Goal: Contribute content: Contribute content

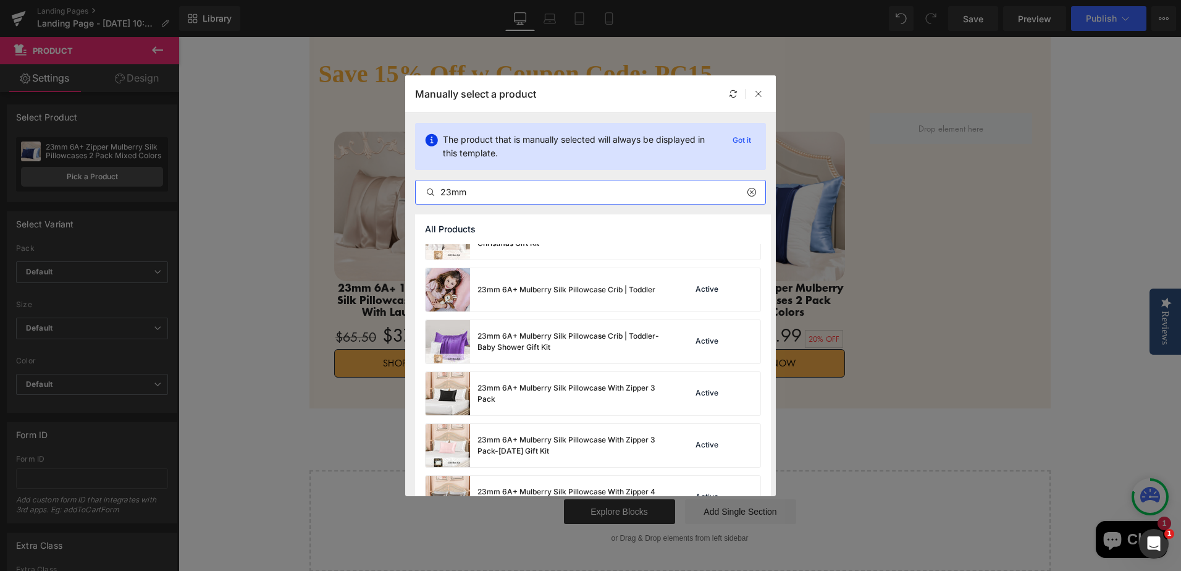
scroll to position [1482, 0]
click at [631, 389] on div "23mm 6A+ Mulberry Silk Pillowcase With Zipper 3 Pack" at bounding box center [569, 392] width 185 height 22
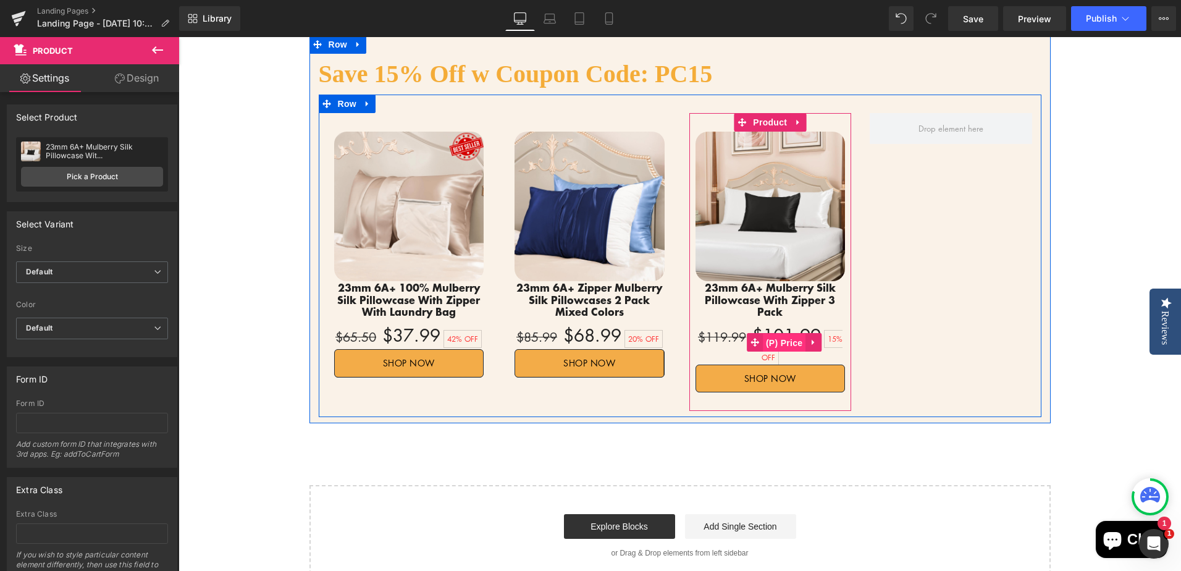
click at [781, 334] on span "(P) Price" at bounding box center [784, 343] width 43 height 19
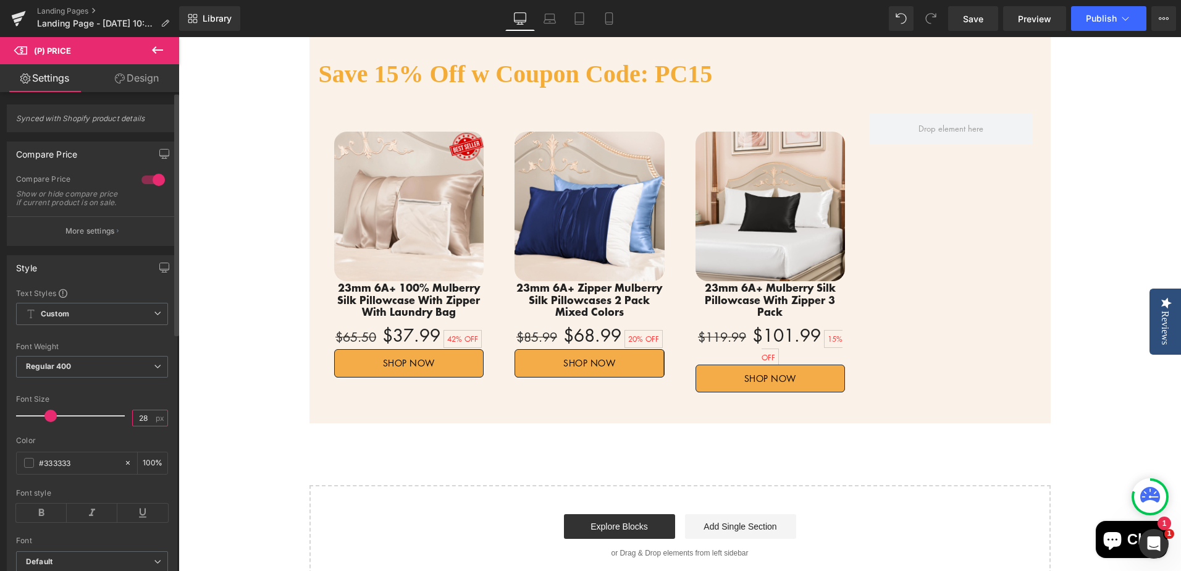
click at [142, 426] on input "28" at bounding box center [144, 417] width 22 height 15
type input "25"
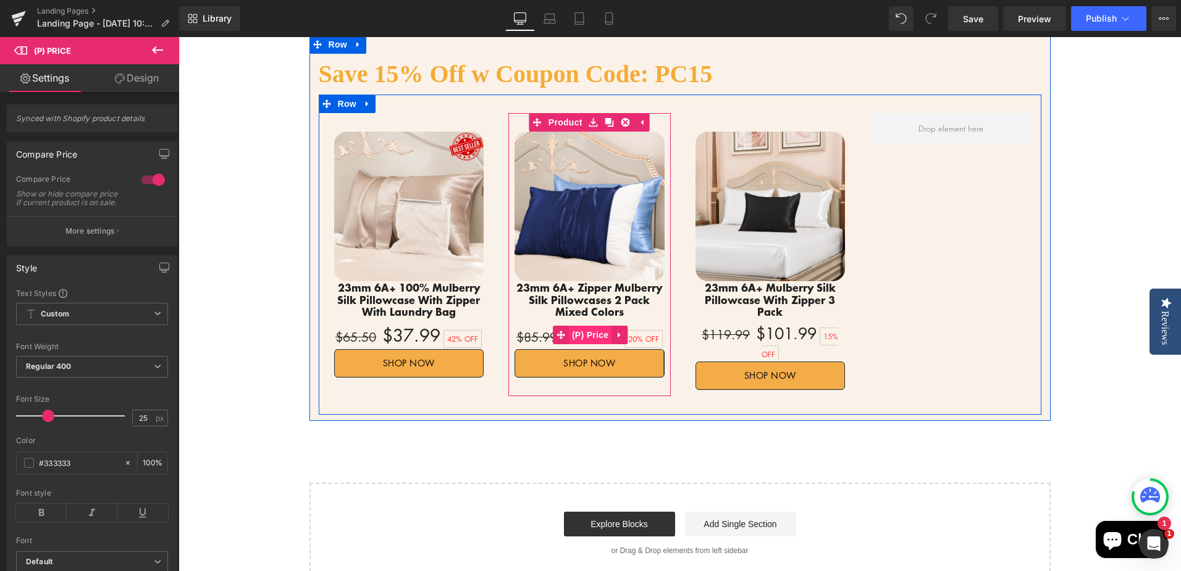
click at [586, 333] on span "(P) Price" at bounding box center [590, 334] width 43 height 19
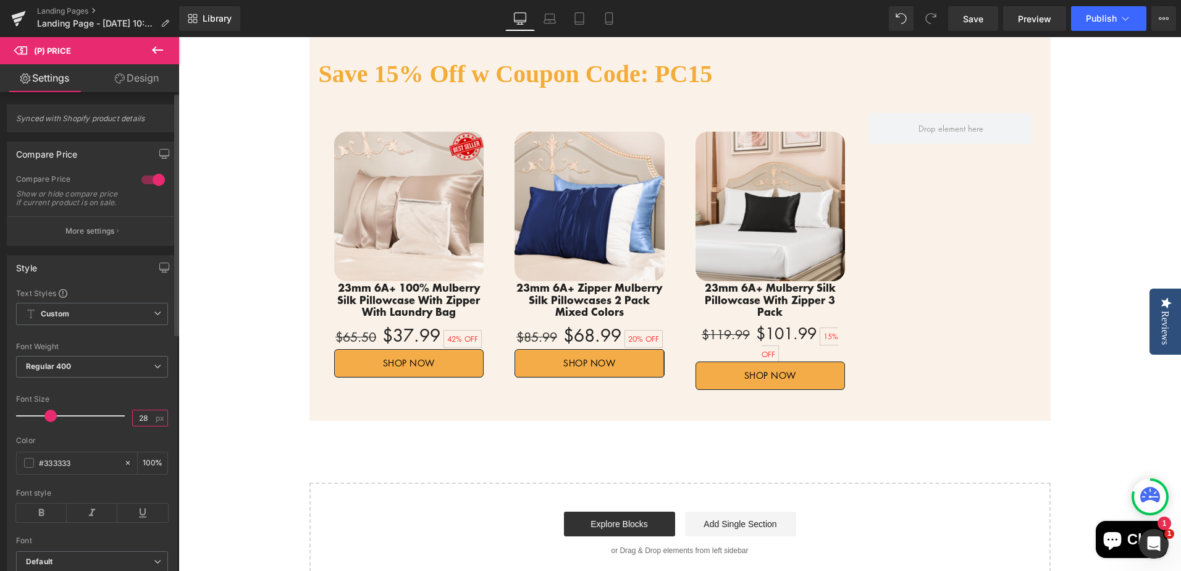
drag, startPoint x: 138, startPoint y: 427, endPoint x: 145, endPoint y: 425, distance: 7.6
click at [145, 425] on input "28" at bounding box center [144, 417] width 22 height 15
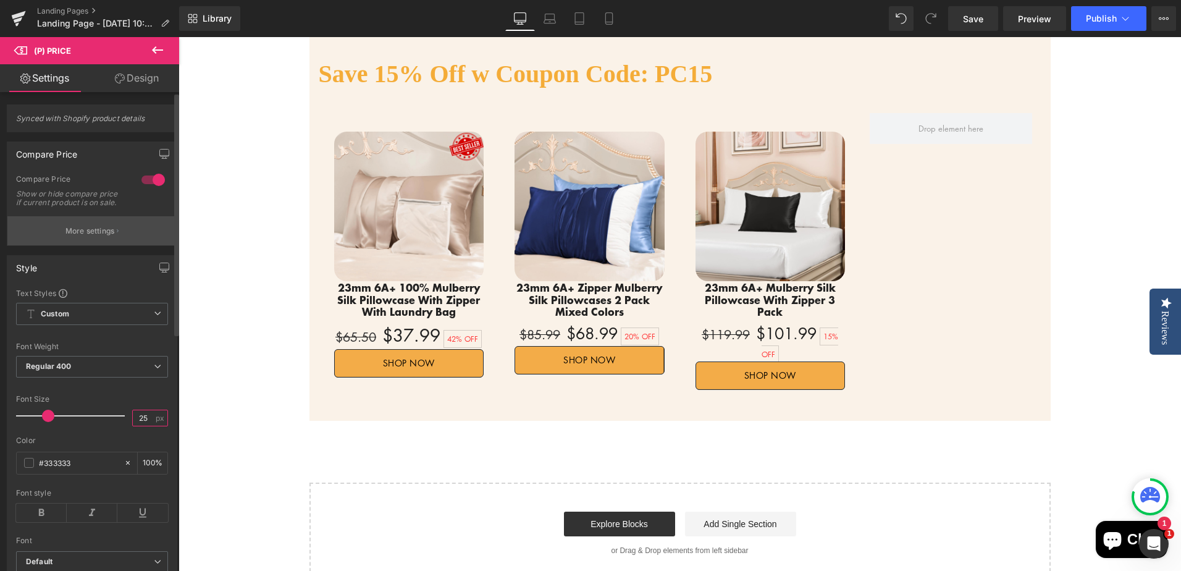
type input "25"
click at [70, 237] on p "More settings" at bounding box center [89, 230] width 49 height 11
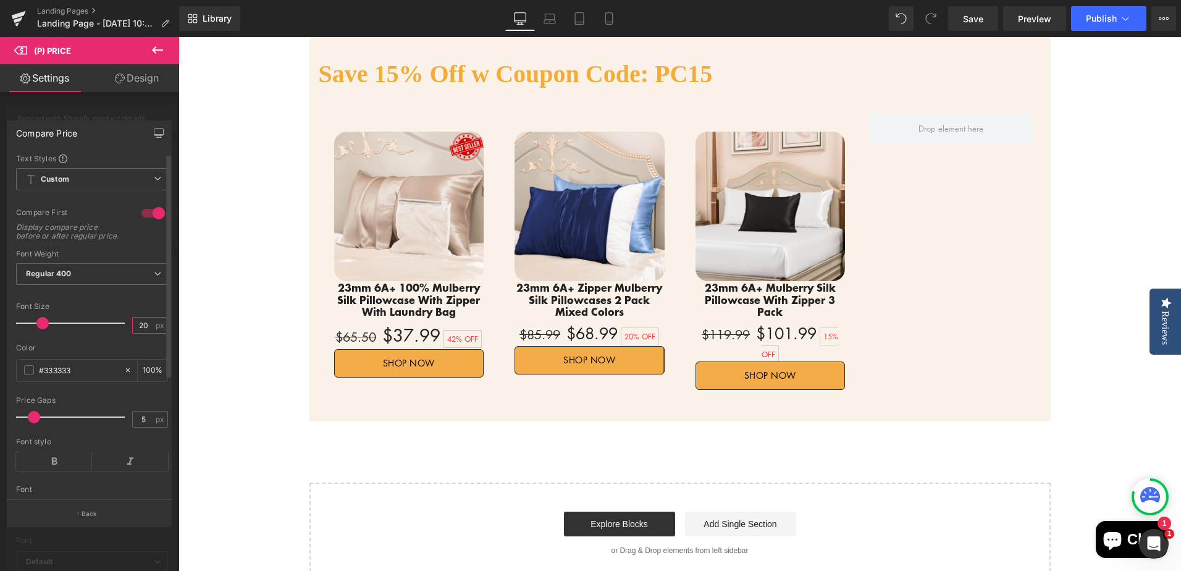
drag, startPoint x: 134, startPoint y: 335, endPoint x: 146, endPoint y: 333, distance: 12.5
click at [146, 333] on input "20" at bounding box center [144, 324] width 22 height 15
type input "18"
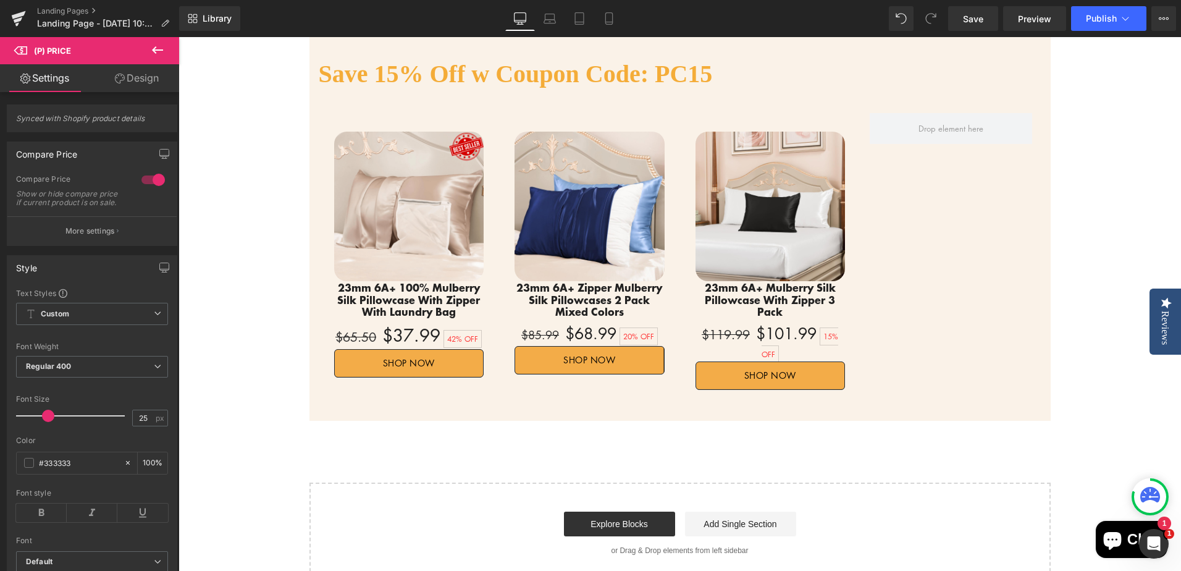
click at [266, 316] on body "Γ Promeed - Natural Quality Home Reviews The Reviews Tab is not available for m…" at bounding box center [679, 243] width 1002 height 1617
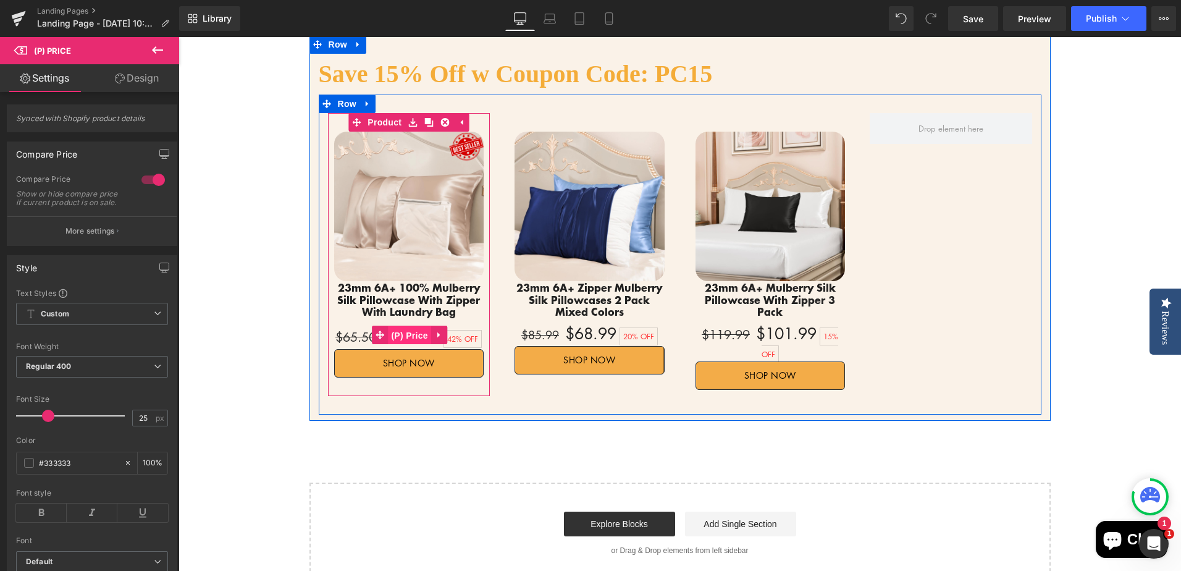
click at [394, 334] on span "(P) Price" at bounding box center [409, 335] width 43 height 19
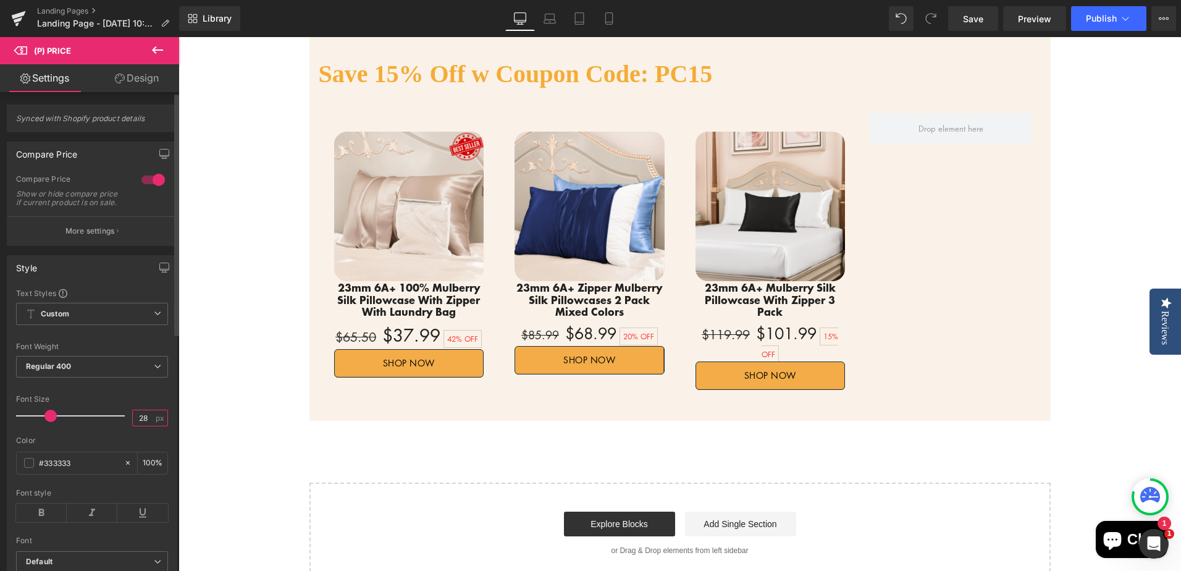
click at [142, 425] on input "28" at bounding box center [144, 417] width 22 height 15
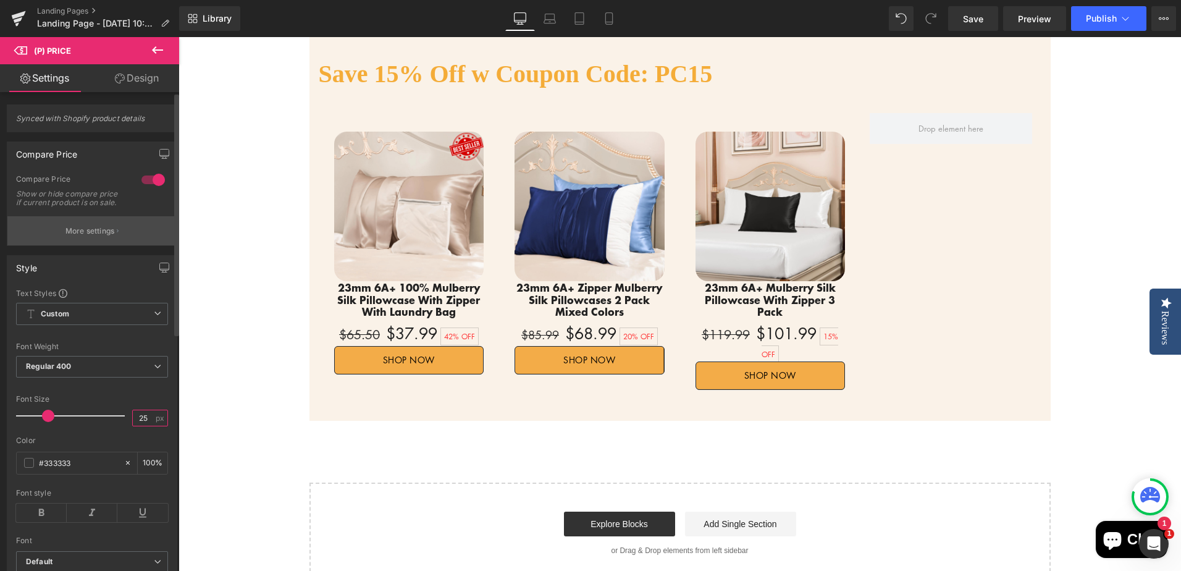
type input "25"
click at [94, 237] on p "More settings" at bounding box center [89, 230] width 49 height 11
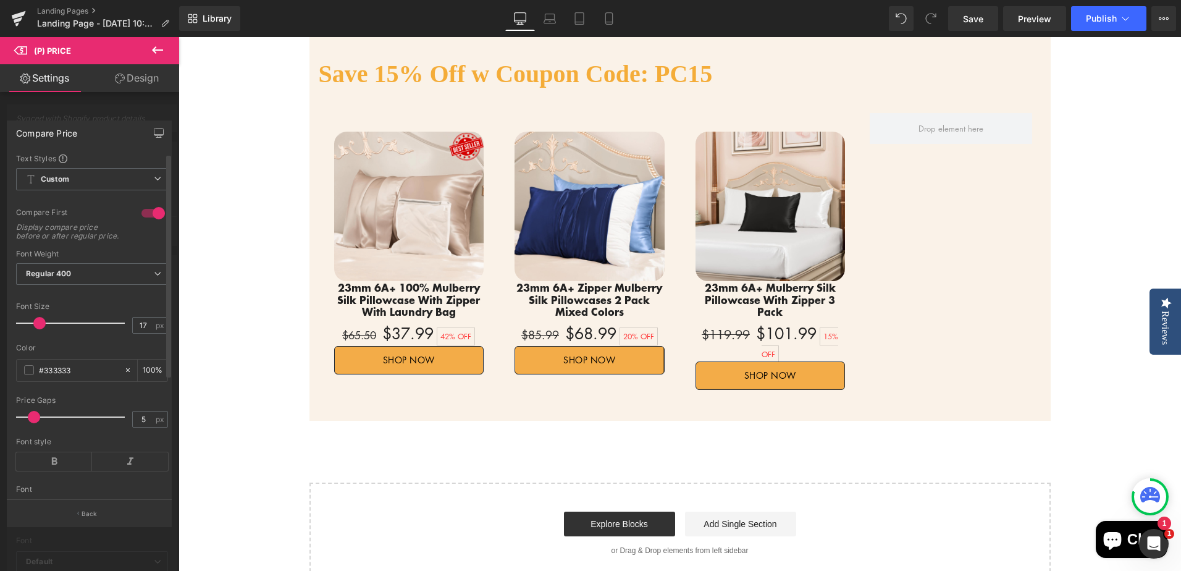
click at [41, 329] on span at bounding box center [39, 323] width 12 height 12
drag, startPoint x: 137, startPoint y: 337, endPoint x: 148, endPoint y: 336, distance: 11.1
click at [148, 333] on input "17" at bounding box center [144, 324] width 22 height 15
type input "18"
click at [981, 345] on body "Γ Promeed - Natural Quality Home Reviews The Reviews Tab is not available for m…" at bounding box center [679, 243] width 1002 height 1617
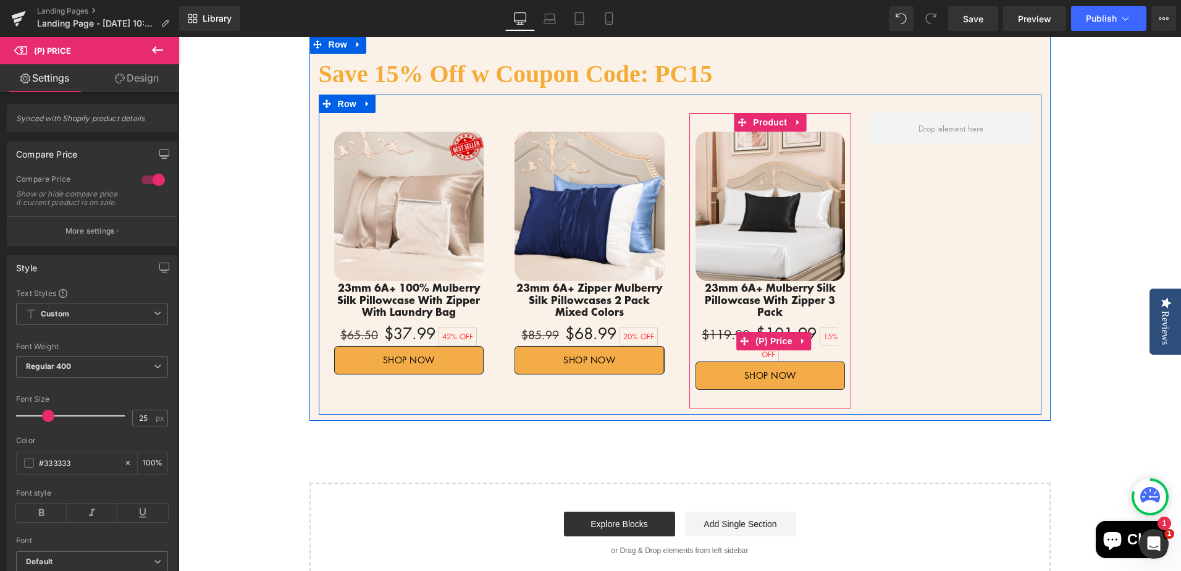
drag, startPoint x: 764, startPoint y: 315, endPoint x: 648, endPoint y: 390, distance: 137.6
click at [764, 332] on span "(P) Price" at bounding box center [773, 341] width 43 height 19
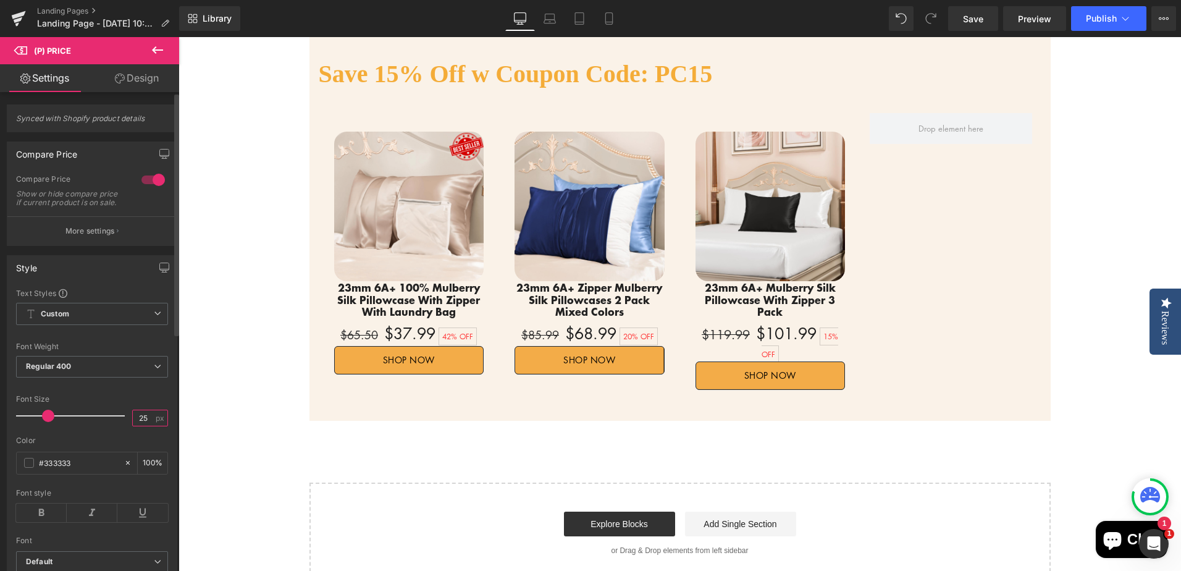
click at [144, 424] on input "25" at bounding box center [144, 417] width 22 height 15
click at [106, 237] on p "More settings" at bounding box center [89, 230] width 49 height 11
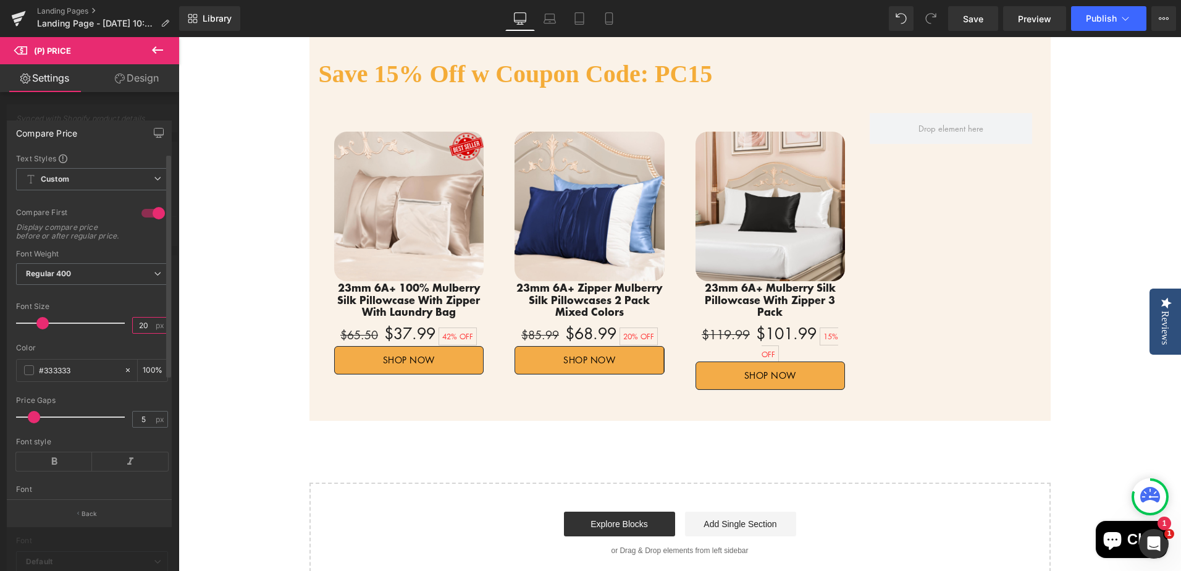
click at [143, 332] on input "20" at bounding box center [144, 324] width 22 height 15
type input "18"
click at [1093, 375] on body "Γ Promeed - Natural Quality Home Reviews The Reviews Tab is not available for m…" at bounding box center [679, 243] width 1002 height 1617
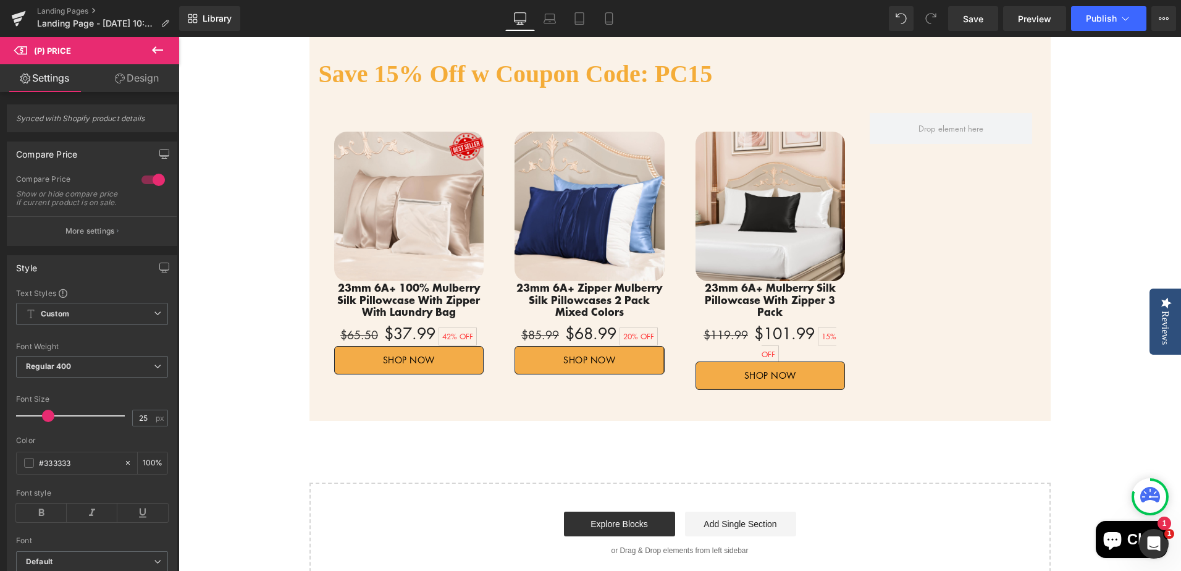
click at [159, 52] on icon at bounding box center [157, 50] width 15 height 15
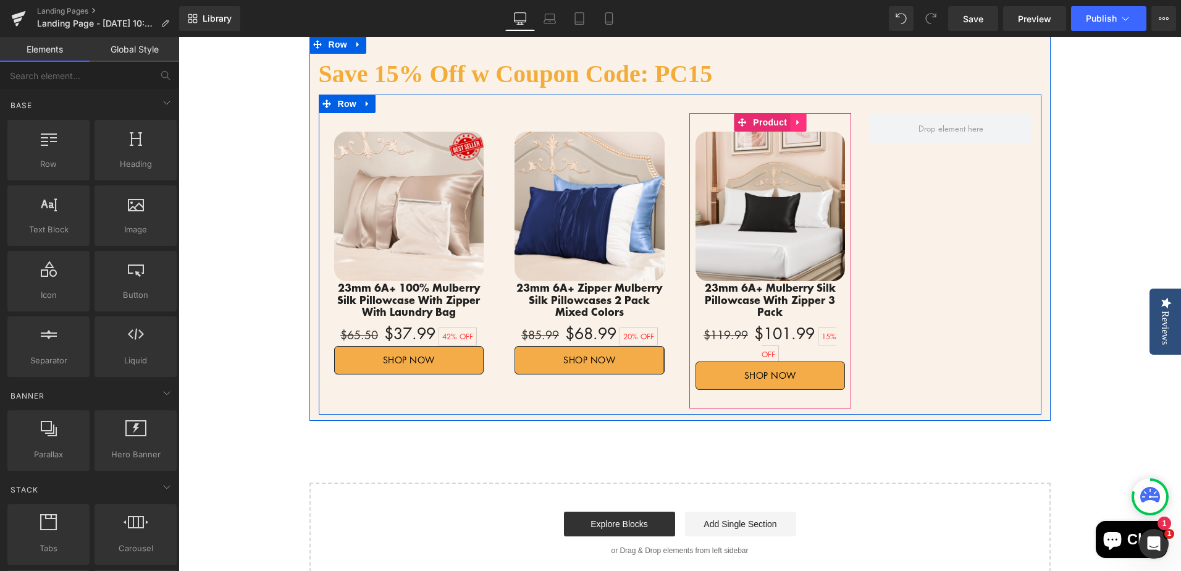
click at [794, 124] on icon at bounding box center [798, 121] width 9 height 9
click at [788, 122] on icon at bounding box center [790, 122] width 9 height 9
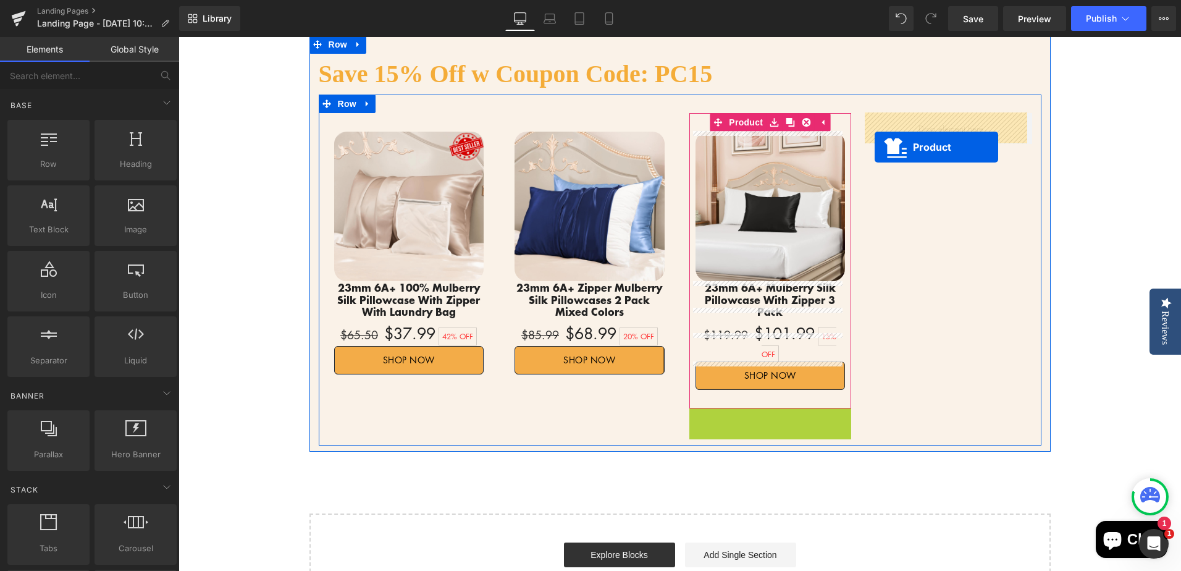
drag, startPoint x: 739, startPoint y: 391, endPoint x: 875, endPoint y: 147, distance: 279.2
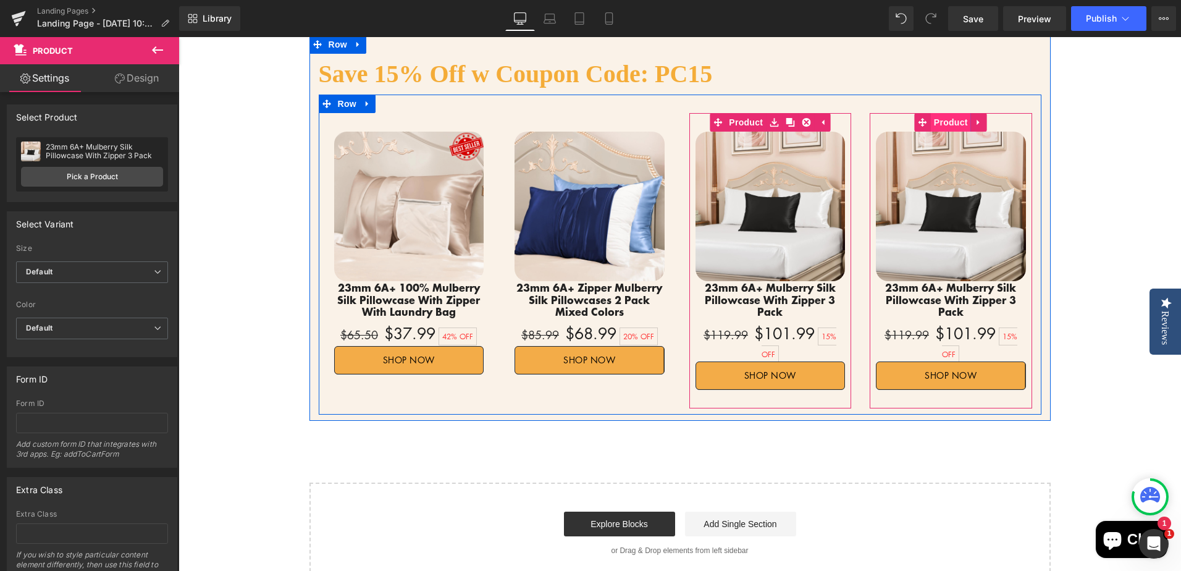
click at [944, 120] on span "Product" at bounding box center [951, 122] width 40 height 19
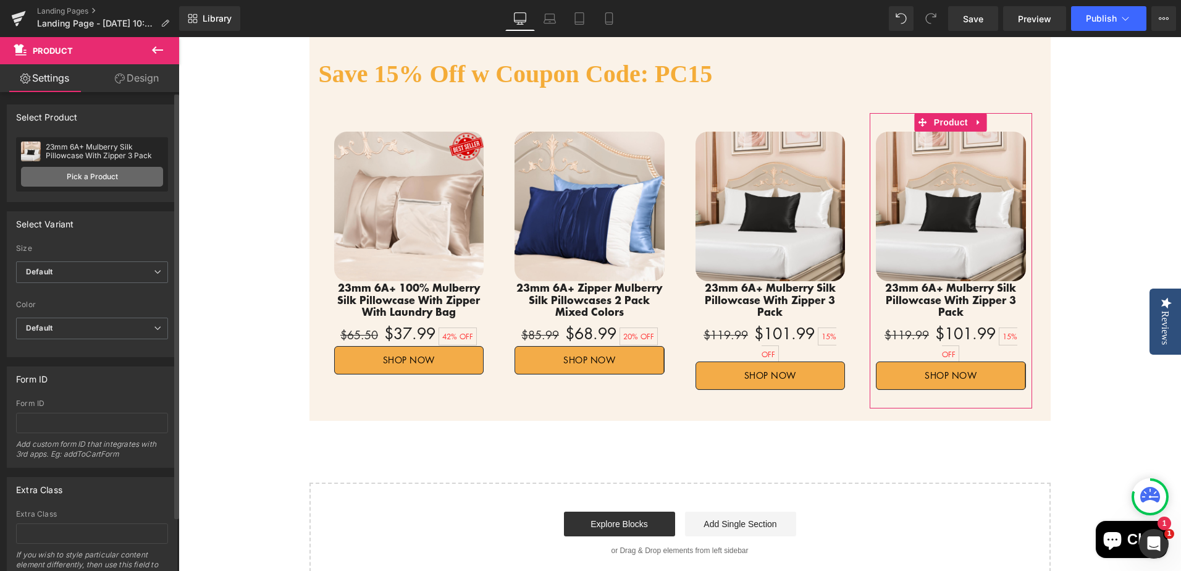
click at [90, 178] on link "Pick a Product" at bounding box center [92, 177] width 142 height 20
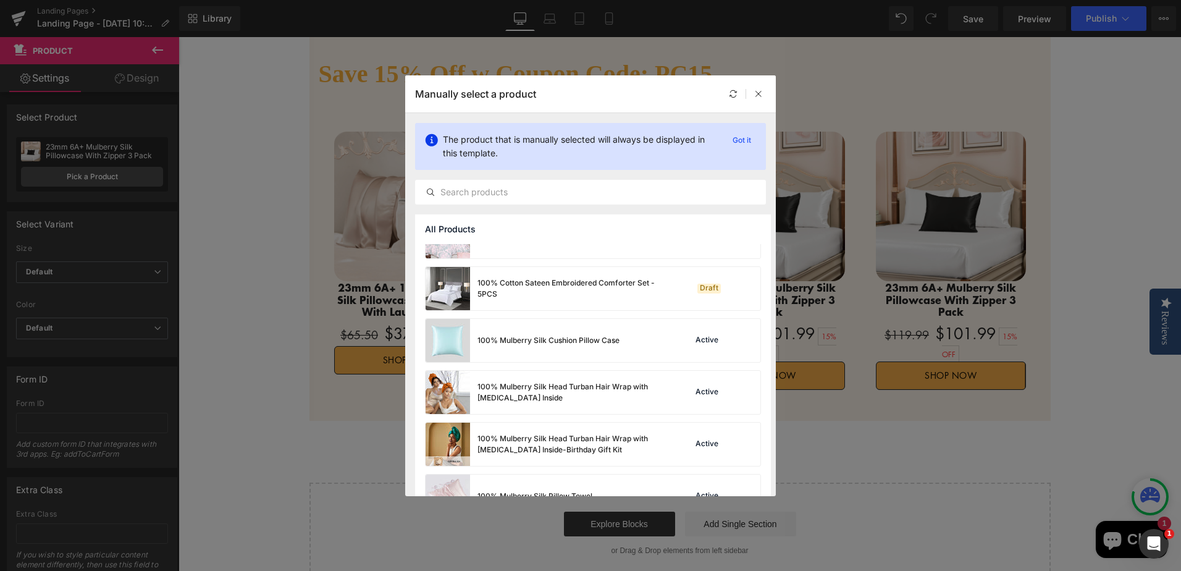
scroll to position [432, 0]
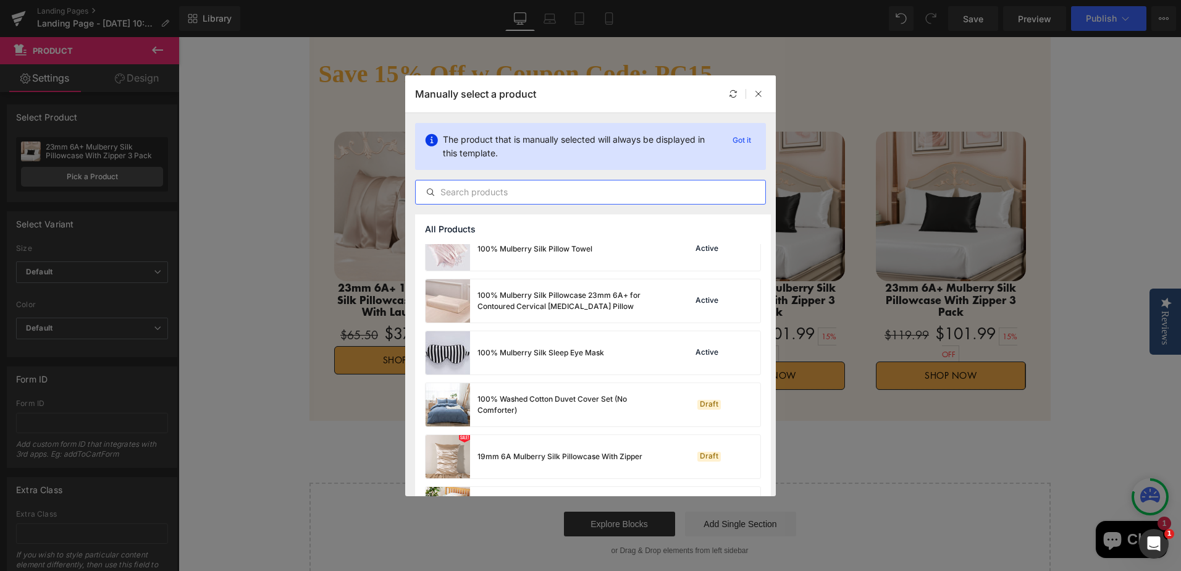
click at [577, 196] on input "text" at bounding box center [591, 192] width 350 height 15
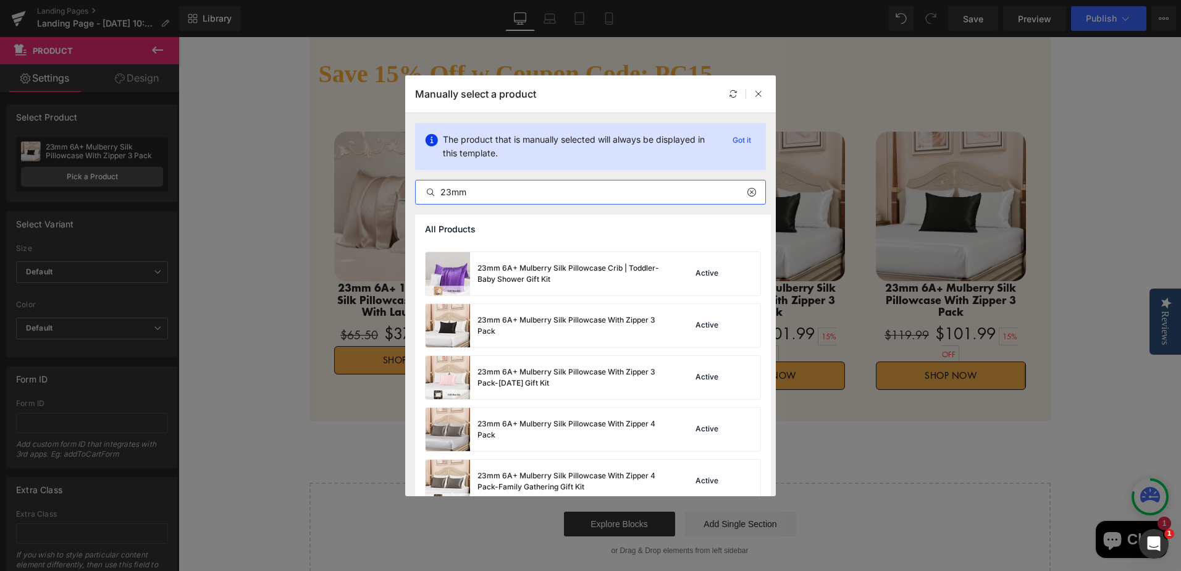
scroll to position [1606, 0]
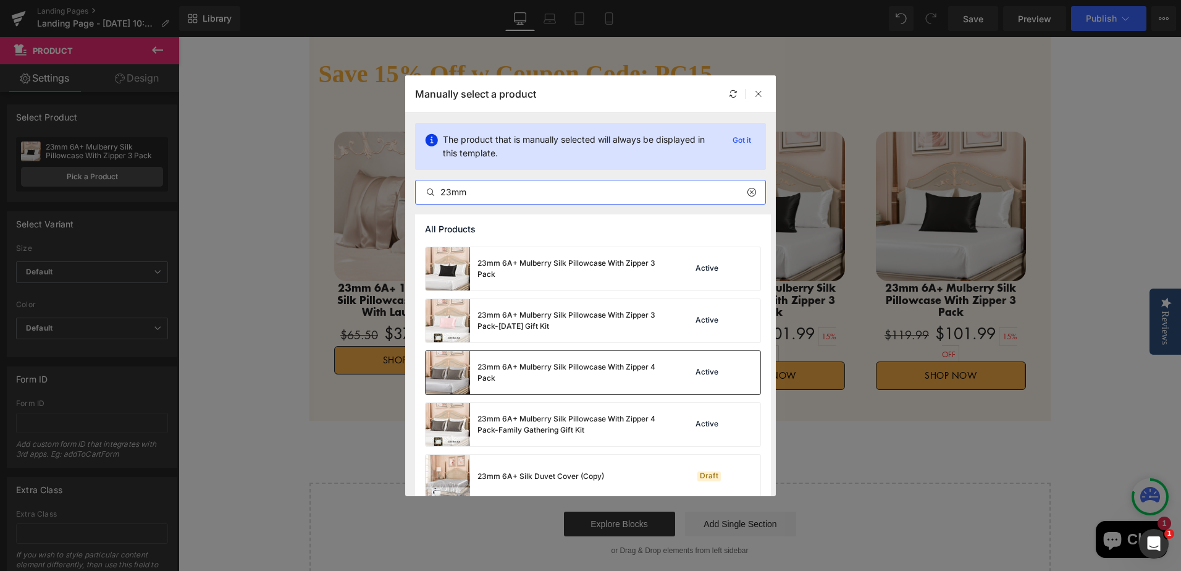
type input "23mm"
click at [613, 385] on div "23mm 6A+ Mulberry Silk Pillowcase With Zipper 4 Pack" at bounding box center [544, 372] width 237 height 43
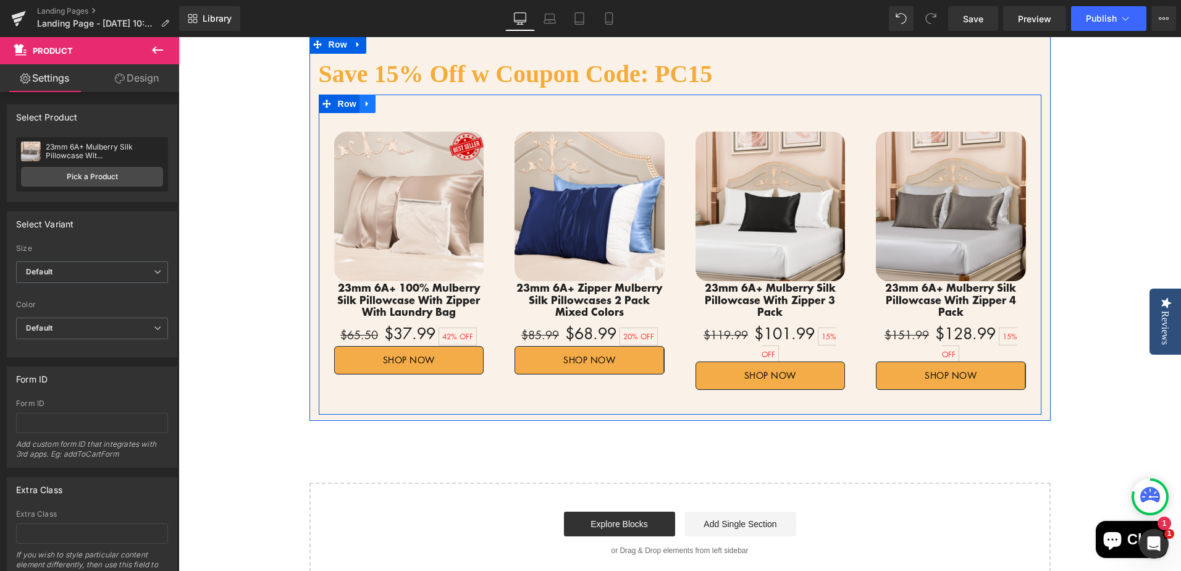
click at [363, 104] on icon at bounding box center [367, 103] width 9 height 9
click at [379, 100] on icon at bounding box center [383, 103] width 9 height 9
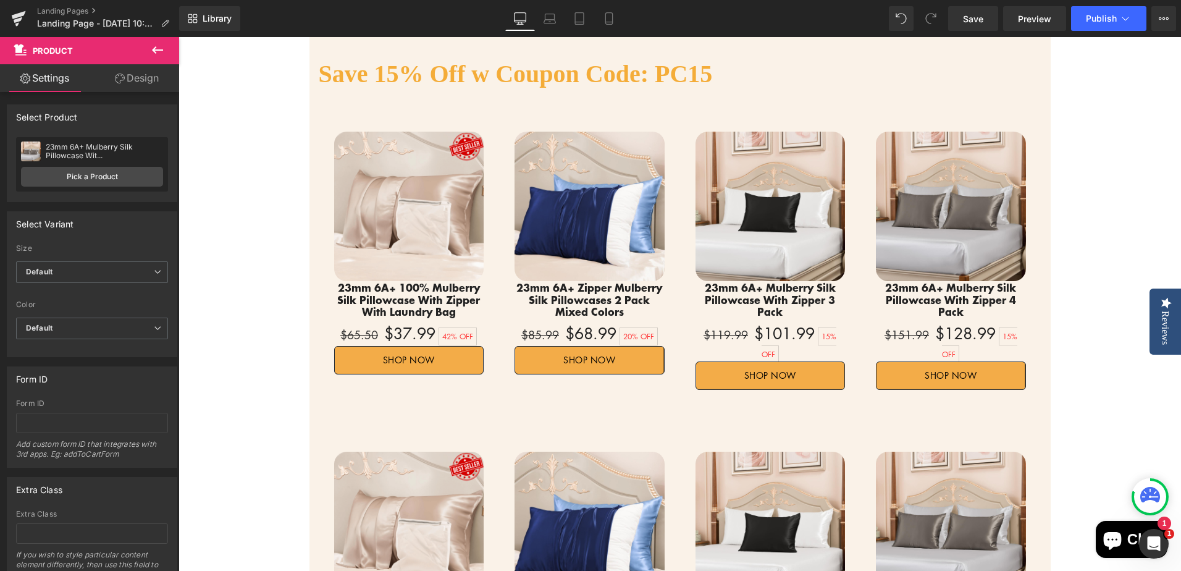
scroll to position [726, 0]
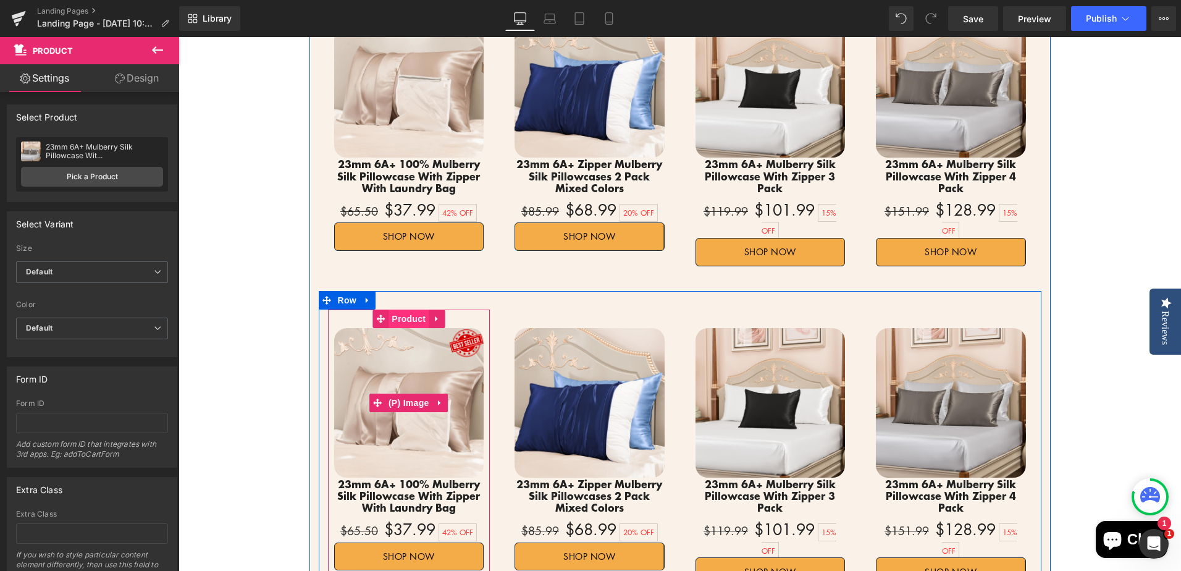
click at [407, 309] on span "Product" at bounding box center [408, 318] width 40 height 19
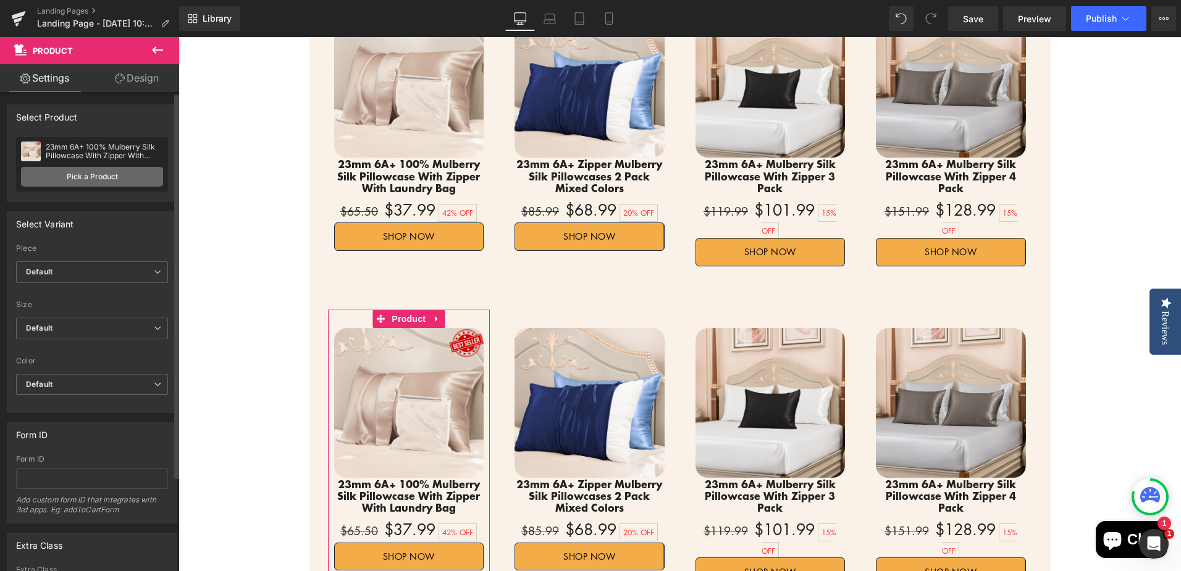
click at [47, 176] on link "Pick a Product" at bounding box center [92, 177] width 142 height 20
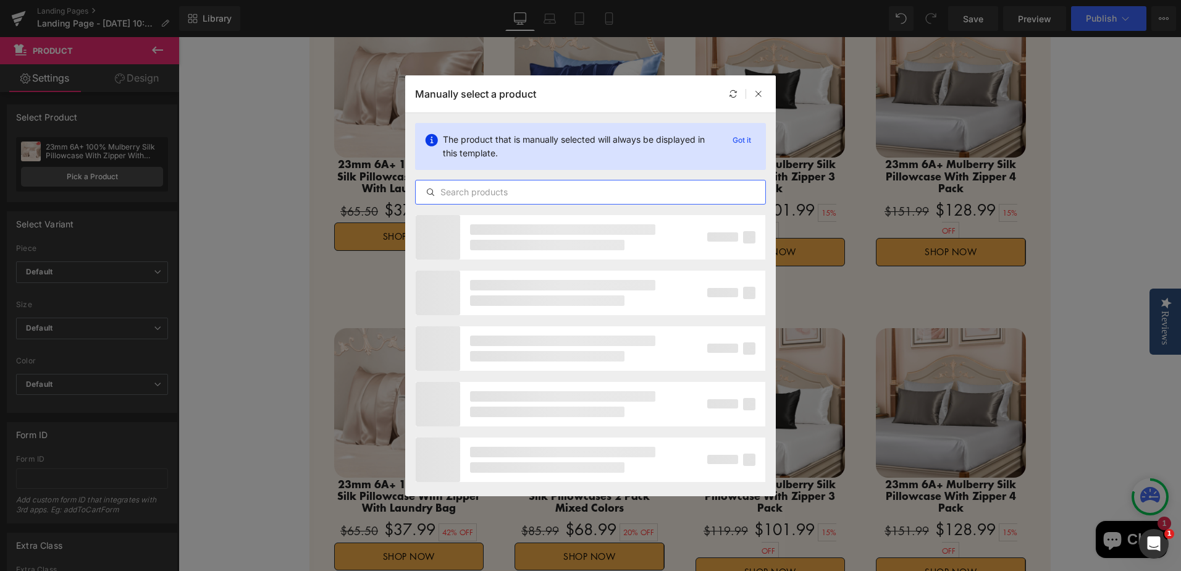
click at [565, 191] on input "text" at bounding box center [591, 192] width 350 height 15
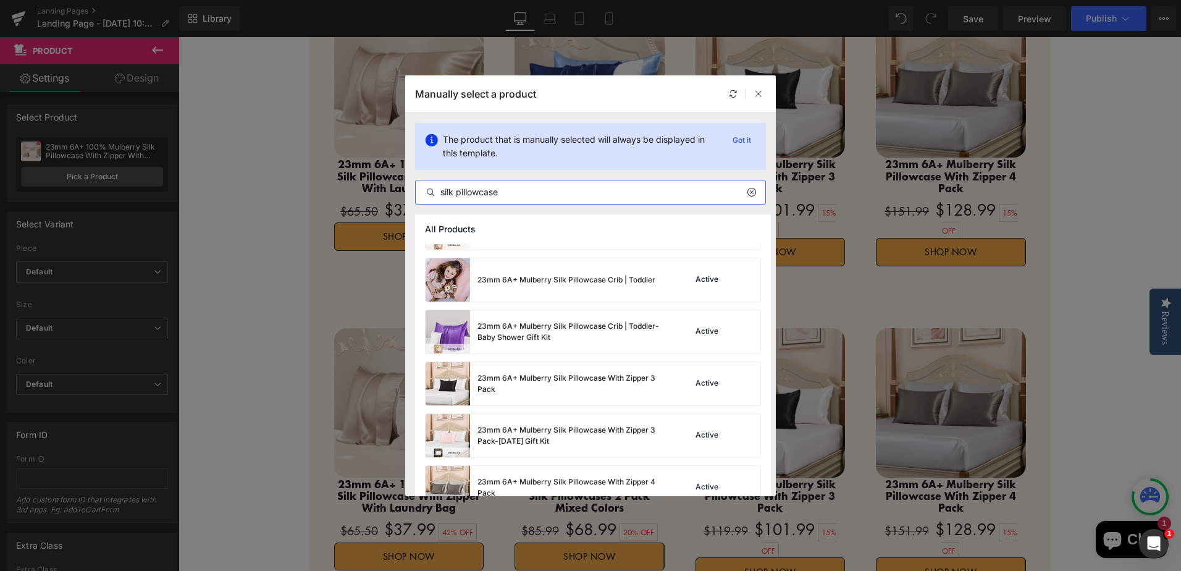
scroll to position [693, 0]
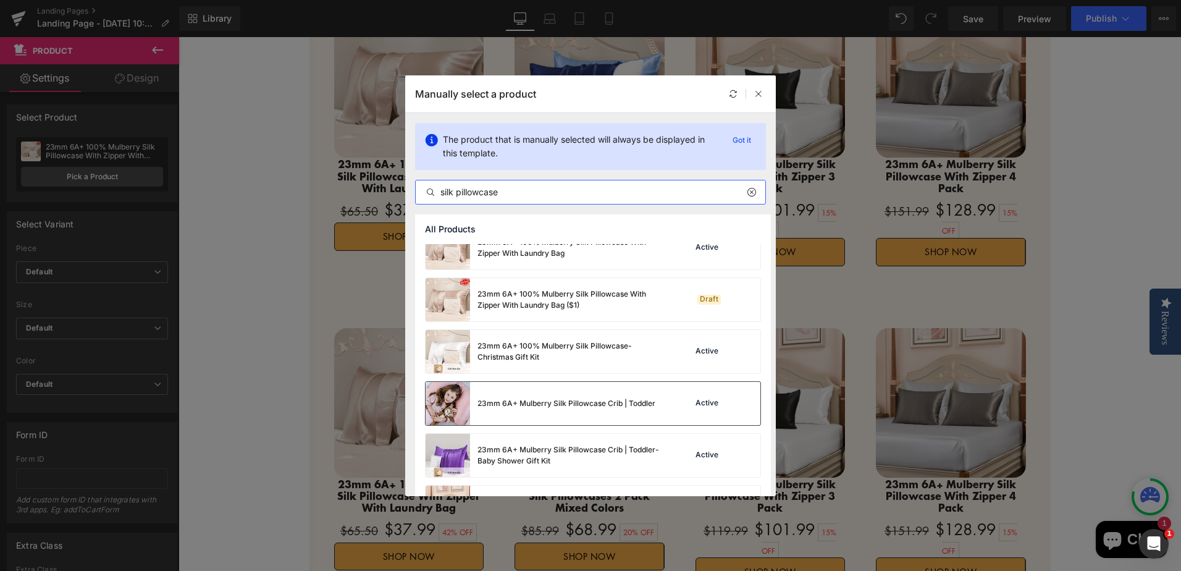
type input "silk pillowcase"
click at [616, 409] on div "23mm 6A+ Mulberry Silk Pillowcase Crib | Toddler" at bounding box center [541, 403] width 230 height 43
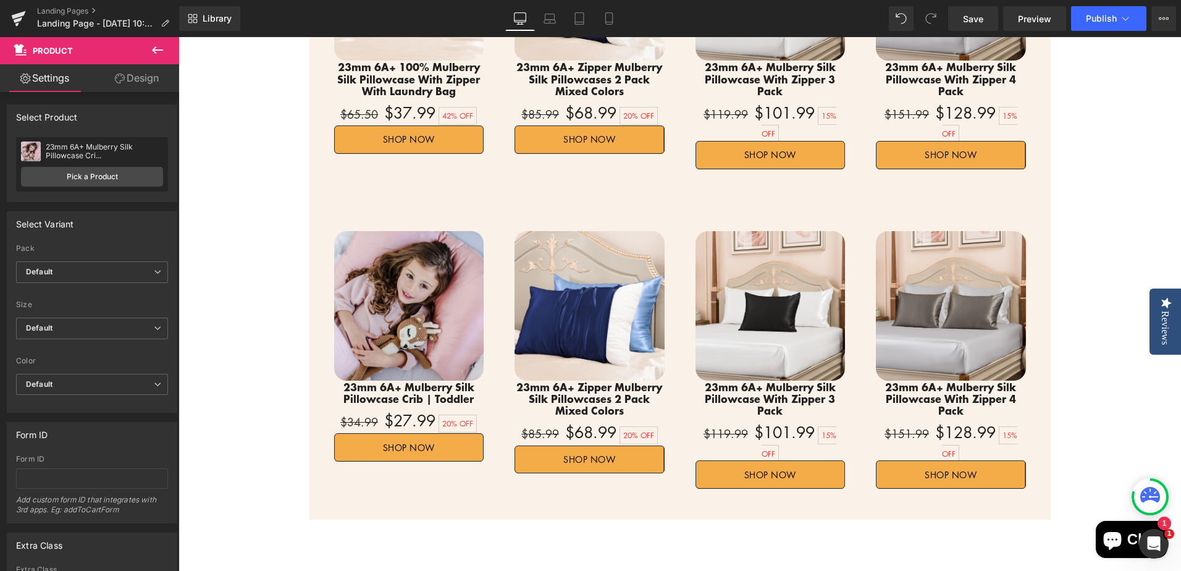
scroll to position [849, 0]
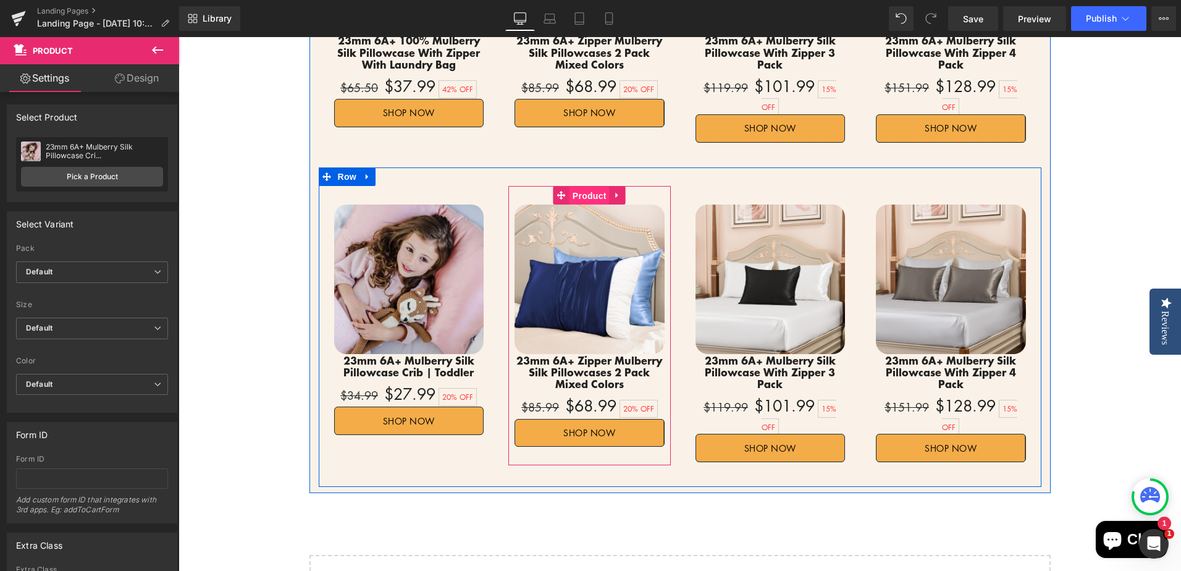
click at [592, 187] on span "Product" at bounding box center [589, 196] width 40 height 19
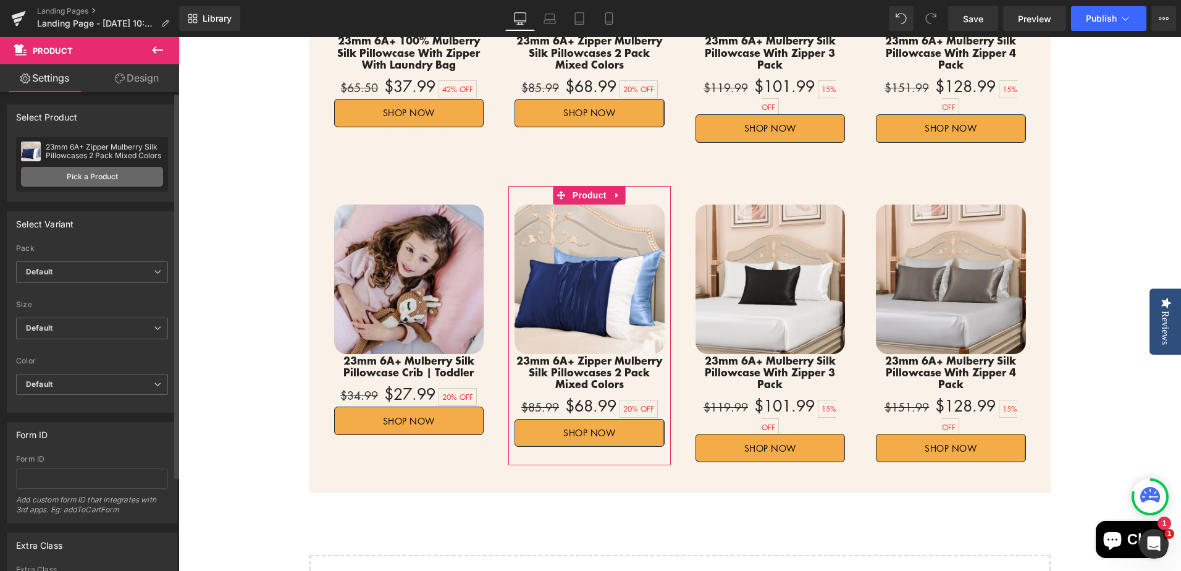
click at [103, 175] on link "Pick a Product" at bounding box center [92, 177] width 142 height 20
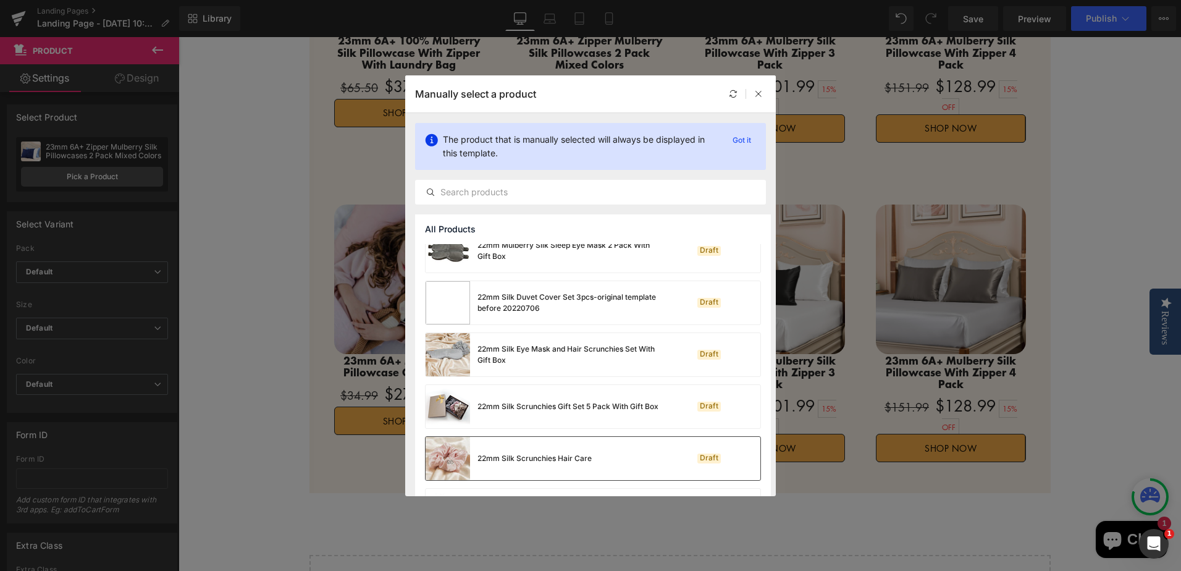
scroll to position [1931, 0]
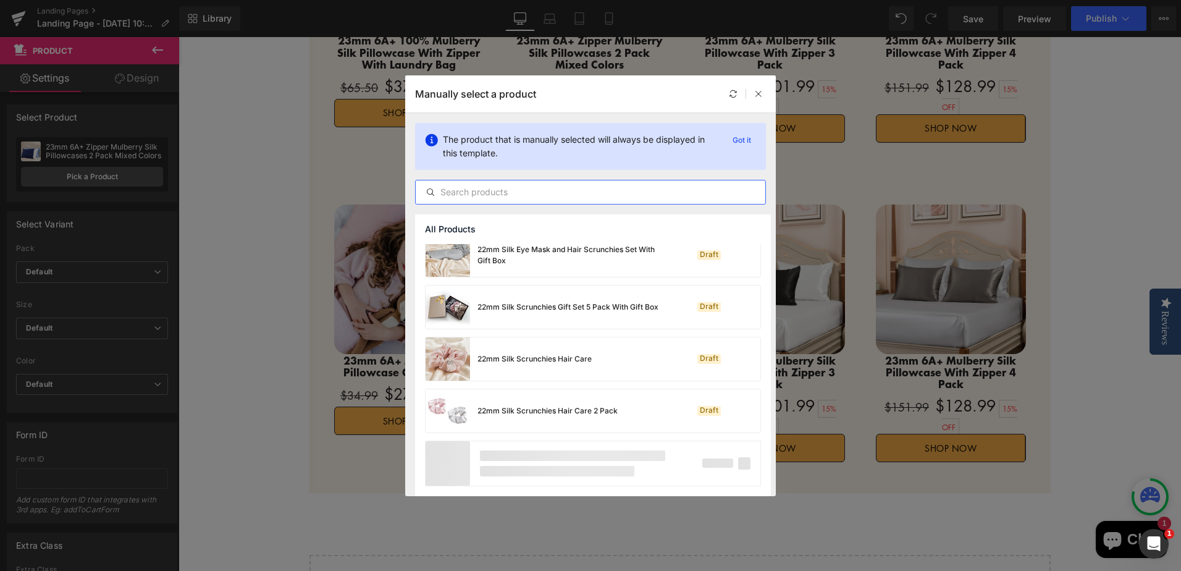
click at [527, 196] on input "text" at bounding box center [591, 192] width 350 height 15
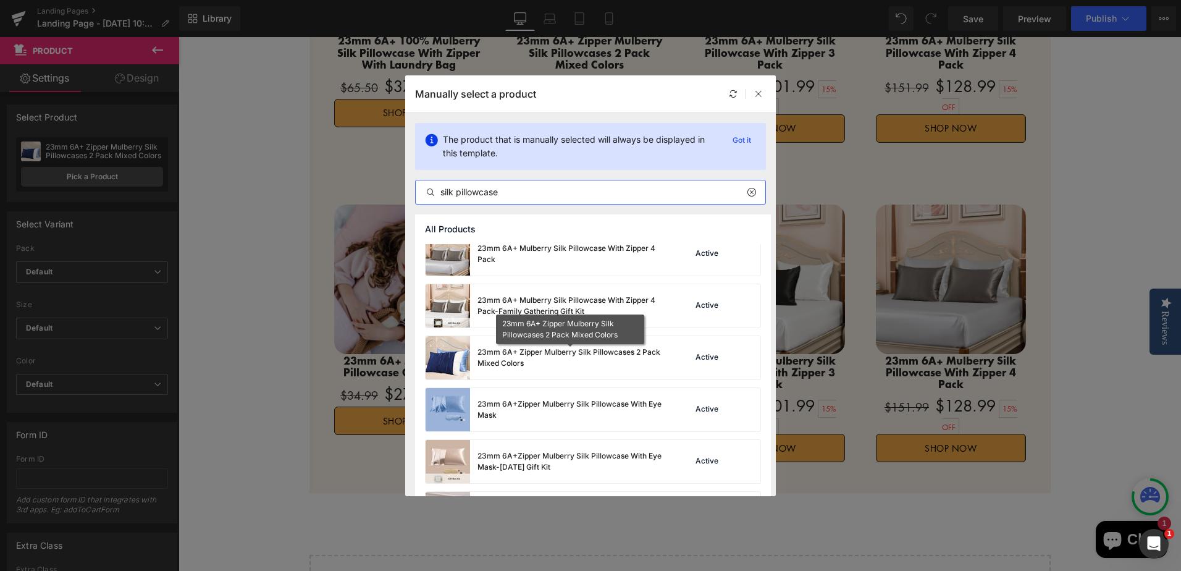
scroll to position [1152, 0]
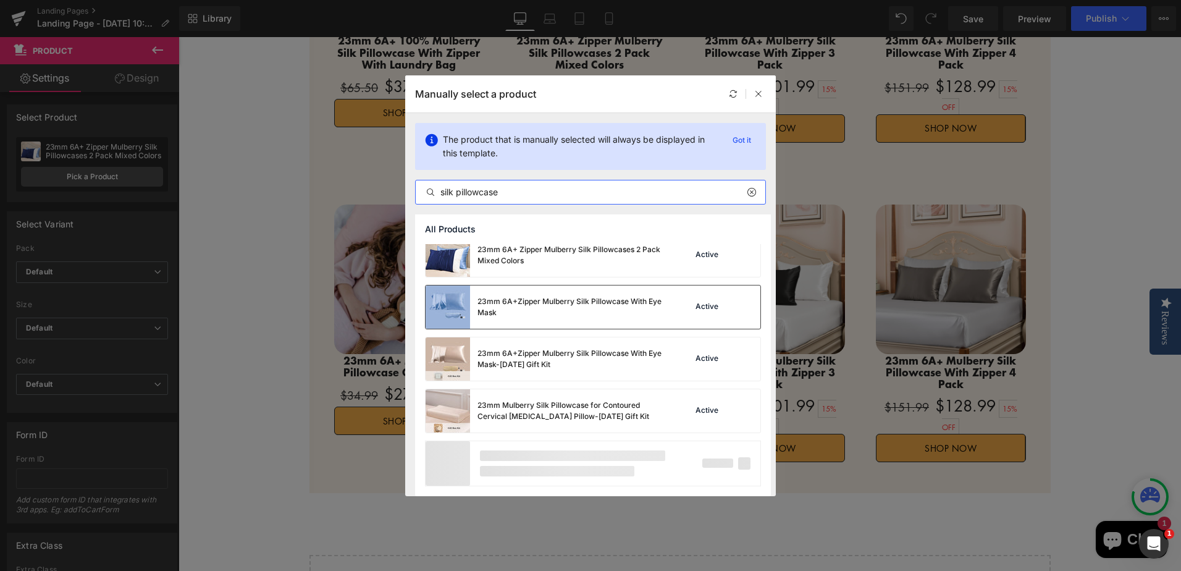
type input "silk pillowcase"
click at [656, 308] on div "23mm 6A+Zipper Mulberry Silk Pillowcase With Eye Mask" at bounding box center [569, 307] width 185 height 22
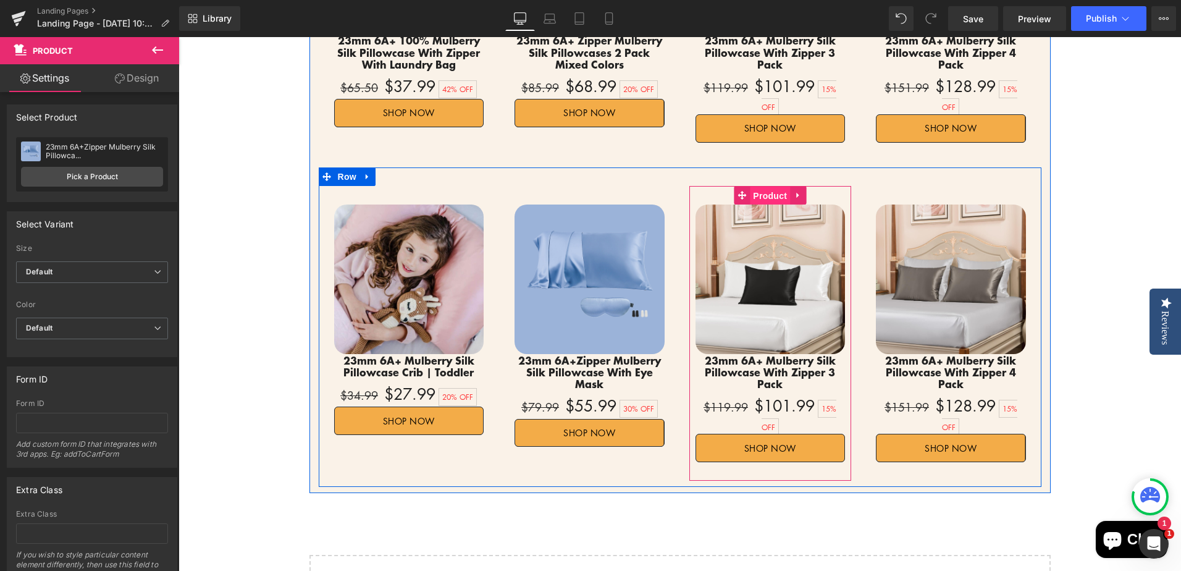
click at [766, 187] on span "Product" at bounding box center [770, 196] width 40 height 19
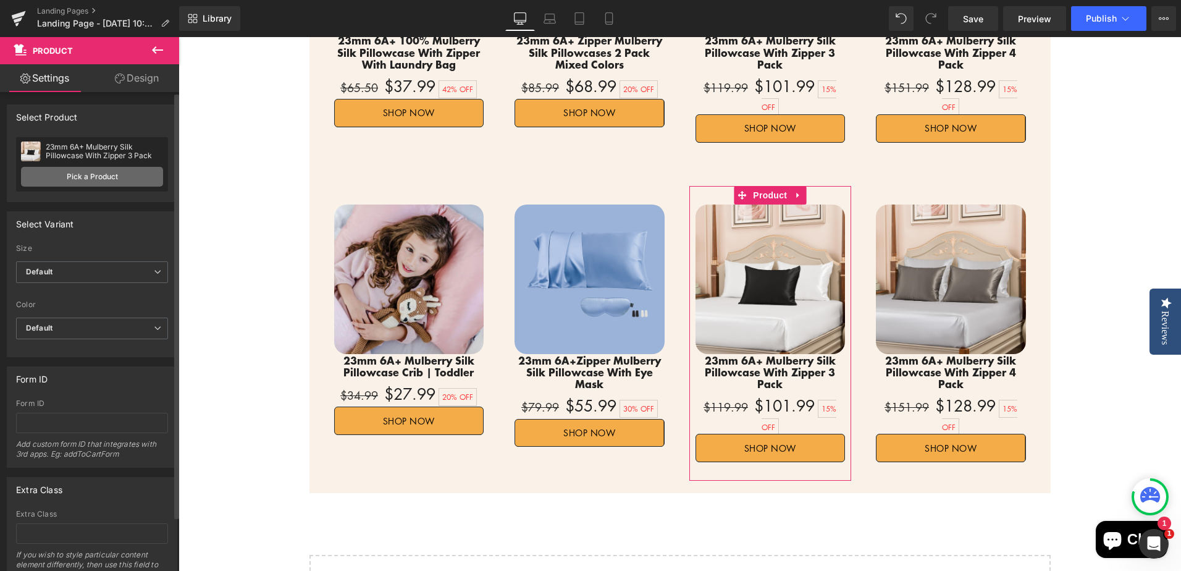
click at [64, 170] on link "Pick a Product" at bounding box center [92, 177] width 142 height 20
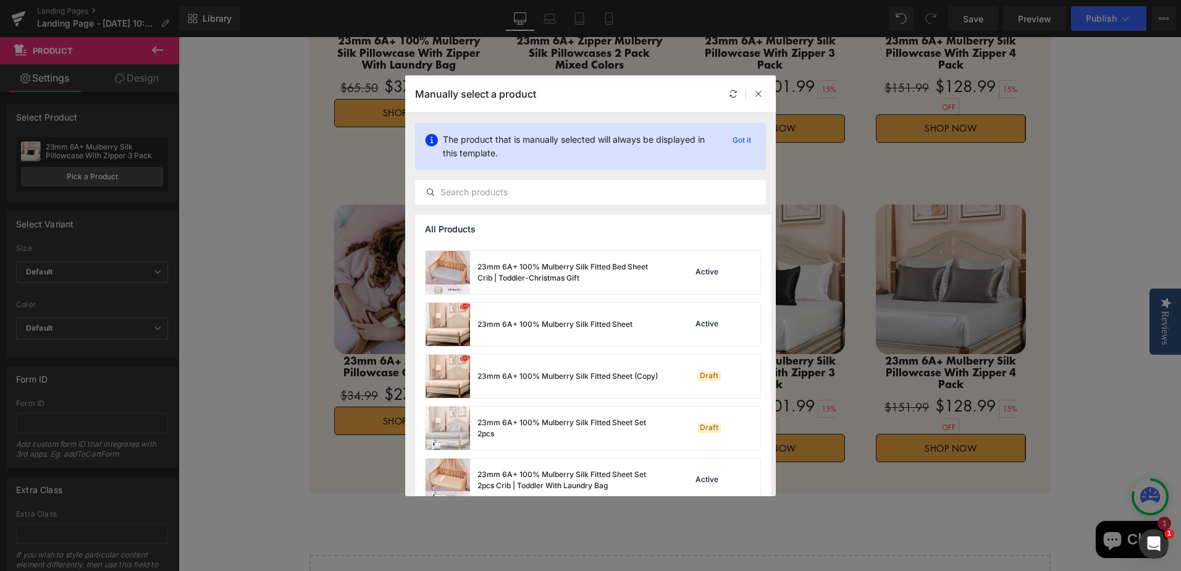
scroll to position [2919, 0]
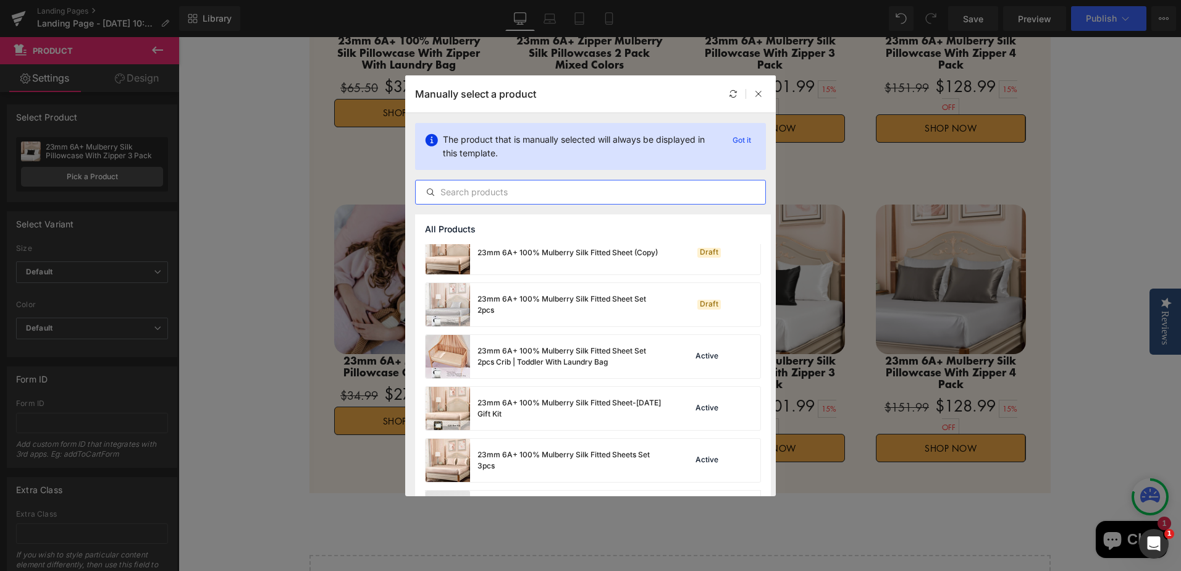
click at [530, 195] on input "text" at bounding box center [591, 192] width 350 height 15
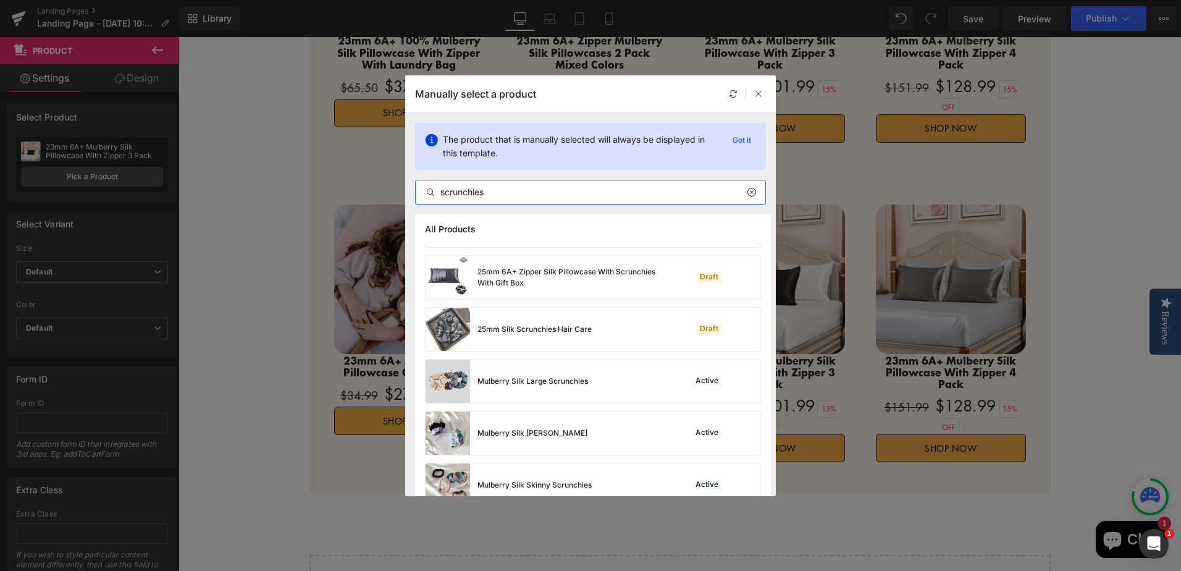
scroll to position [321, 0]
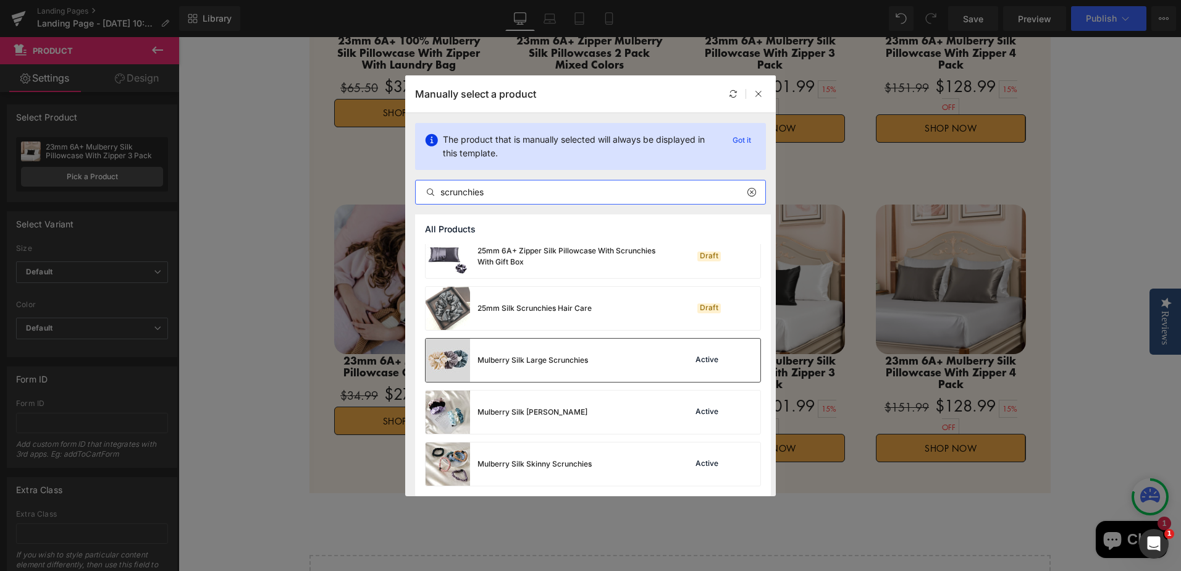
type input "scrunchies"
click at [647, 361] on div "Mulberry Silk Large Scrunchies Active" at bounding box center [593, 359] width 335 height 43
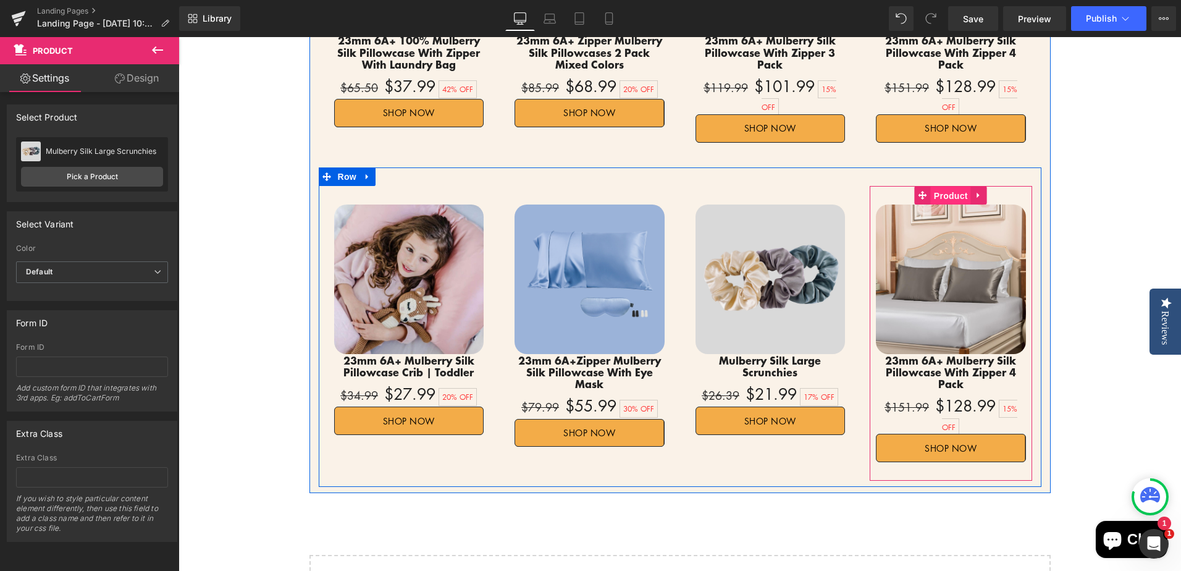
click at [951, 187] on span "Product" at bounding box center [951, 196] width 40 height 19
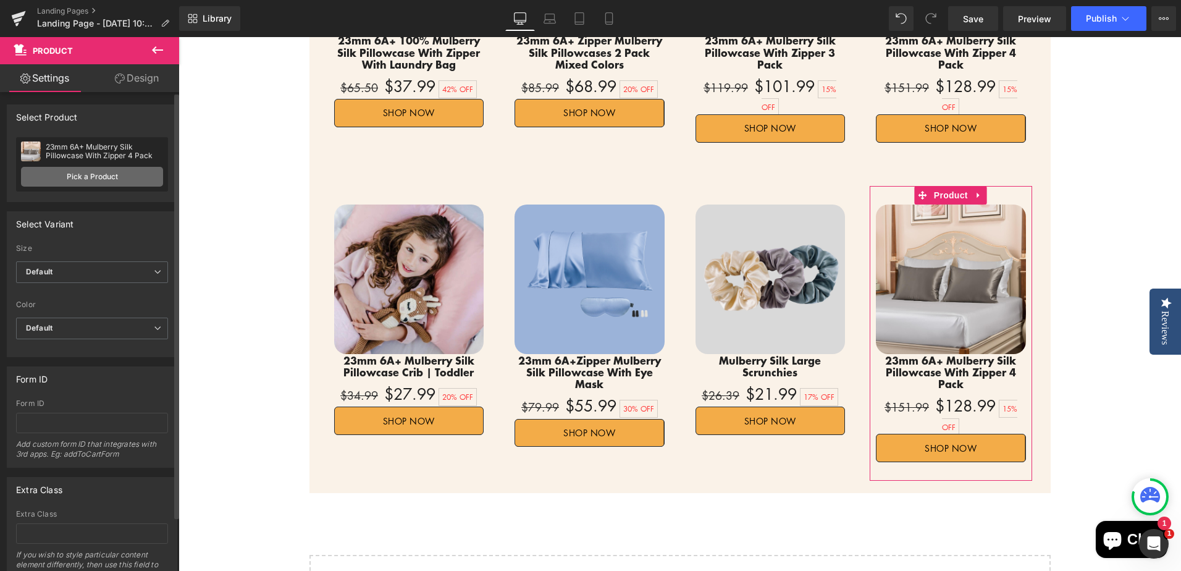
click at [110, 178] on link "Pick a Product" at bounding box center [92, 177] width 142 height 20
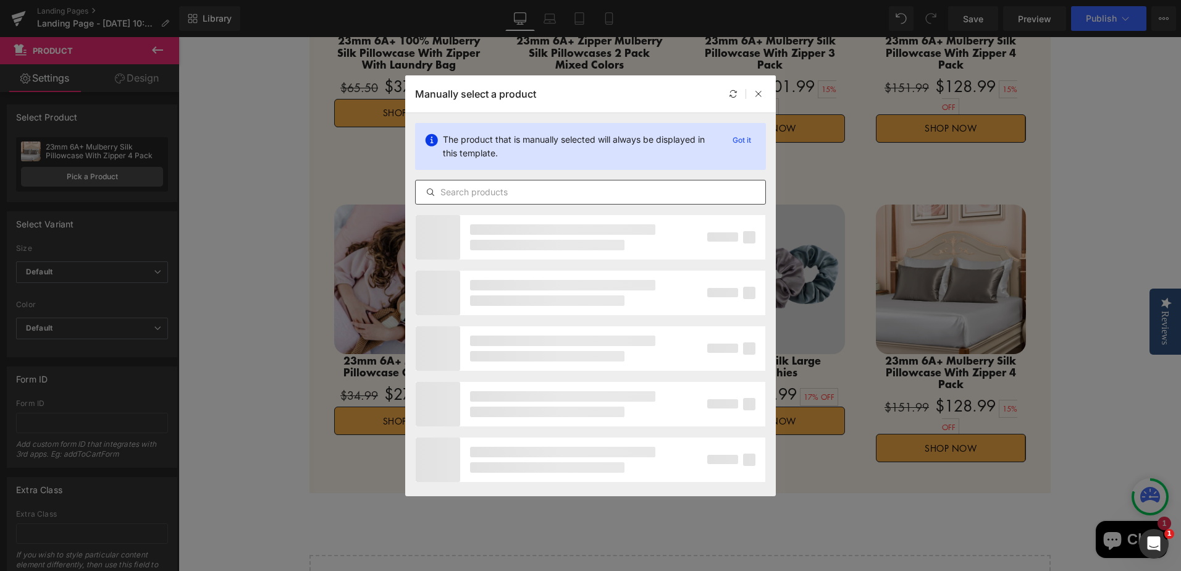
click at [557, 187] on input "text" at bounding box center [591, 192] width 350 height 15
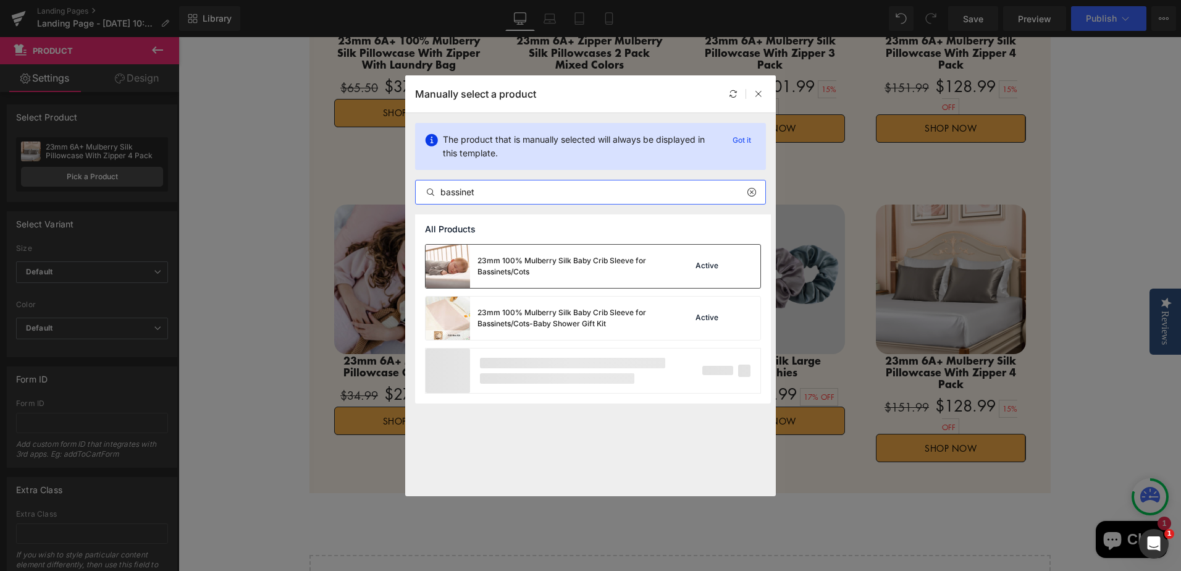
type input "bassinet"
click at [627, 274] on div "23mm 100% Mulberry Silk Baby Crib Sleeve for Bassinets/Cots" at bounding box center [569, 266] width 185 height 22
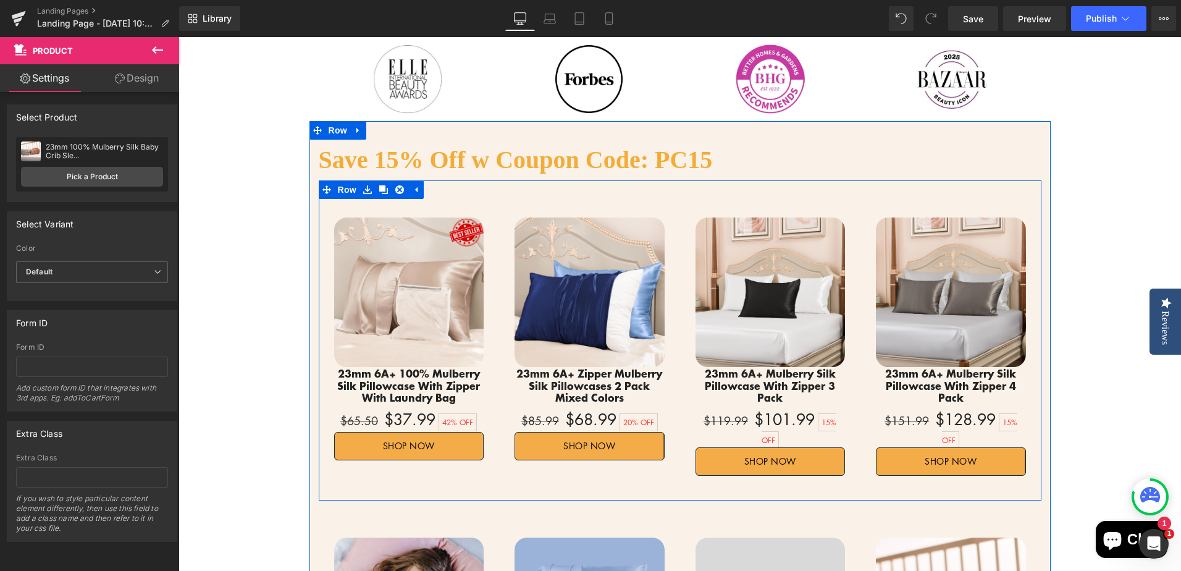
scroll to position [417, 0]
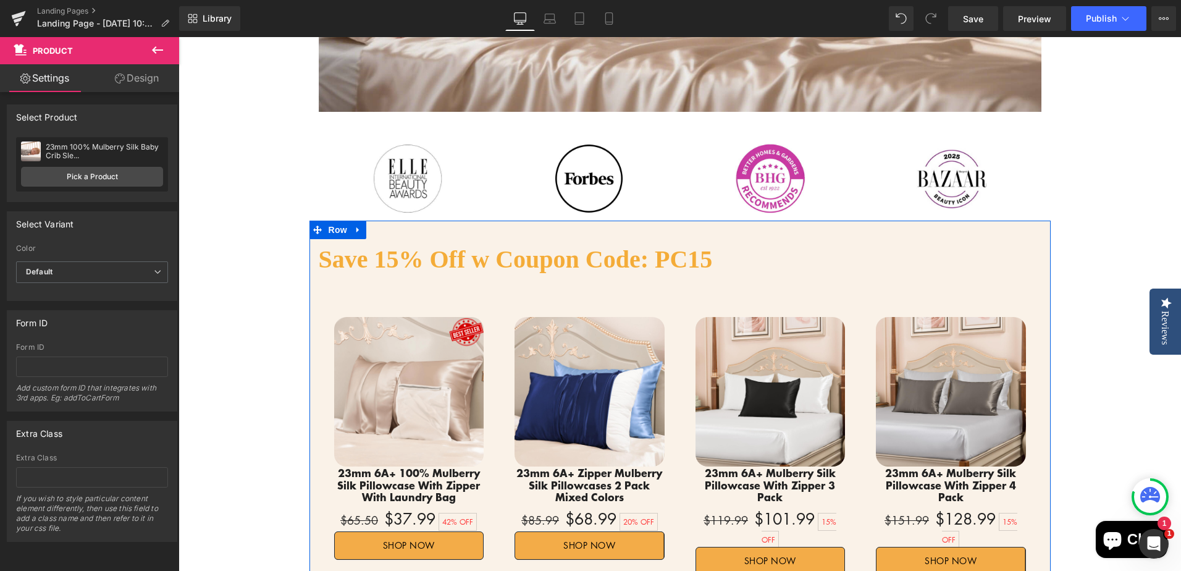
click at [680, 262] on div "Save 15% Off w Coupon Code: PC15 Heading" at bounding box center [680, 259] width 723 height 41
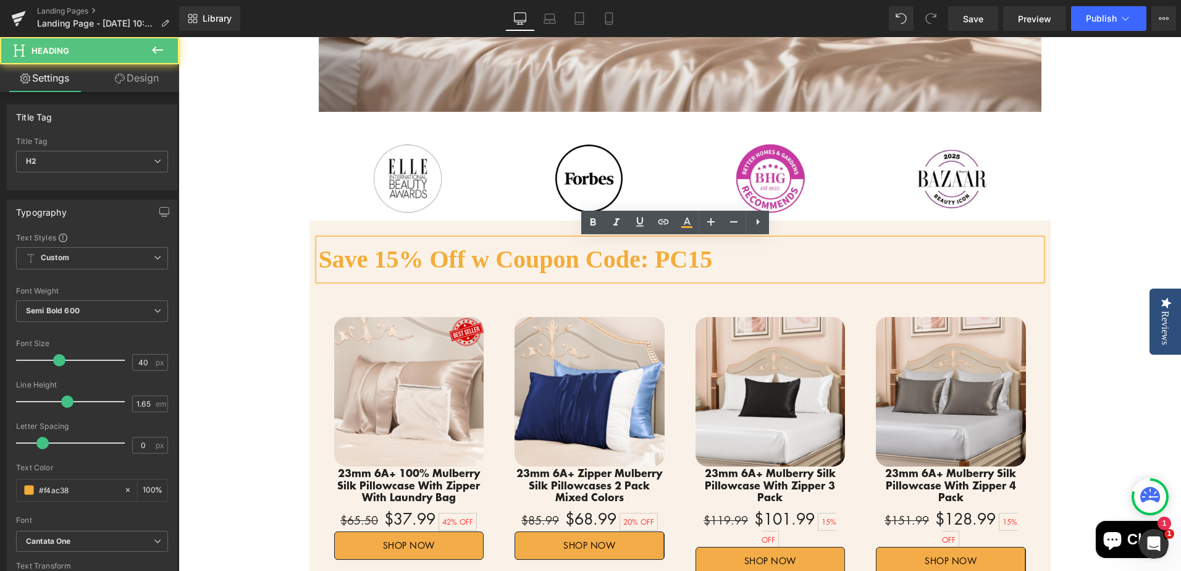
click at [664, 259] on h2 "Save 15% Off w Coupon Code: PC15" at bounding box center [680, 259] width 723 height 41
click at [659, 256] on h2 "Save 15% Off w Coupon Code: PC15" at bounding box center [680, 259] width 723 height 41
click at [653, 256] on h2 "Save 15% Off w Coupon Code: PC15" at bounding box center [680, 259] width 723 height 41
drag, startPoint x: 653, startPoint y: 259, endPoint x: 722, endPoint y: 258, distance: 68.6
click at [722, 258] on h2 "Save 15% Off w Coupon Code: PC15" at bounding box center [680, 259] width 723 height 41
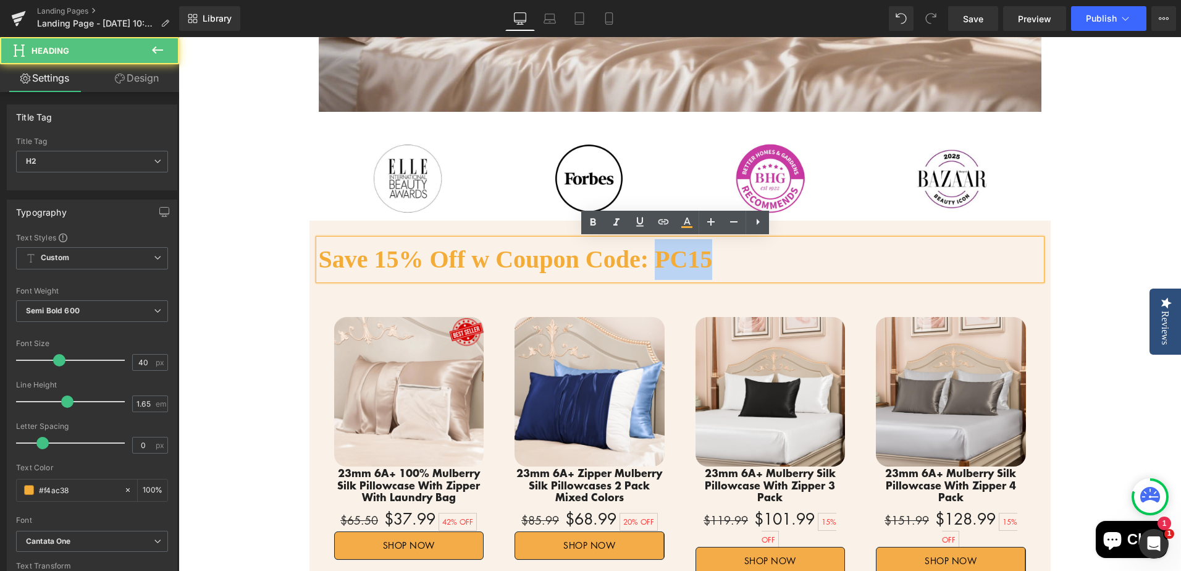
paste div
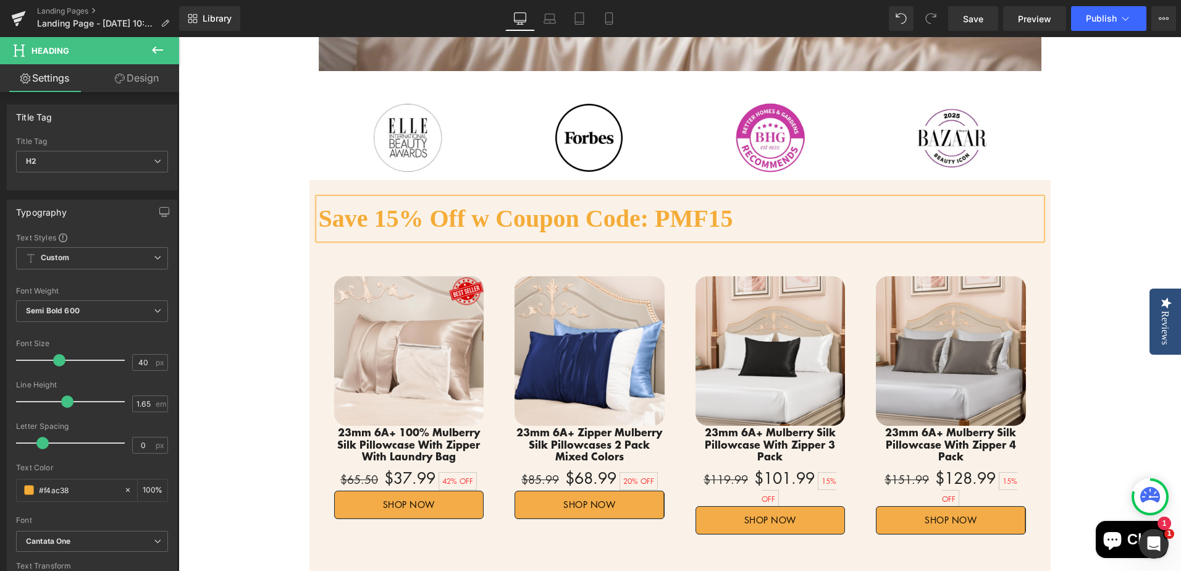
scroll to position [479, 0]
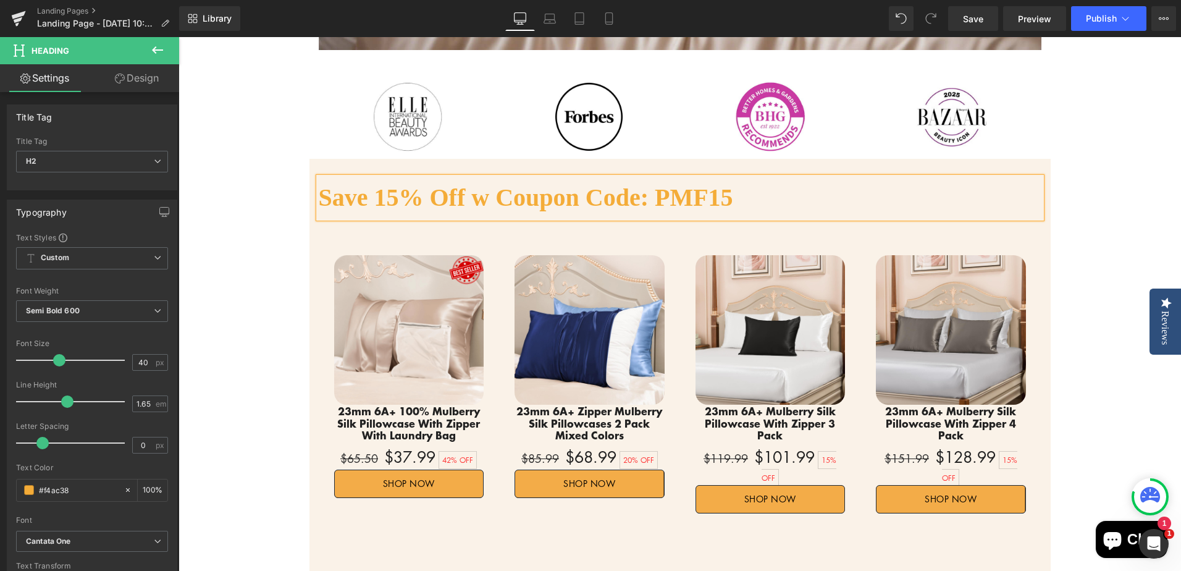
click at [1039, 246] on div "Save 15% Off w Coupon Code: PMF15 Heading Sale Off (P) Image 23mm 6A+ 100% Mulb…" at bounding box center [679, 509] width 741 height 665
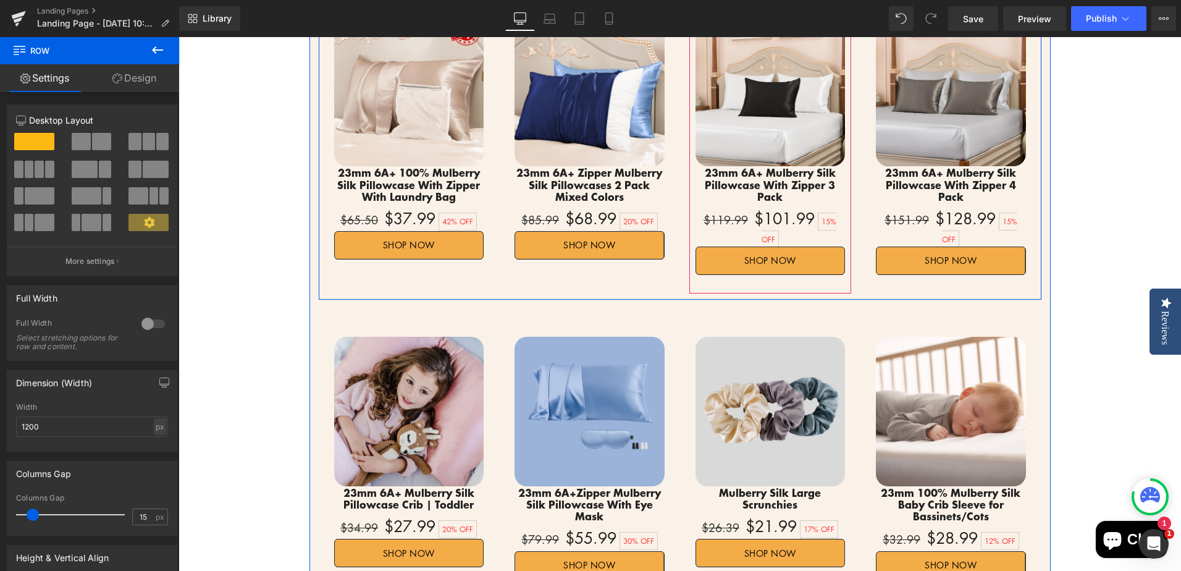
scroll to position [787, 0]
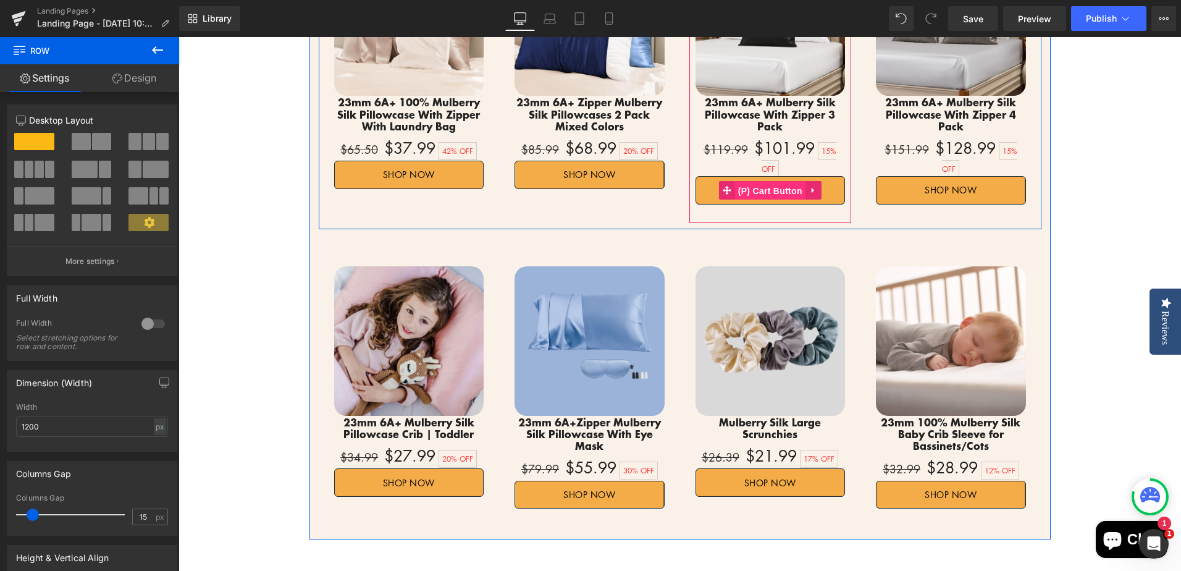
click at [765, 182] on span "(P) Cart Button" at bounding box center [770, 191] width 70 height 19
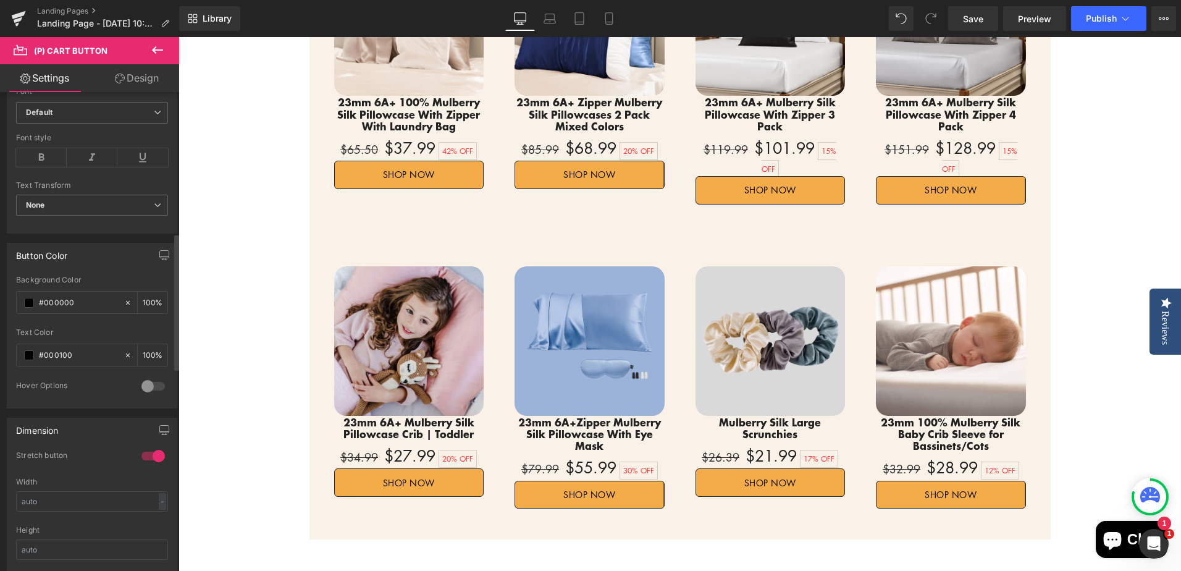
scroll to position [494, 0]
click at [62, 302] on input "#000000" at bounding box center [78, 300] width 79 height 14
drag, startPoint x: 44, startPoint y: 299, endPoint x: 85, endPoint y: 297, distance: 40.2
click at [85, 297] on input "#000000" at bounding box center [78, 300] width 79 height 14
type input "#f"
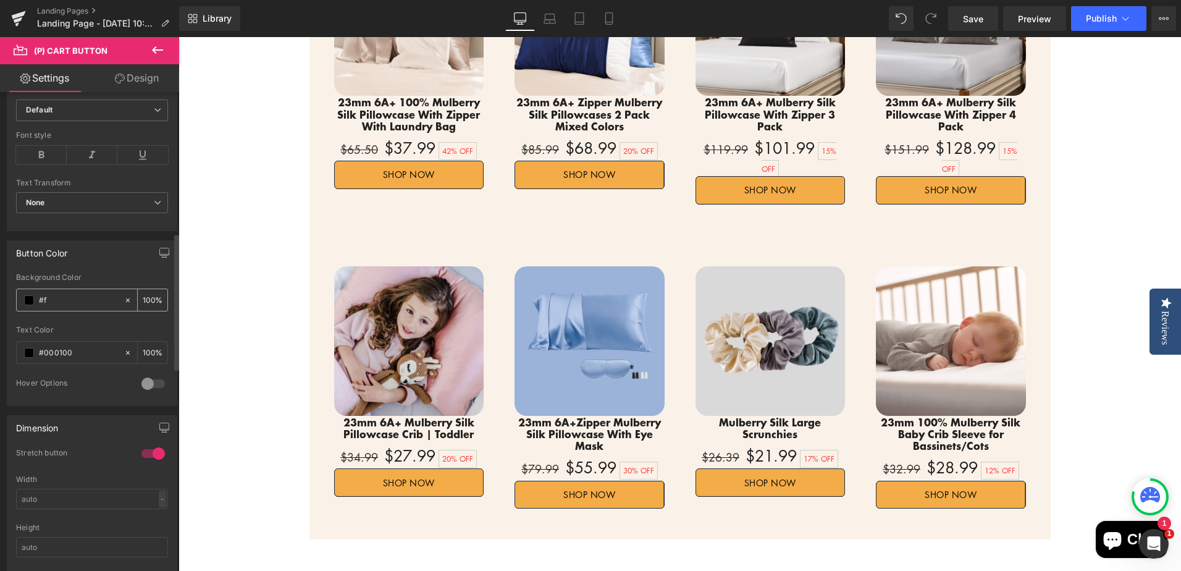
type input "0"
type input "#fff"
type input "100"
type input "#fffff"
type input "0"
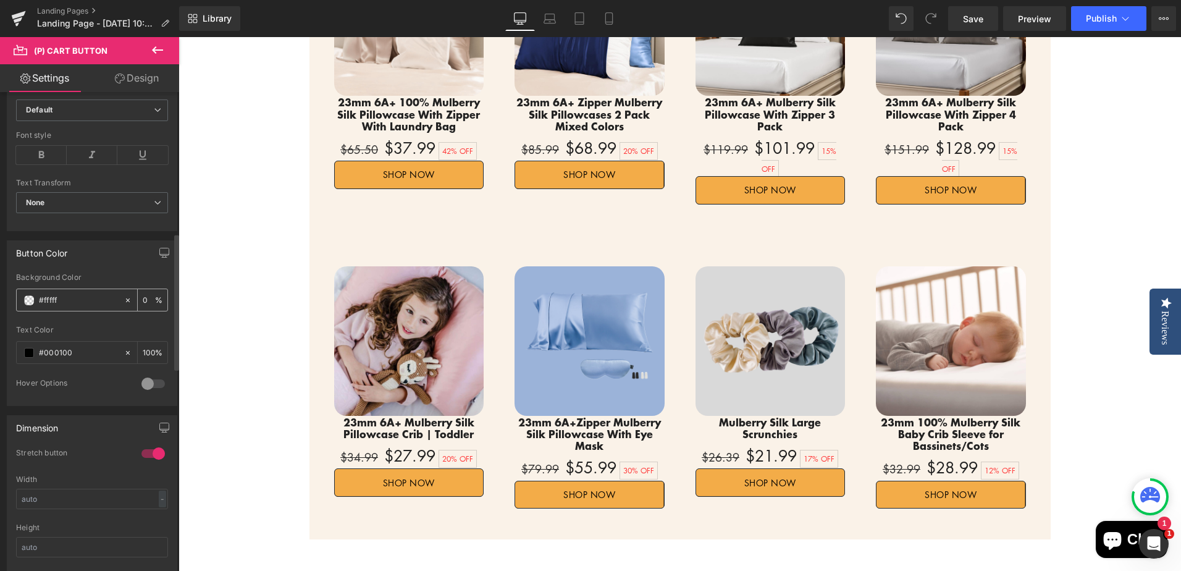
type input "#ffffff"
type input "100"
click at [124, 301] on icon at bounding box center [128, 300] width 9 height 9
type input "none"
type input "0"
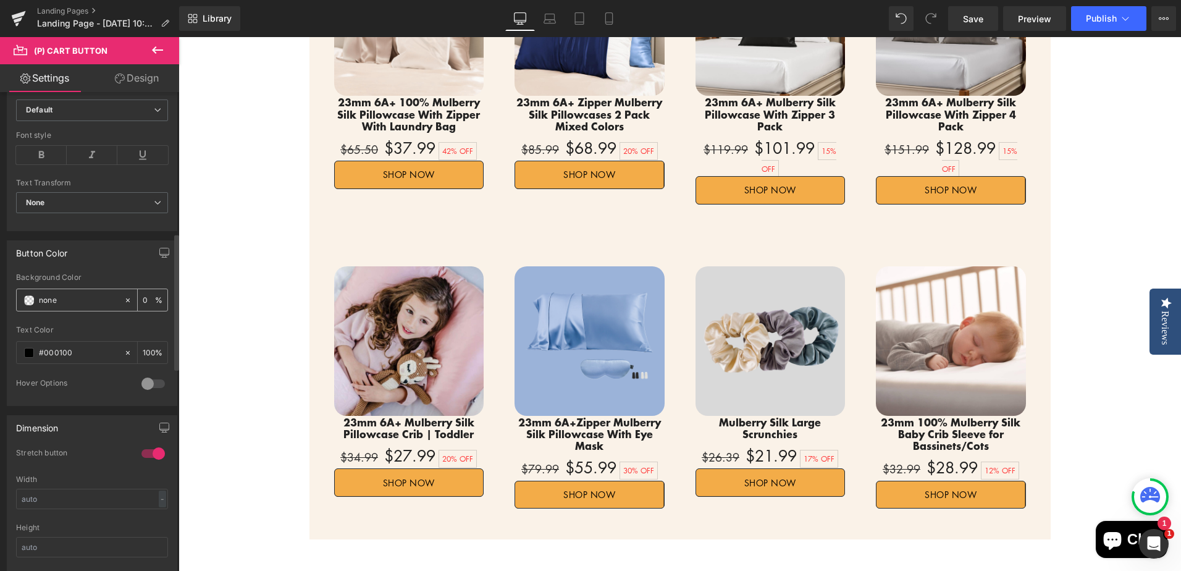
click at [64, 303] on input "none" at bounding box center [78, 300] width 79 height 14
drag, startPoint x: 47, startPoint y: 301, endPoint x: 38, endPoint y: 300, distance: 8.7
click at [38, 300] on div "nonefff" at bounding box center [70, 300] width 107 height 22
type input "fff"
type input "100"
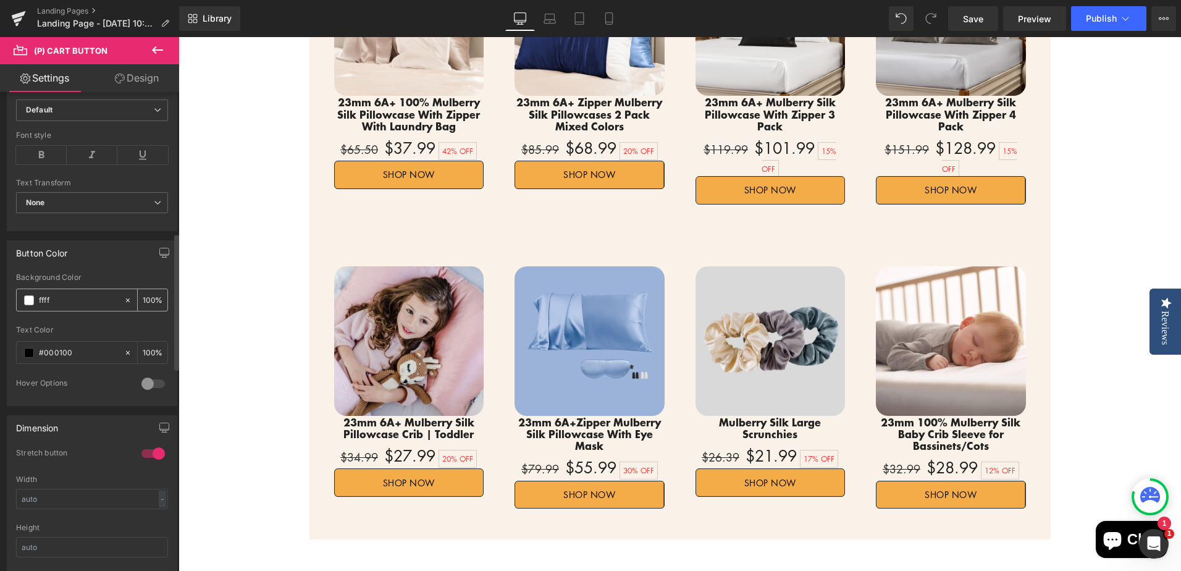
type input "fffff"
type input "0"
type input "ffffff"
type input "100"
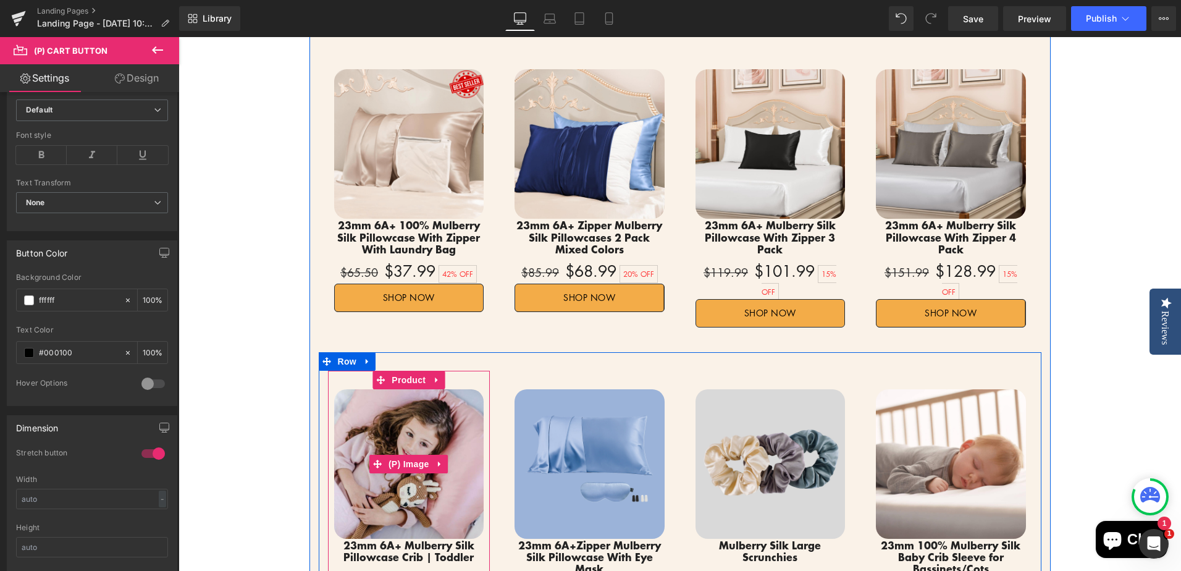
scroll to position [664, 0]
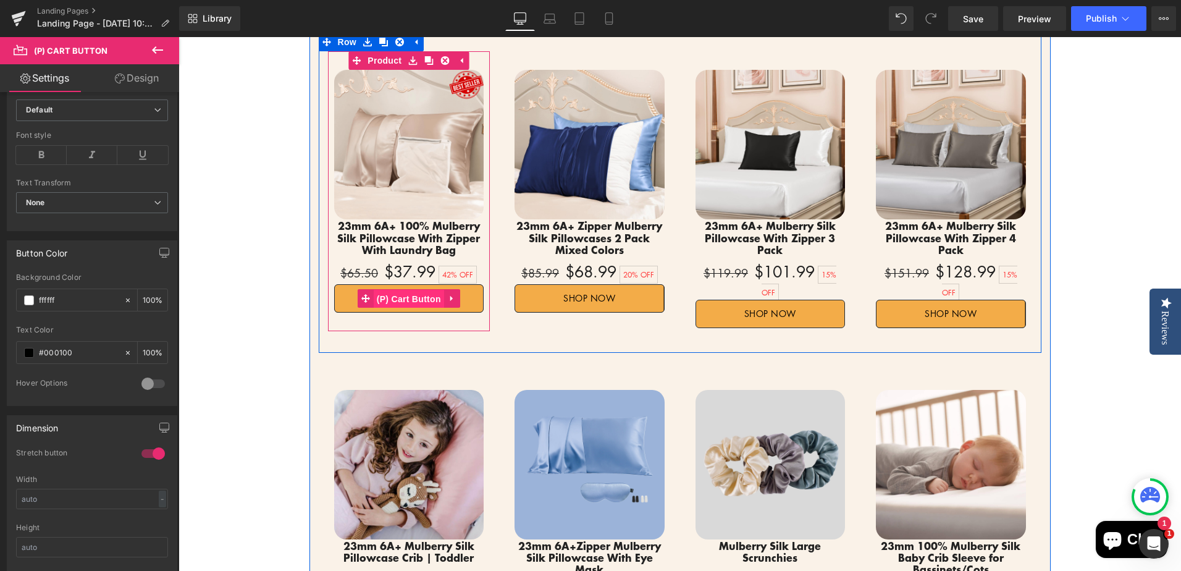
click at [400, 299] on span "(P) Cart Button" at bounding box center [409, 299] width 70 height 19
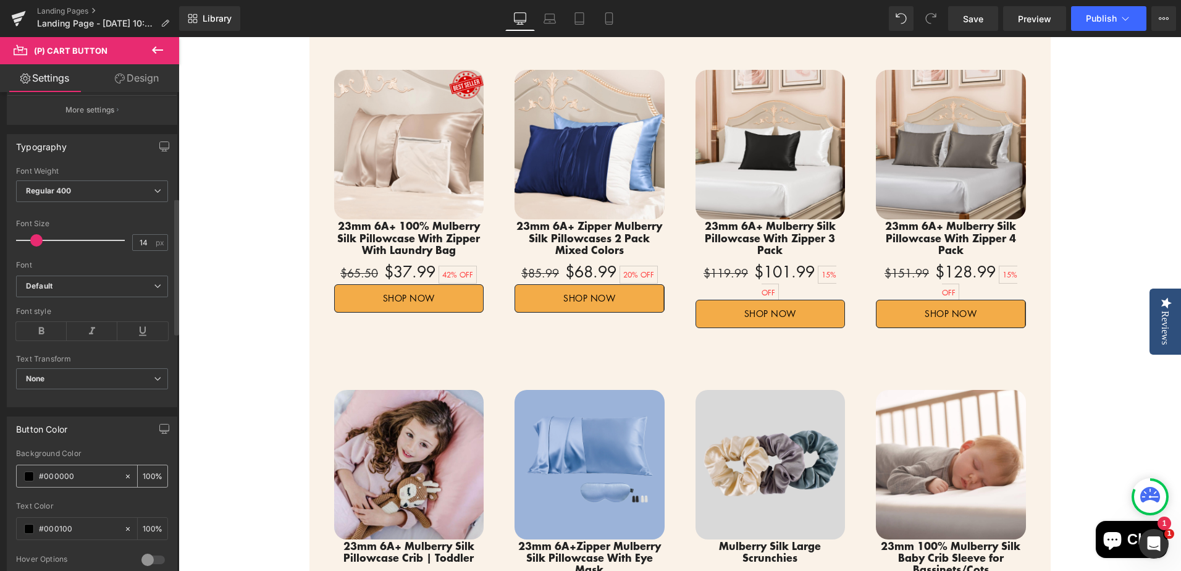
scroll to position [371, 0]
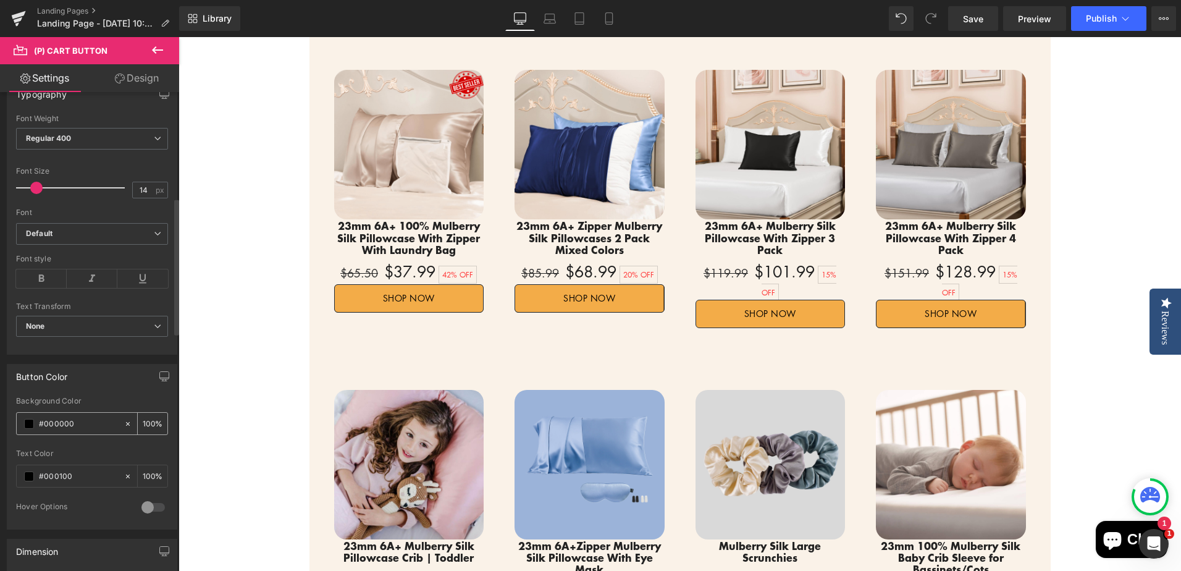
drag, startPoint x: 55, startPoint y: 423, endPoint x: 98, endPoint y: 422, distance: 42.6
click at [98, 422] on input "#000000" at bounding box center [78, 424] width 79 height 14
type input "#f"
type input "0"
type input "#fff"
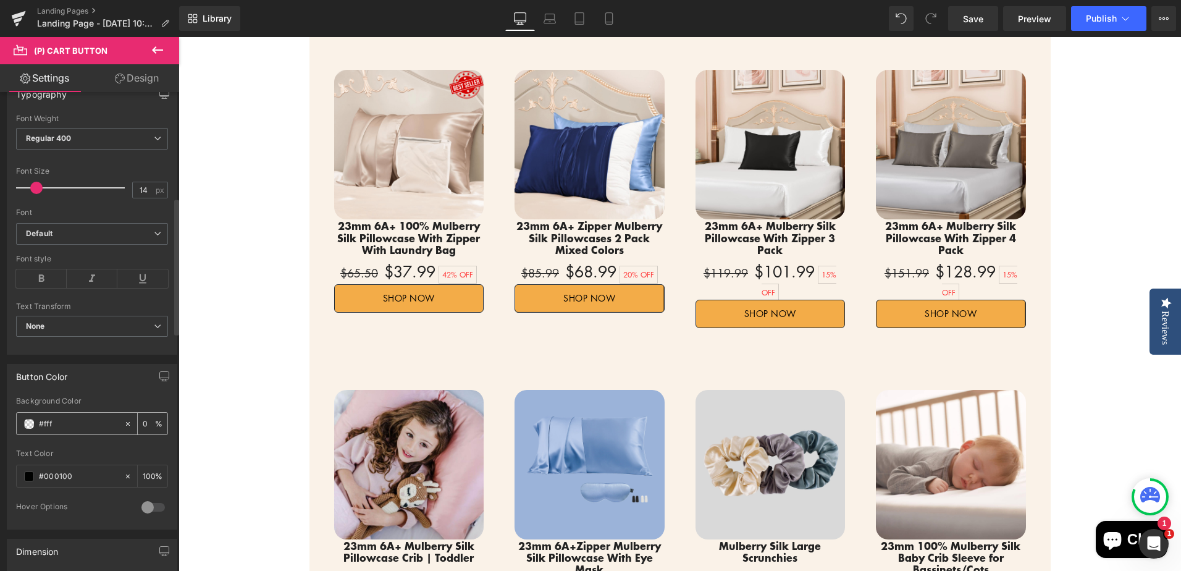
type input "100"
type input "#fffff"
type input "0"
type input "#ffffff"
type input "100"
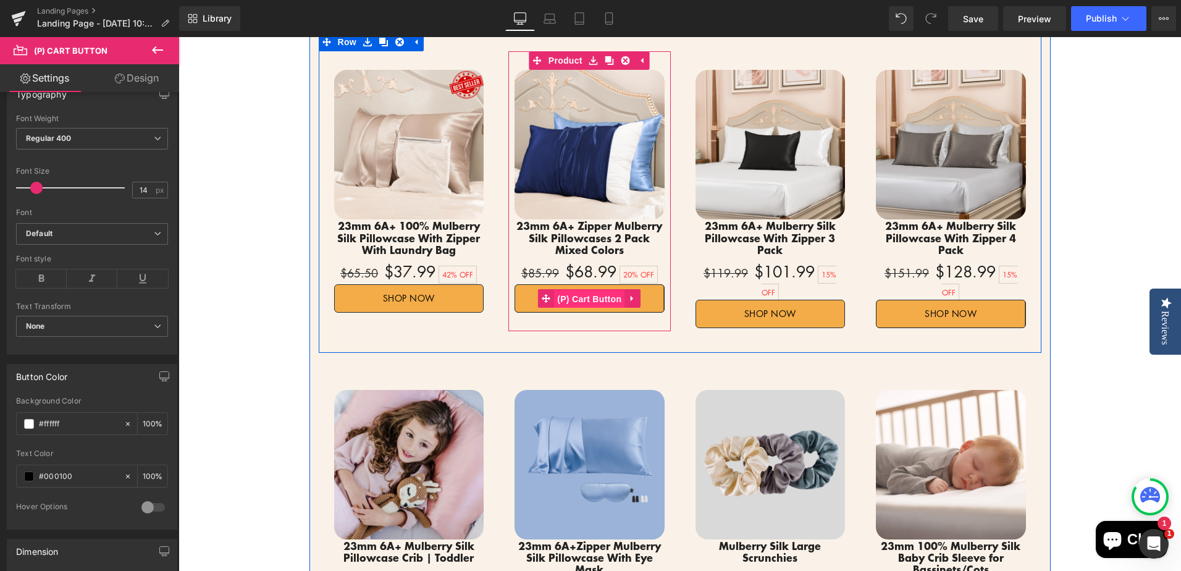
click at [582, 298] on span "(P) Cart Button" at bounding box center [589, 299] width 70 height 19
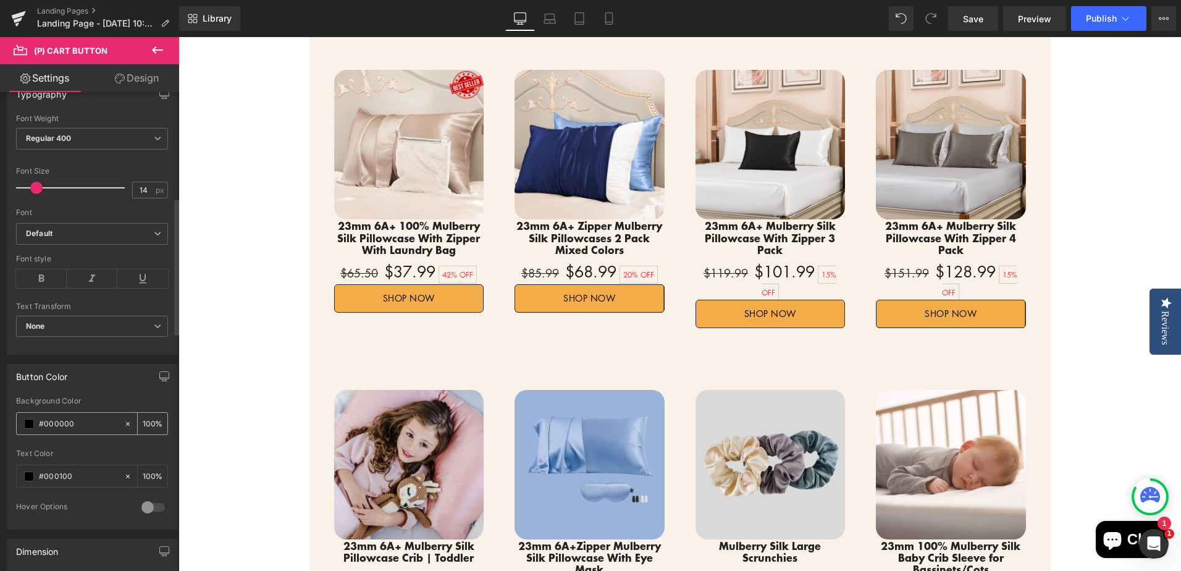
drag, startPoint x: 45, startPoint y: 421, endPoint x: 85, endPoint y: 421, distance: 39.5
click at [85, 421] on input "#000000" at bounding box center [78, 424] width 79 height 14
type input "#f"
type input "0"
type input "#fff"
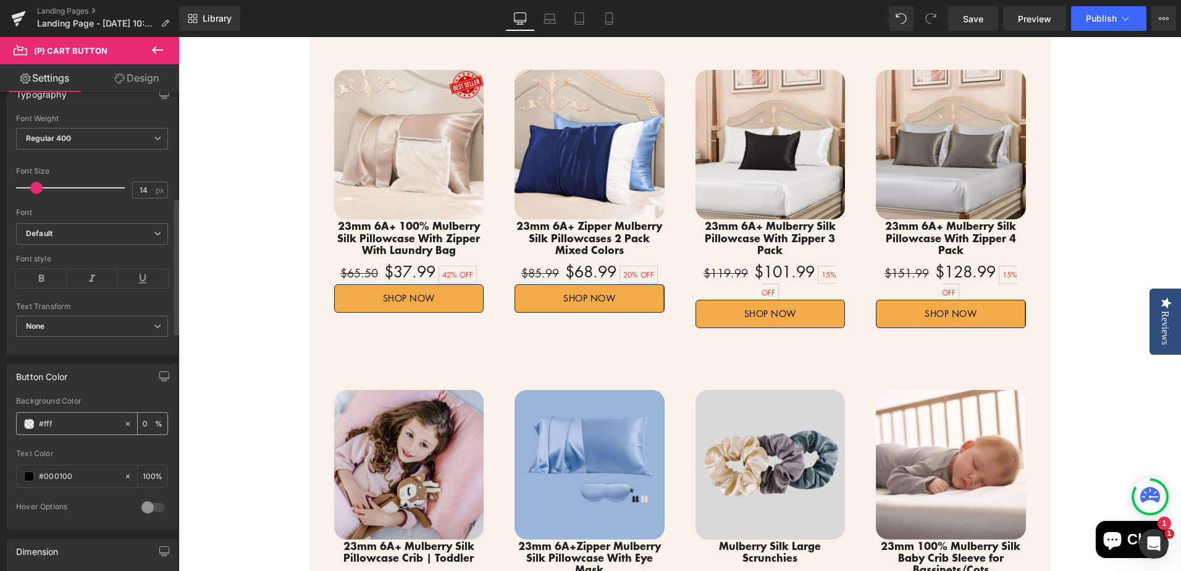
type input "100"
type input "#fffff"
type input "0"
type input "#ffffff"
type input "100"
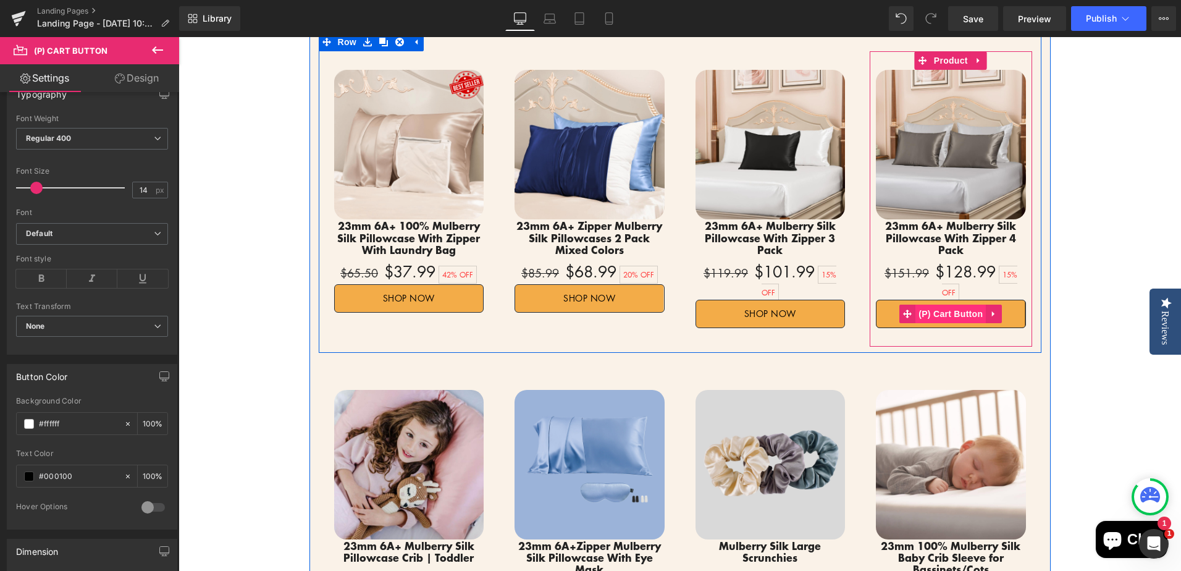
click at [948, 304] on span "(P) Cart Button" at bounding box center [950, 313] width 70 height 19
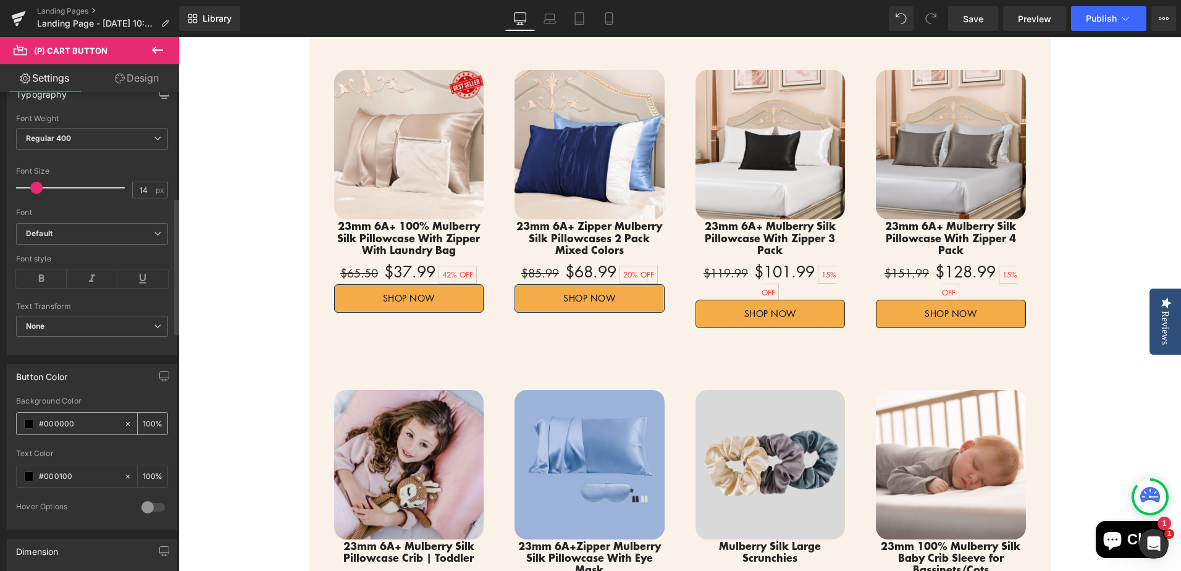
drag, startPoint x: 44, startPoint y: 423, endPoint x: 83, endPoint y: 422, distance: 38.9
click at [83, 422] on input "#000000" at bounding box center [78, 424] width 79 height 14
type input "#f"
type input "0"
type input "#fff"
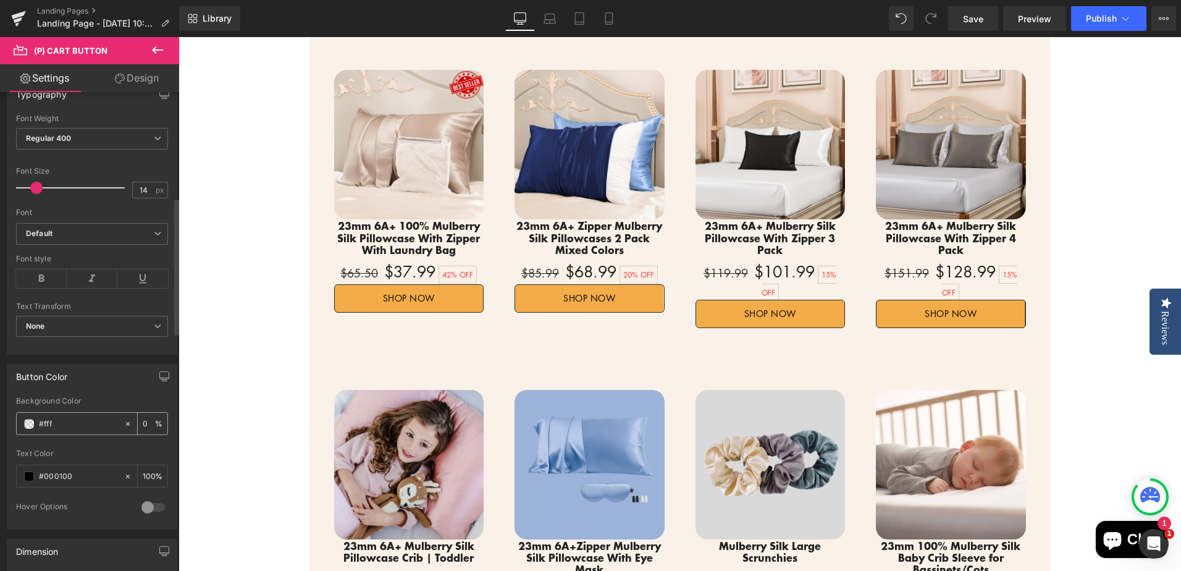
type input "100"
type input "#fffff"
type input "0"
type input "#ffffff"
type input "100"
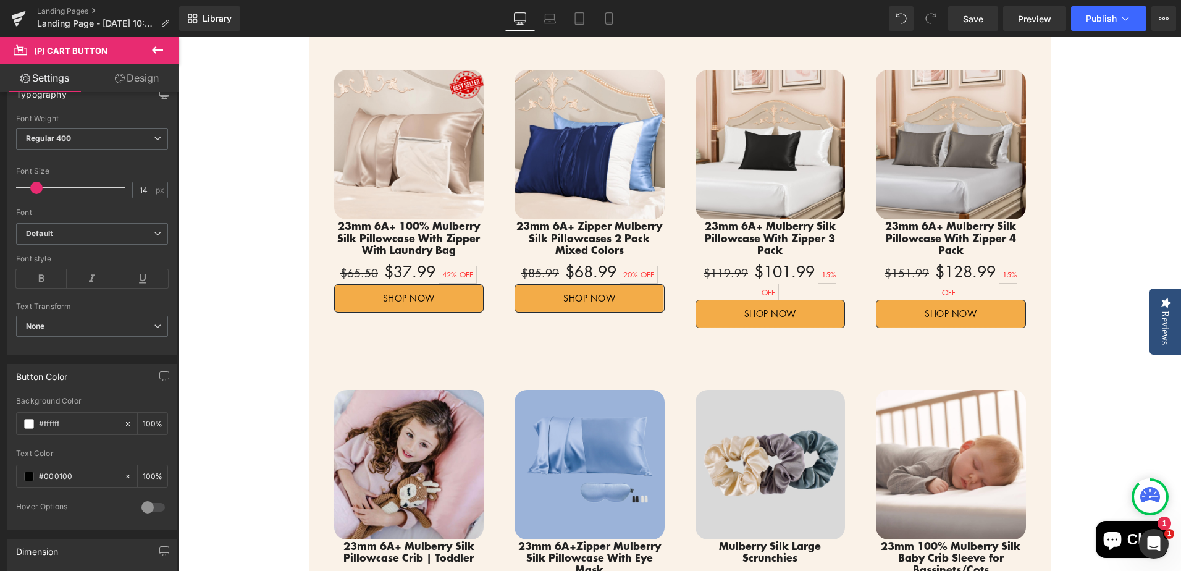
click at [269, 392] on div "Flash Sale!! Heading Up To 30% Off Text Block 06 Days 21 Hours 51 Minutes 49 Se…" at bounding box center [679, 133] width 1002 height 1386
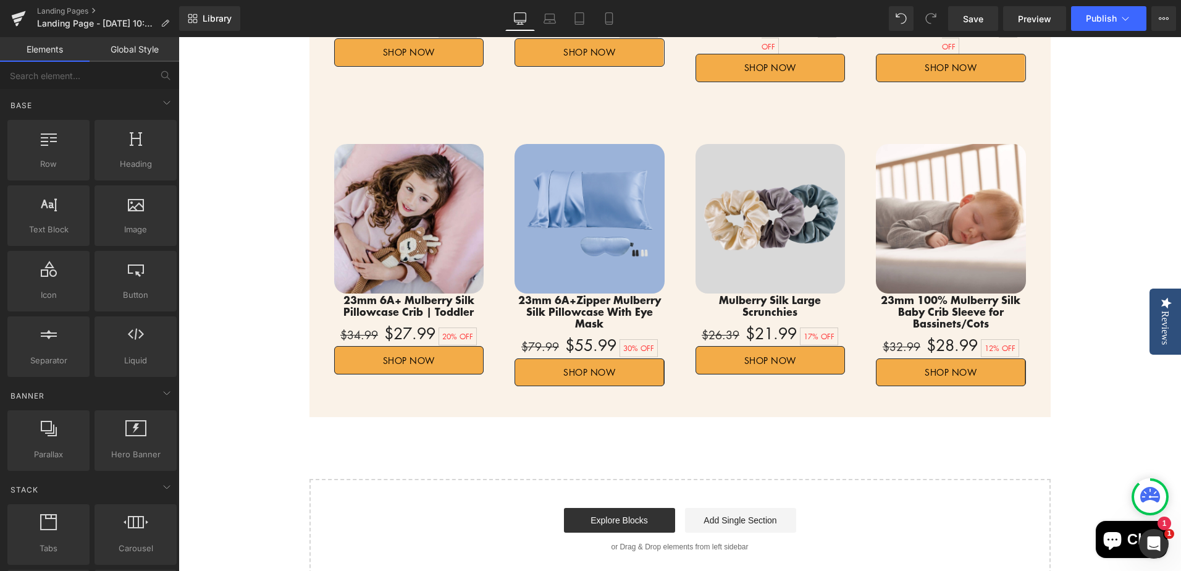
scroll to position [911, 0]
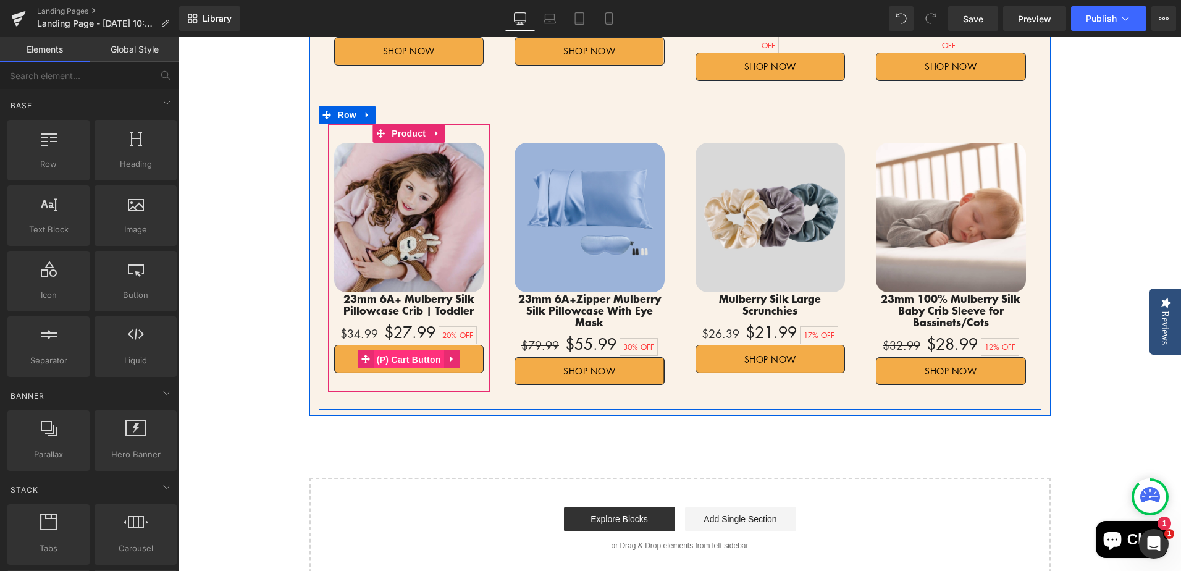
click at [403, 350] on span "(P) Cart Button" at bounding box center [409, 359] width 70 height 19
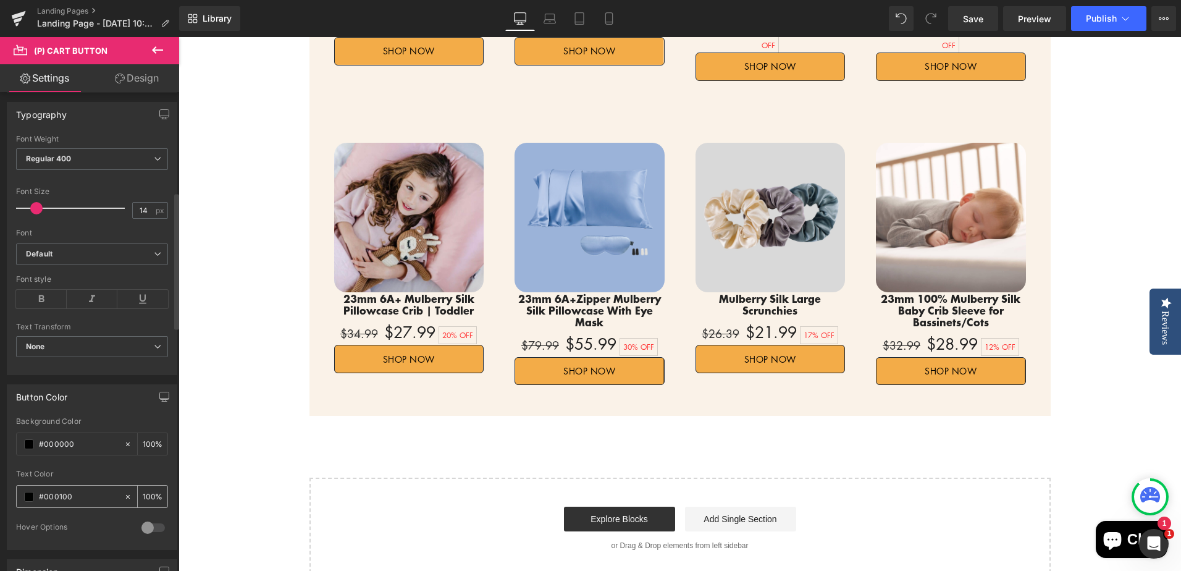
scroll to position [371, 0]
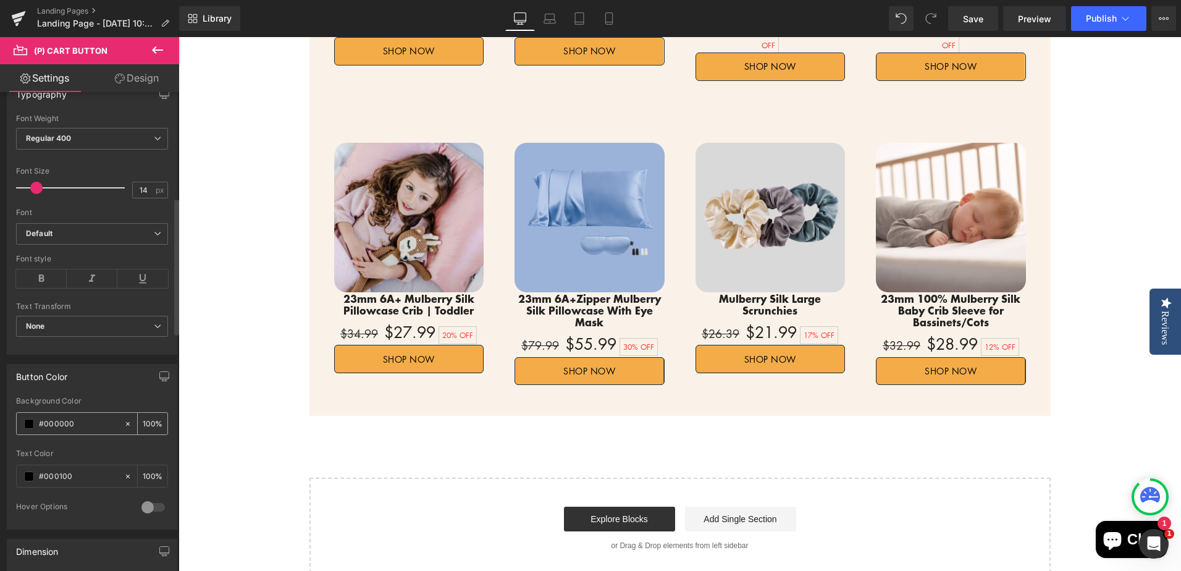
drag, startPoint x: 44, startPoint y: 424, endPoint x: 94, endPoint y: 422, distance: 50.1
click at [94, 422] on input "#000000" at bounding box center [78, 424] width 79 height 14
type input "#f"
type input "0"
type input "#fff"
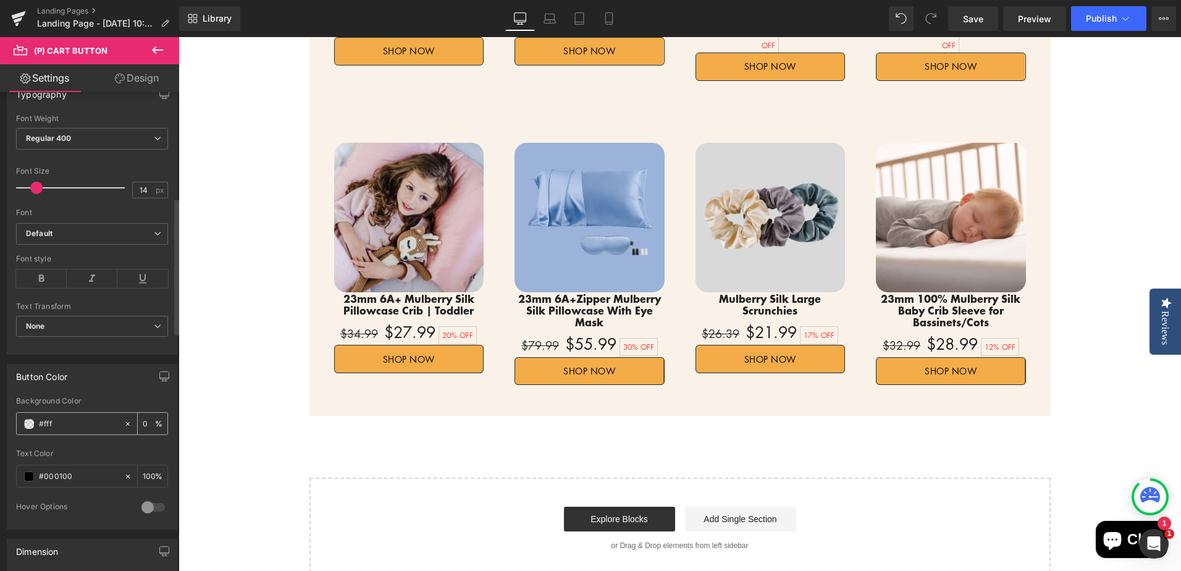
type input "100"
type input "#fffff"
type input "0"
type input "#ffffff"
type input "100"
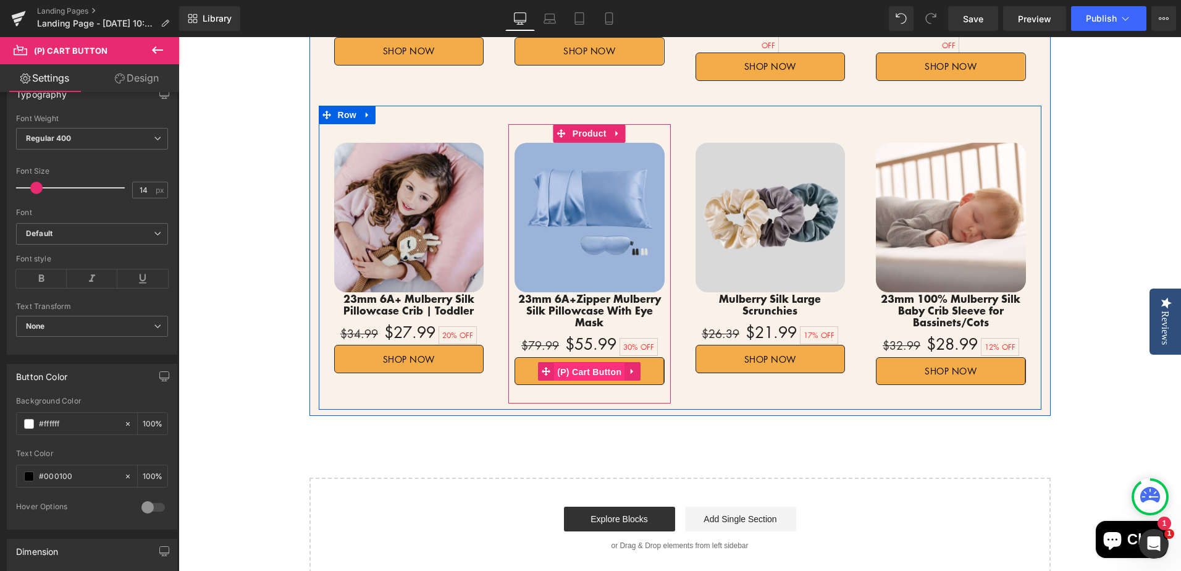
click at [584, 363] on span "(P) Cart Button" at bounding box center [589, 372] width 70 height 19
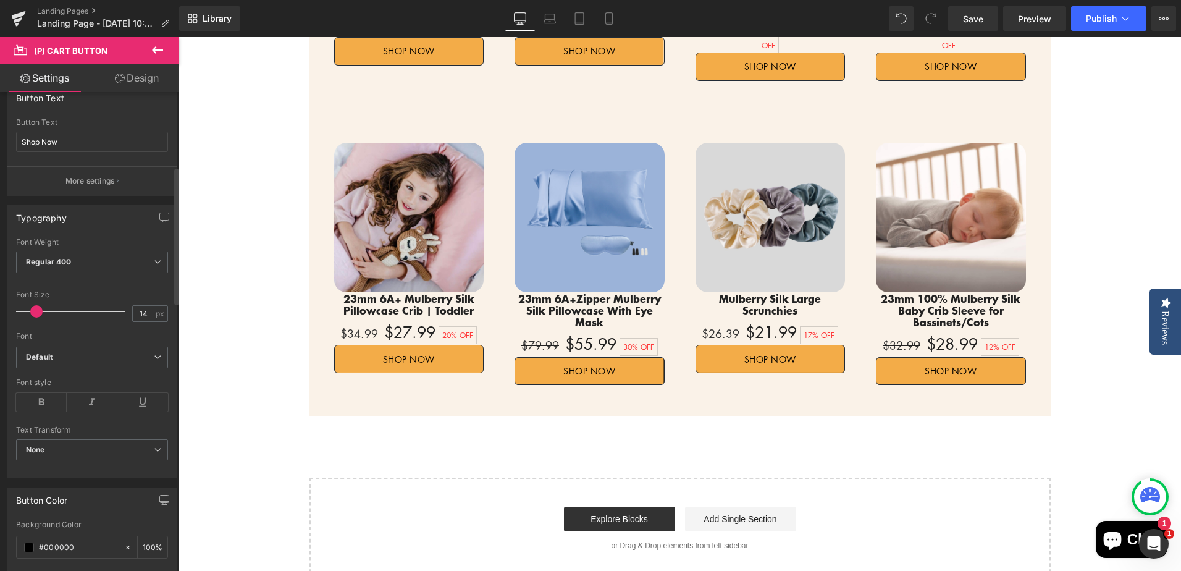
scroll to position [309, 0]
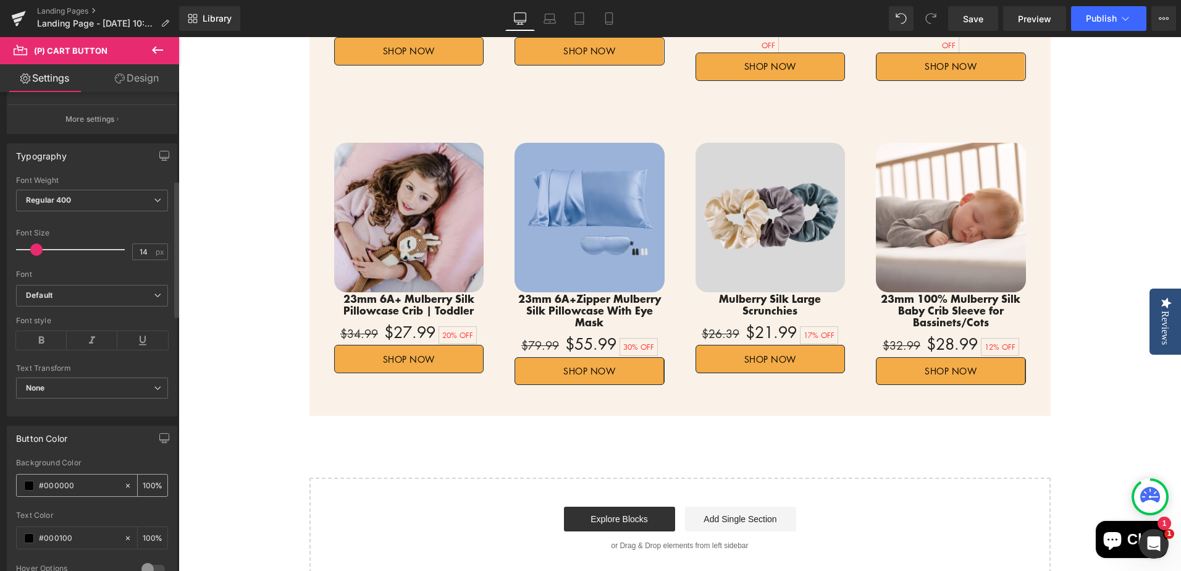
drag, startPoint x: 45, startPoint y: 485, endPoint x: 94, endPoint y: 485, distance: 48.8
click at [94, 485] on input "#000000" at bounding box center [78, 486] width 79 height 14
type input "#f"
type input "0"
type input "#fff"
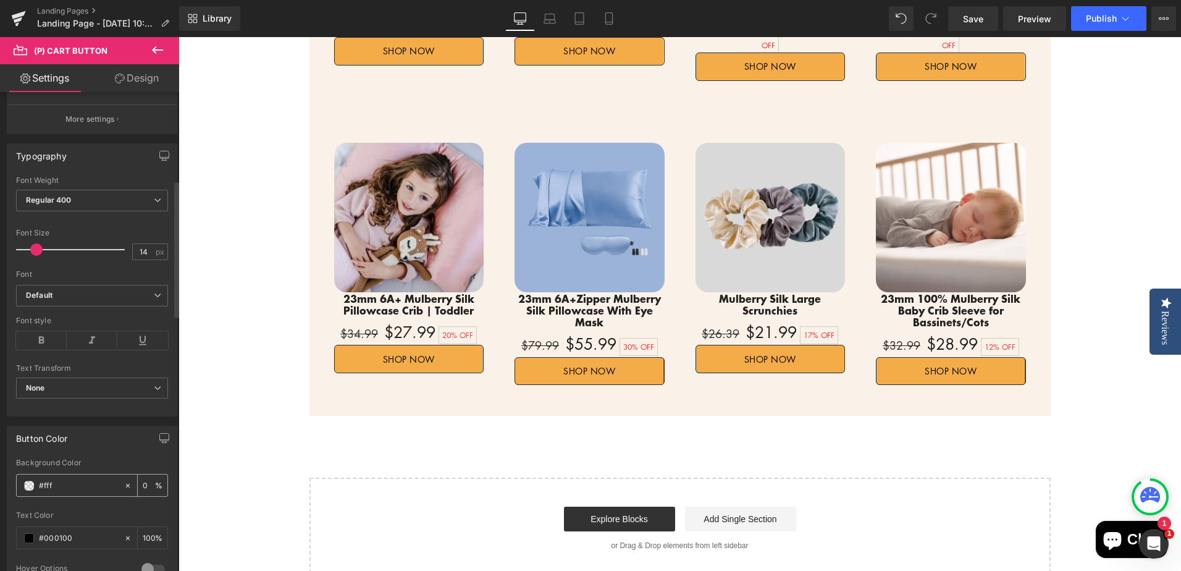
type input "100"
type input "#fffff"
type input "0"
type input "#ffffff"
type input "100"
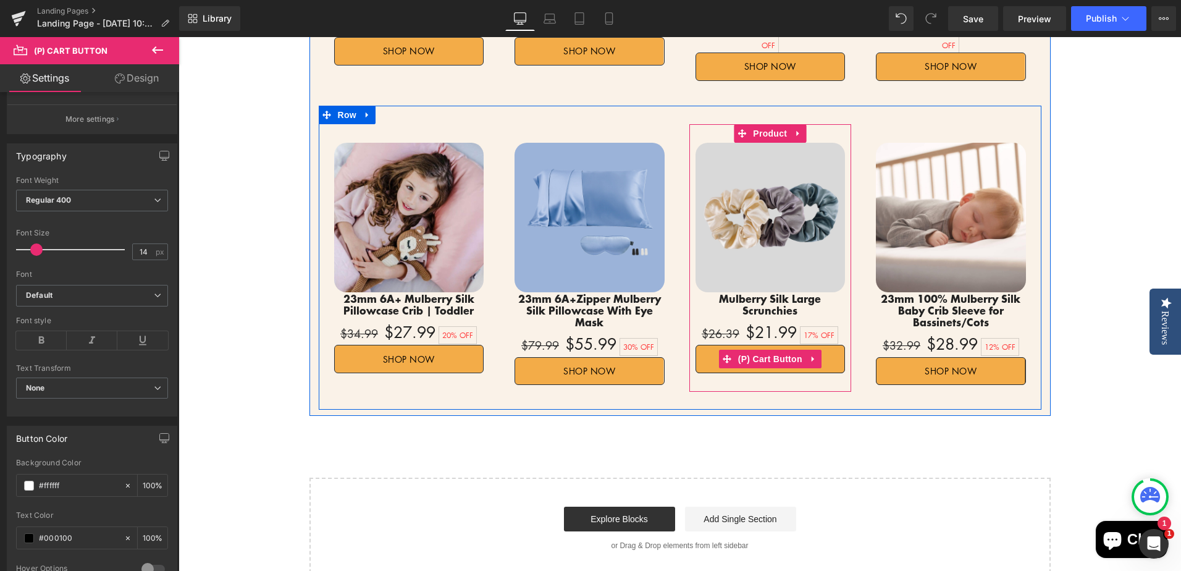
drag, startPoint x: 765, startPoint y: 334, endPoint x: 308, endPoint y: 489, distance: 482.8
click at [765, 350] on span "(P) Cart Button" at bounding box center [770, 359] width 70 height 19
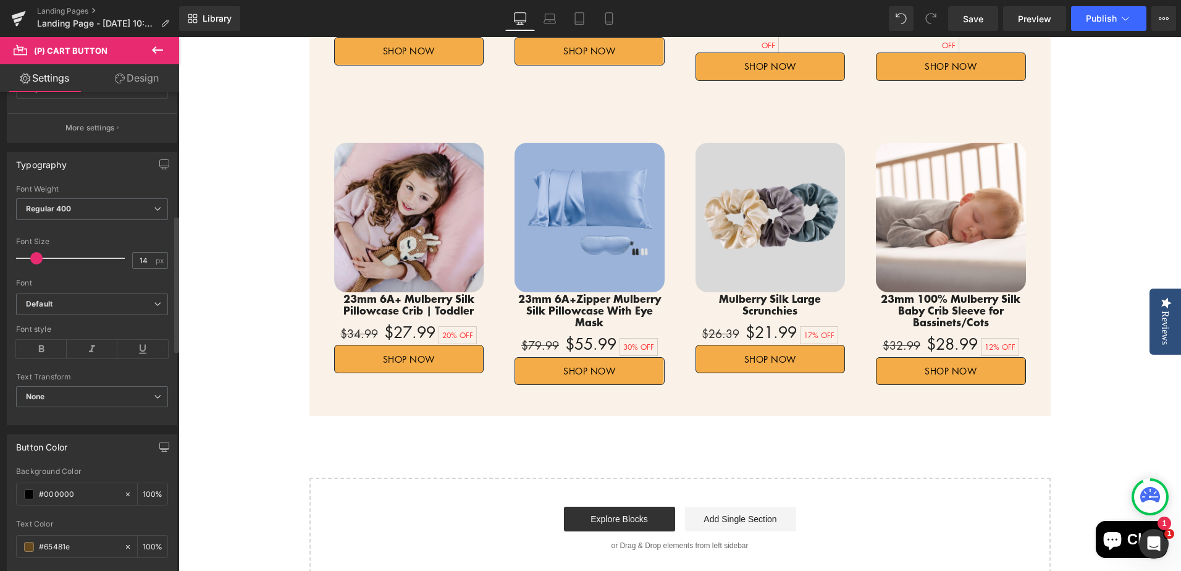
scroll to position [432, 0]
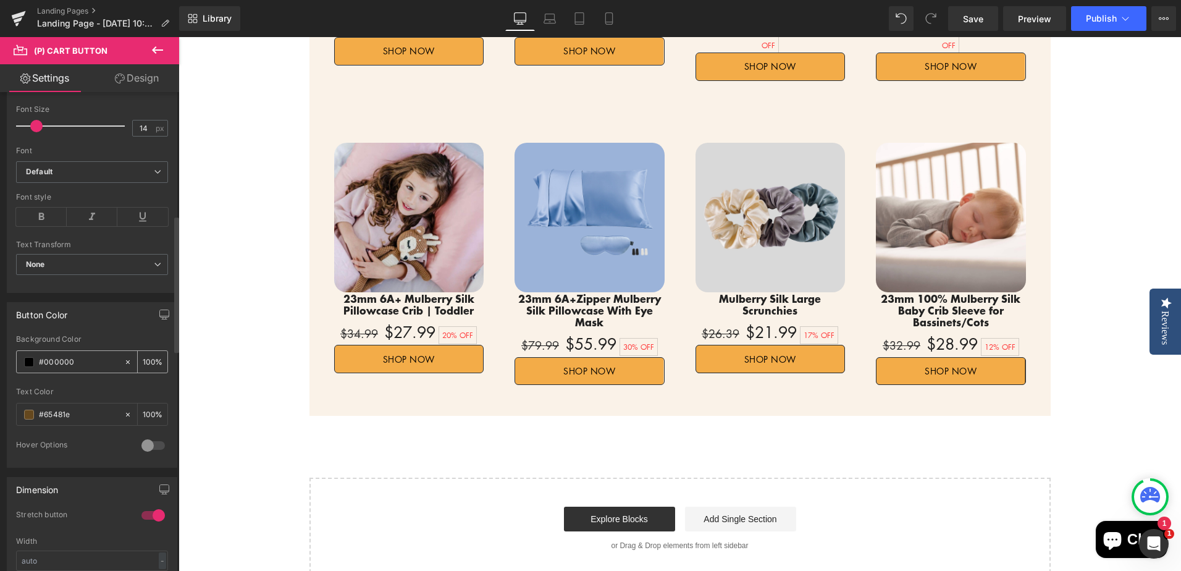
drag, startPoint x: 44, startPoint y: 364, endPoint x: 80, endPoint y: 364, distance: 36.4
click at [80, 364] on input "#000000" at bounding box center [78, 362] width 79 height 14
type input "#f"
type input "0"
type input "#fff"
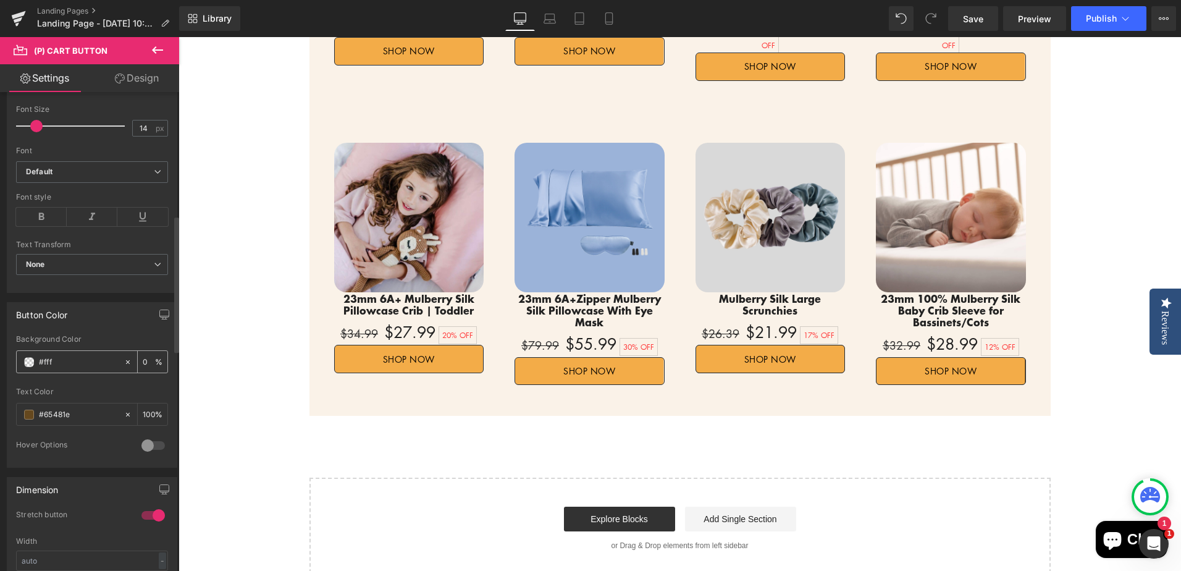
type input "100"
type input "#fffff"
type input "0"
type input "#ffffff"
type input "100"
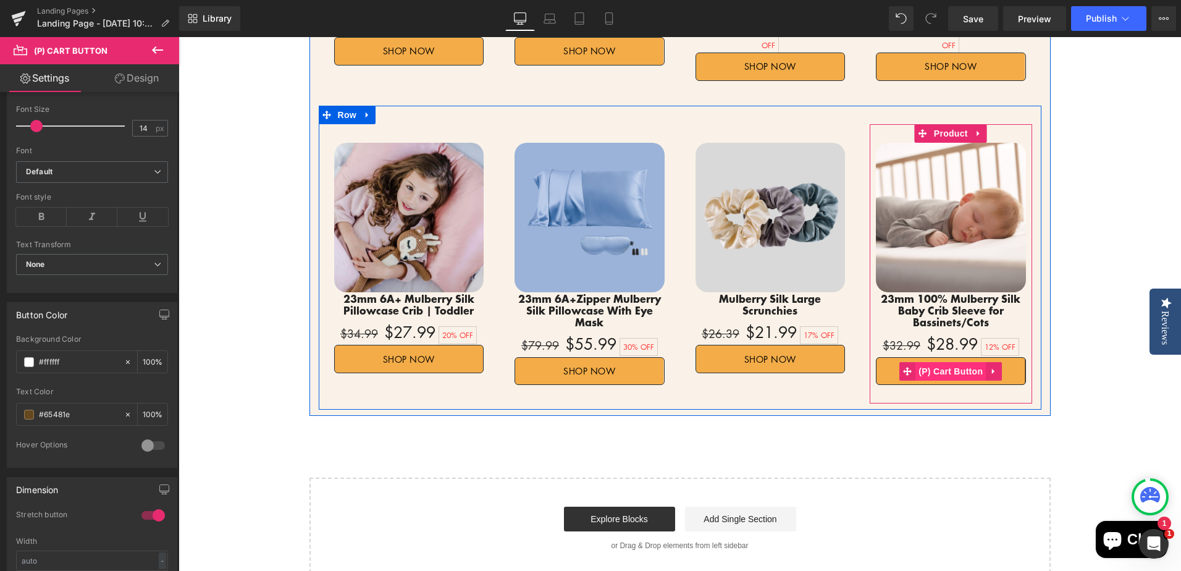
click at [949, 362] on span "(P) Cart Button" at bounding box center [950, 371] width 70 height 19
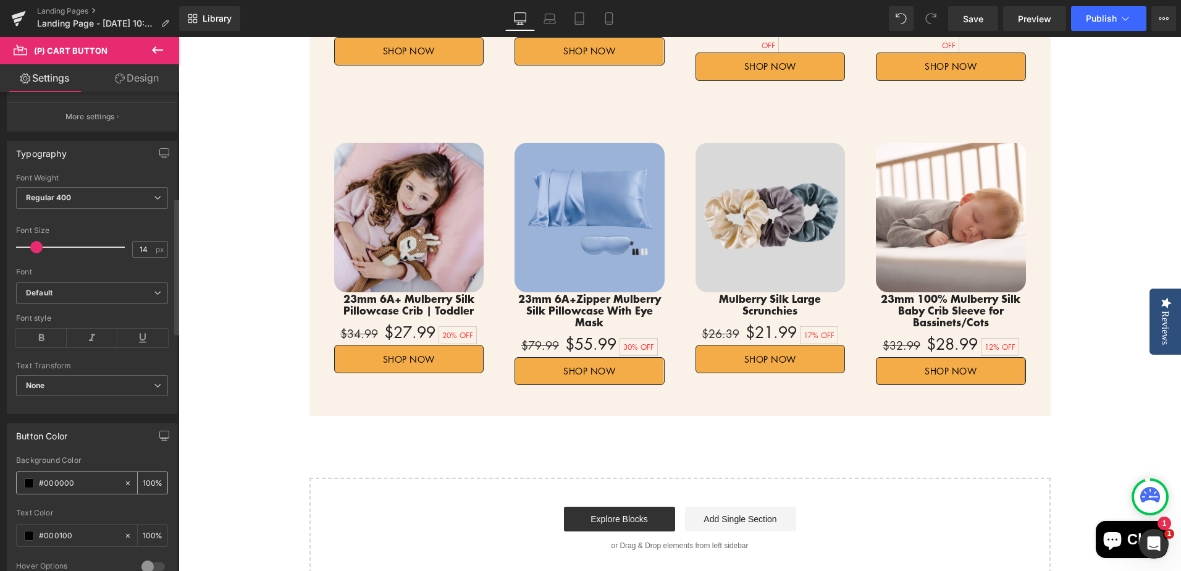
scroll to position [371, 0]
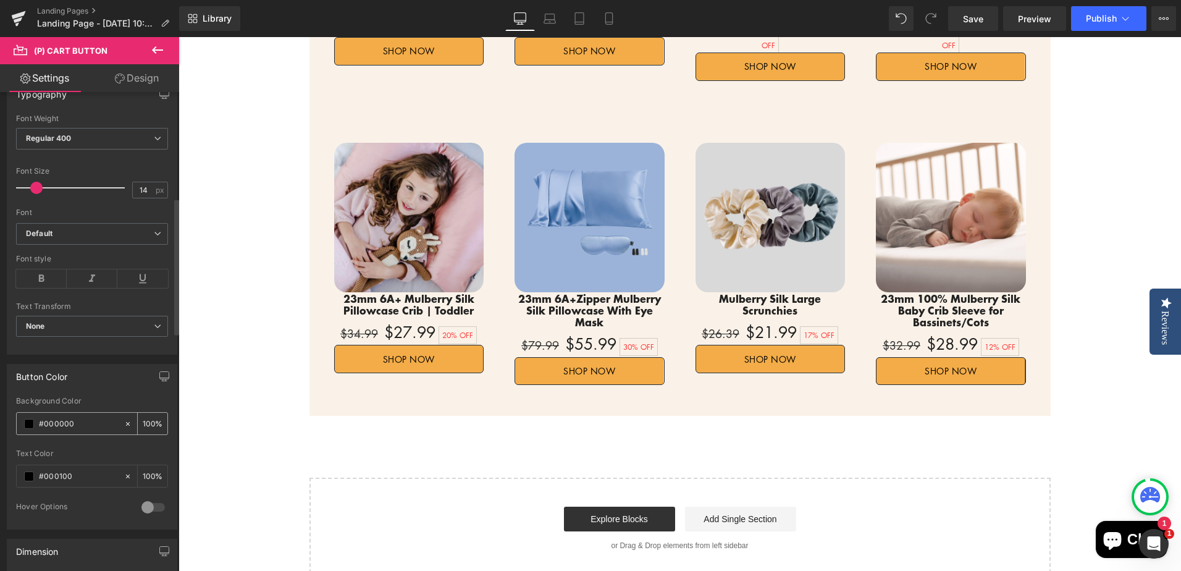
drag, startPoint x: 44, startPoint y: 424, endPoint x: 94, endPoint y: 424, distance: 50.0
click at [94, 424] on input "#000000" at bounding box center [78, 424] width 79 height 14
type input "#f"
type input "0"
type input "#fff"
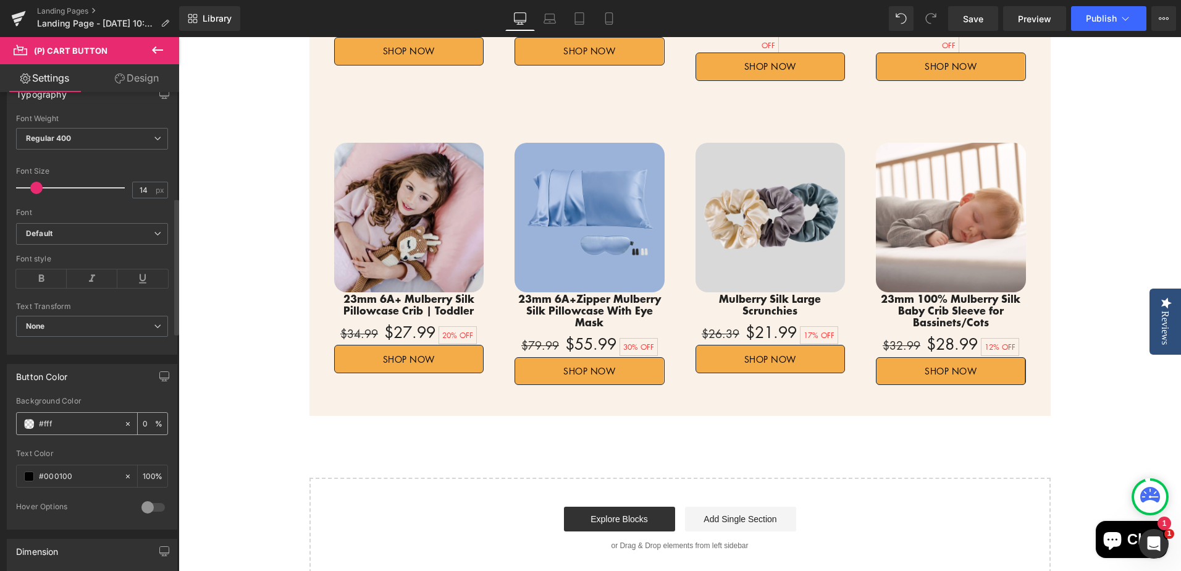
type input "100"
type input "#fffff"
type input "0"
type input "#ffffff"
type input "100"
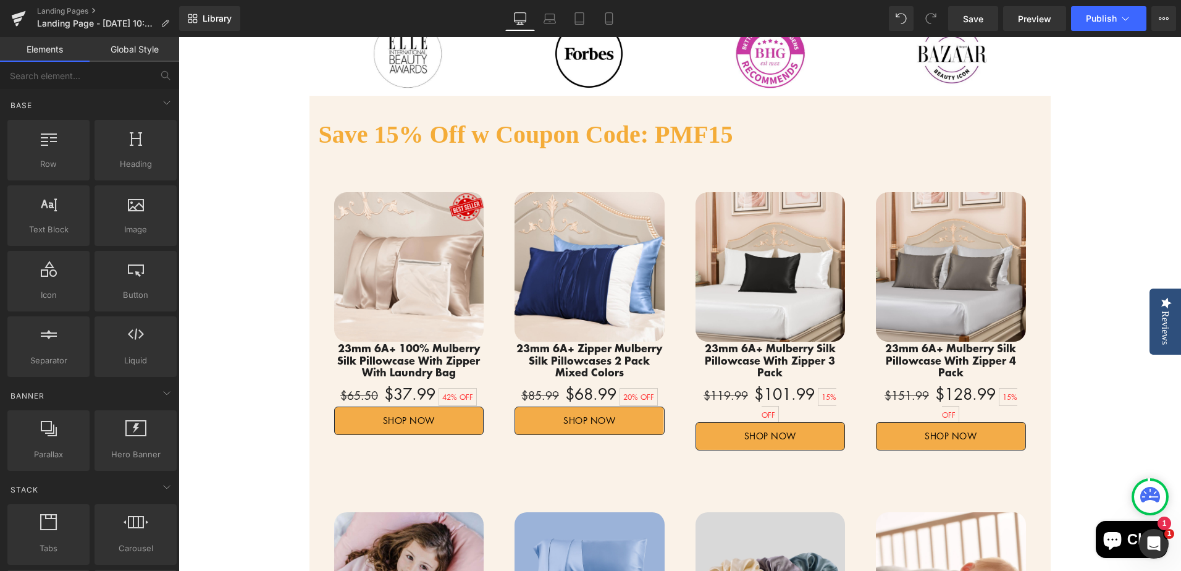
scroll to position [540, 0]
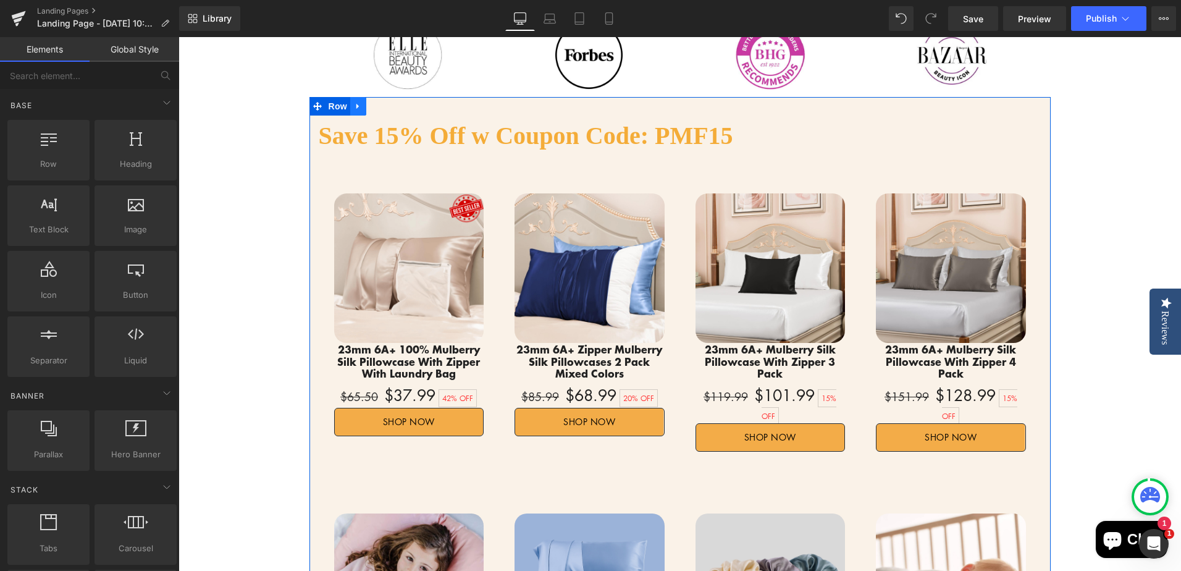
click at [354, 111] on icon at bounding box center [358, 105] width 9 height 9
click at [370, 105] on icon at bounding box center [374, 106] width 9 height 9
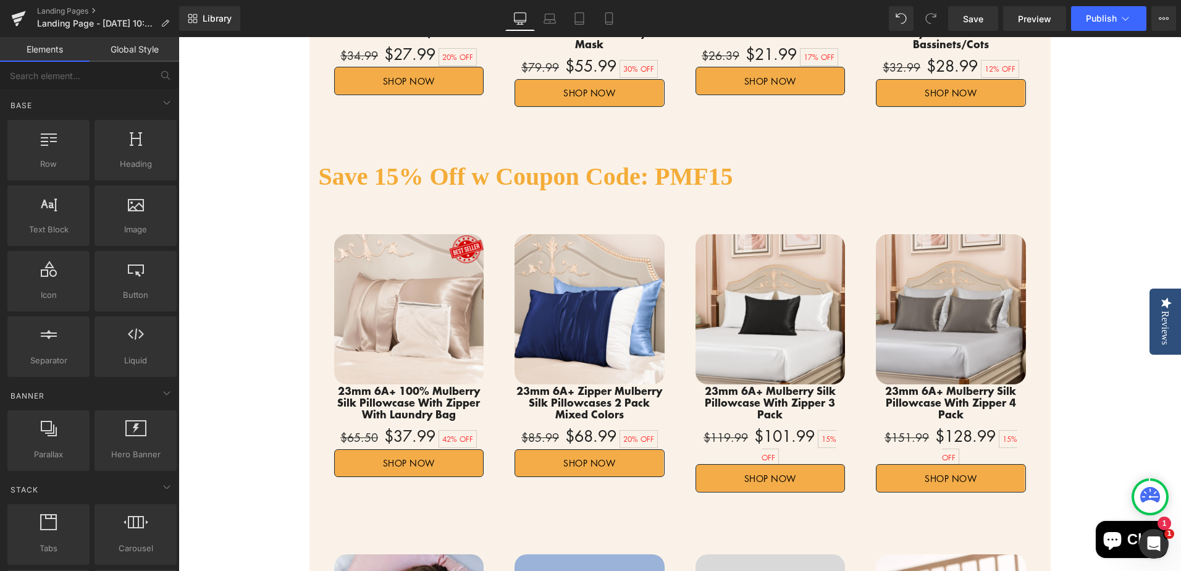
scroll to position [1212, 0]
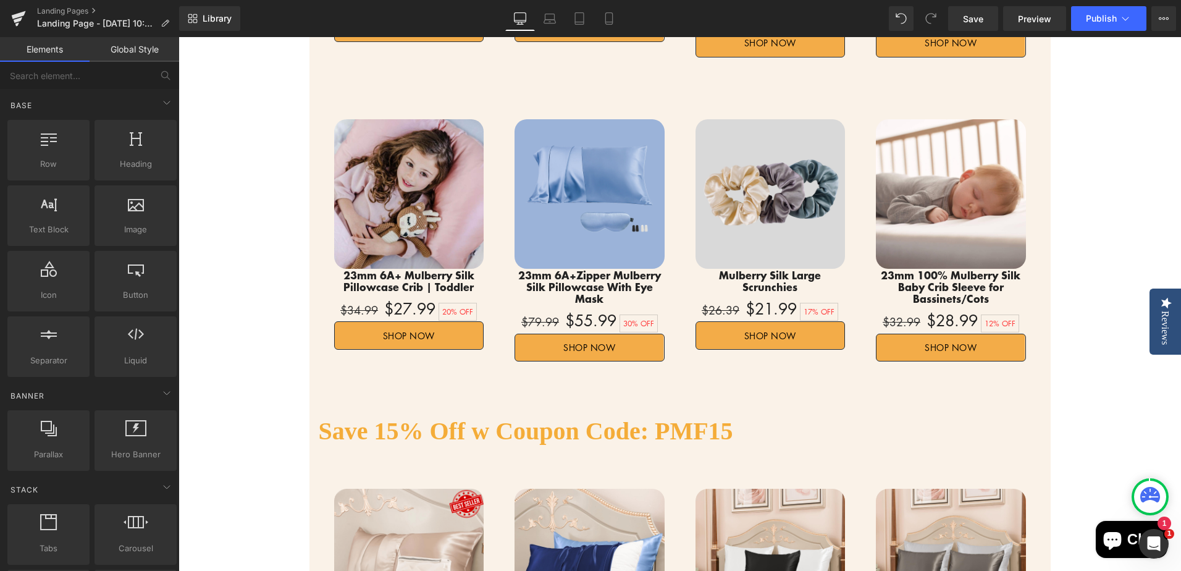
scroll to position [1089, 0]
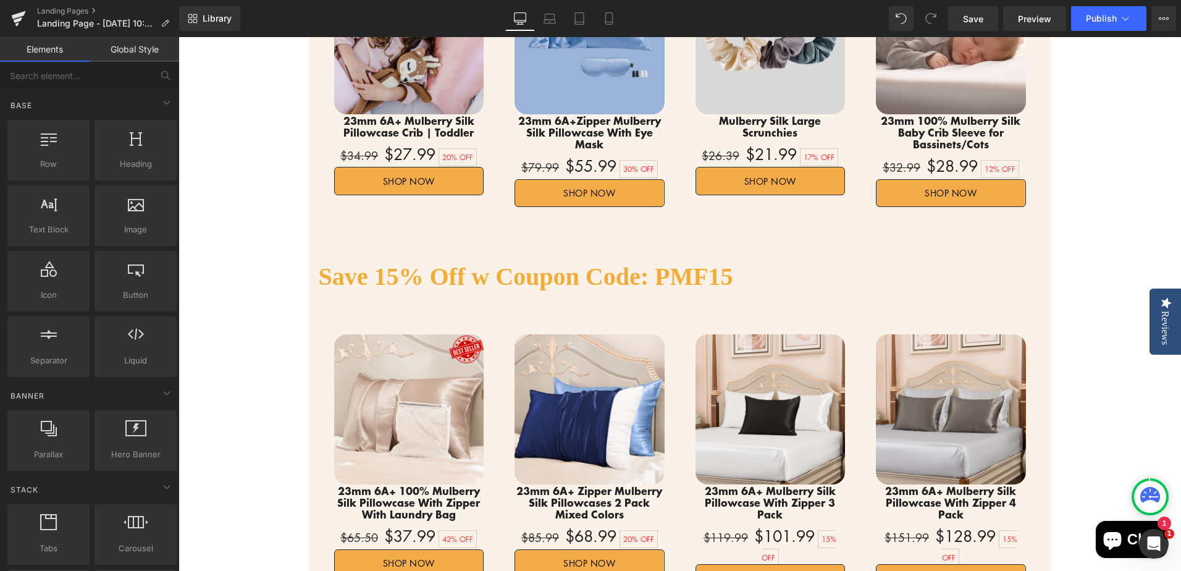
click at [619, 256] on h2 "Save 15% Off w Coupon Code: PMF15" at bounding box center [680, 276] width 723 height 41
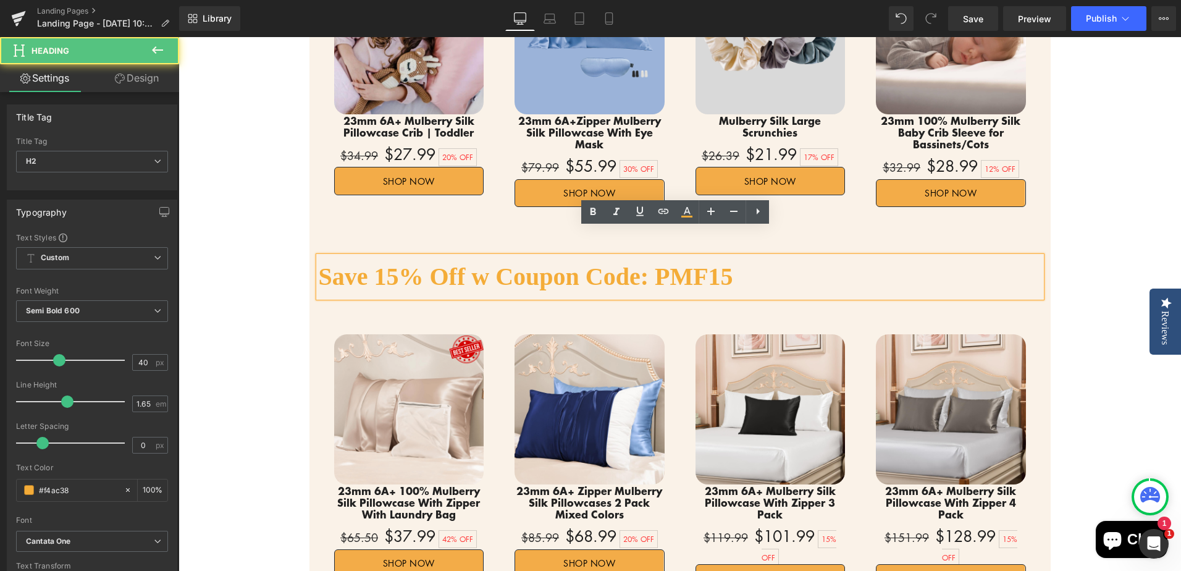
click at [681, 256] on h2 "Save 15% Off w Coupon Code: PMF15" at bounding box center [680, 276] width 723 height 41
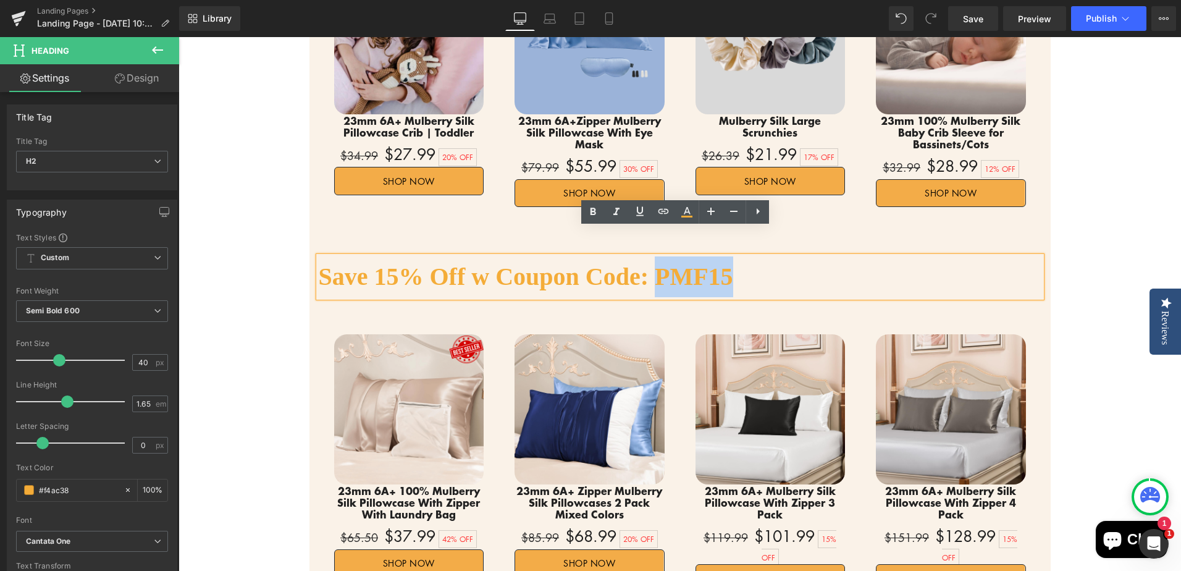
drag, startPoint x: 655, startPoint y: 248, endPoint x: 758, endPoint y: 246, distance: 103.8
click at [758, 256] on h2 "Save 15% Off w Coupon Code: PMF15" at bounding box center [680, 276] width 723 height 41
paste div
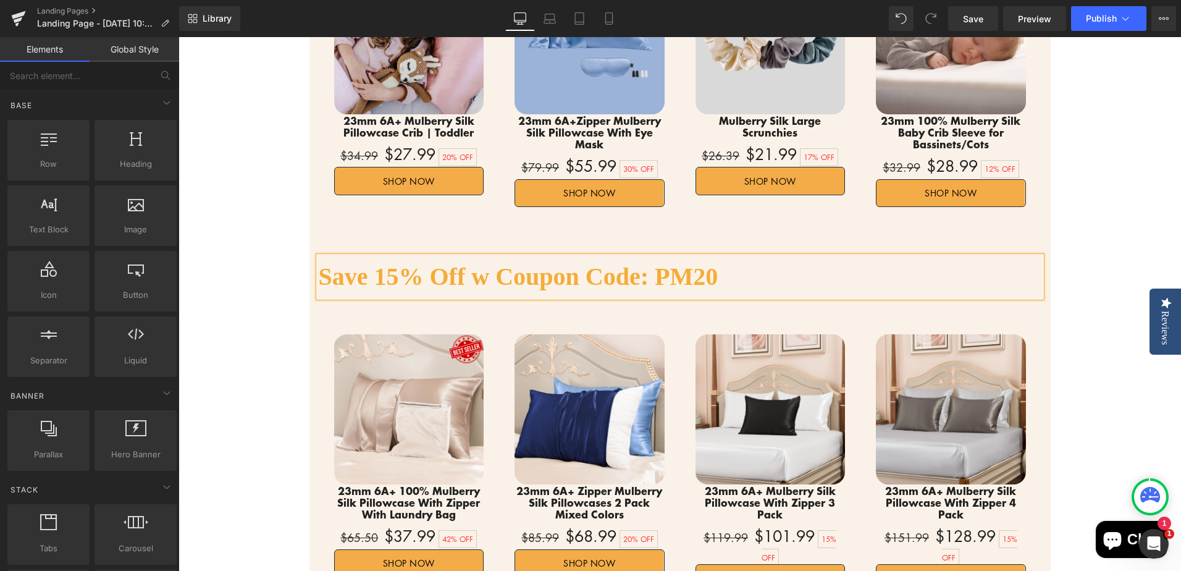
click at [1104, 343] on div "Flash Sale!! Heading Up To 30% Off Text Block 06 Days 21 Hours 50 Minutes 13 Se…" at bounding box center [679, 53] width 1002 height 2076
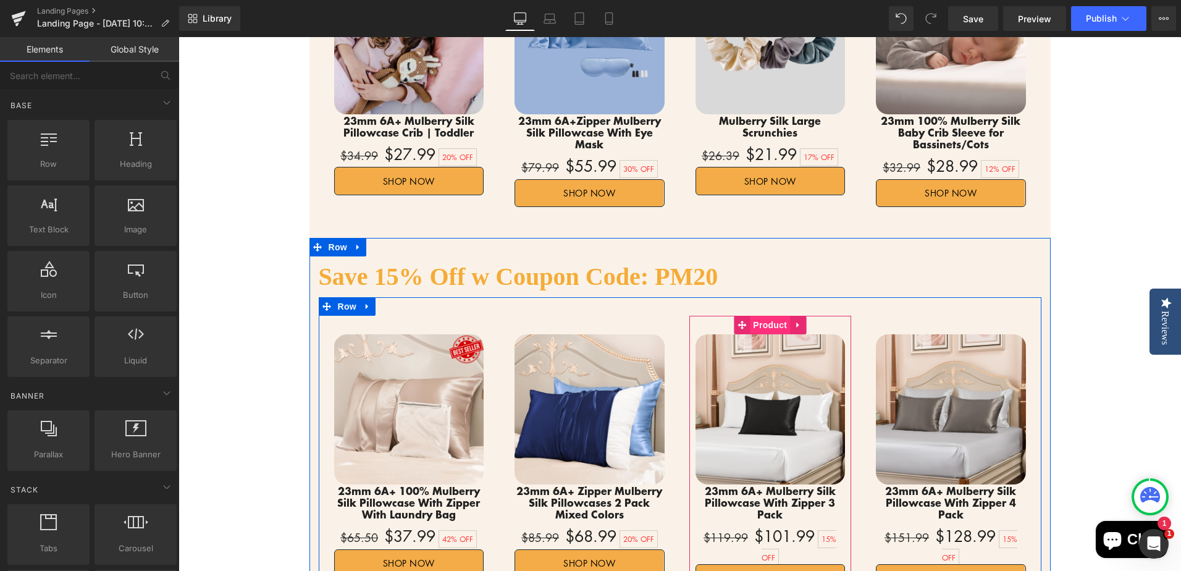
scroll to position [1212, 0]
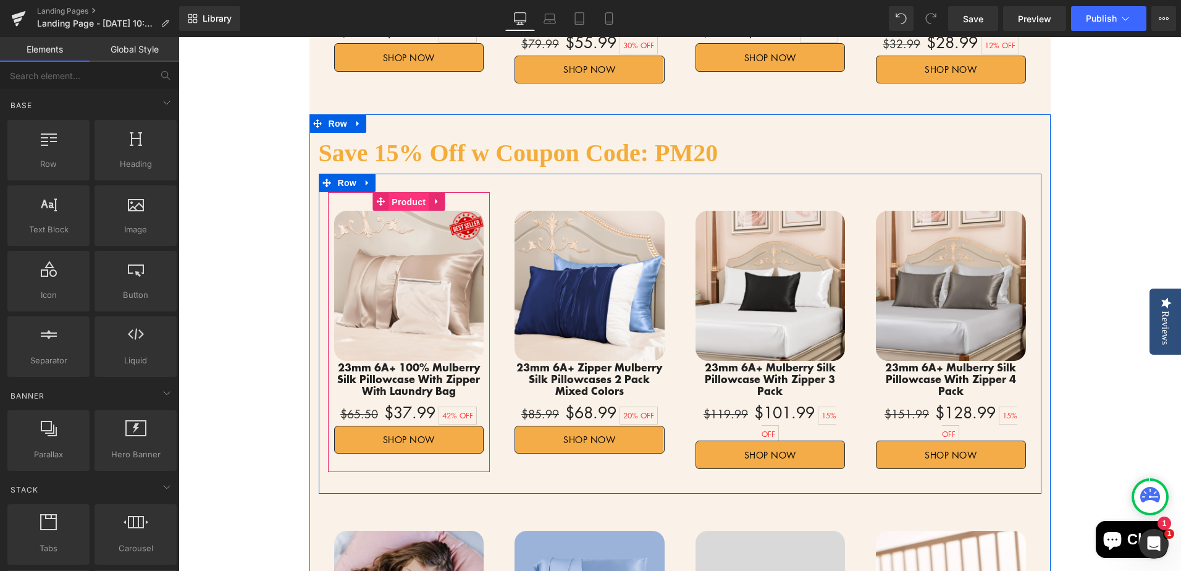
click at [407, 193] on span "Product" at bounding box center [408, 202] width 40 height 19
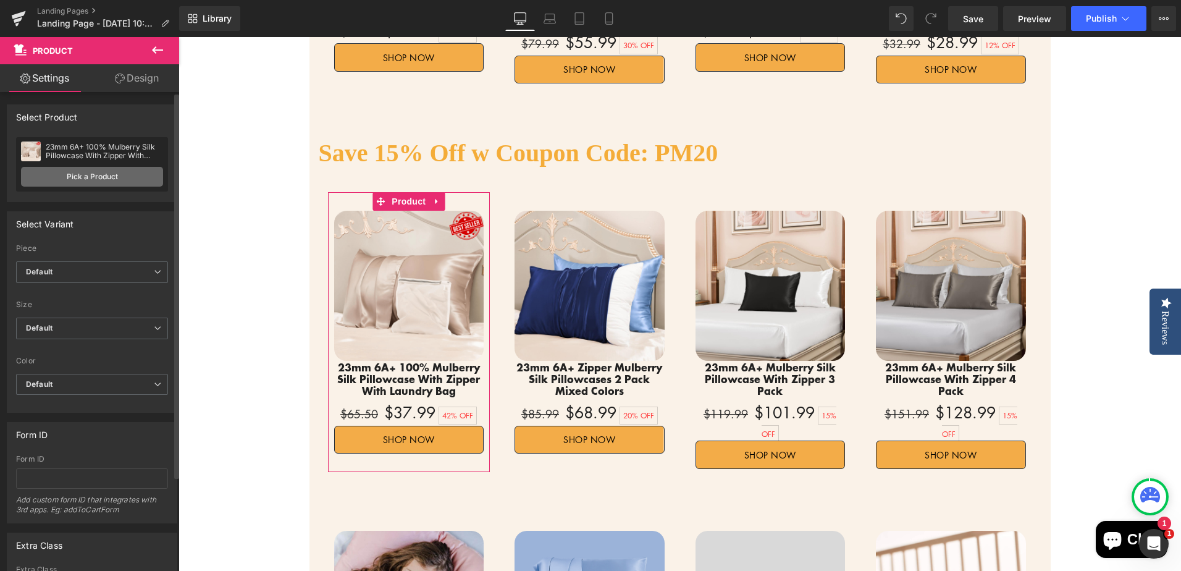
click at [85, 179] on link "Pick a Product" at bounding box center [92, 177] width 142 height 20
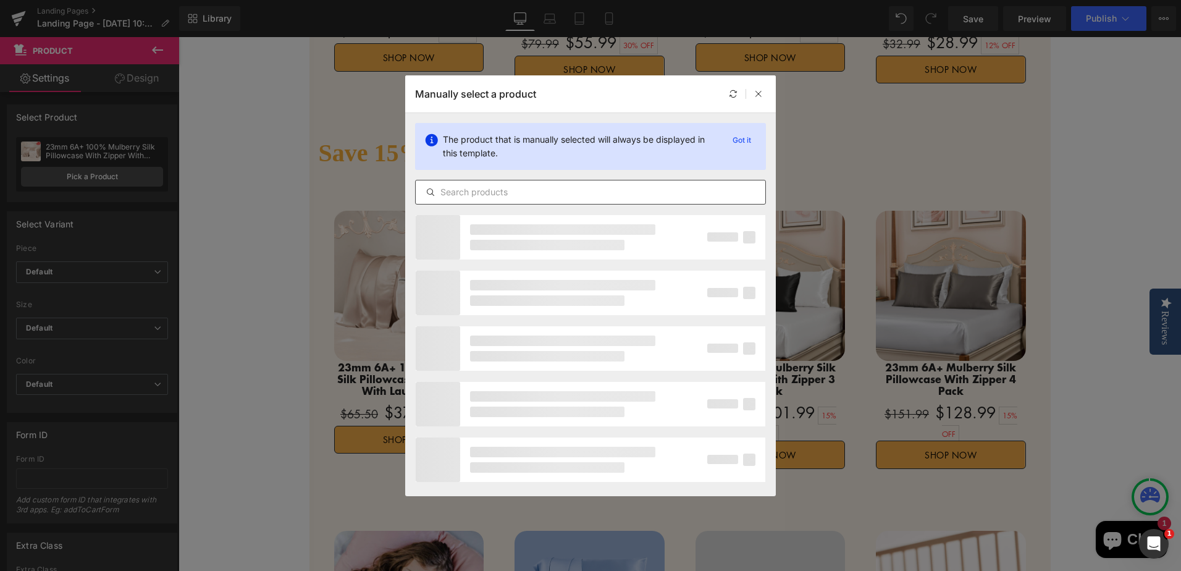
click at [596, 195] on input "text" at bounding box center [591, 192] width 350 height 15
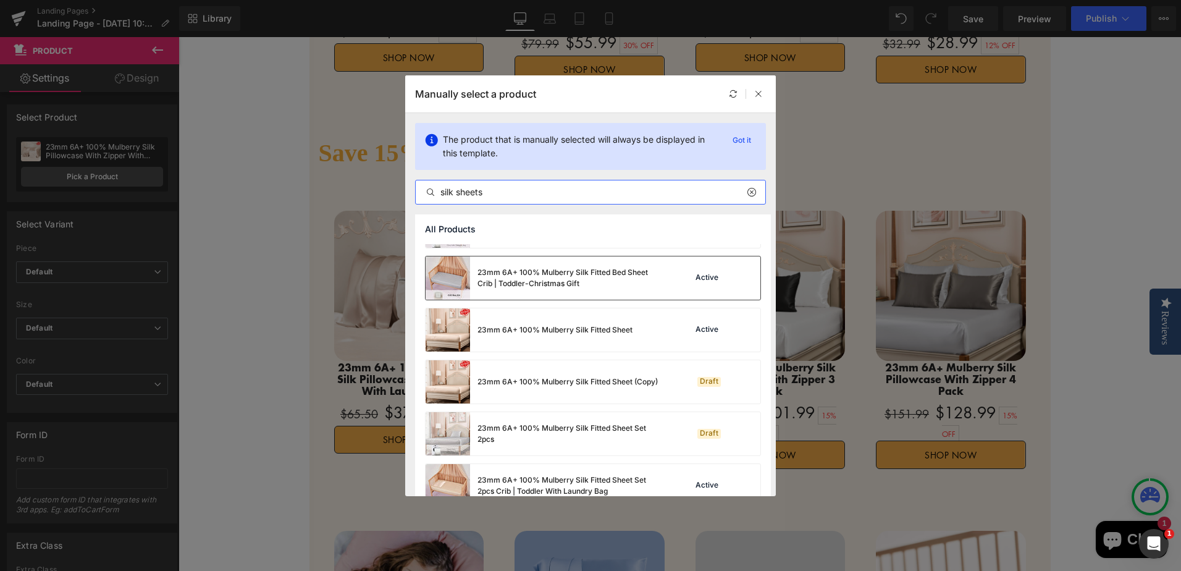
scroll to position [679, 0]
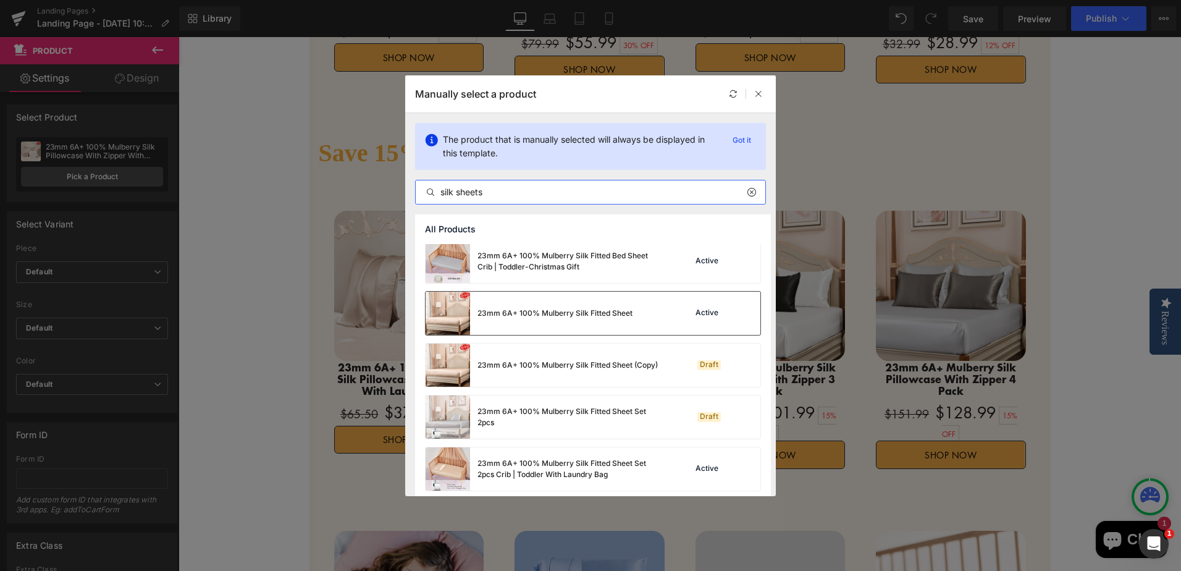
type input "silk sheets"
click at [585, 320] on div "23mm 6A+ 100% Mulberry Silk Fitted Sheet" at bounding box center [529, 313] width 207 height 43
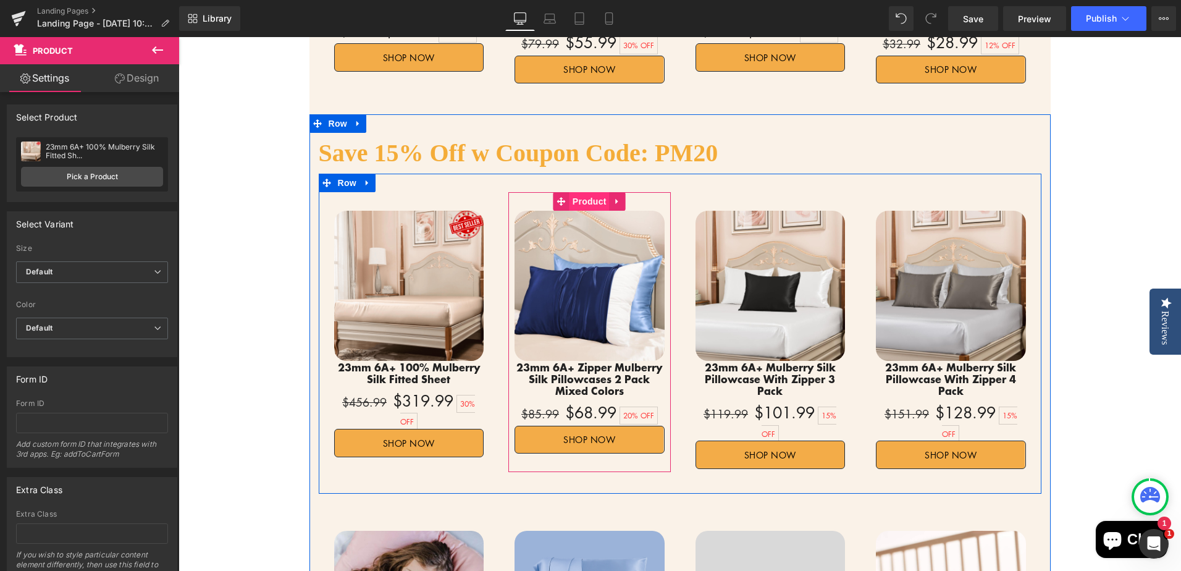
click at [588, 192] on span "Product" at bounding box center [589, 201] width 40 height 19
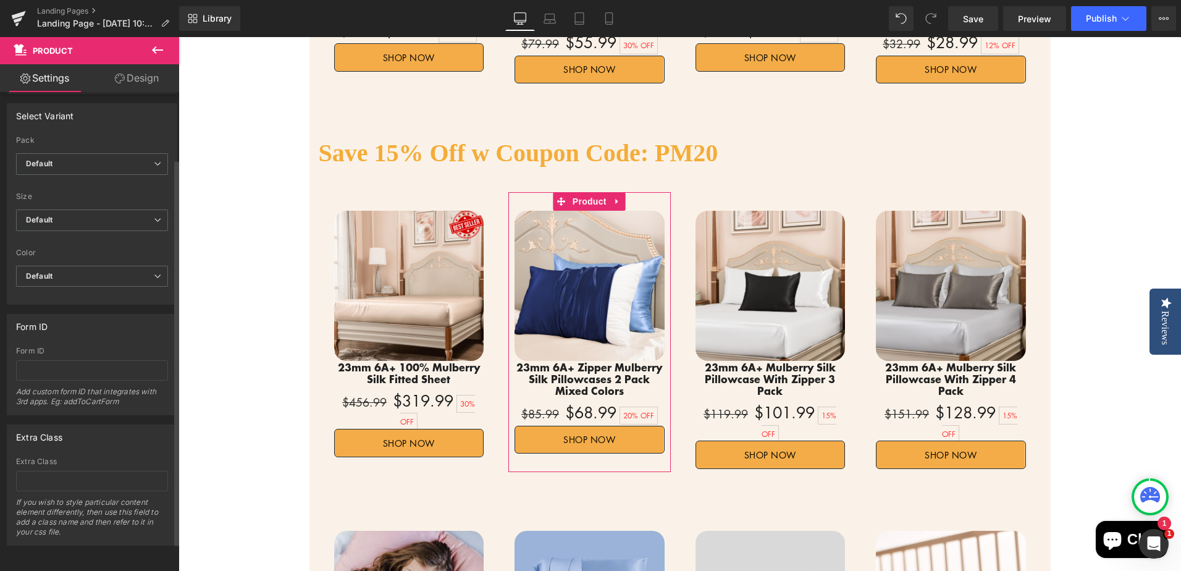
scroll to position [0, 0]
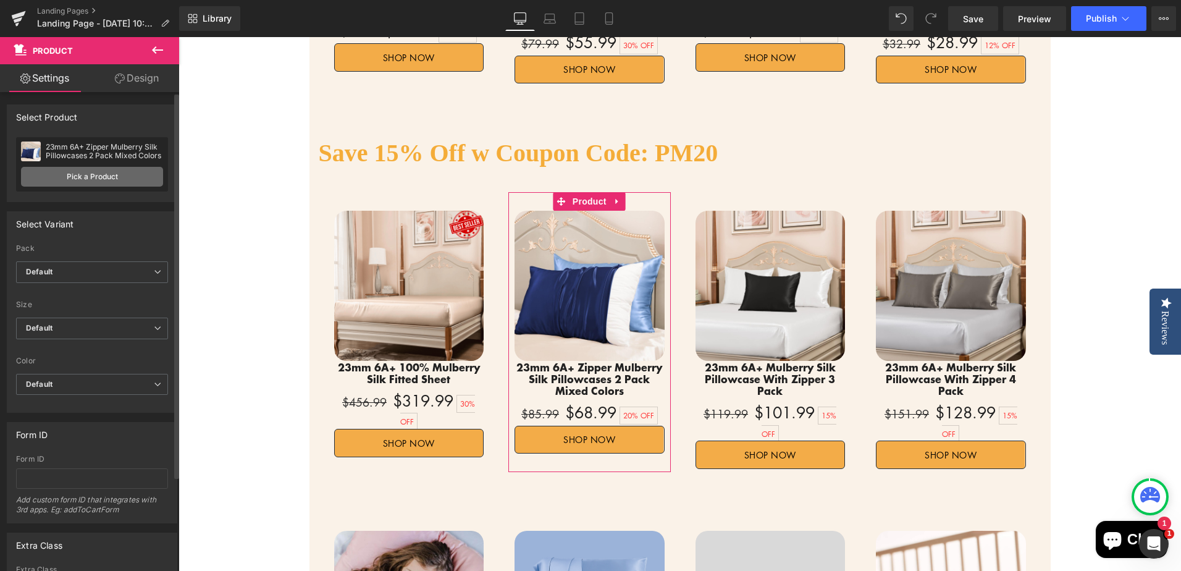
click at [94, 174] on link "Pick a Product" at bounding box center [92, 177] width 142 height 20
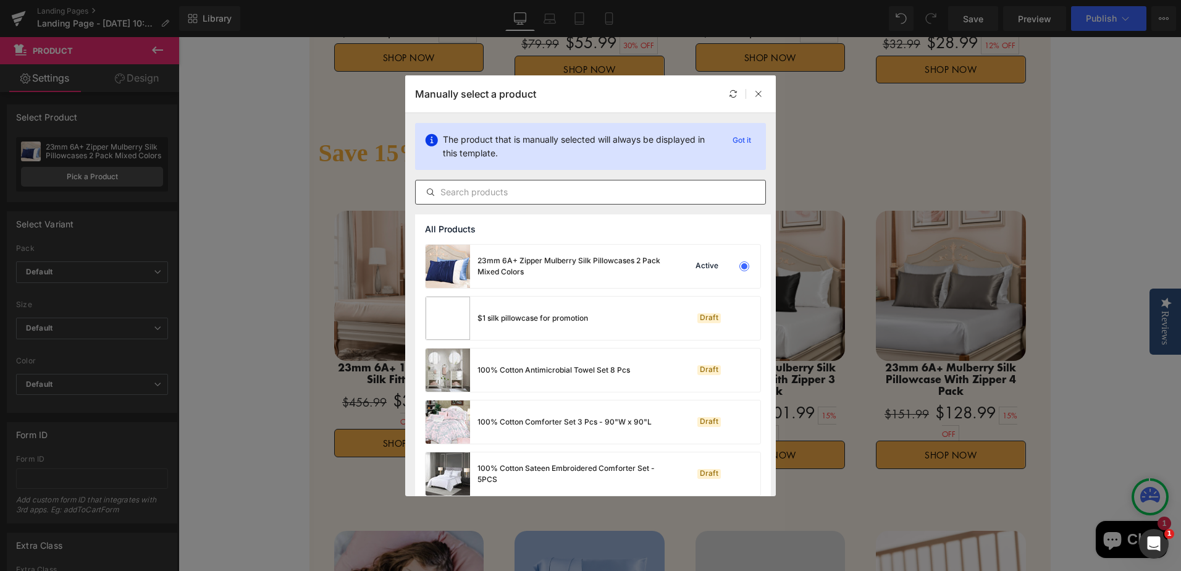
click at [571, 193] on input "text" at bounding box center [591, 192] width 350 height 15
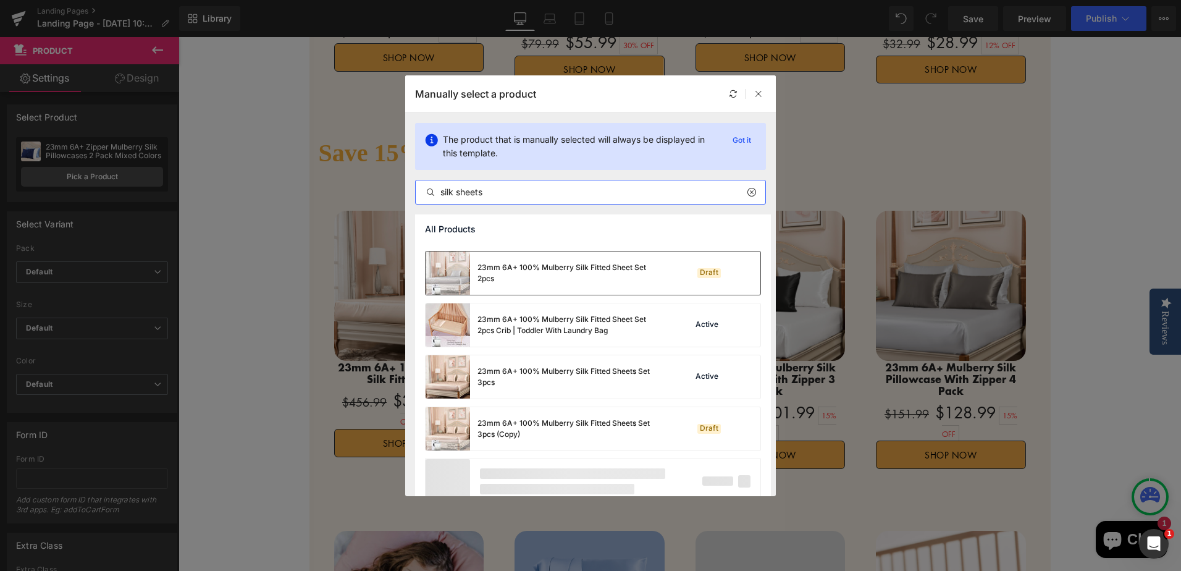
scroll to position [841, 0]
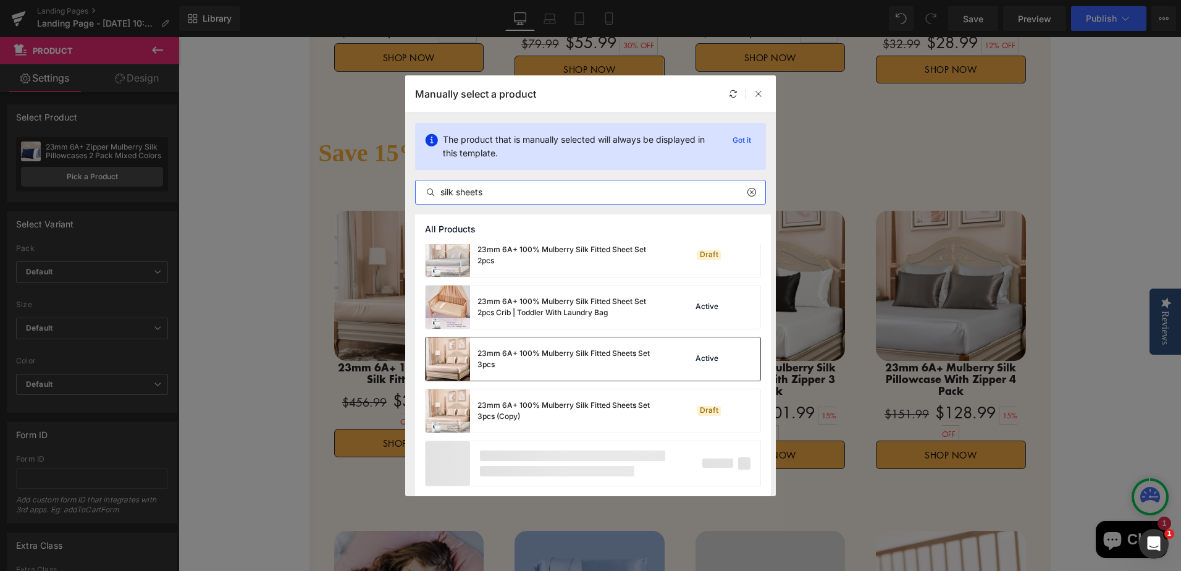
type input "silk sheets"
click at [601, 363] on div "23mm 6A+ 100% Mulberry Silk Fitted Sheets Set 3pcs" at bounding box center [569, 359] width 185 height 22
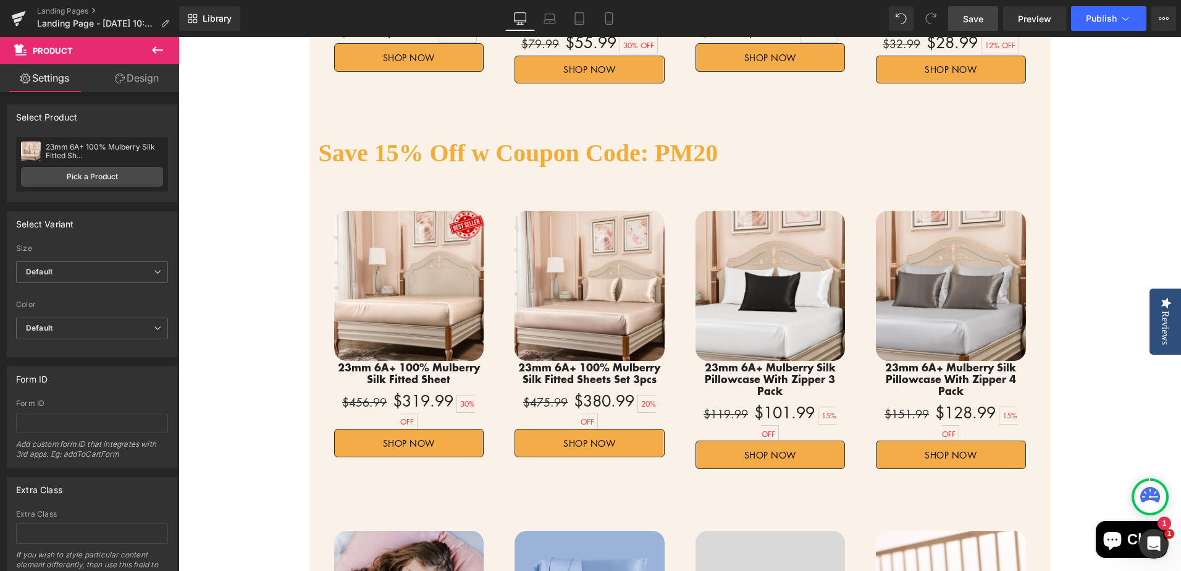
drag, startPoint x: 980, startPoint y: 22, endPoint x: 911, endPoint y: 163, distance: 157.4
click at [980, 22] on span "Save" at bounding box center [973, 18] width 20 height 13
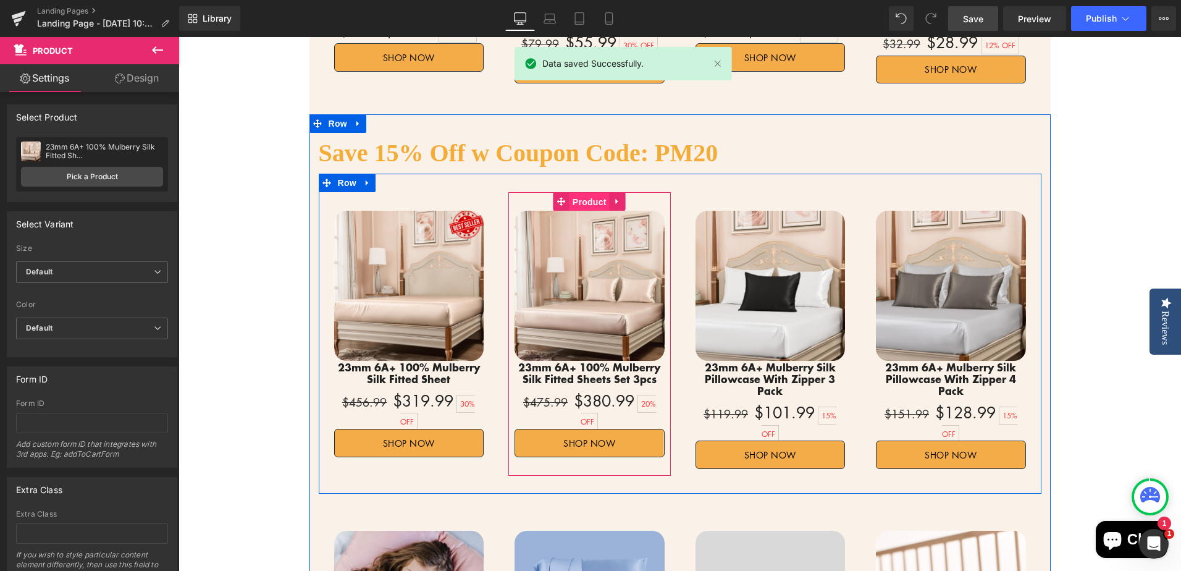
click at [576, 193] on span "Product" at bounding box center [589, 202] width 40 height 19
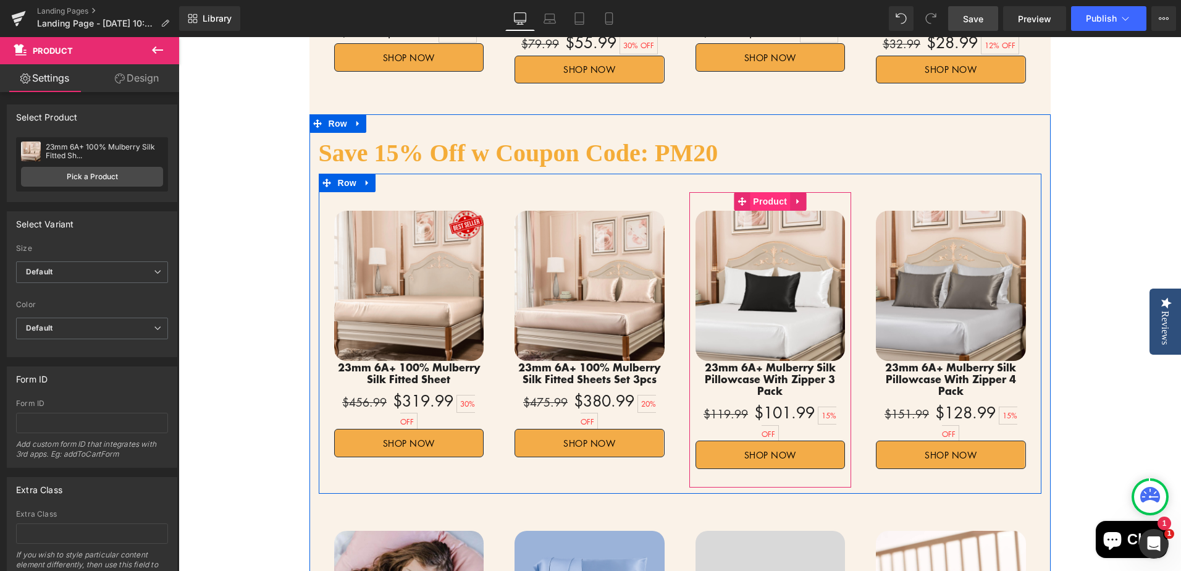
click at [763, 192] on span "Product" at bounding box center [770, 201] width 40 height 19
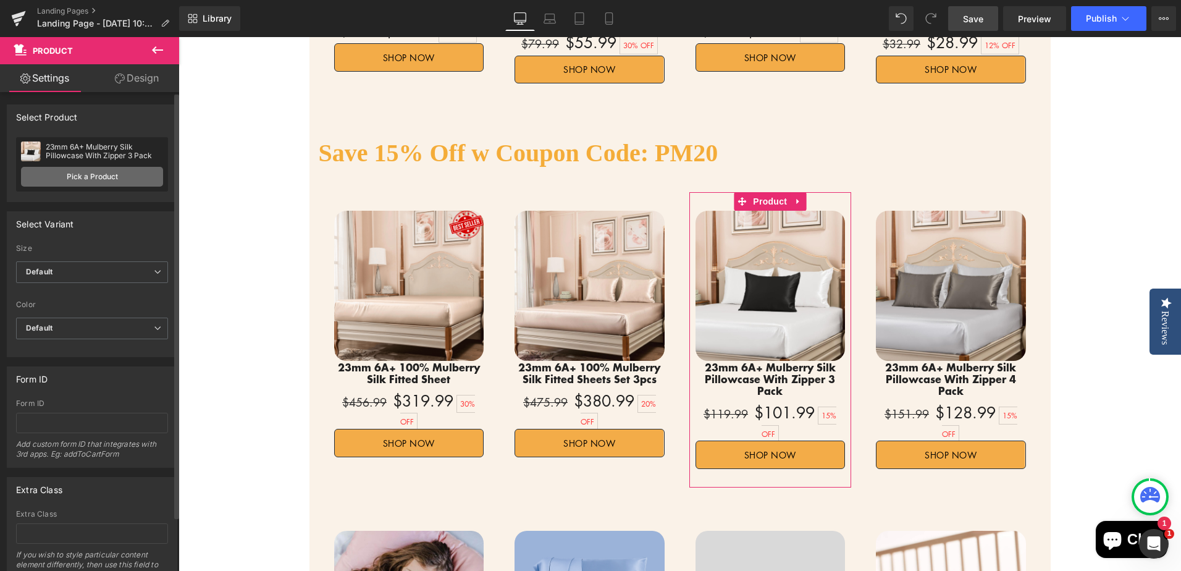
click at [99, 177] on link "Pick a Product" at bounding box center [92, 177] width 142 height 20
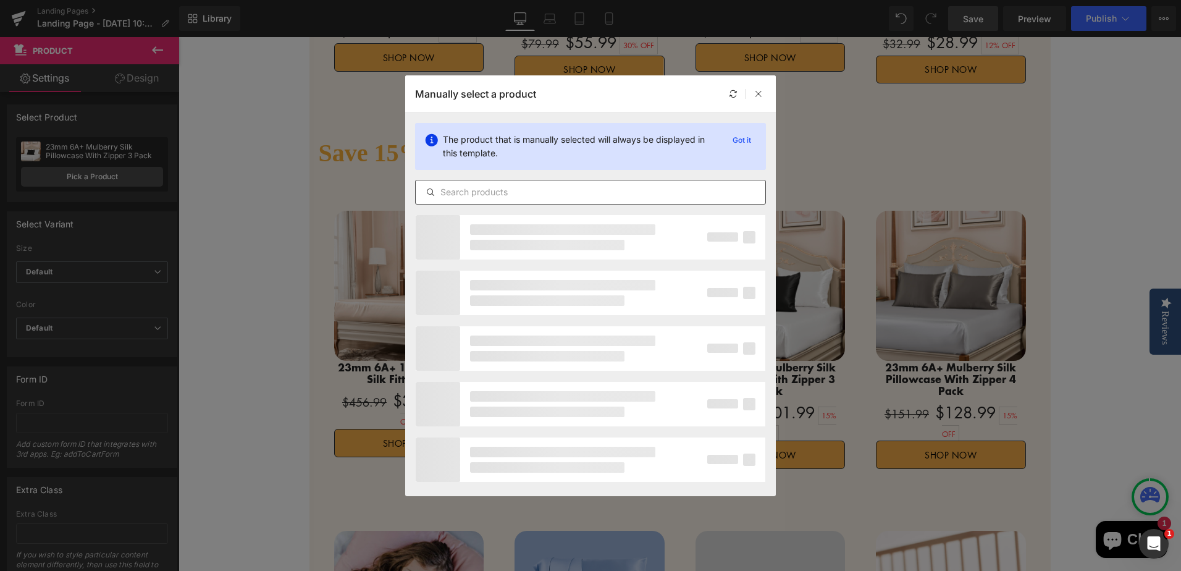
click at [583, 189] on input "text" at bounding box center [591, 192] width 350 height 15
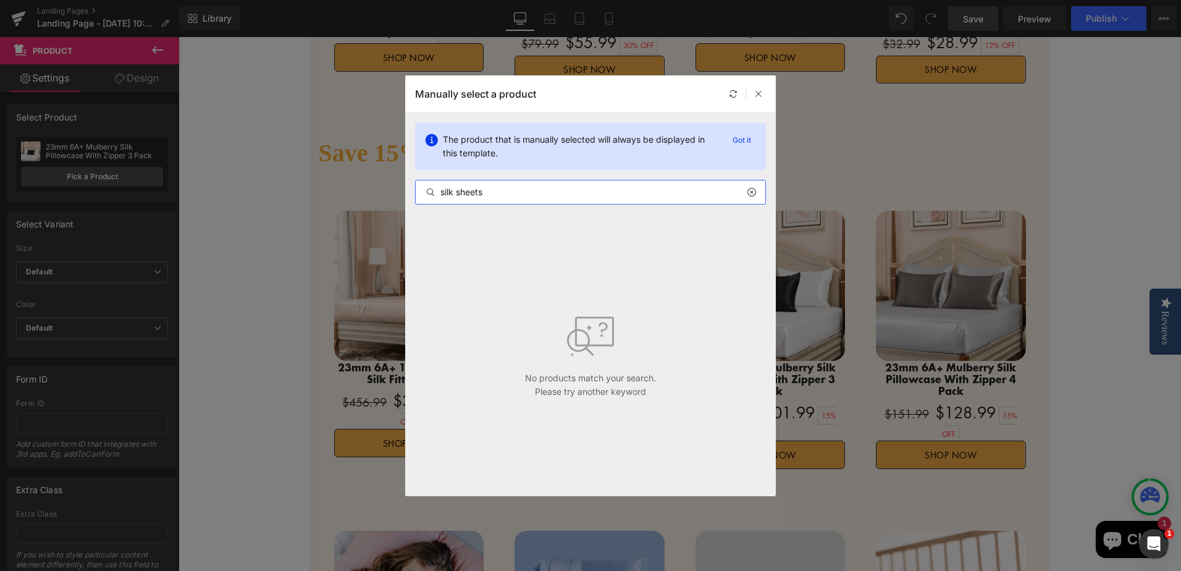
click at [567, 196] on input "silk sheets" at bounding box center [591, 192] width 350 height 15
click at [462, 193] on input "silk sheets" at bounding box center [591, 192] width 350 height 15
drag, startPoint x: 457, startPoint y: 193, endPoint x: 553, endPoint y: 193, distance: 96.3
click at [553, 193] on input "silk sheets" at bounding box center [591, 192] width 350 height 15
type input "silk sheets"
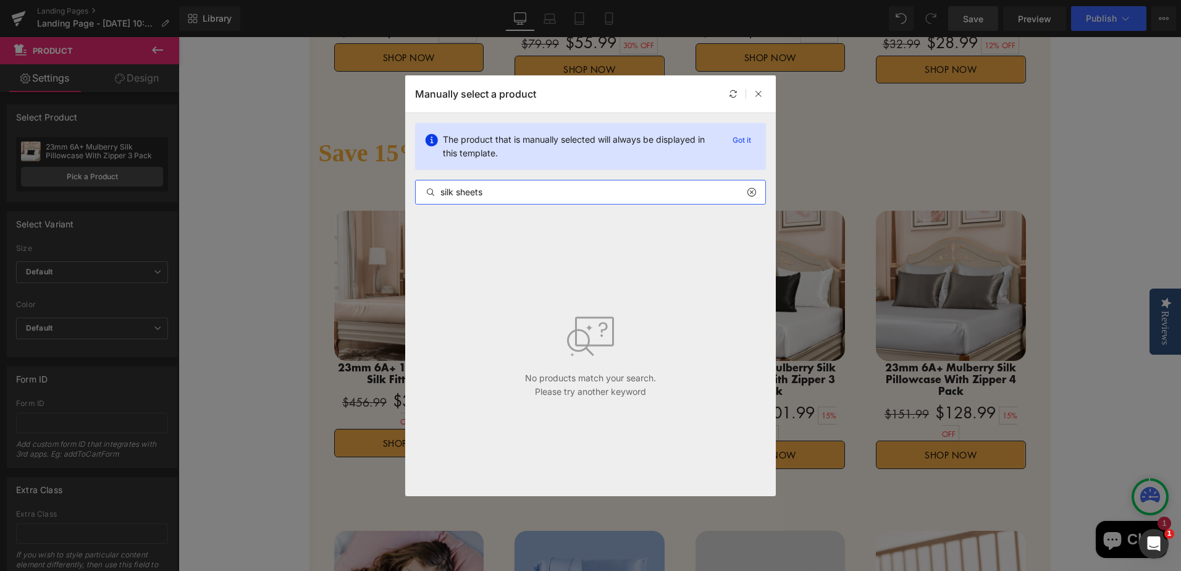
click at [752, 191] on icon at bounding box center [751, 192] width 9 height 10
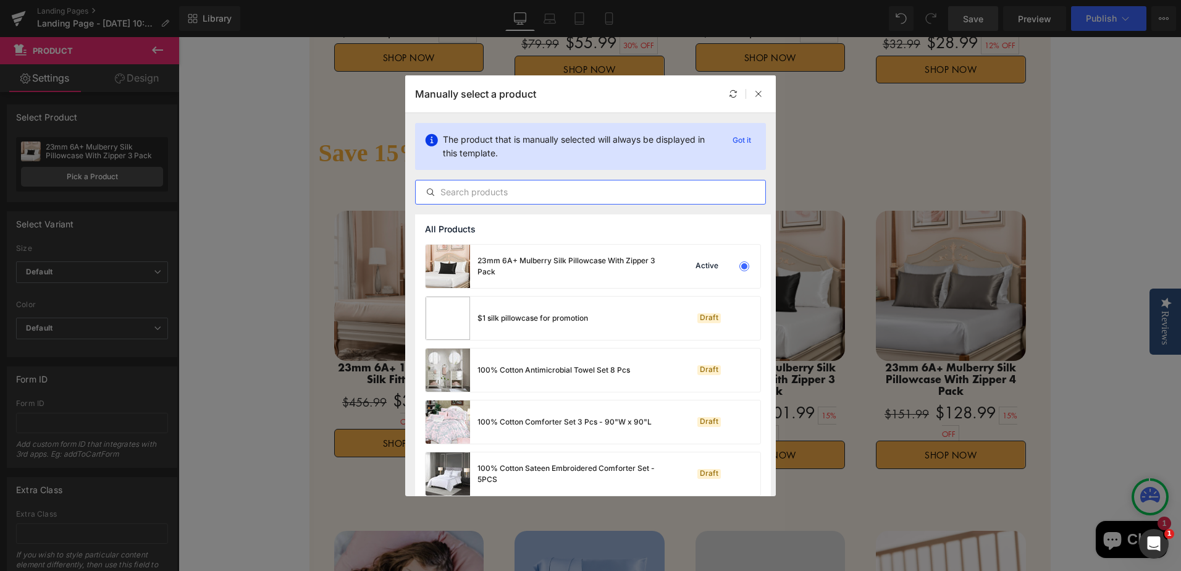
click at [616, 196] on input "text" at bounding box center [591, 192] width 350 height 15
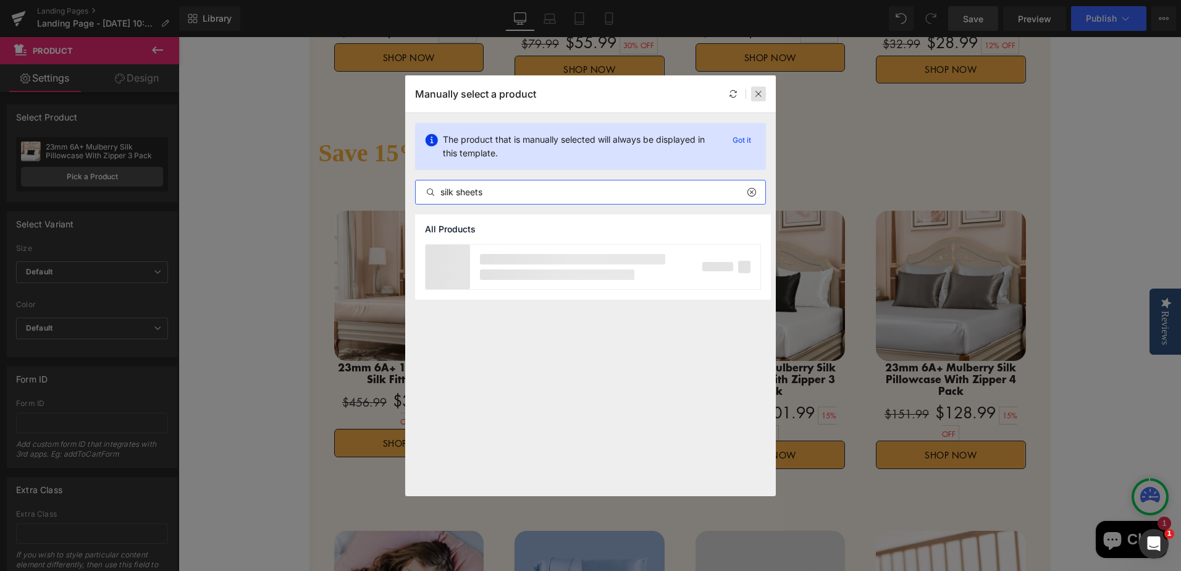
type input "silk sheets"
click at [761, 93] on icon at bounding box center [758, 94] width 9 height 9
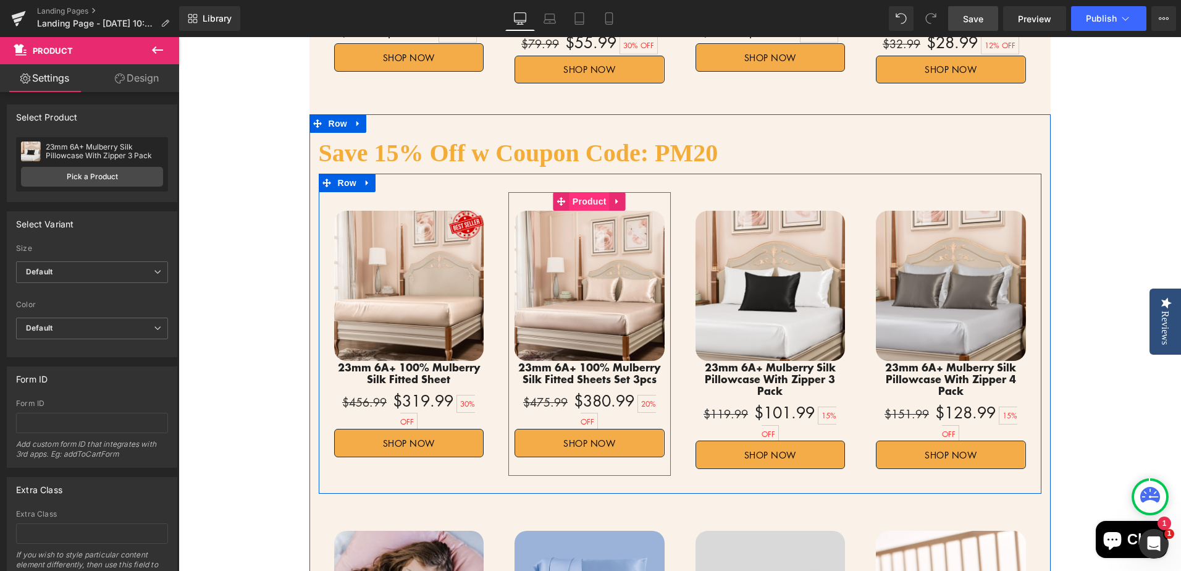
click at [573, 192] on span "Product" at bounding box center [589, 201] width 40 height 19
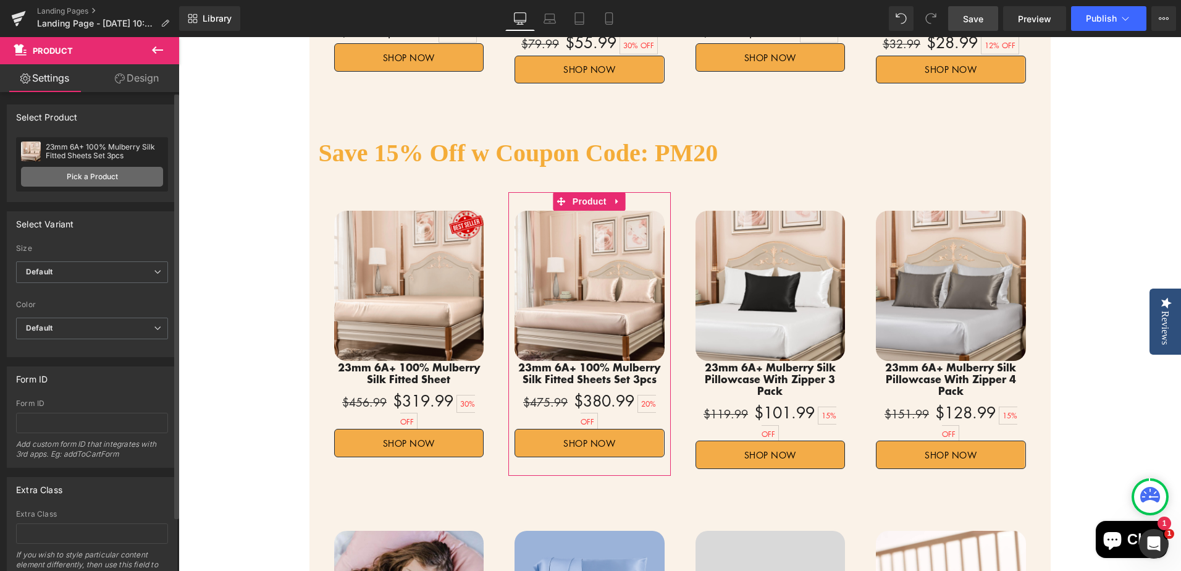
click at [88, 175] on link "Pick a Product" at bounding box center [92, 177] width 142 height 20
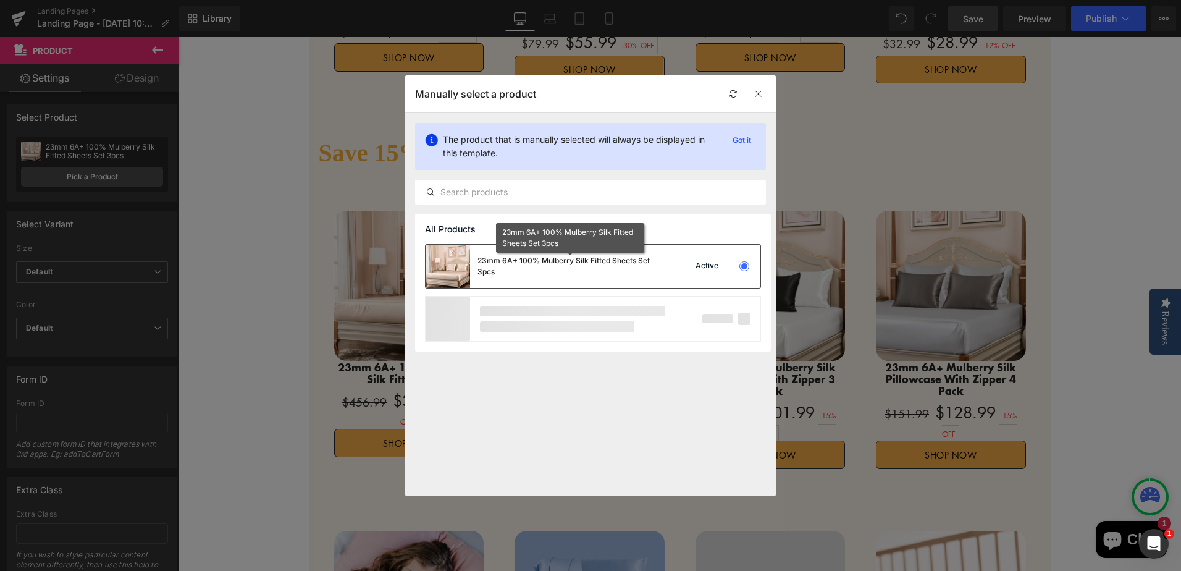
click at [624, 274] on div "23mm 6A+ 100% Mulberry Silk Fitted Sheets Set 3pcs" at bounding box center [569, 266] width 185 height 22
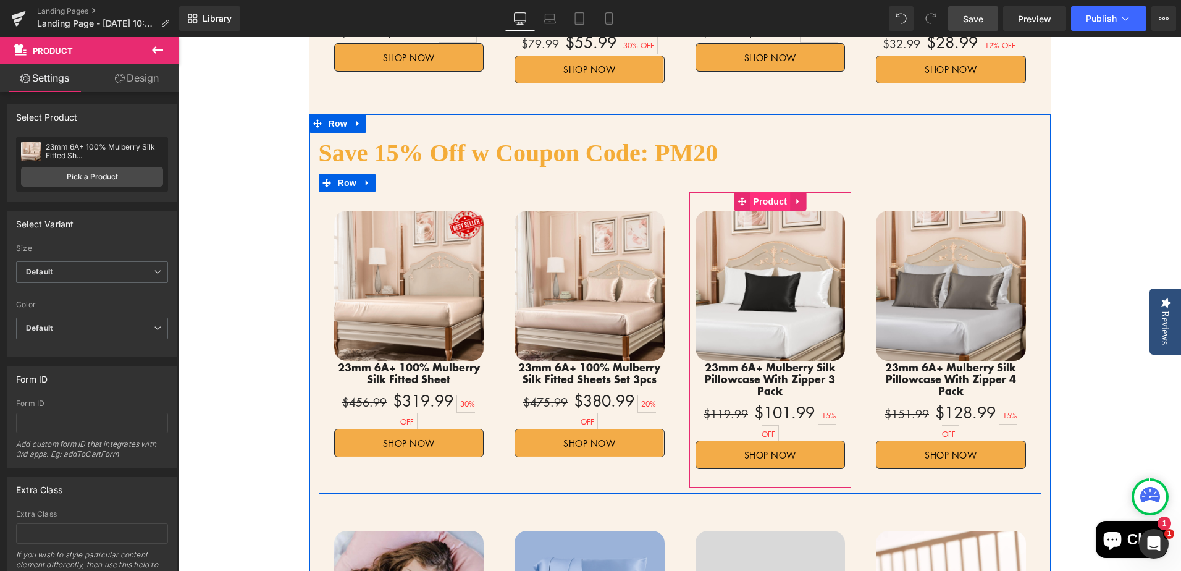
click at [758, 192] on span "Product" at bounding box center [770, 201] width 40 height 19
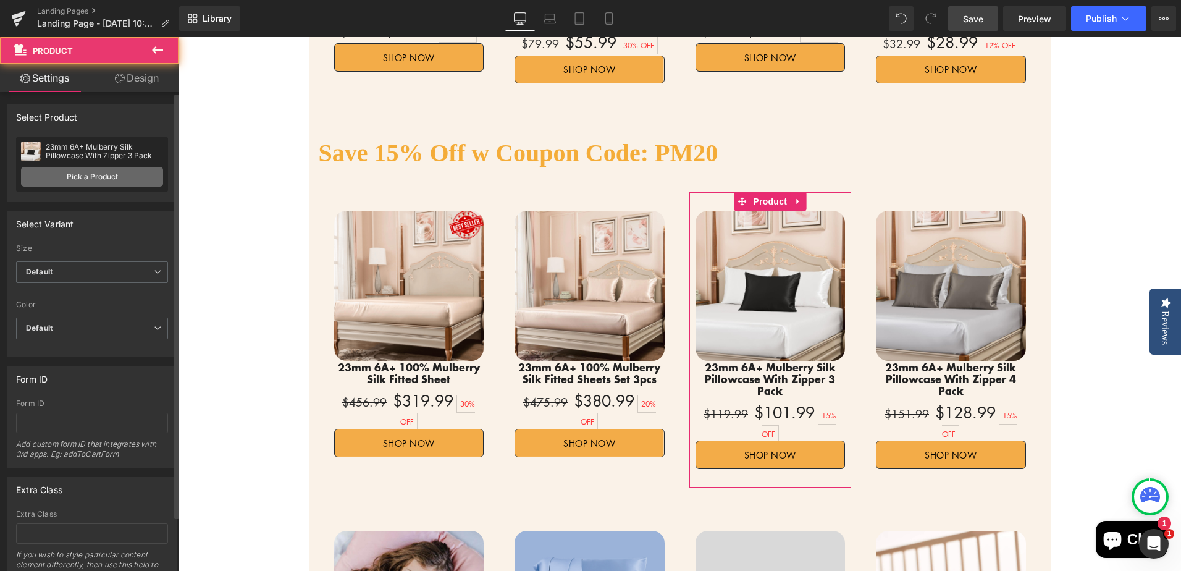
click at [92, 175] on link "Pick a Product" at bounding box center [92, 177] width 142 height 20
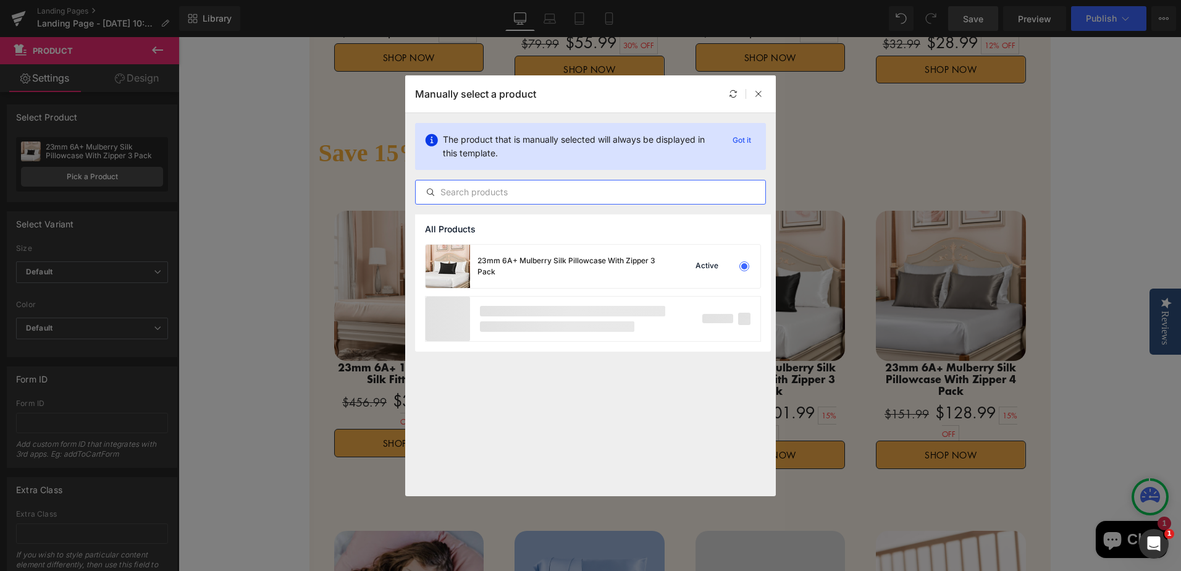
click at [600, 192] on input "text" at bounding box center [591, 192] width 350 height 15
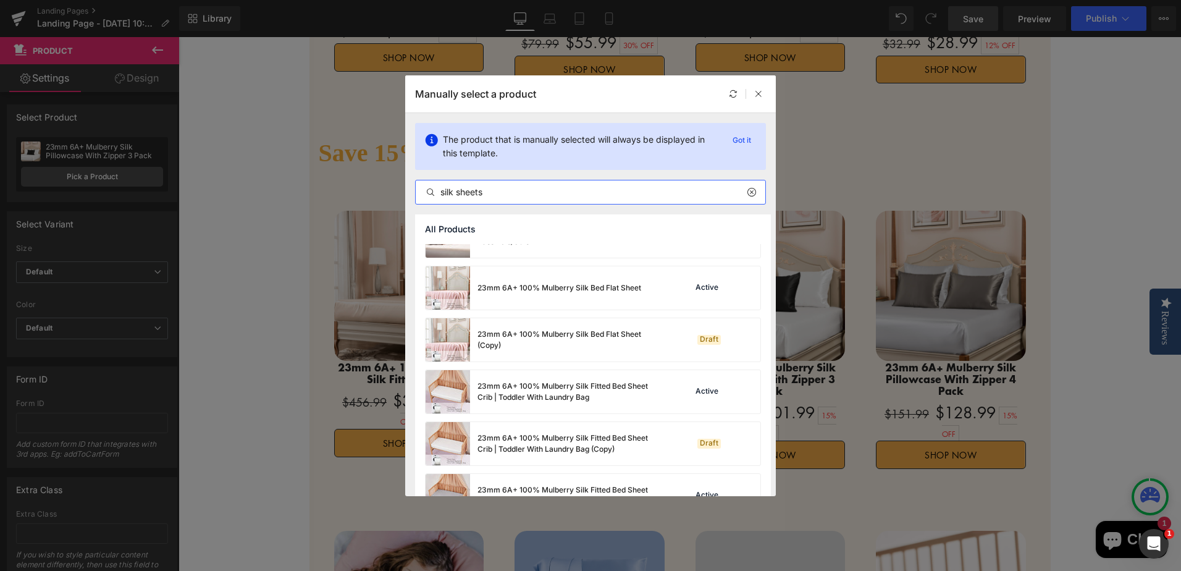
scroll to position [442, 0]
type input "silk sheets"
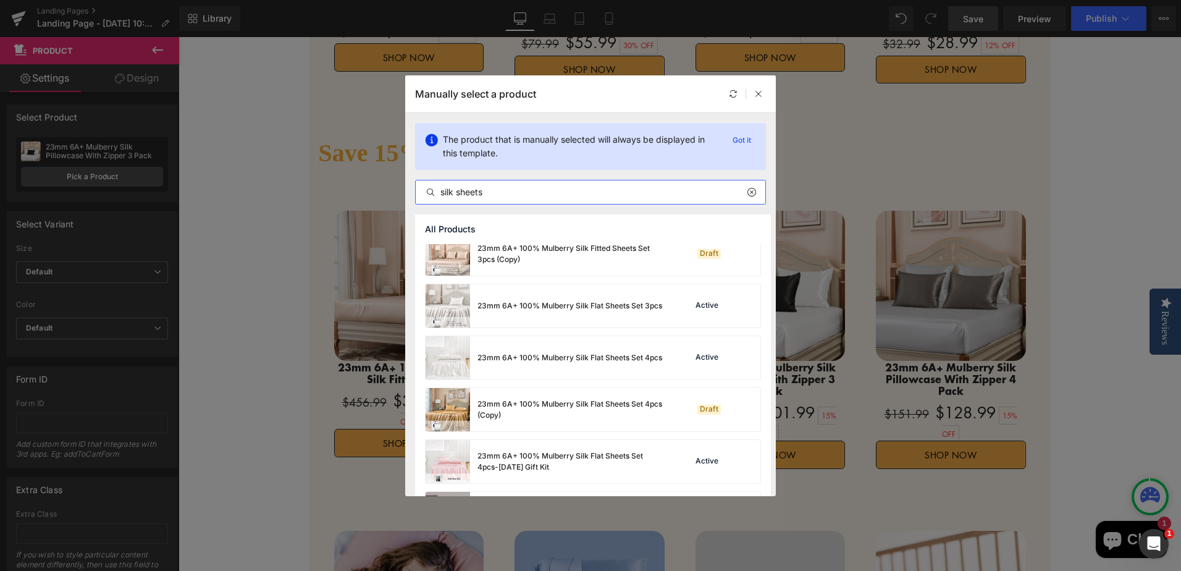
scroll to position [1060, 0]
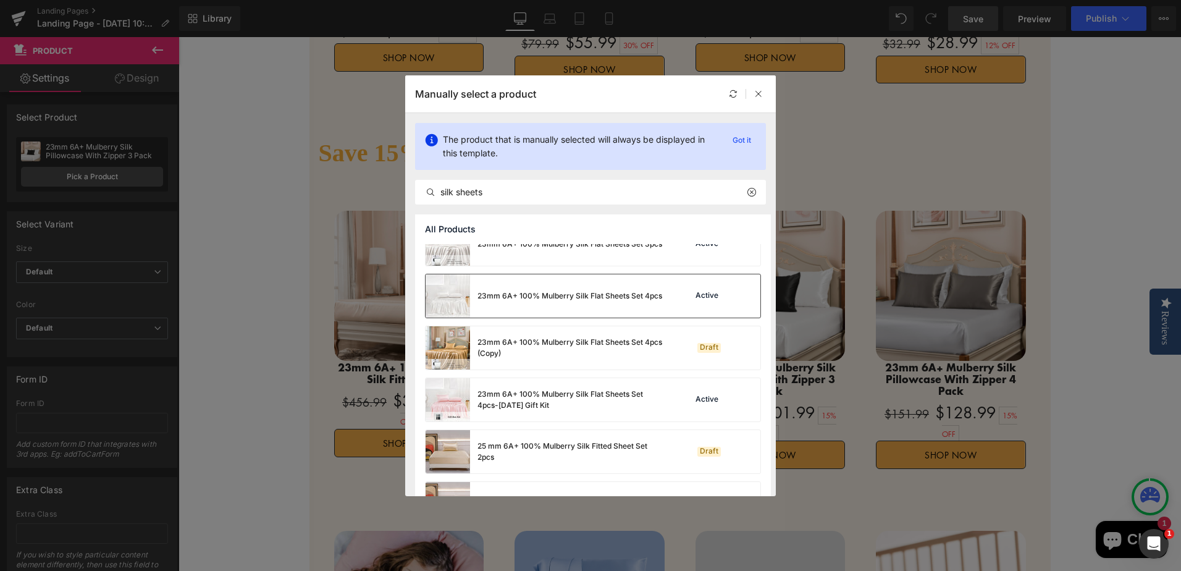
click at [626, 298] on div "23mm 6A+ 100% Mulberry Silk Flat Sheets Set 4pcs" at bounding box center [569, 295] width 185 height 11
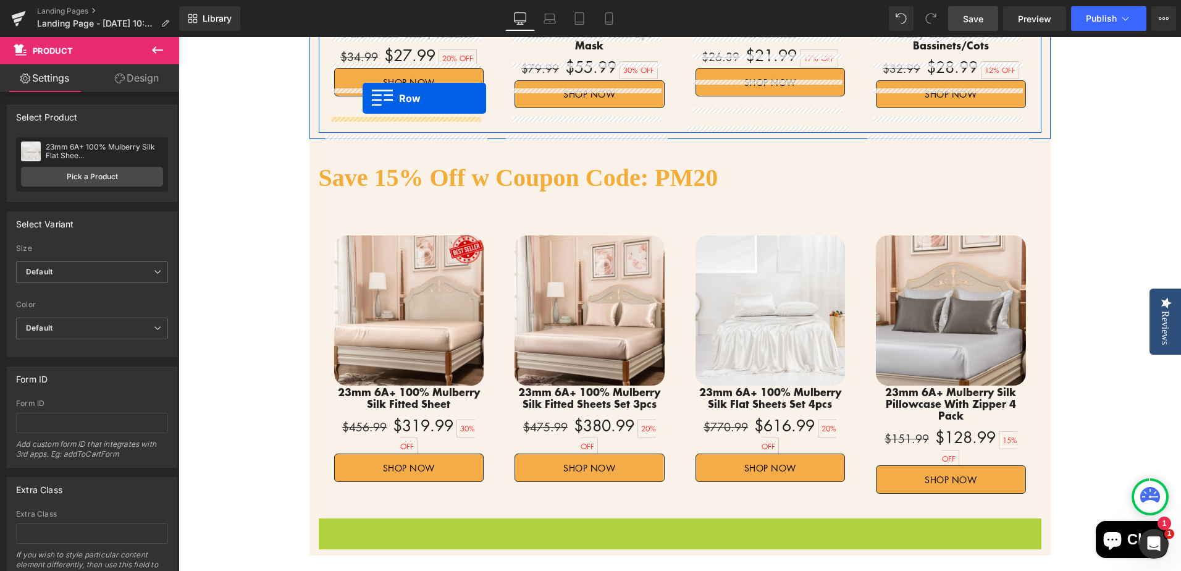
scroll to position [1151, 0]
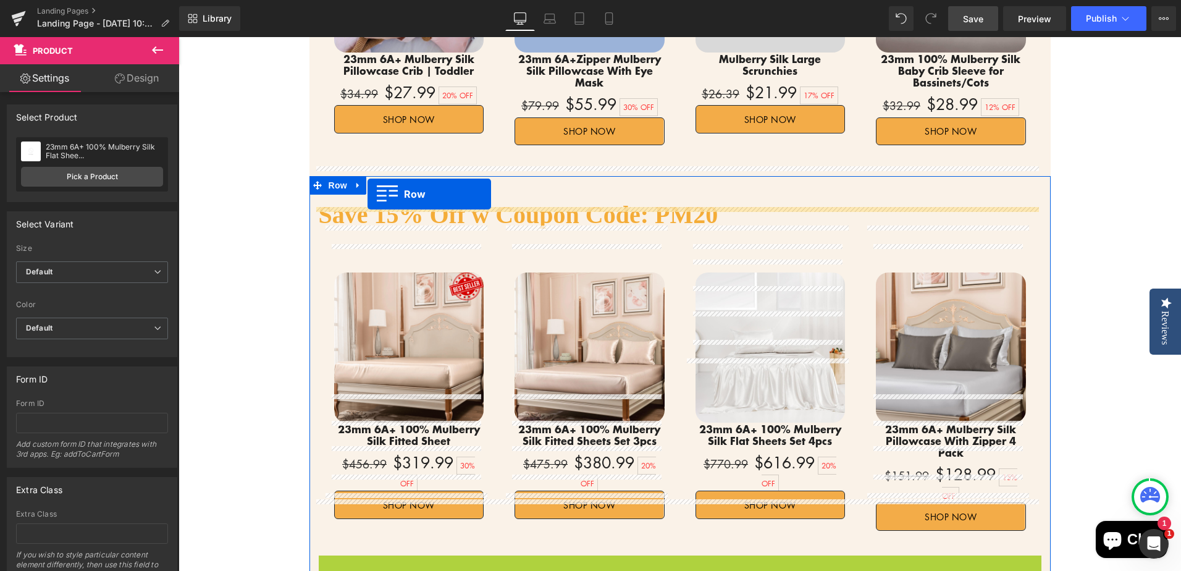
drag, startPoint x: 321, startPoint y: 384, endPoint x: 367, endPoint y: 194, distance: 195.8
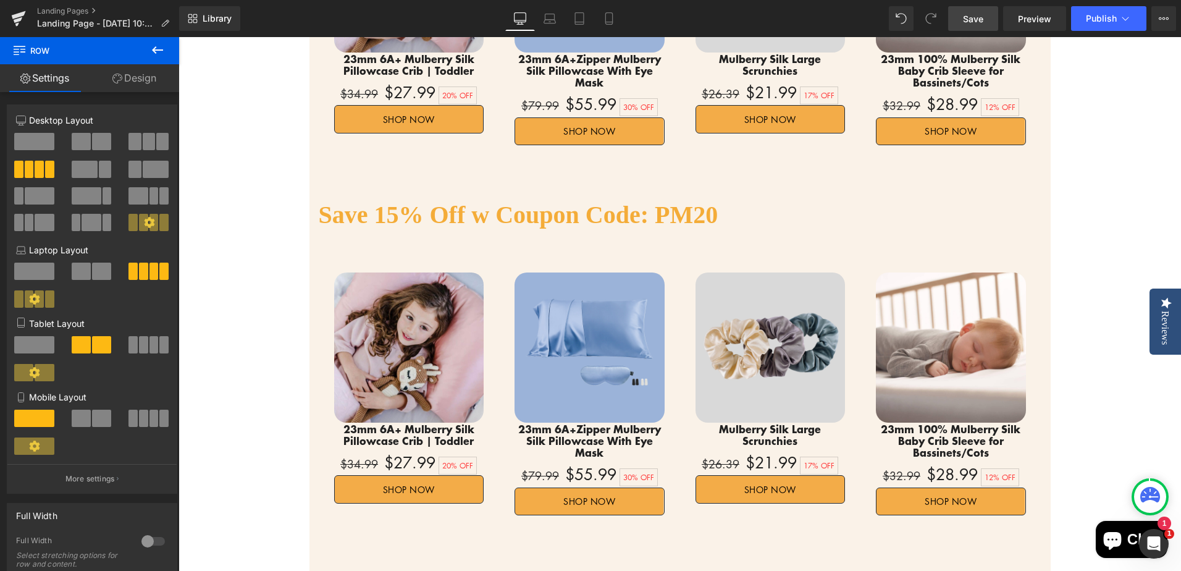
scroll to position [1274, 0]
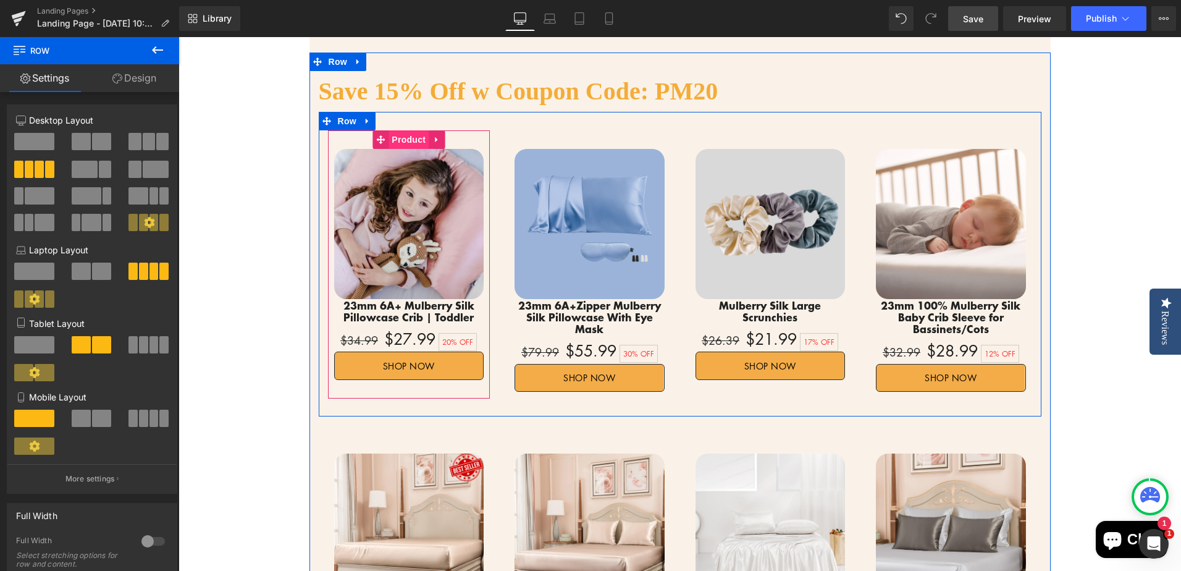
click at [403, 130] on span "Product" at bounding box center [408, 139] width 40 height 19
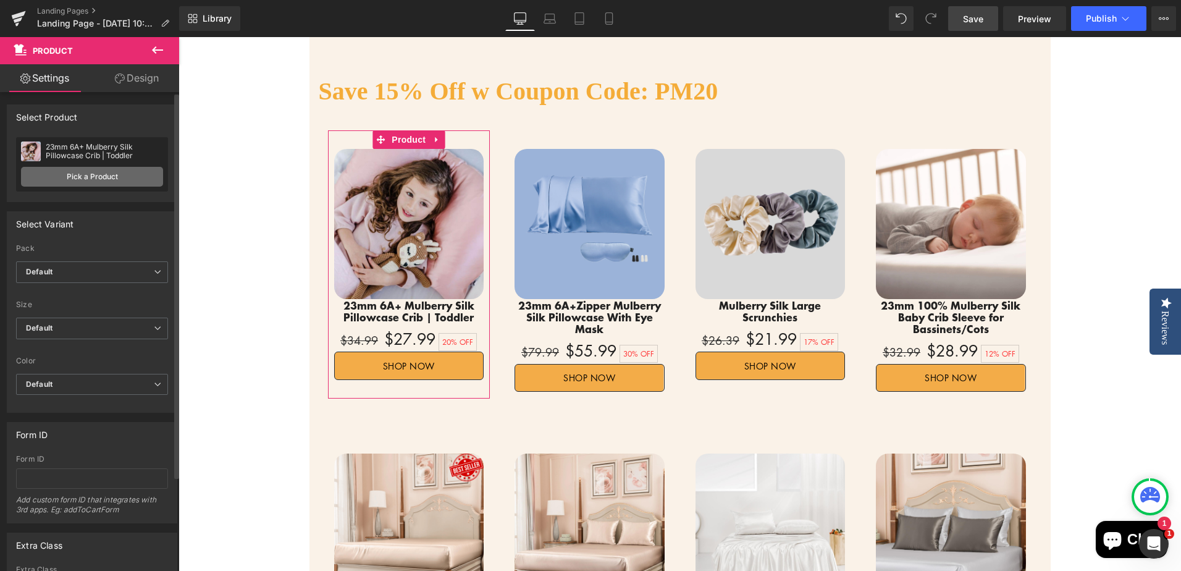
click at [114, 176] on link "Pick a Product" at bounding box center [92, 177] width 142 height 20
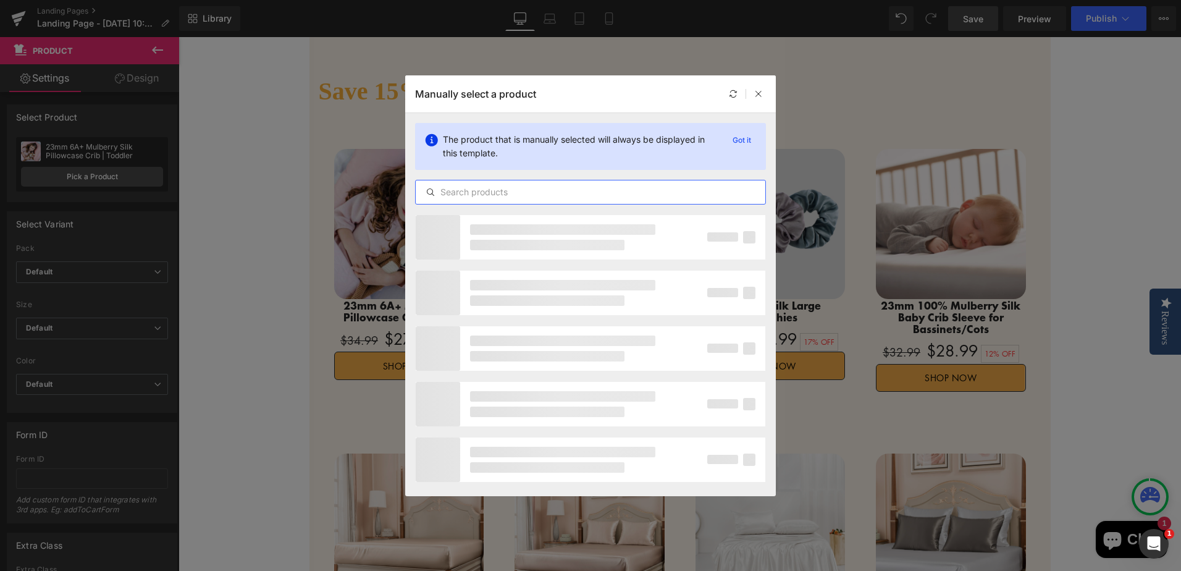
click at [490, 192] on input "text" at bounding box center [591, 192] width 350 height 15
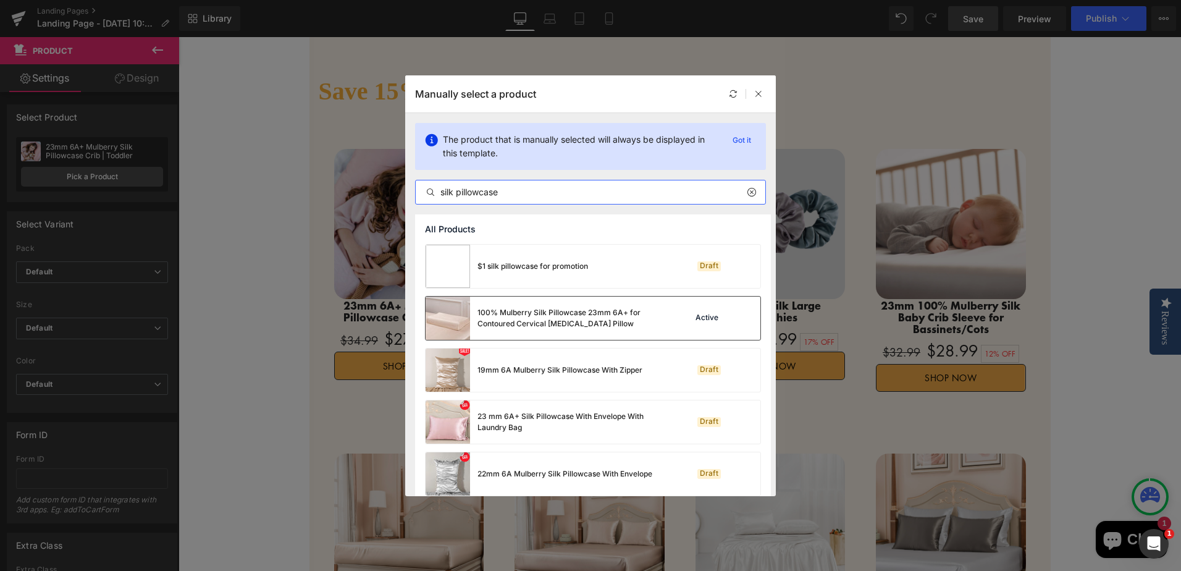
type input "silk pillowcase"
click at [584, 319] on div "100% Mulberry Silk Pillowcase 23mm 6A+ for Contoured Cervical [MEDICAL_DATA] Pi…" at bounding box center [569, 318] width 185 height 22
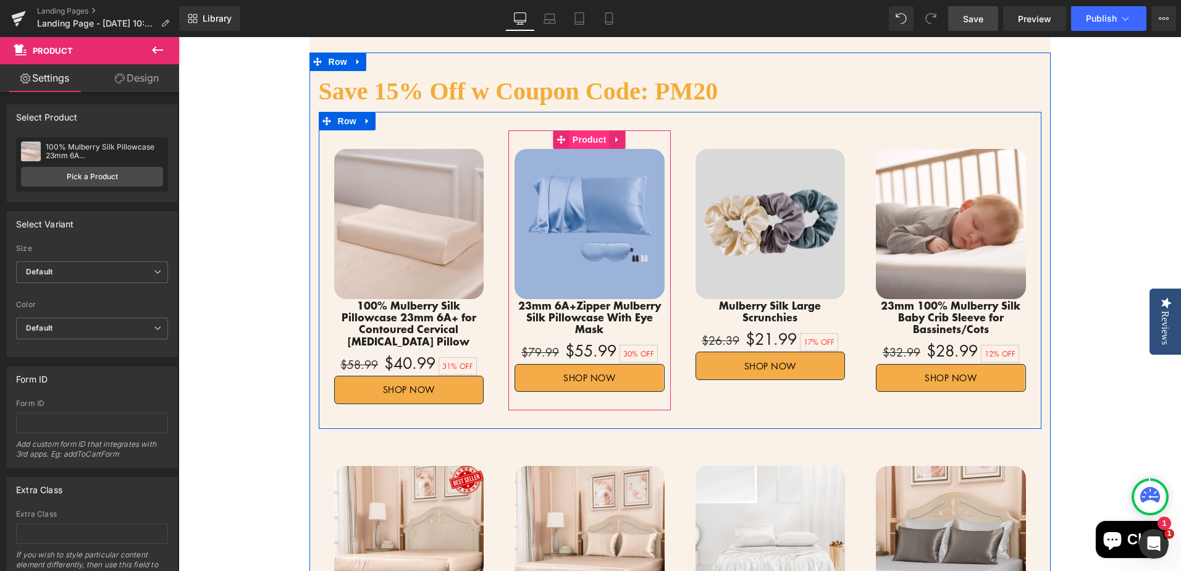
click at [577, 130] on span "Product" at bounding box center [589, 139] width 40 height 19
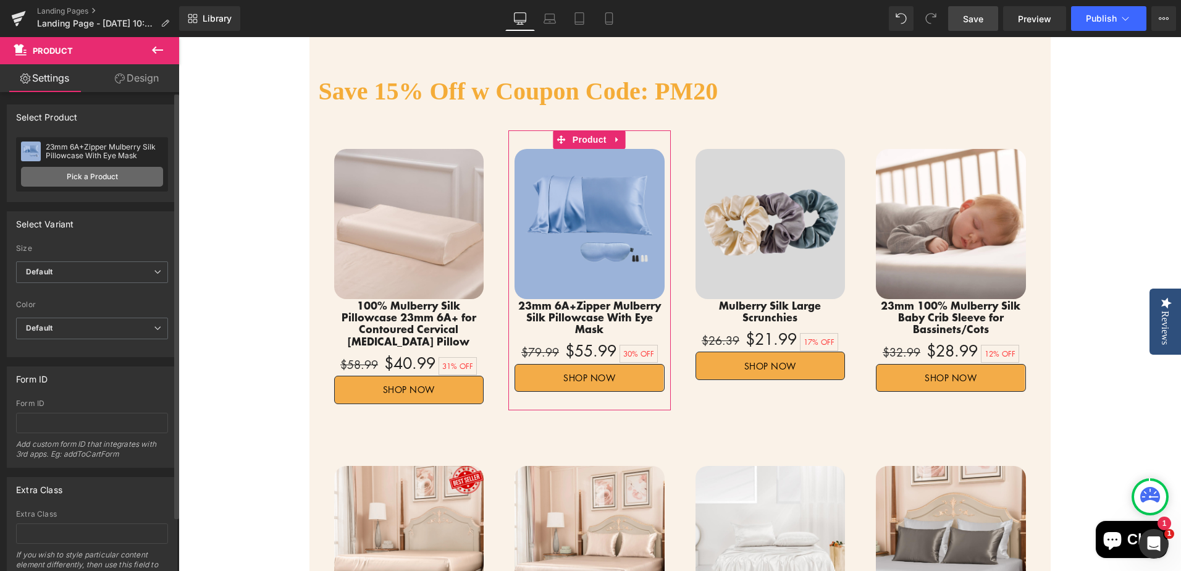
click at [74, 179] on link "Pick a Product" at bounding box center [92, 177] width 142 height 20
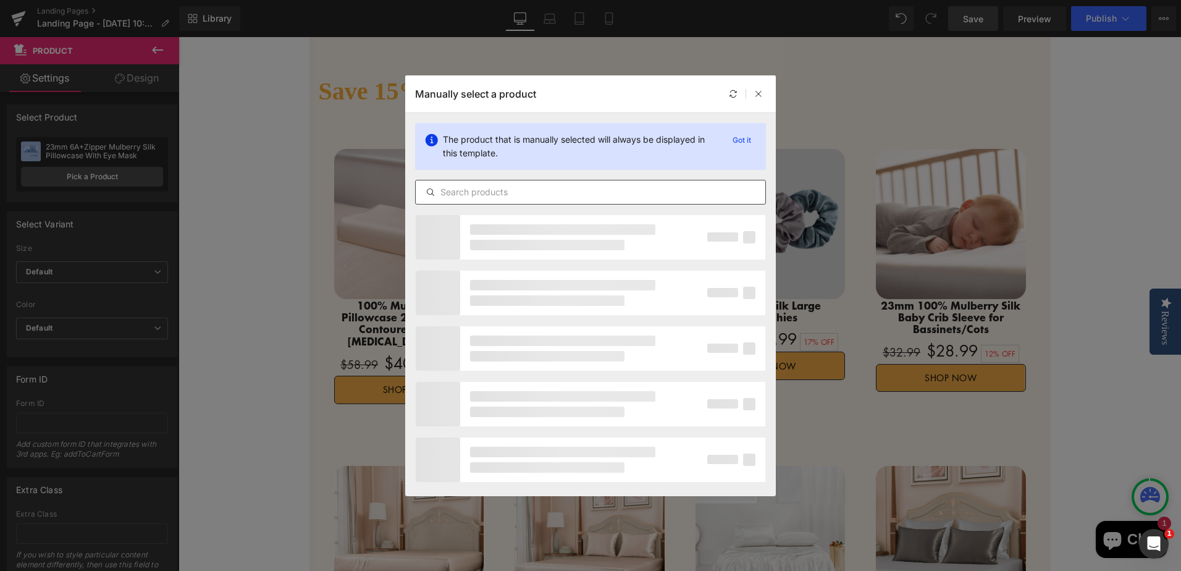
click at [501, 199] on input "text" at bounding box center [591, 192] width 350 height 15
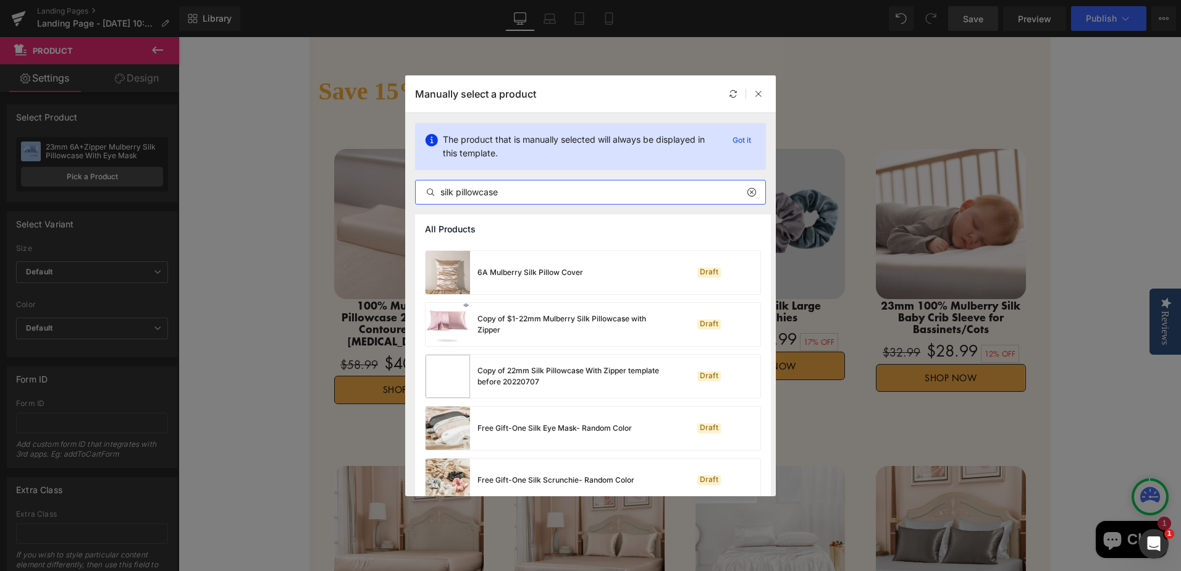
scroll to position [2916, 0]
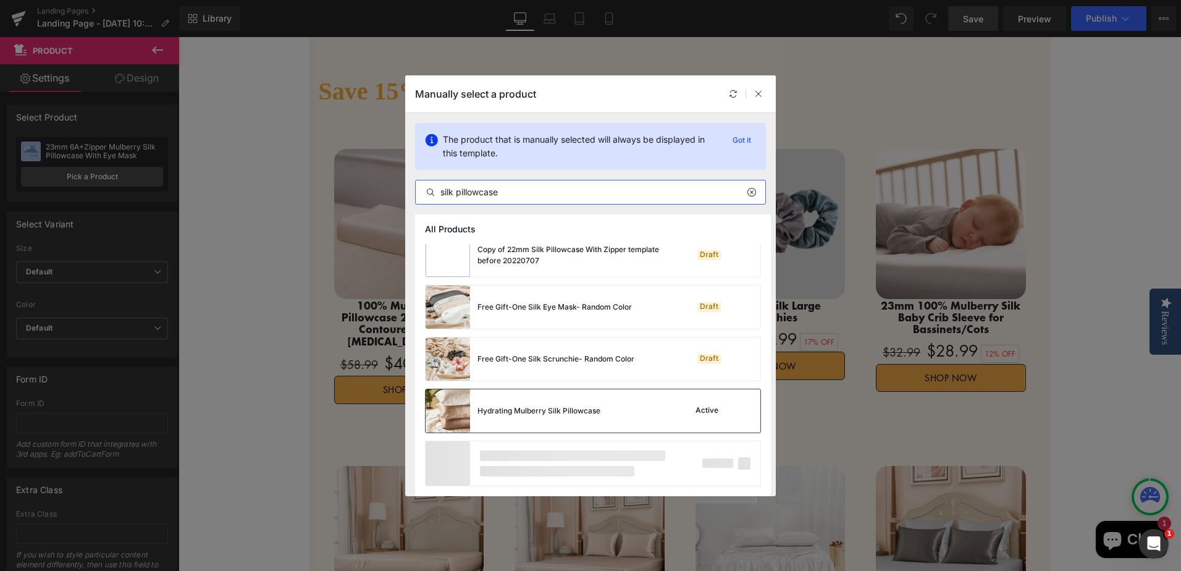
type input "silk pillowcase"
click at [610, 413] on div "Hydrating Mulberry Silk Pillowcase Active" at bounding box center [593, 410] width 335 height 43
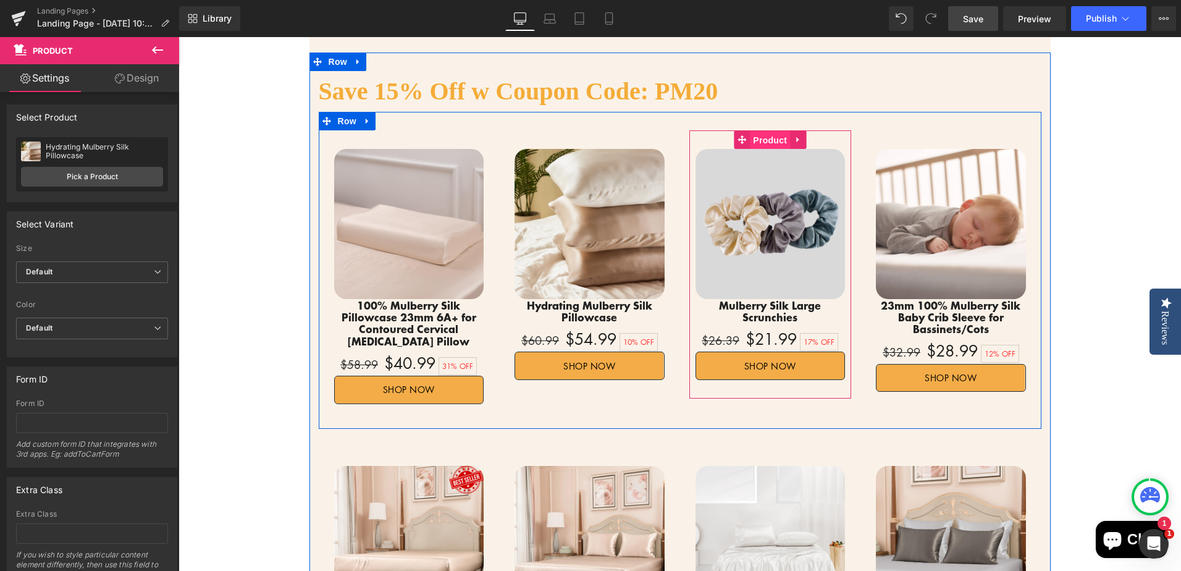
click at [771, 131] on span "Product" at bounding box center [770, 140] width 40 height 19
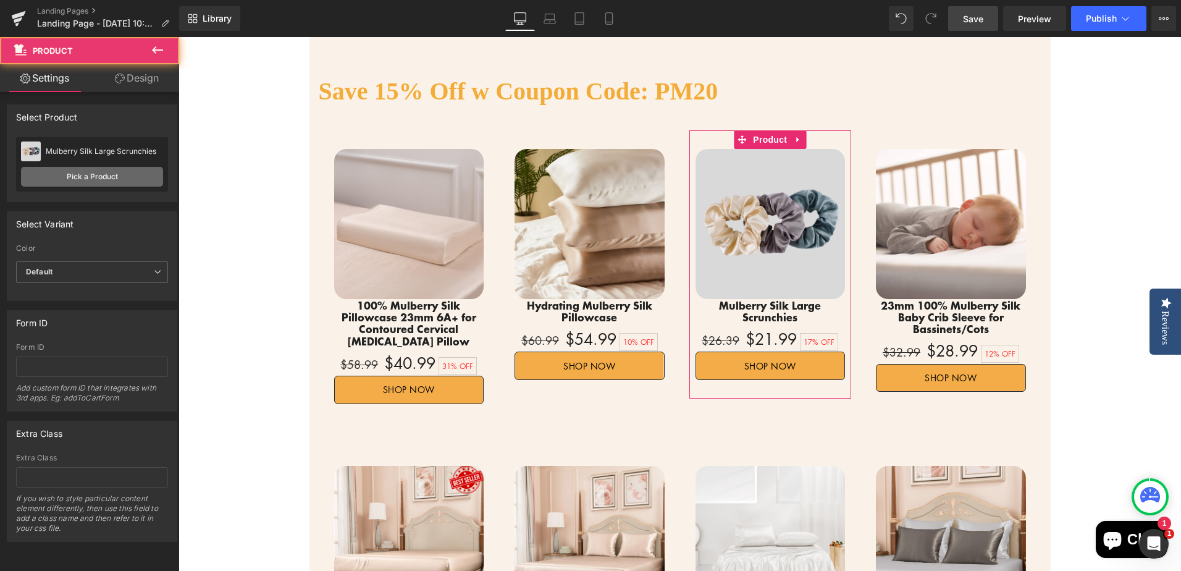
click at [125, 177] on link "Pick a Product" at bounding box center [92, 177] width 142 height 20
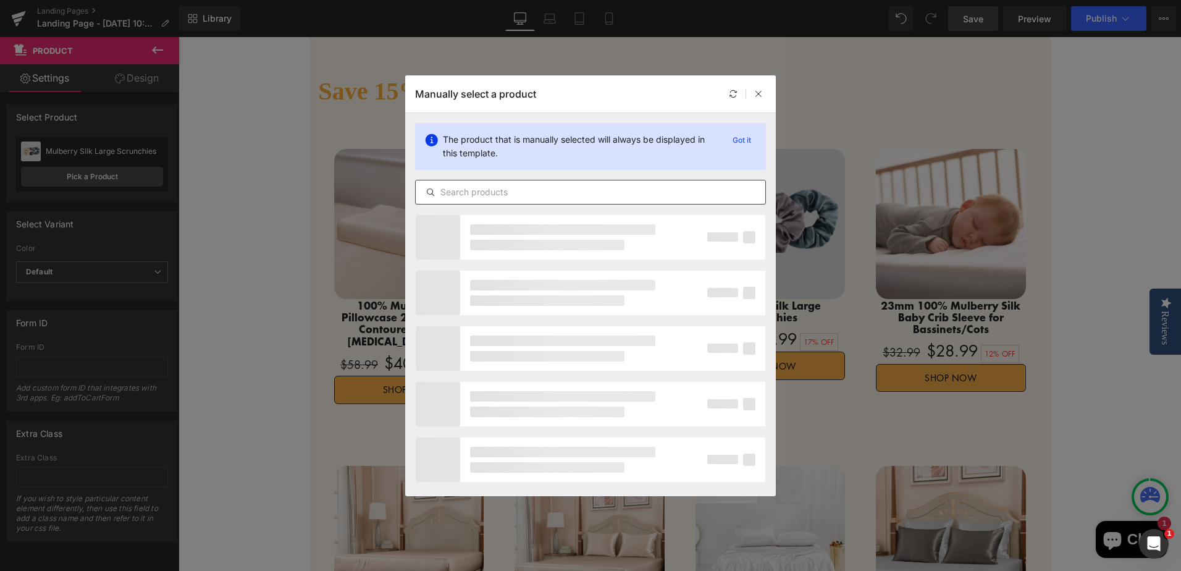
click at [571, 188] on input "text" at bounding box center [591, 192] width 350 height 15
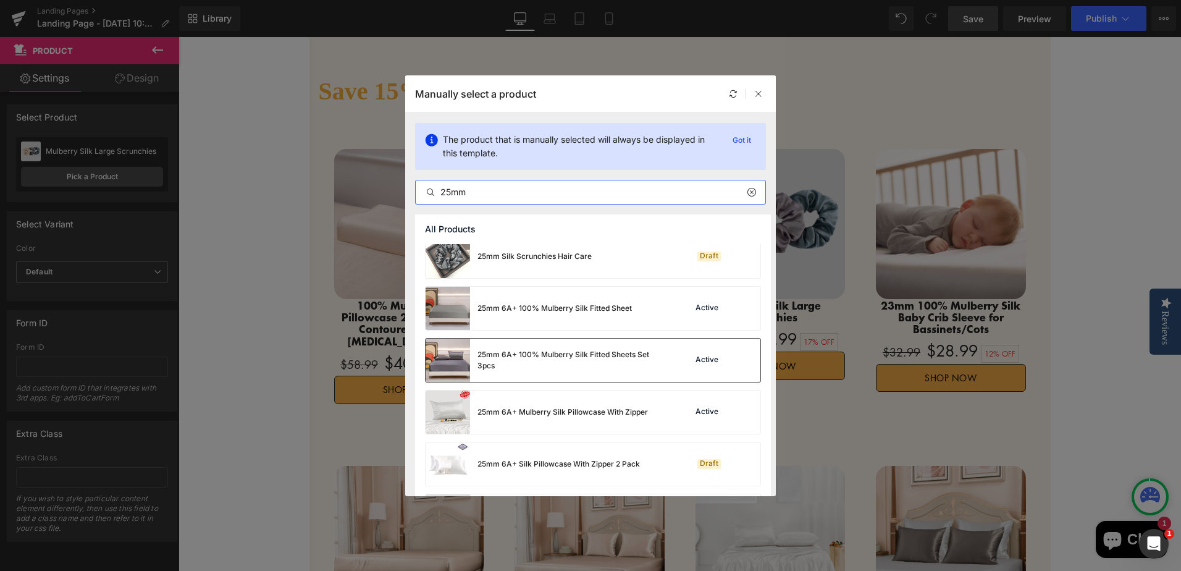
scroll to position [124, 0]
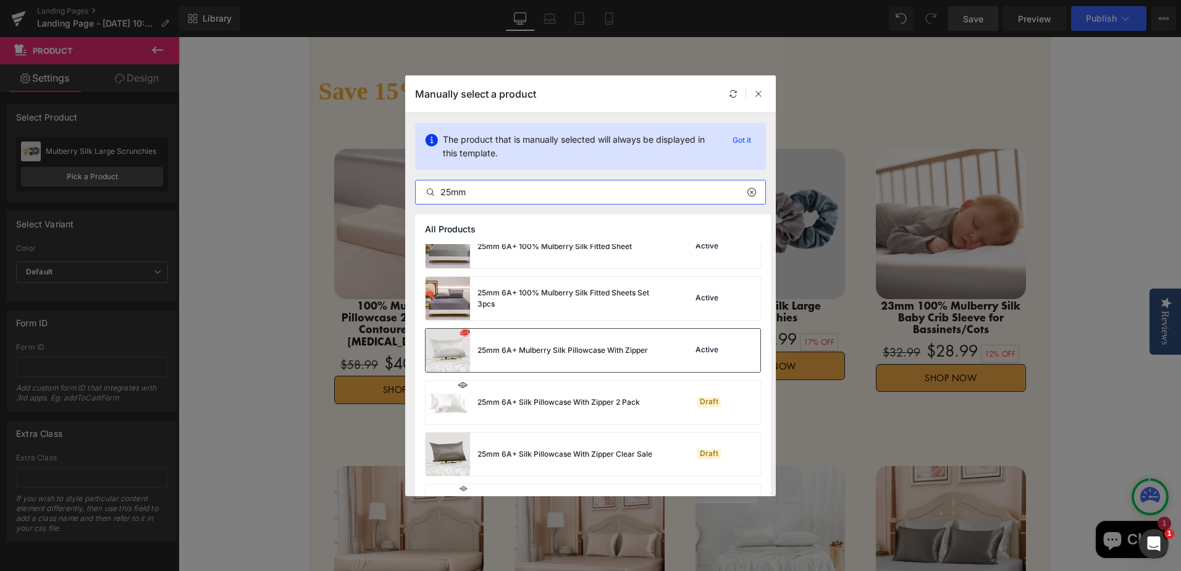
type input "25mm"
click at [594, 356] on div "25mm 6A+ Mulberry Silk Pillowcase With Zipper" at bounding box center [537, 350] width 222 height 43
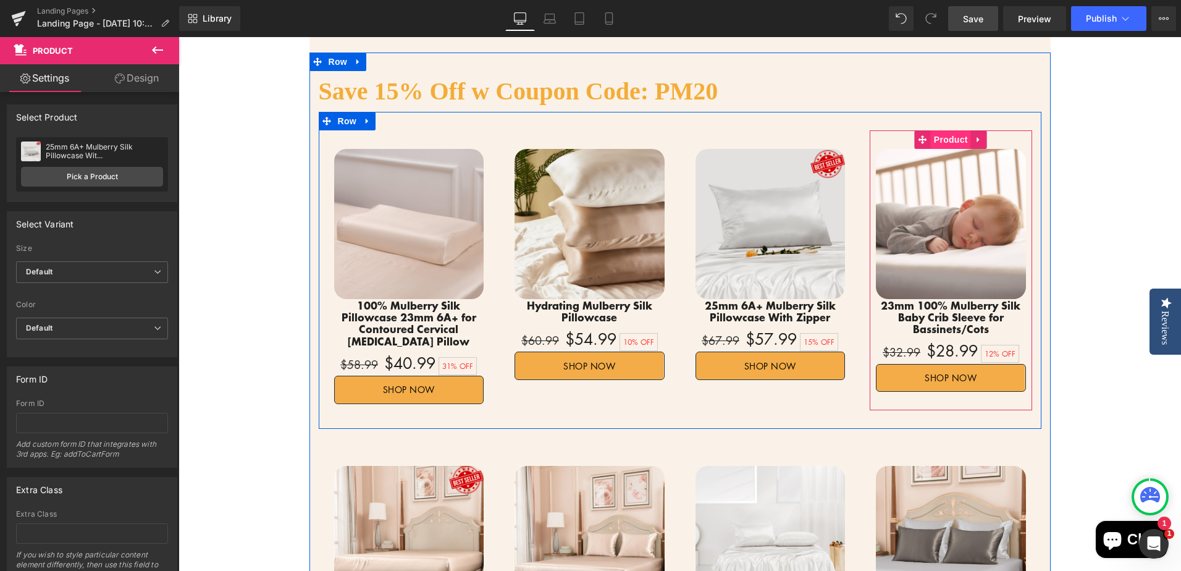
click at [946, 130] on span "Product" at bounding box center [951, 139] width 40 height 19
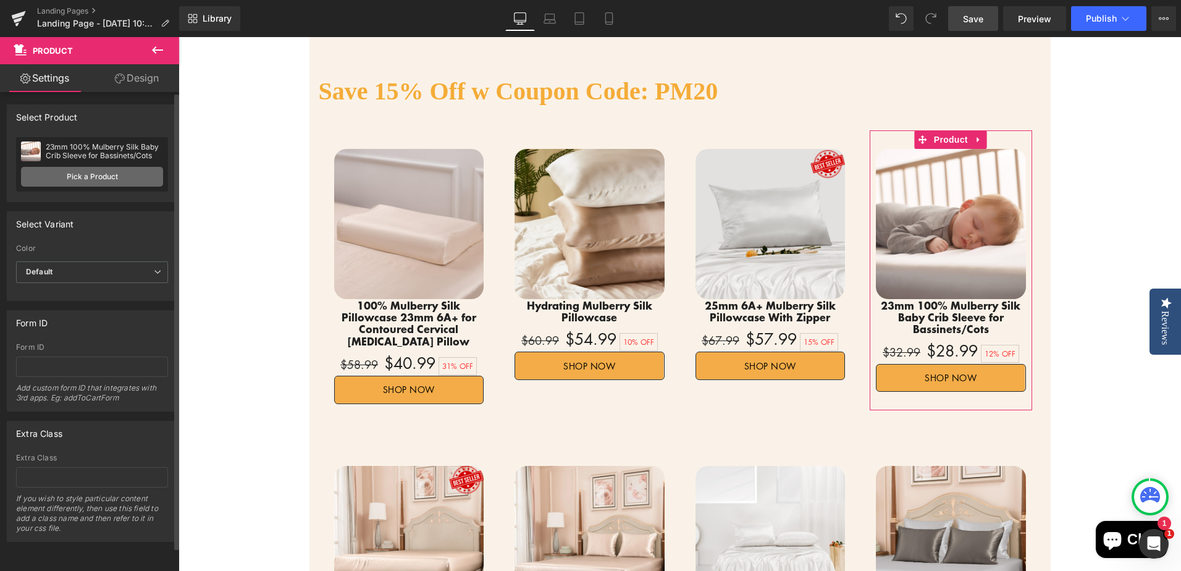
click at [69, 173] on link "Pick a Product" at bounding box center [92, 177] width 142 height 20
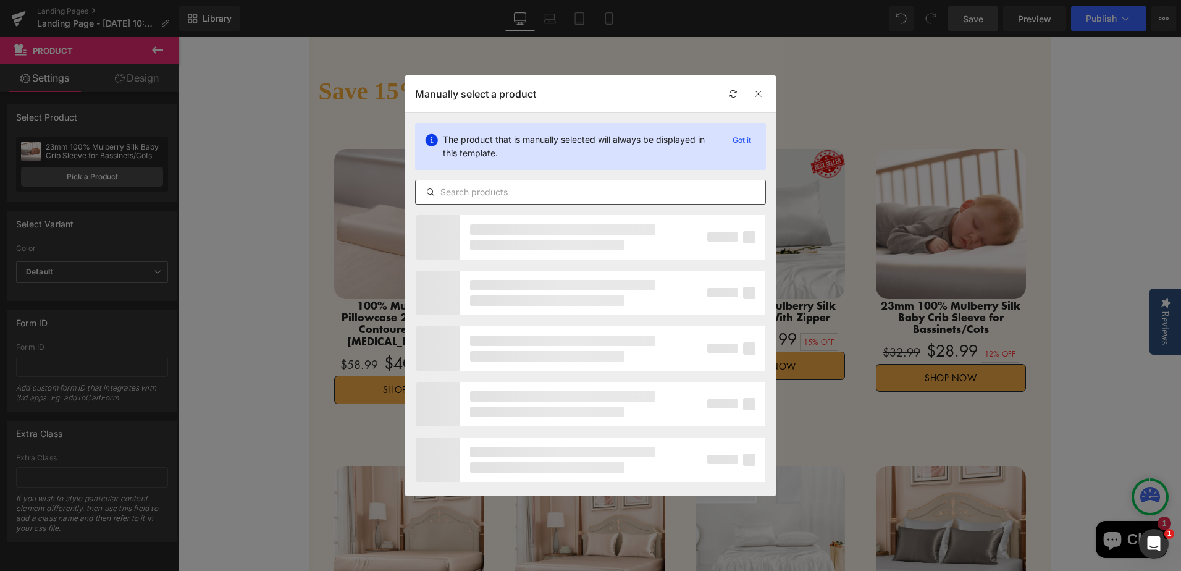
click at [567, 191] on input "text" at bounding box center [591, 192] width 350 height 15
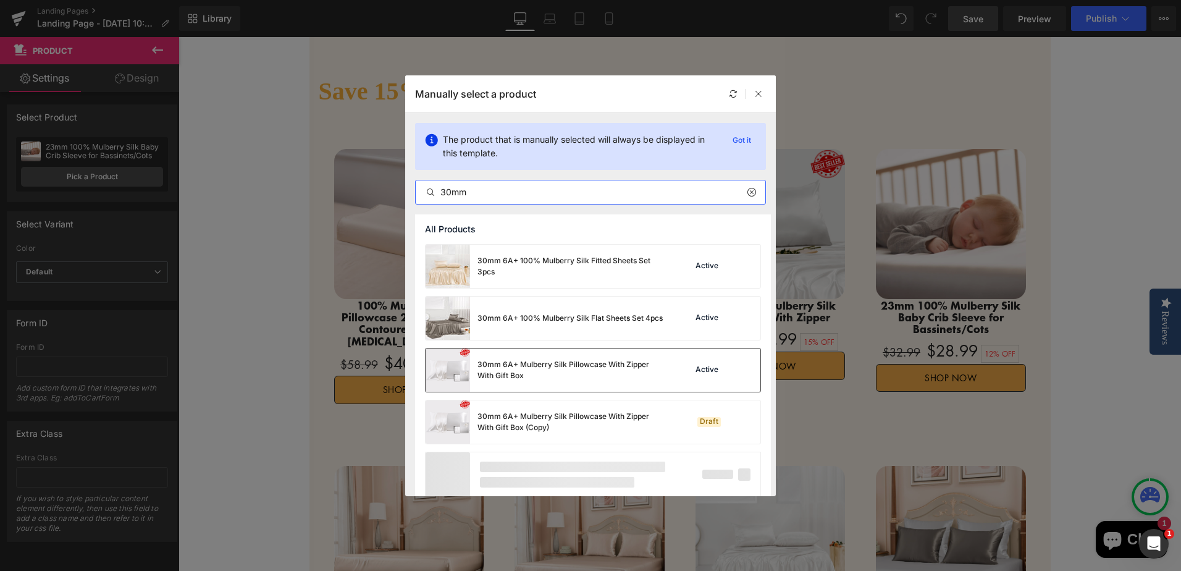
type input "30mm"
click at [617, 374] on div "30mm 6A+ Mulberry Silk Pillowcase With Zipper With Gift Box" at bounding box center [569, 370] width 185 height 22
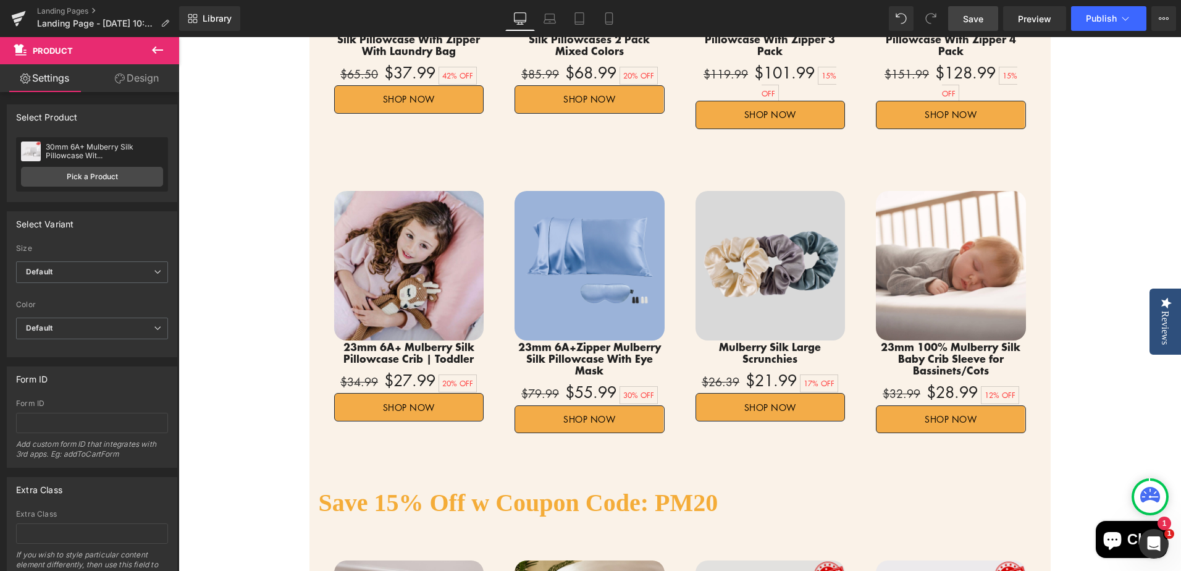
scroll to position [842, 0]
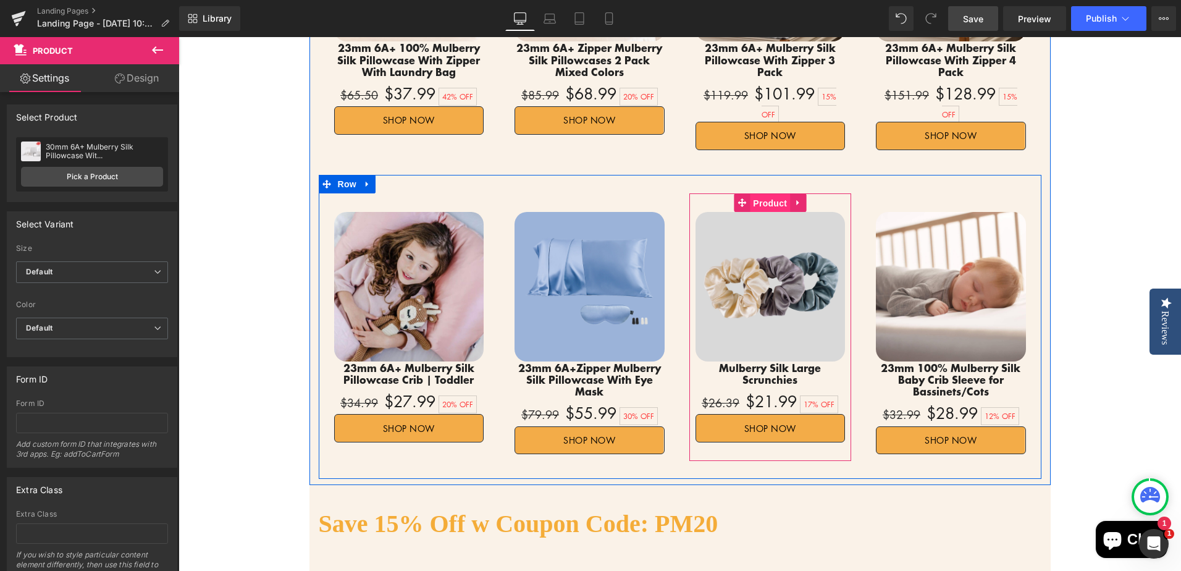
click at [760, 194] on span "Product" at bounding box center [770, 203] width 40 height 19
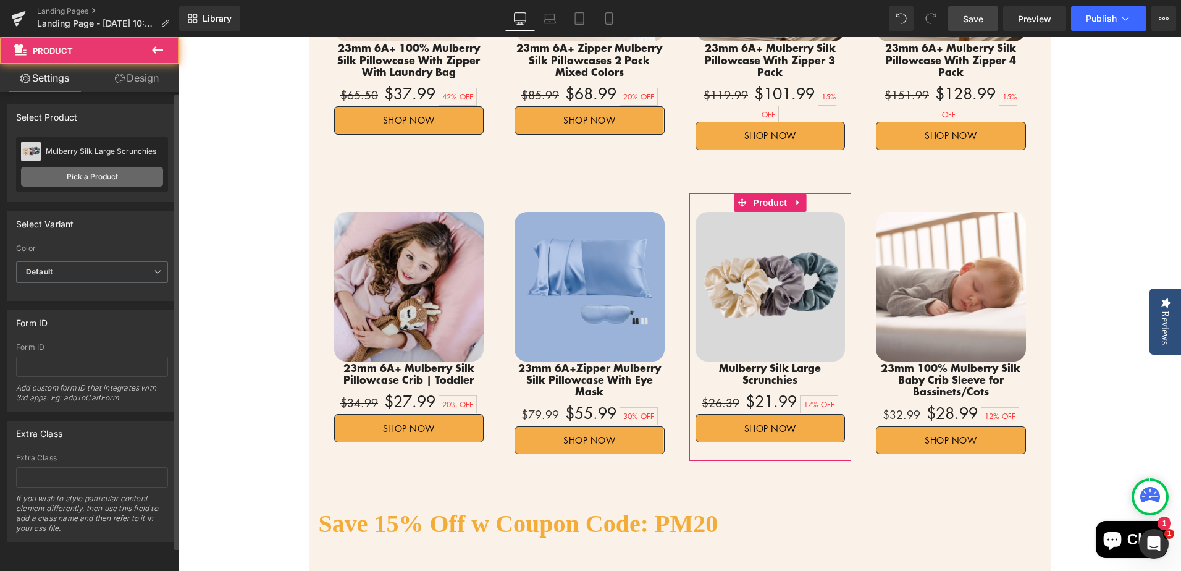
click at [98, 183] on link "Pick a Product" at bounding box center [92, 177] width 142 height 20
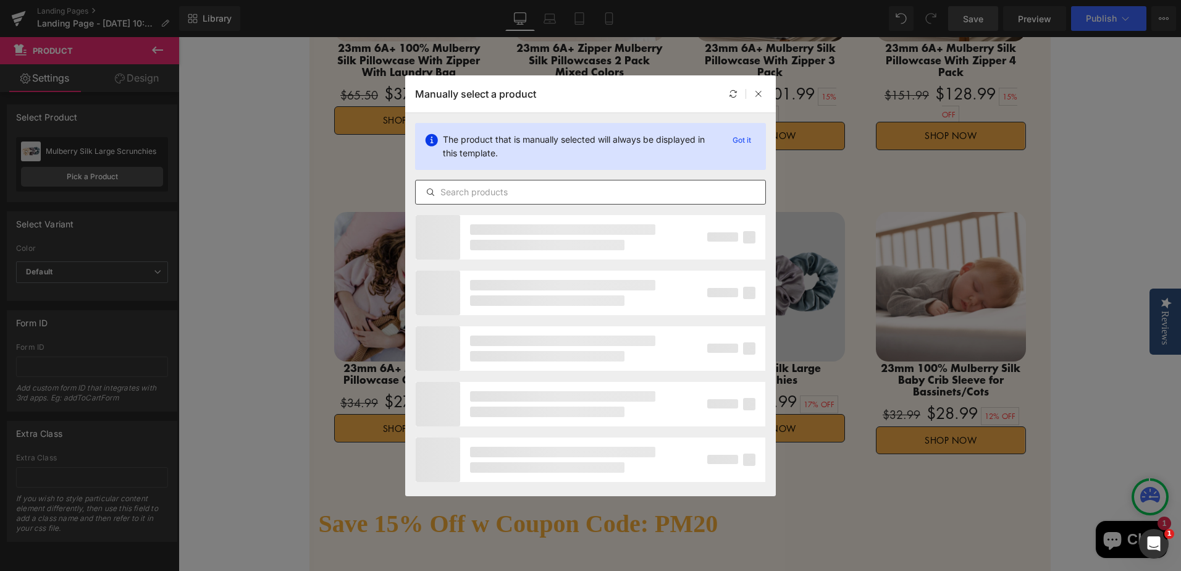
click at [584, 195] on input "text" at bounding box center [591, 192] width 350 height 15
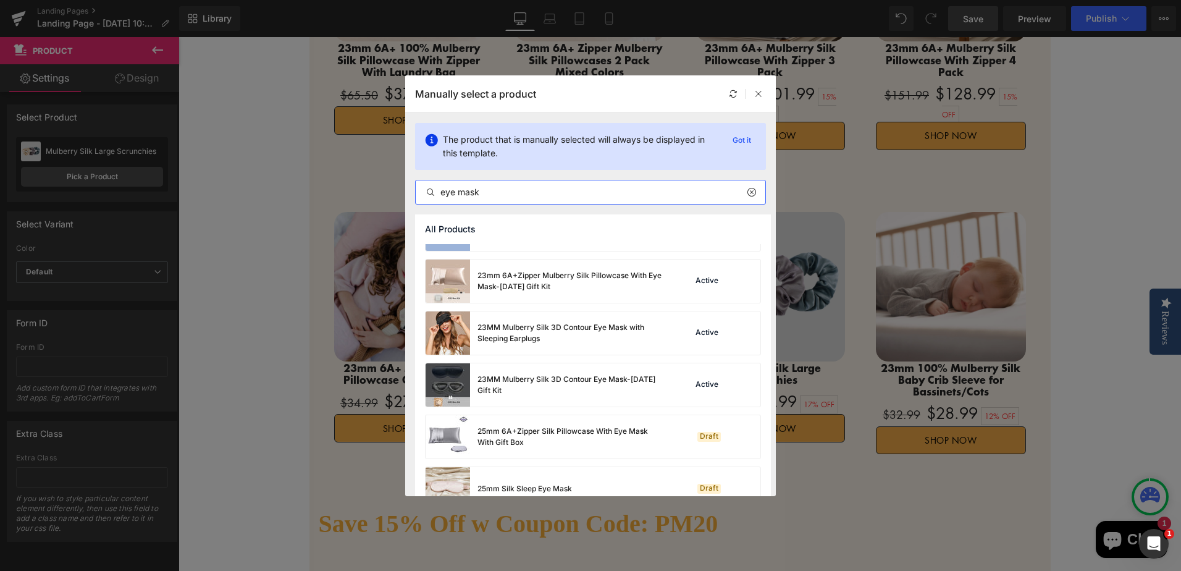
scroll to position [309, 0]
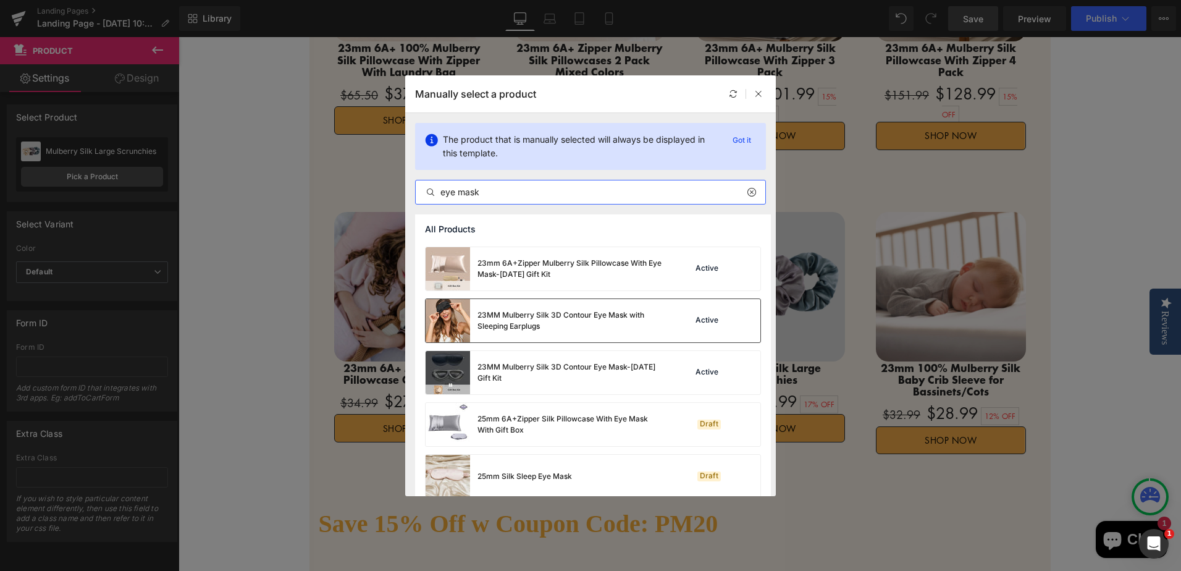
type input "eye mask"
click at [683, 326] on div "Active" at bounding box center [719, 320] width 84 height 17
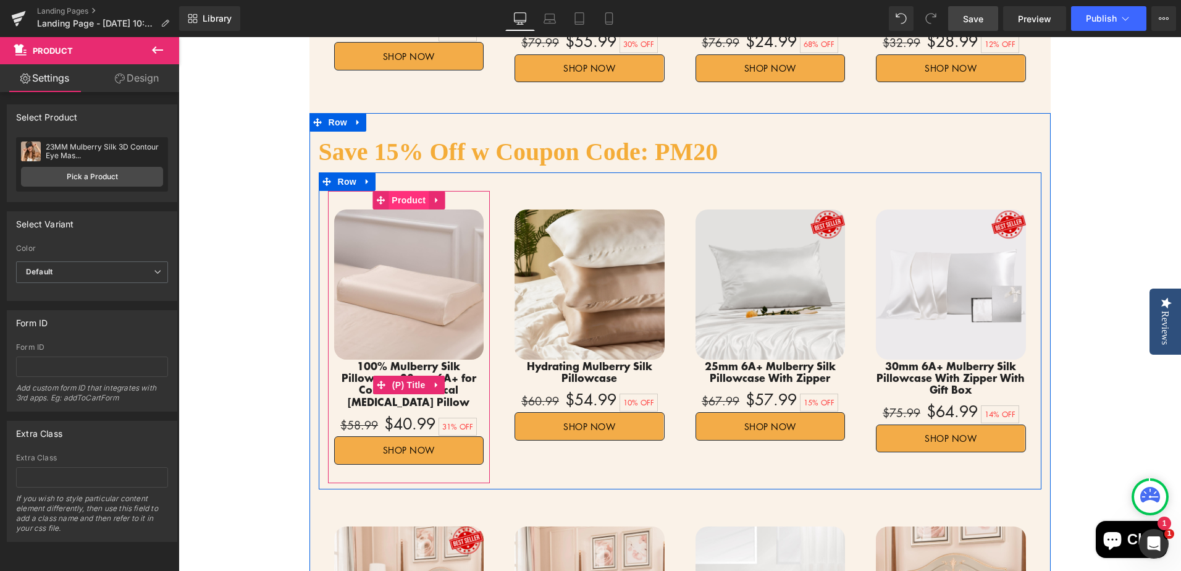
scroll to position [1212, 0]
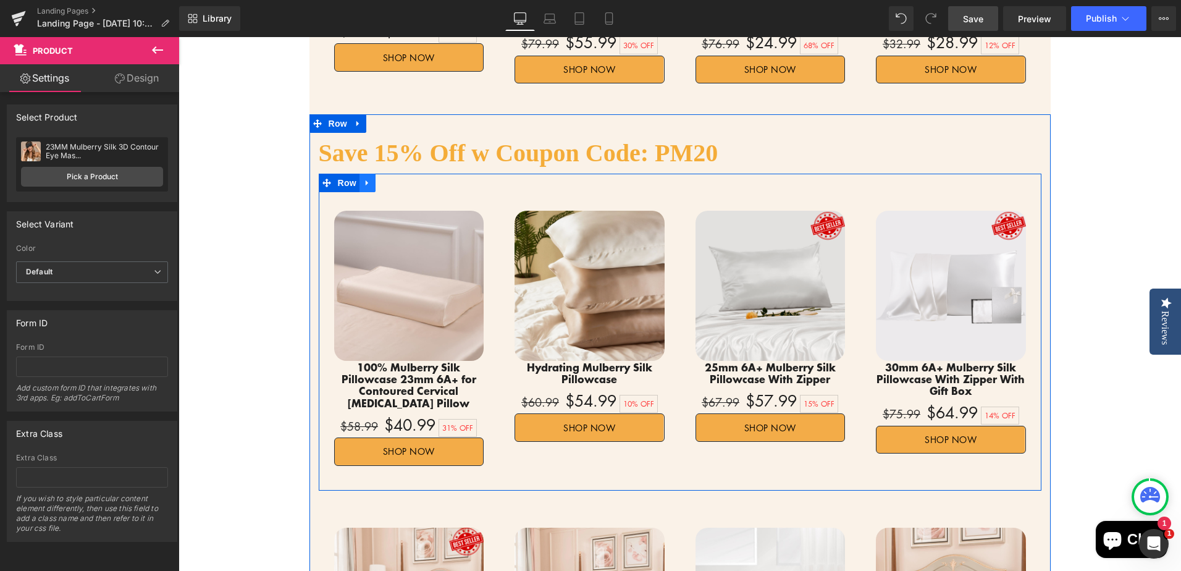
click at [363, 178] on icon at bounding box center [367, 182] width 9 height 9
click at [379, 178] on icon at bounding box center [383, 182] width 9 height 9
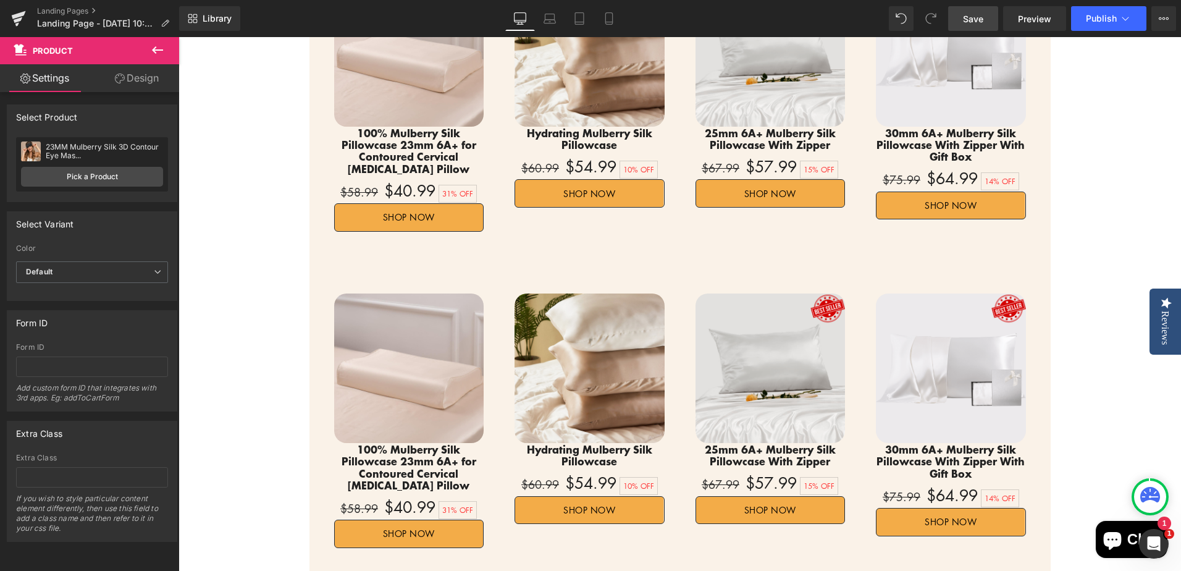
scroll to position [1464, 0]
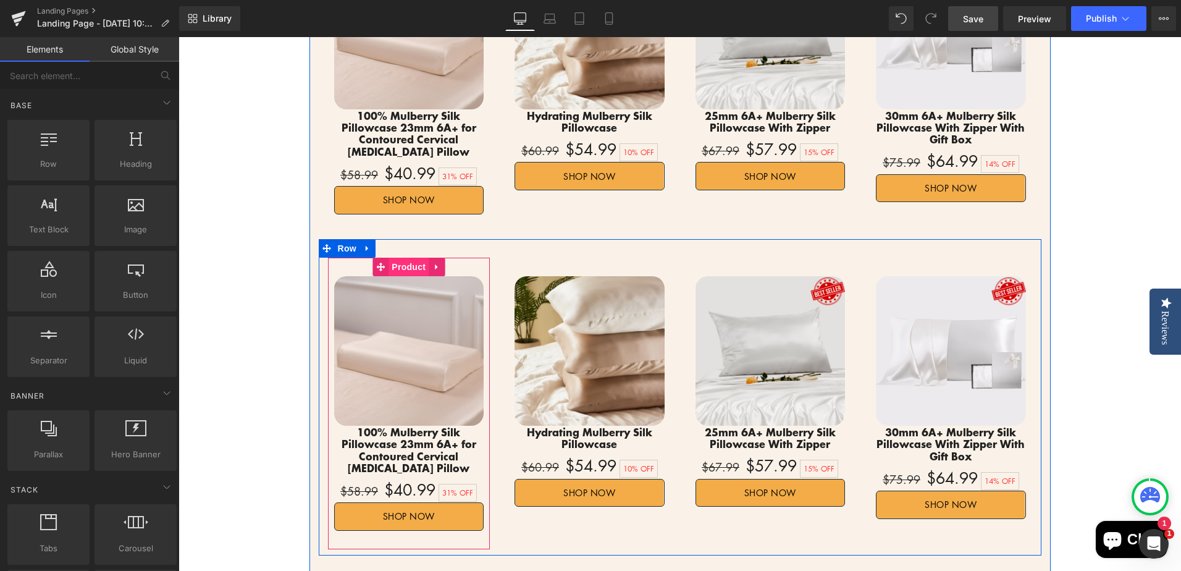
click at [408, 258] on span "Product" at bounding box center [408, 267] width 40 height 19
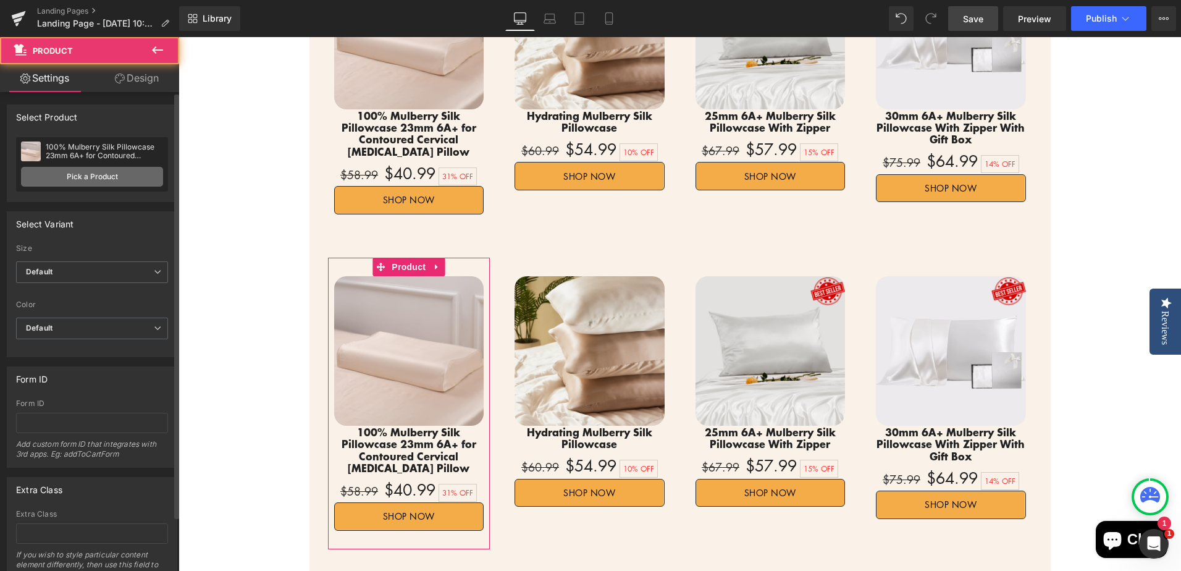
click at [81, 181] on link "Pick a Product" at bounding box center [92, 177] width 142 height 20
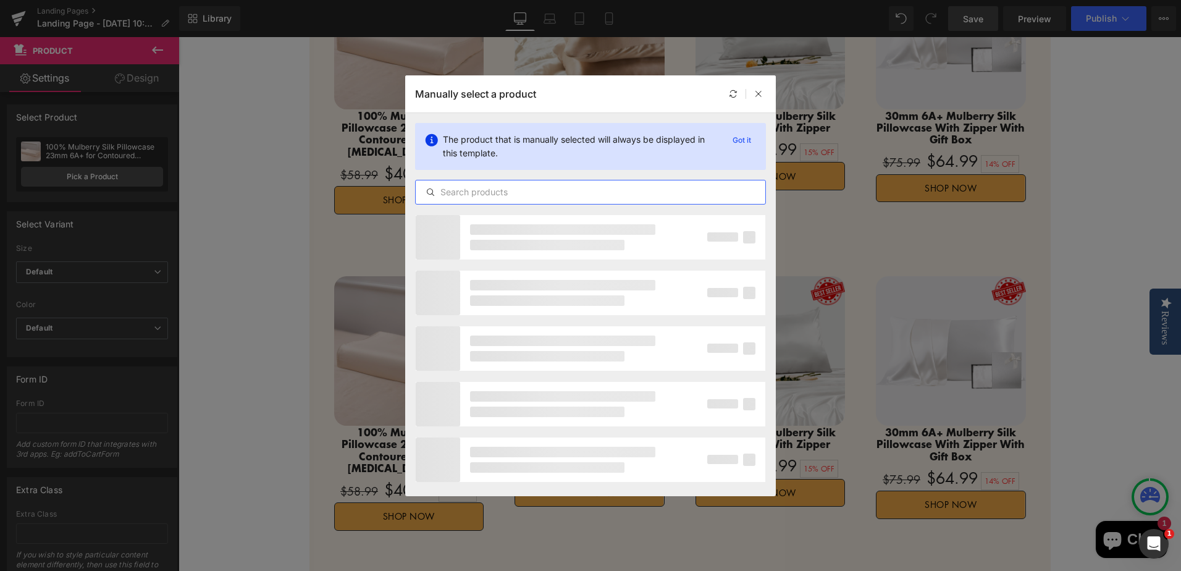
click at [535, 190] on input "text" at bounding box center [591, 192] width 350 height 15
type input "t"
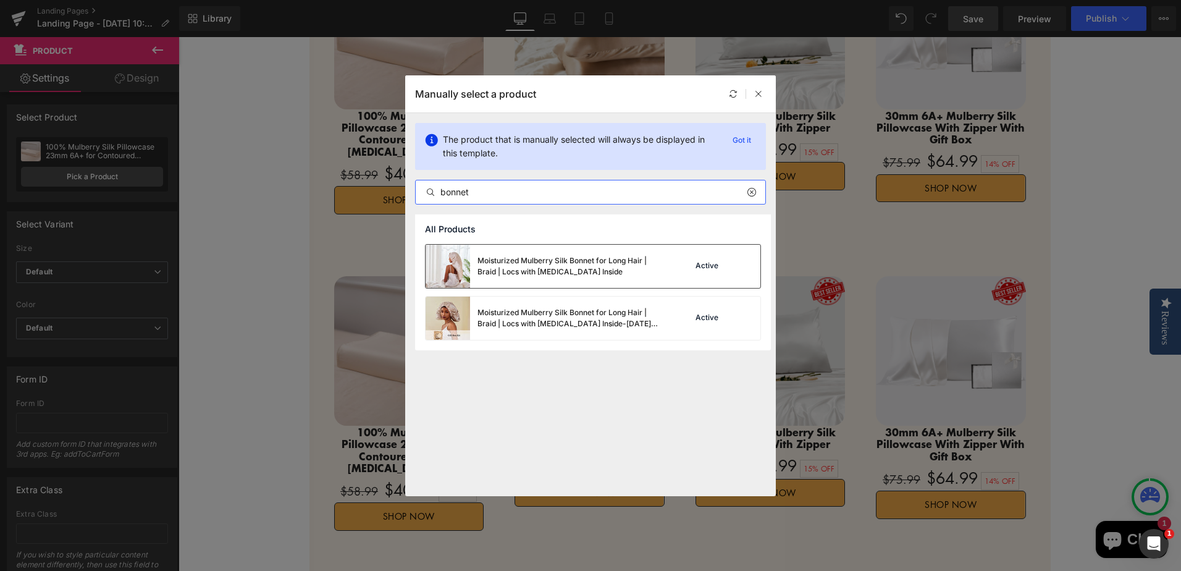
type input "bonnet"
click at [695, 270] on div "Active" at bounding box center [707, 266] width 28 height 10
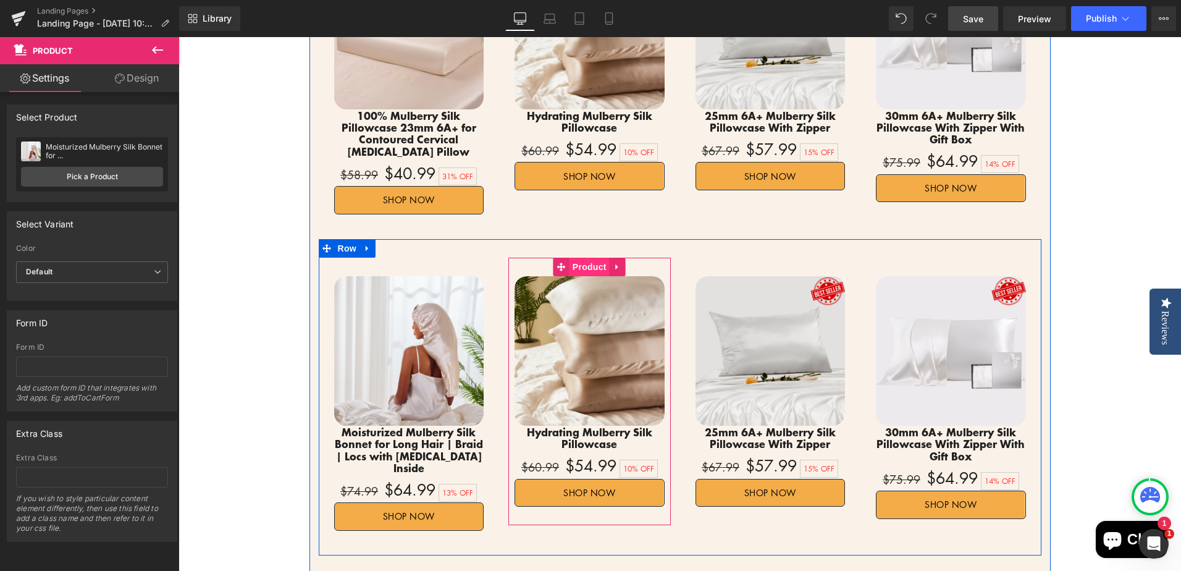
click at [582, 258] on span "Product" at bounding box center [589, 267] width 40 height 19
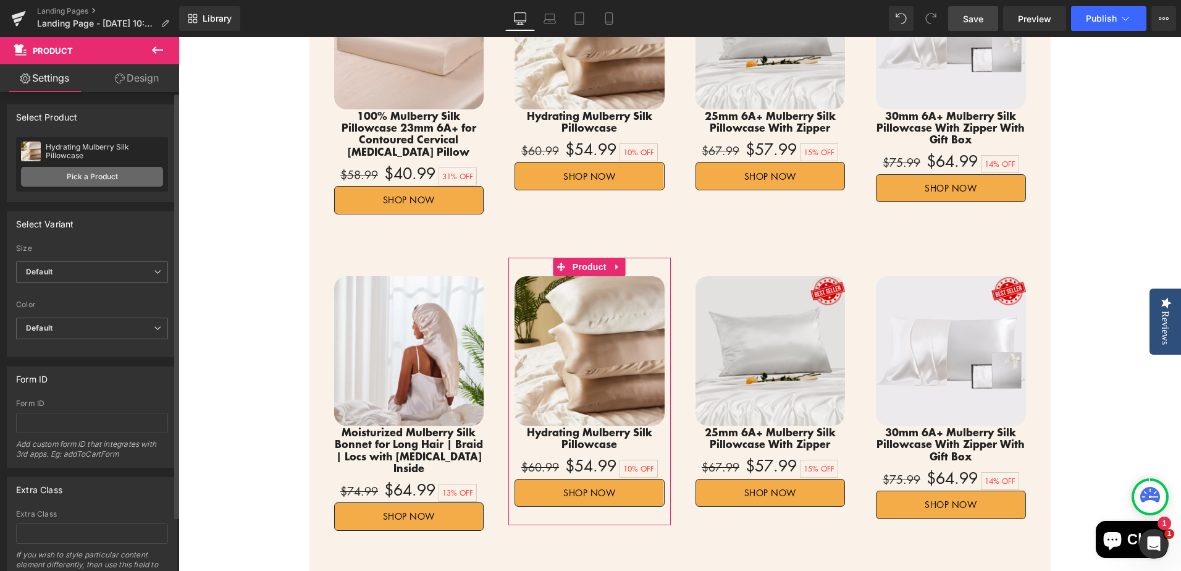
click at [102, 176] on link "Pick a Product" at bounding box center [92, 177] width 142 height 20
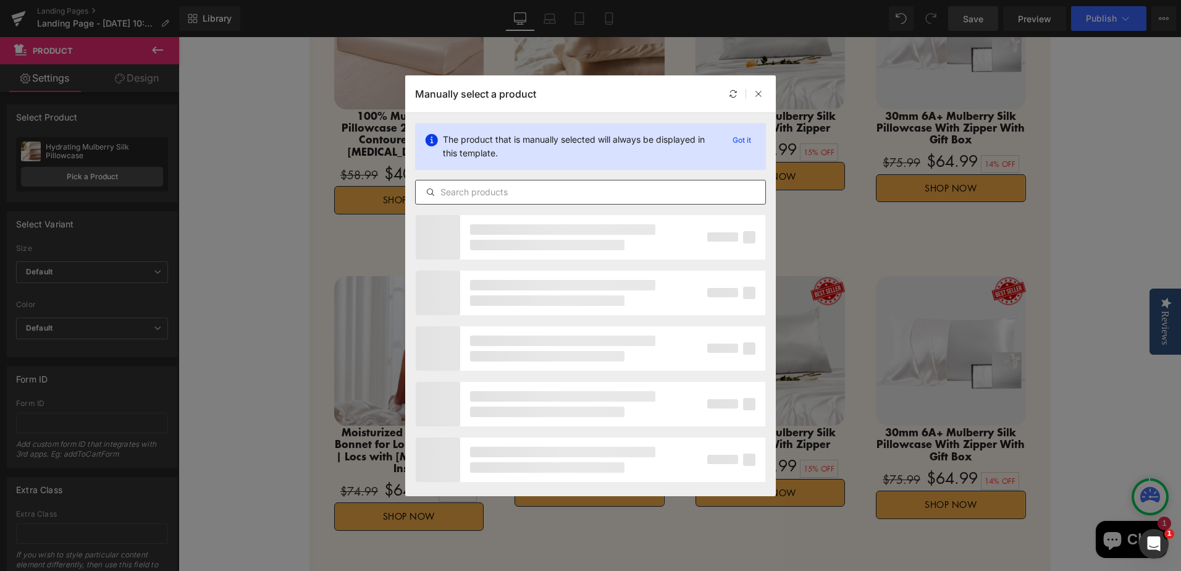
click at [518, 193] on input "text" at bounding box center [591, 192] width 350 height 15
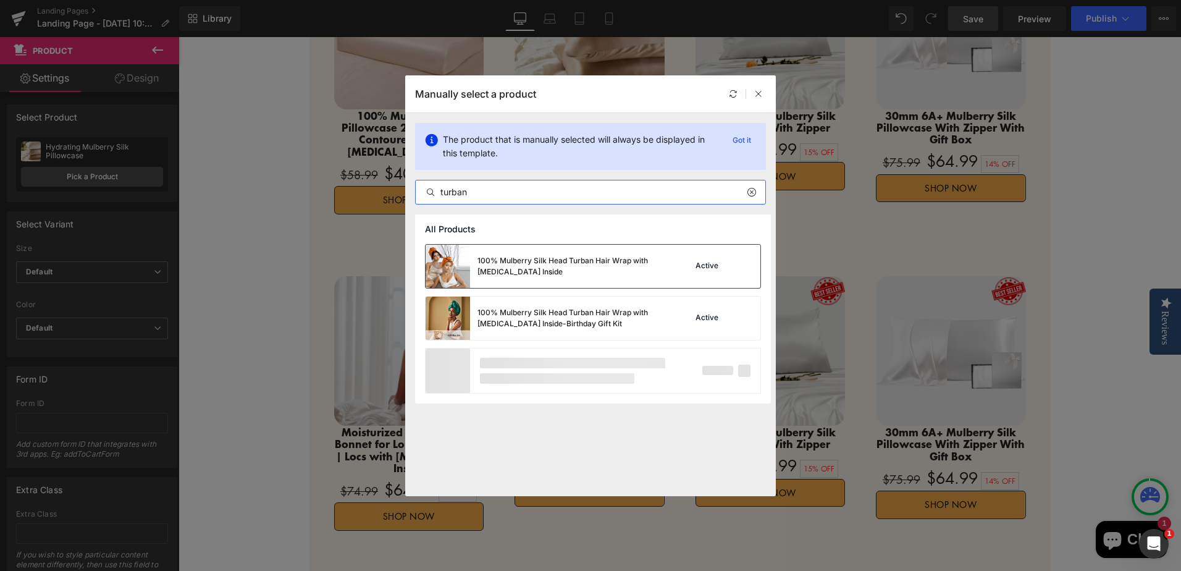
type input "turban"
click at [603, 264] on div "100% Mulberry Silk Head Turban Hair Wrap with [MEDICAL_DATA] Inside" at bounding box center [569, 266] width 185 height 22
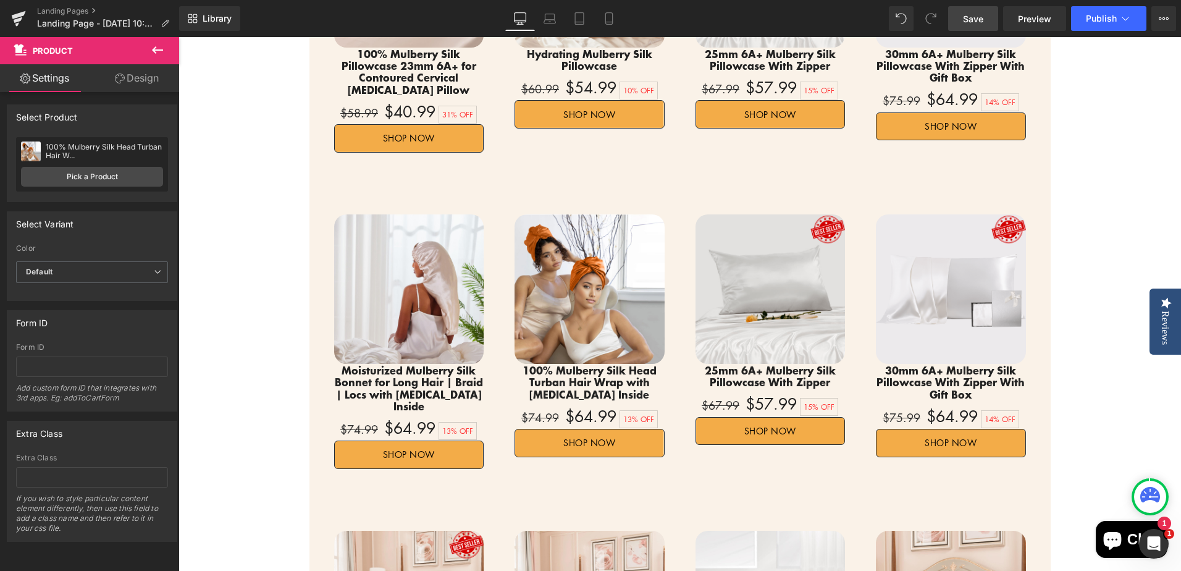
scroll to position [1649, 0]
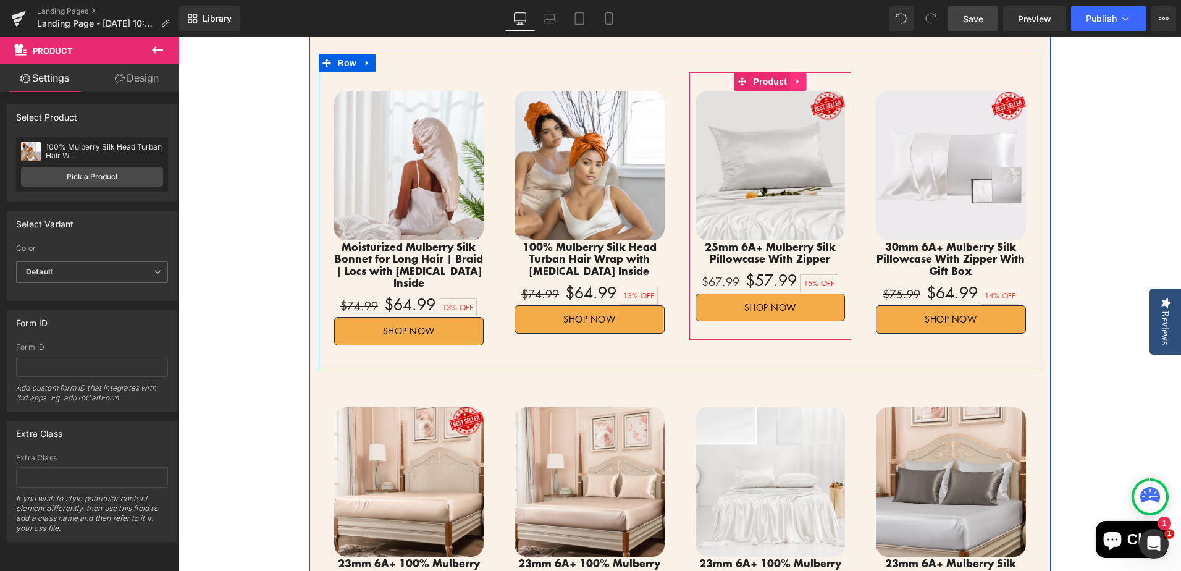
click at [795, 77] on icon at bounding box center [798, 81] width 9 height 9
click at [802, 77] on icon at bounding box center [806, 81] width 9 height 9
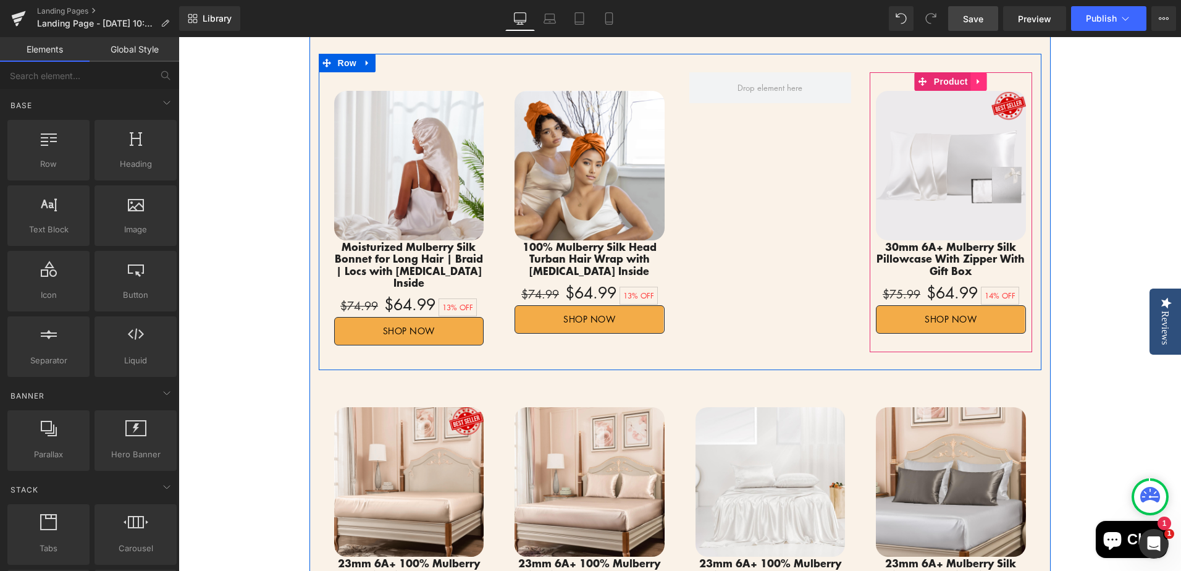
click at [979, 72] on link at bounding box center [979, 81] width 16 height 19
click at [983, 77] on icon at bounding box center [987, 81] width 9 height 9
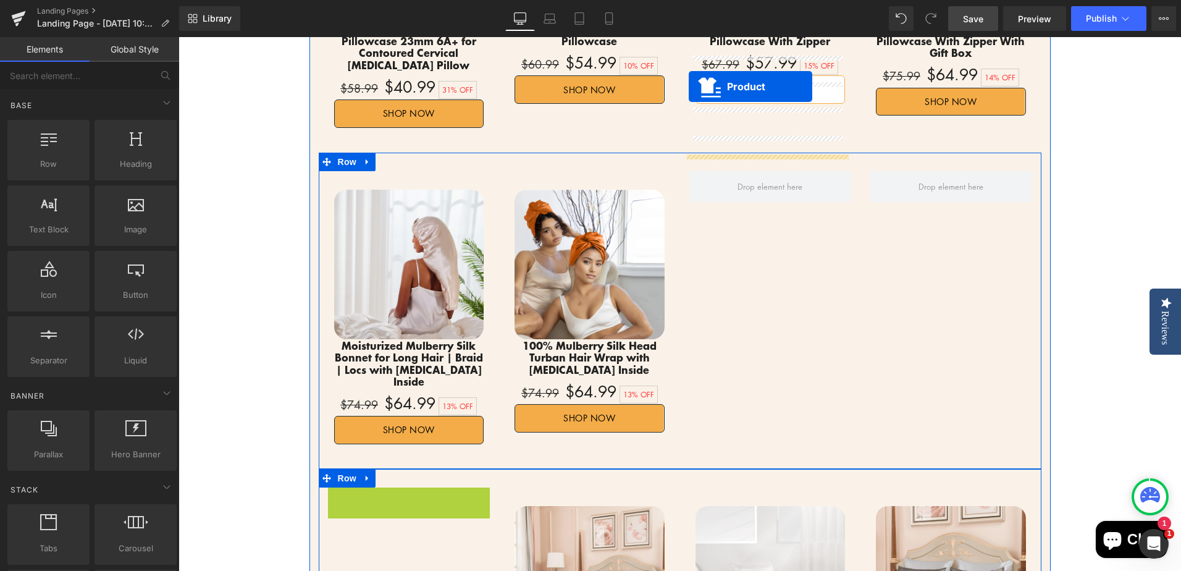
scroll to position [1501, 0]
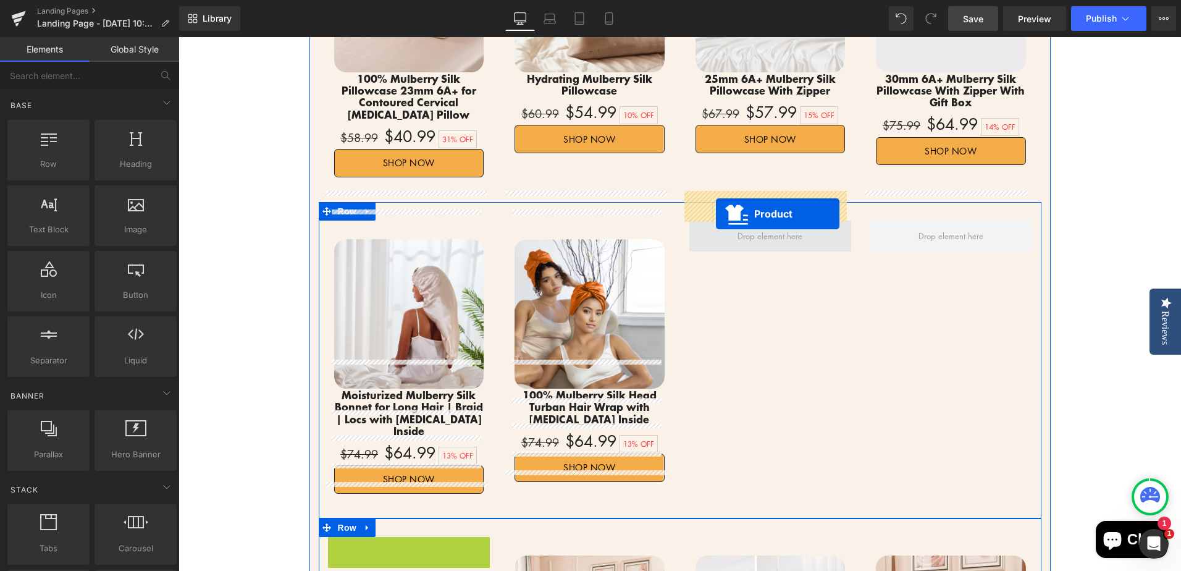
drag, startPoint x: 374, startPoint y: 366, endPoint x: 716, endPoint y: 214, distance: 374.4
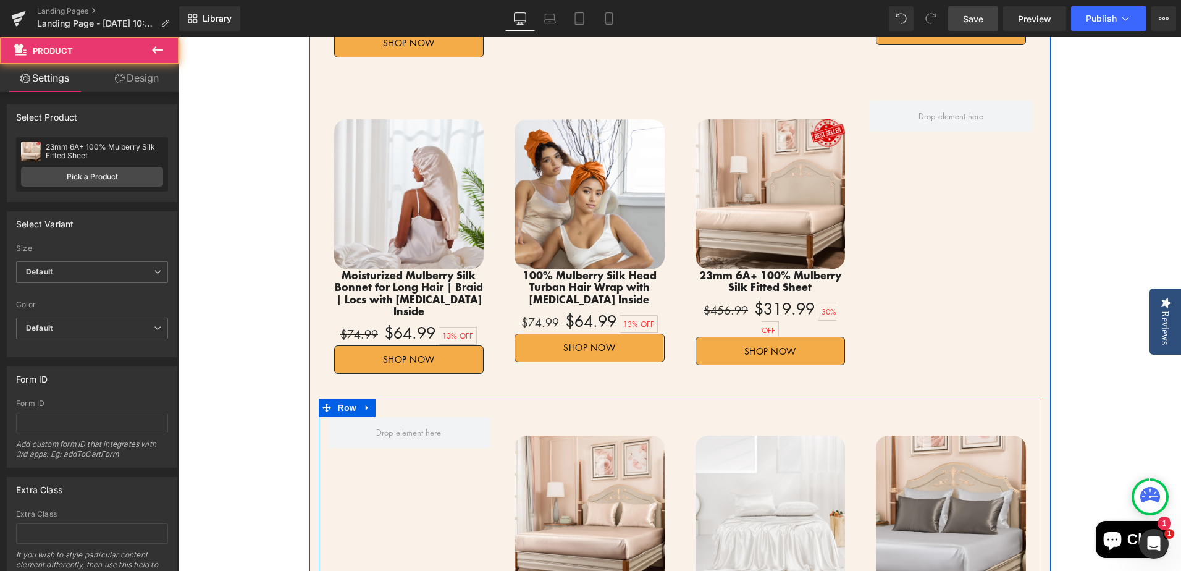
scroll to position [1624, 0]
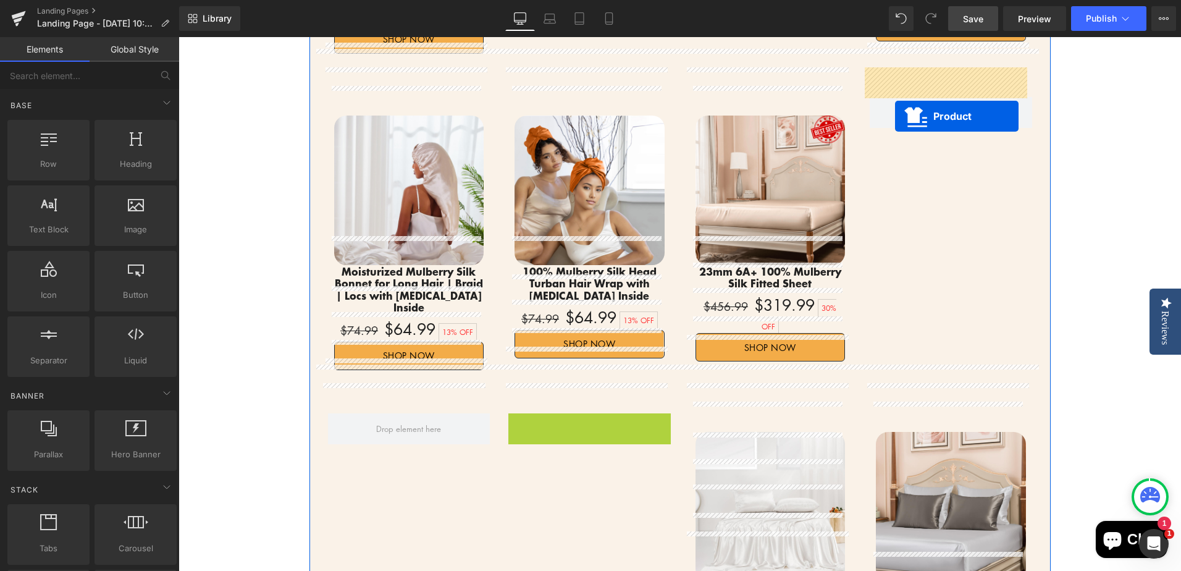
drag, startPoint x: 556, startPoint y: 393, endPoint x: 896, endPoint y: 116, distance: 438.5
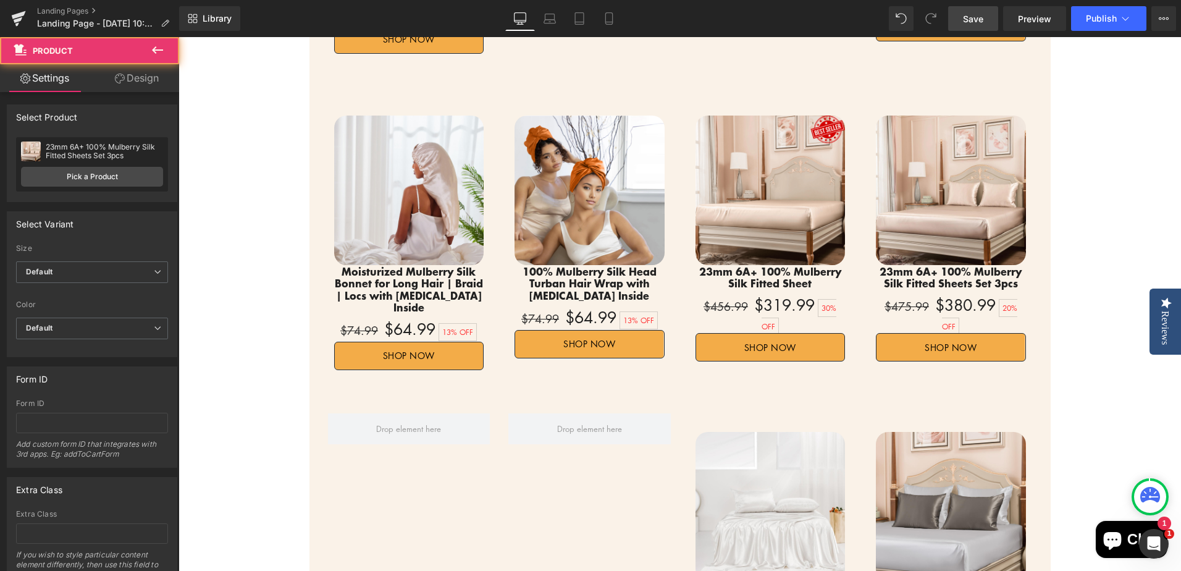
scroll to position [1748, 0]
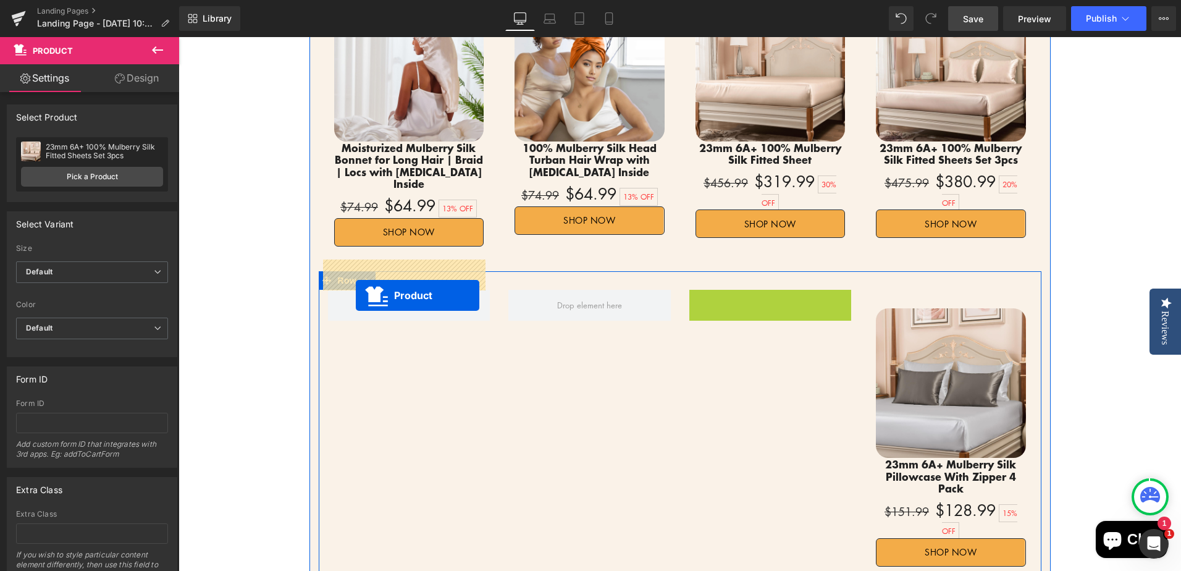
drag, startPoint x: 738, startPoint y: 273, endPoint x: 358, endPoint y: 293, distance: 381.0
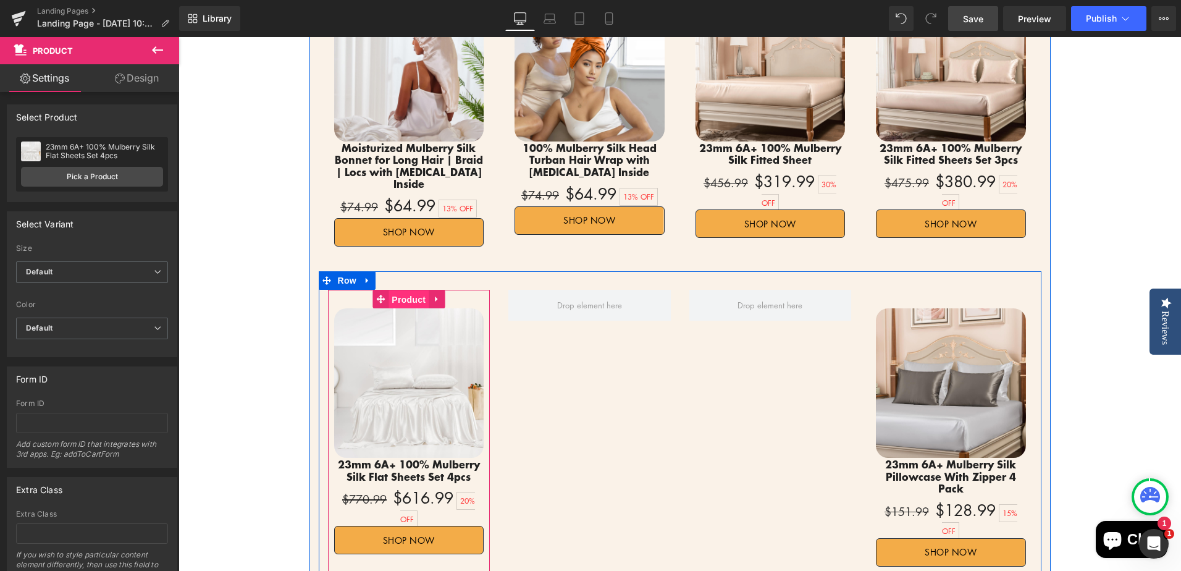
click at [410, 290] on span "Product" at bounding box center [408, 299] width 40 height 19
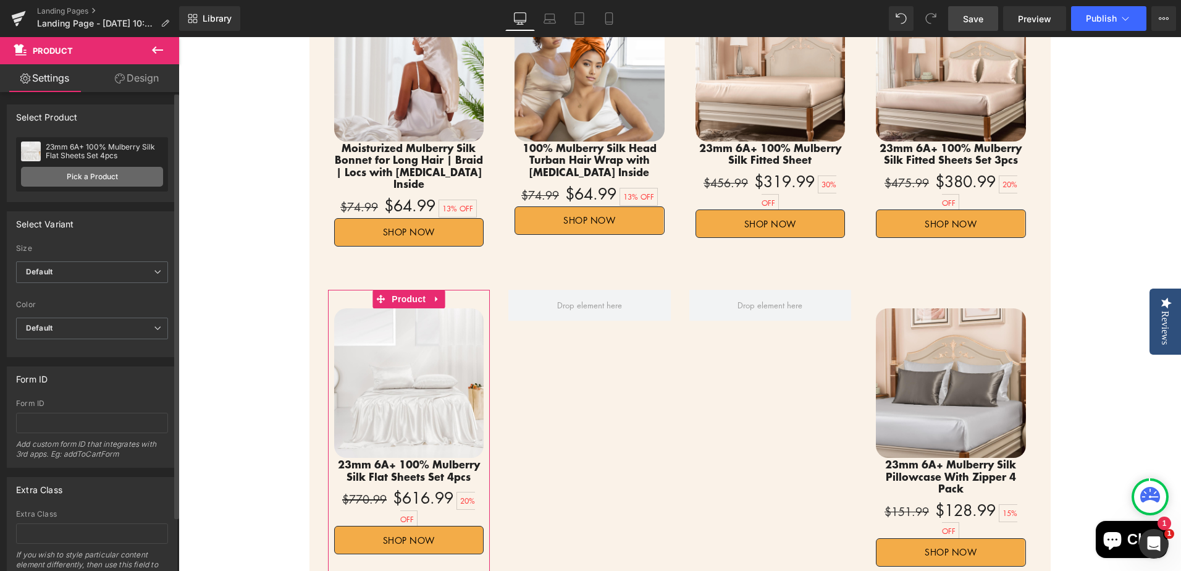
click at [75, 177] on link "Pick a Product" at bounding box center [92, 177] width 142 height 20
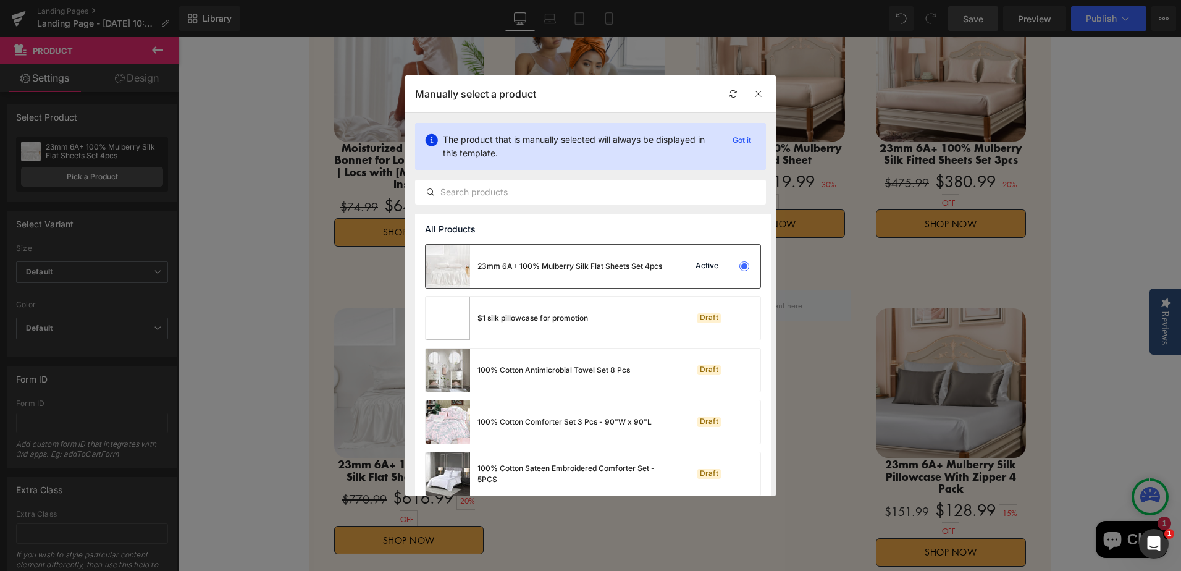
click at [584, 272] on div "23mm 6A+ 100% Mulberry Silk Flat Sheets Set 4pcs" at bounding box center [544, 266] width 237 height 43
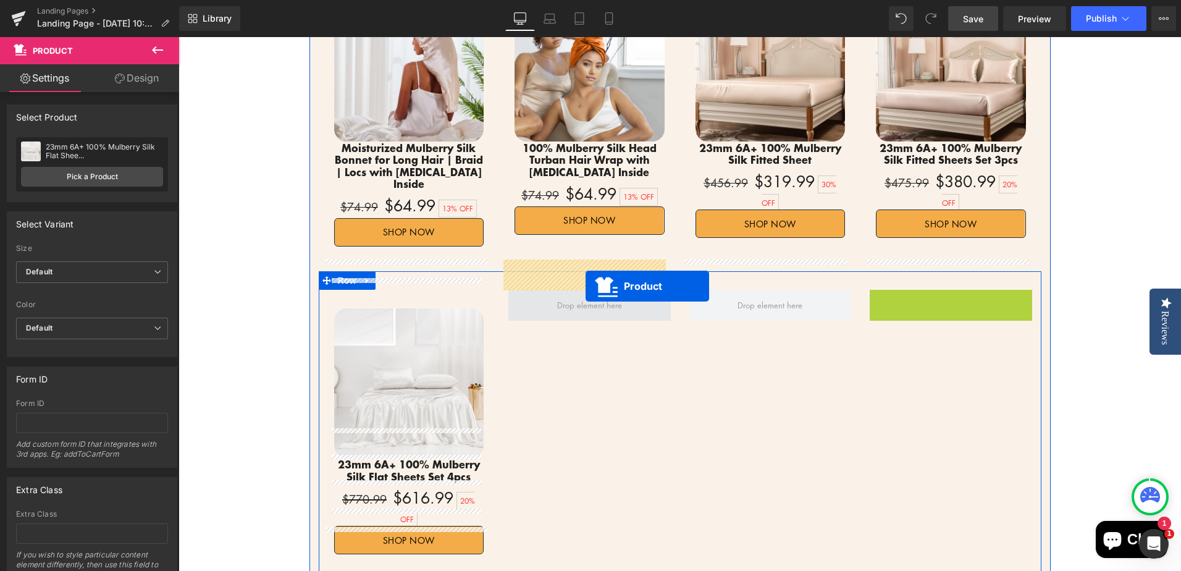
drag, startPoint x: 918, startPoint y: 271, endPoint x: 585, endPoint y: 286, distance: 333.2
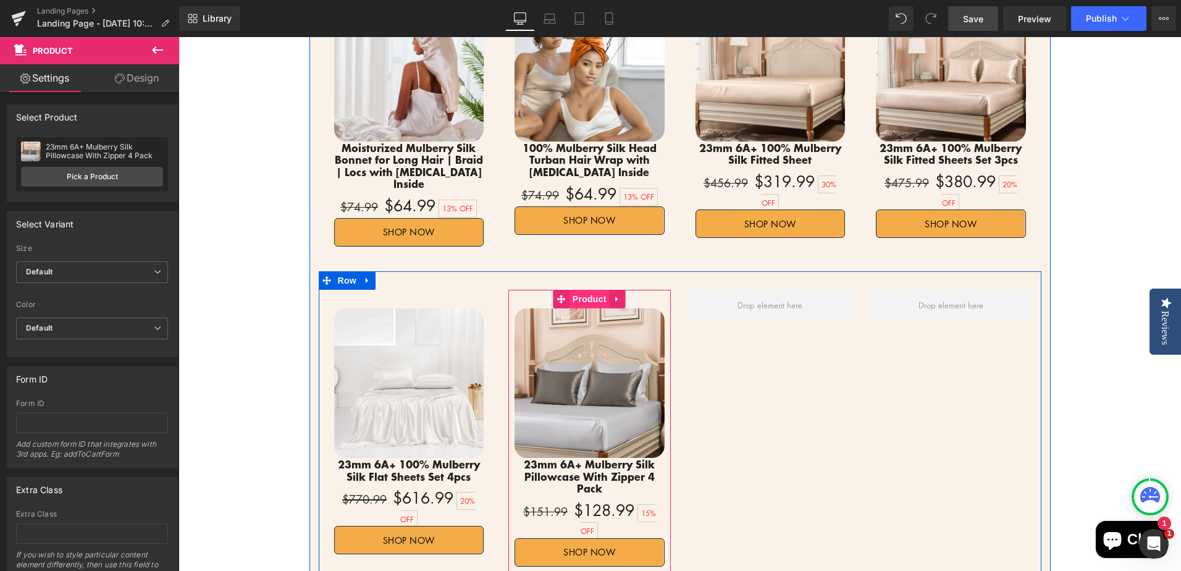
click at [576, 290] on span "Product" at bounding box center [589, 299] width 40 height 19
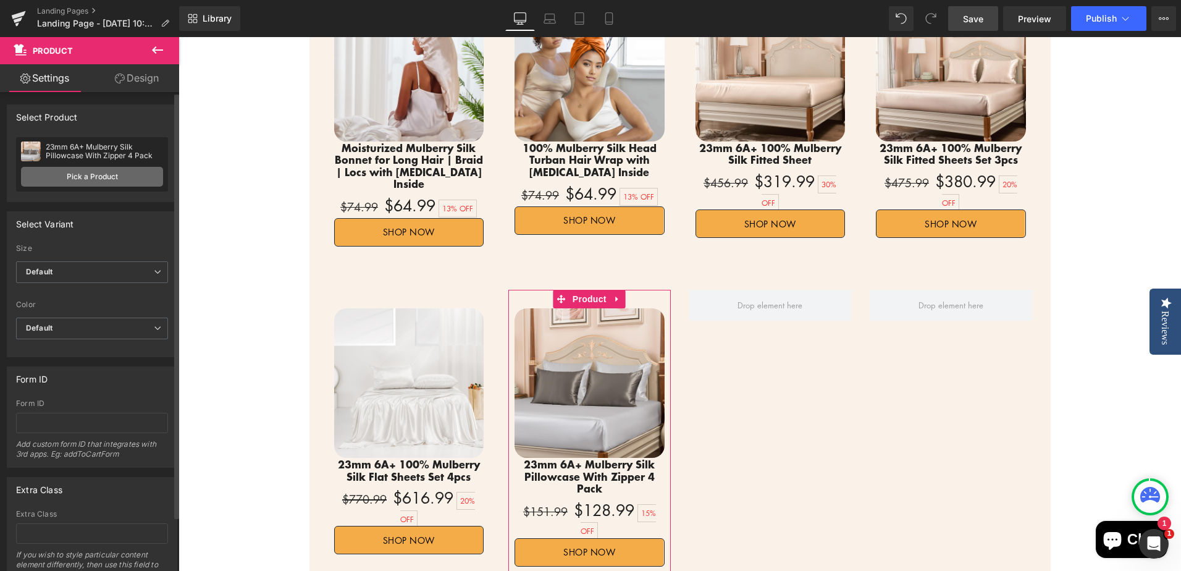
click at [83, 178] on link "Pick a Product" at bounding box center [92, 177] width 142 height 20
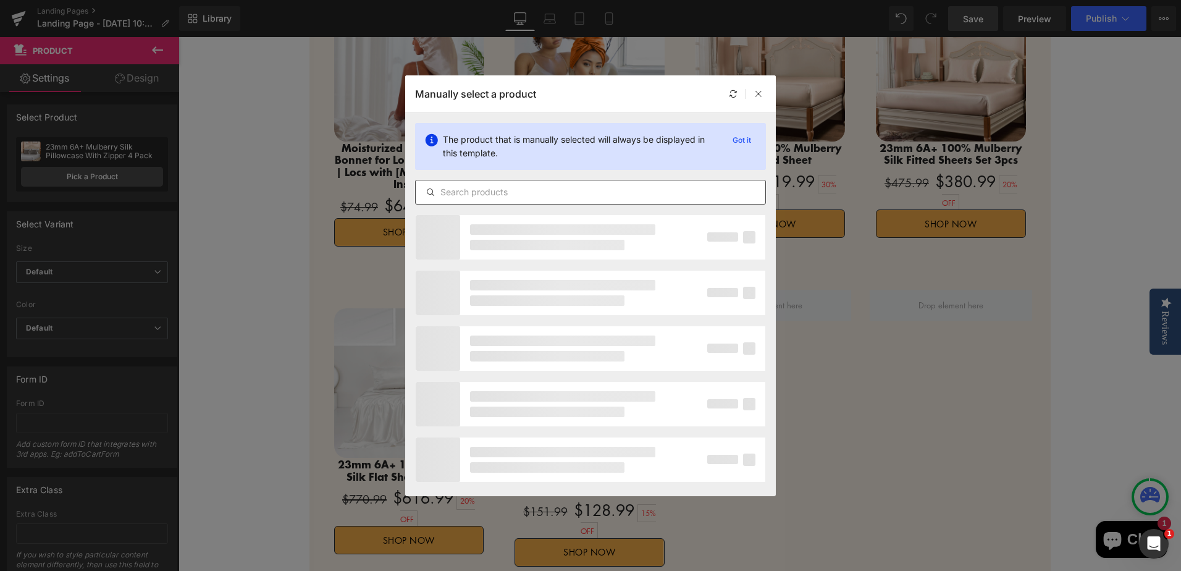
click at [579, 197] on input "text" at bounding box center [591, 192] width 350 height 15
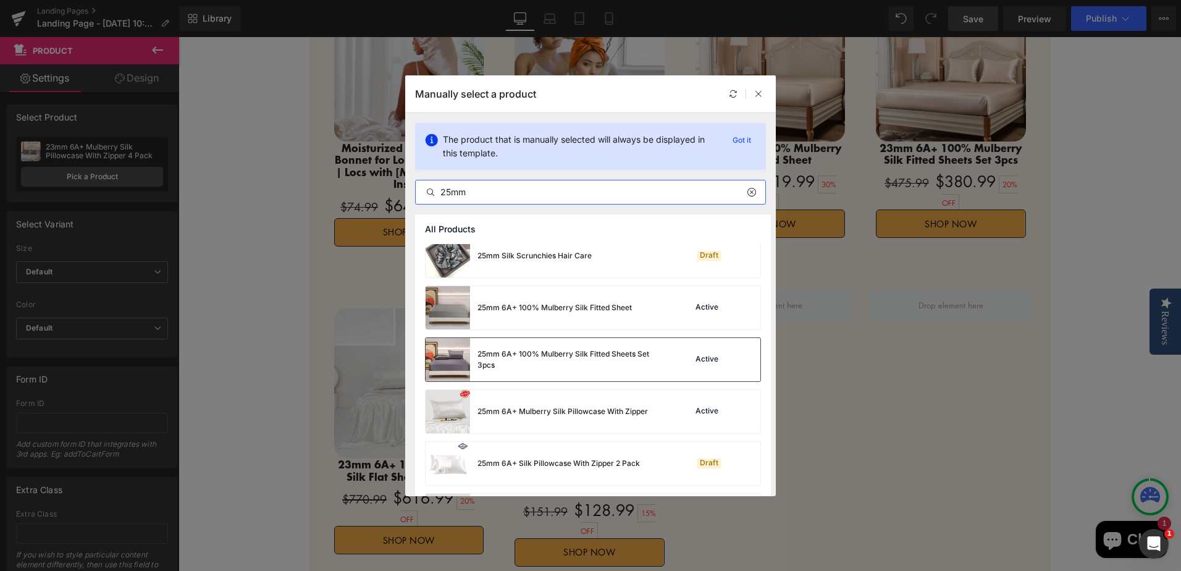
scroll to position [62, 0]
type input "25mm"
click at [580, 309] on div "25mm 6A+ 100% Mulberry Silk Fitted Sheet" at bounding box center [554, 308] width 154 height 11
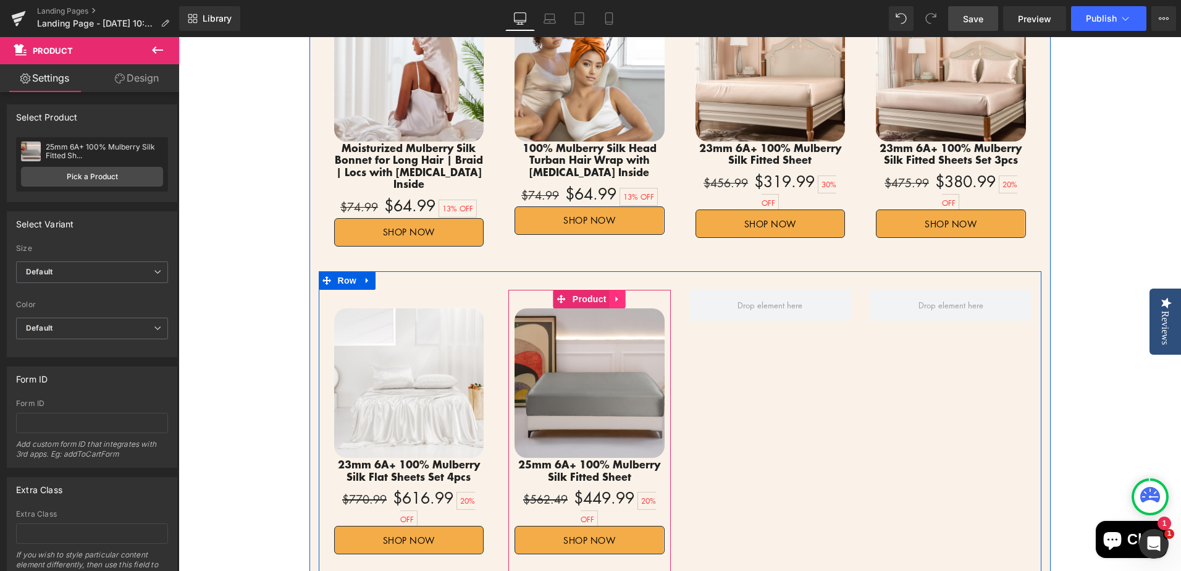
click at [613, 294] on icon at bounding box center [617, 298] width 9 height 9
click at [605, 295] on icon at bounding box center [609, 299] width 9 height 9
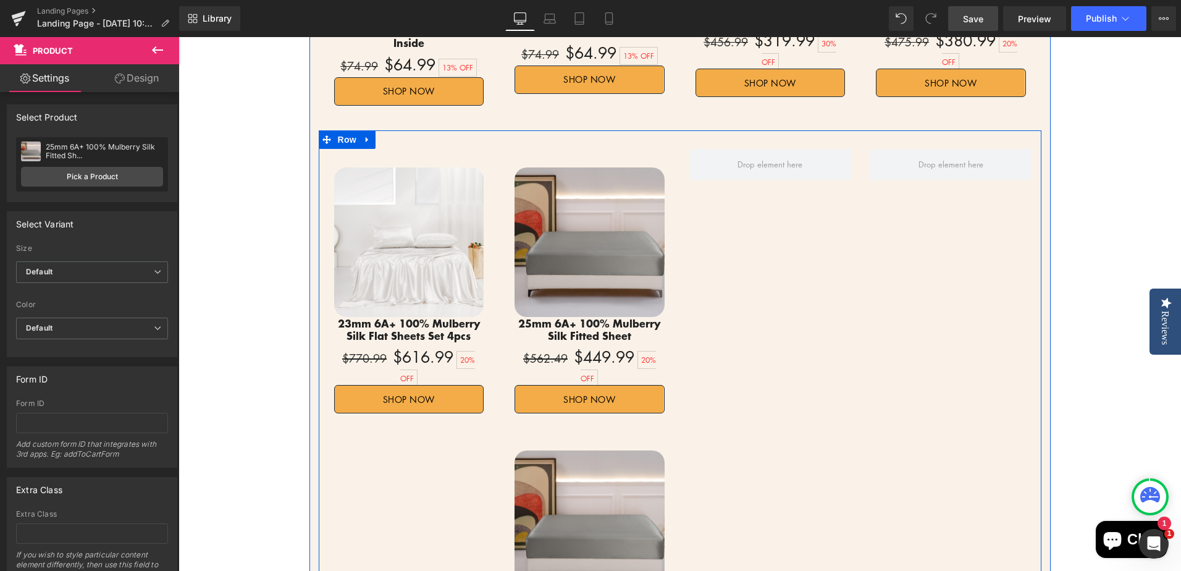
scroll to position [1853, 0]
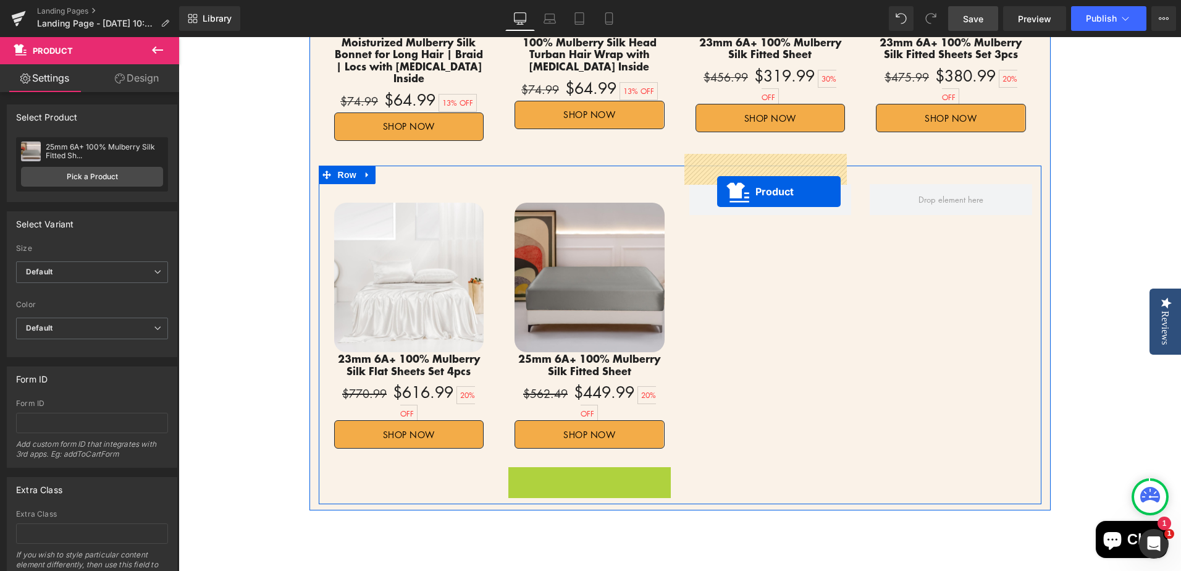
drag, startPoint x: 560, startPoint y: 435, endPoint x: 717, endPoint y: 191, distance: 290.4
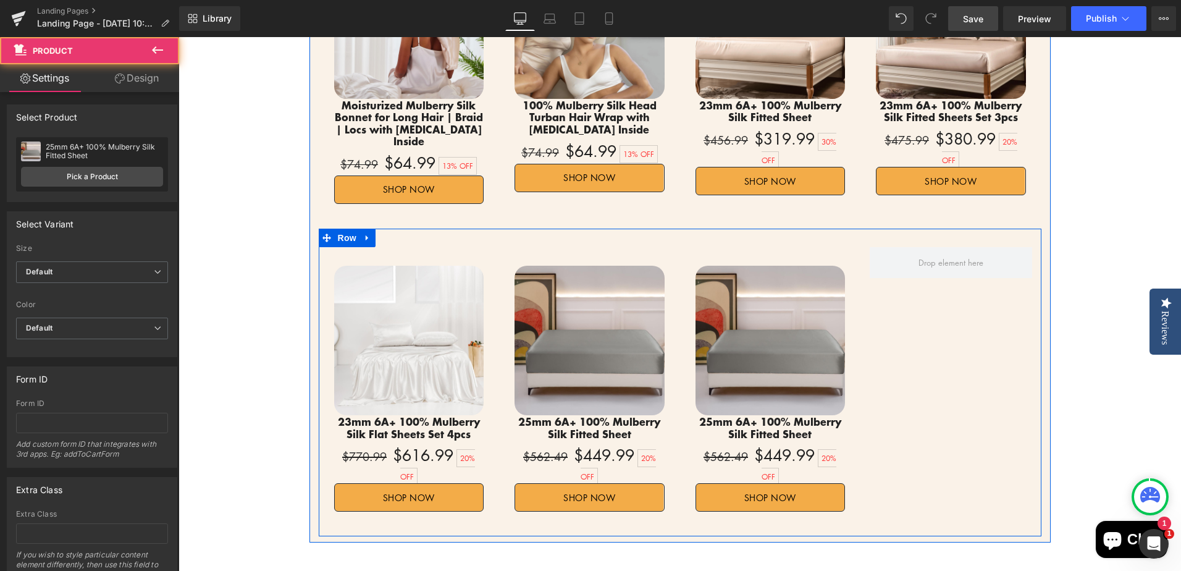
scroll to position [1730, 0]
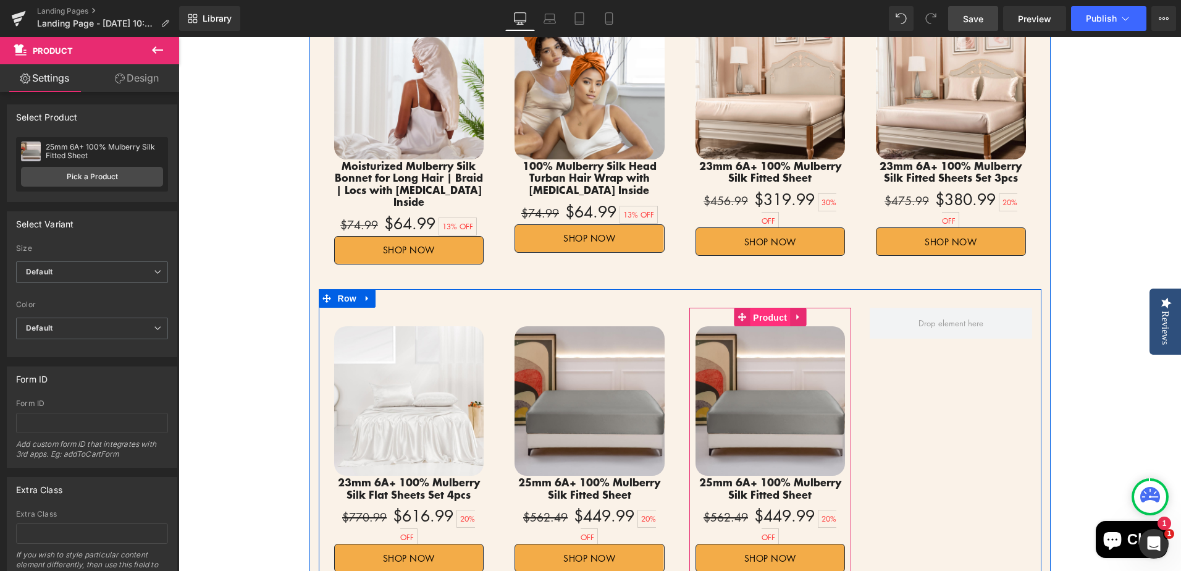
click at [766, 308] on span "Product" at bounding box center [770, 317] width 40 height 19
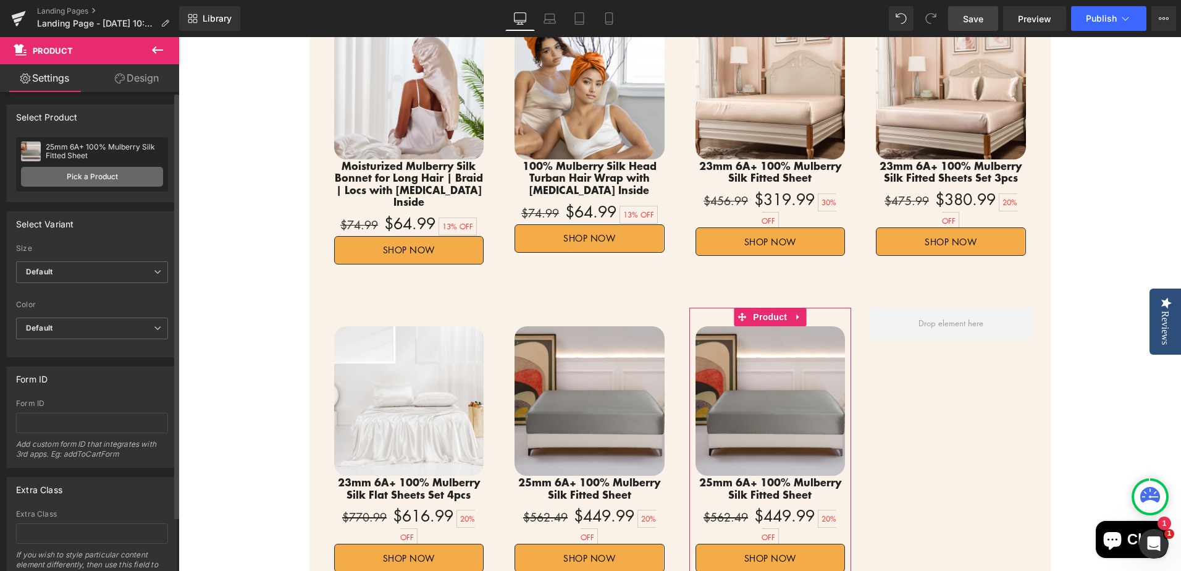
click at [93, 178] on link "Pick a Product" at bounding box center [92, 177] width 142 height 20
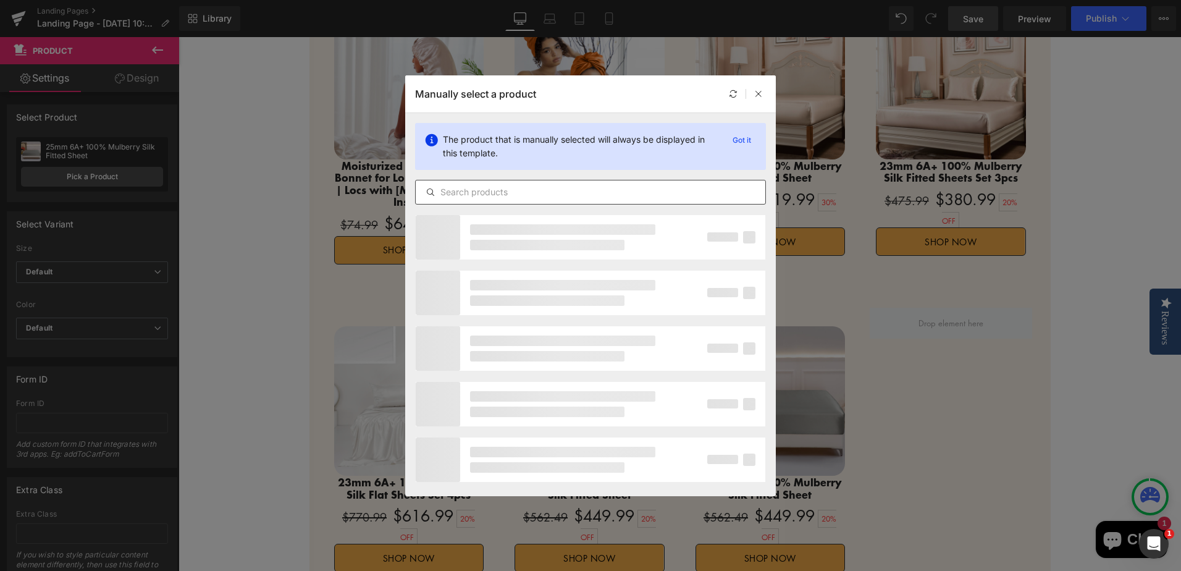
click at [502, 192] on input "text" at bounding box center [591, 192] width 350 height 15
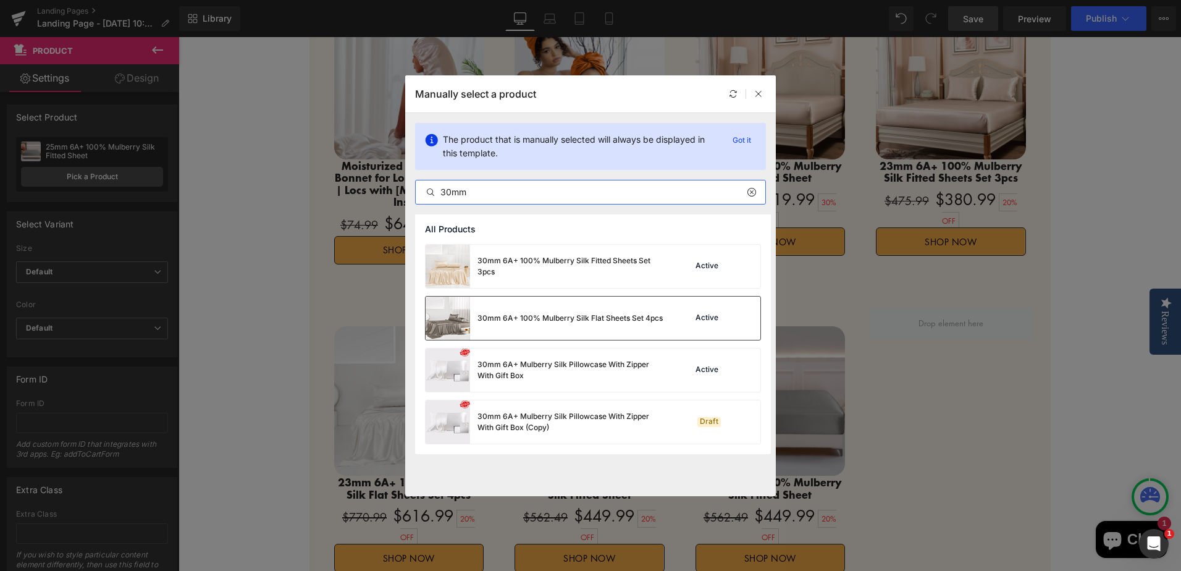
type input "30mm"
click at [547, 329] on div "30mm 6A+ 100% Mulberry Silk Flat Sheets Set 4pcs" at bounding box center [544, 317] width 237 height 43
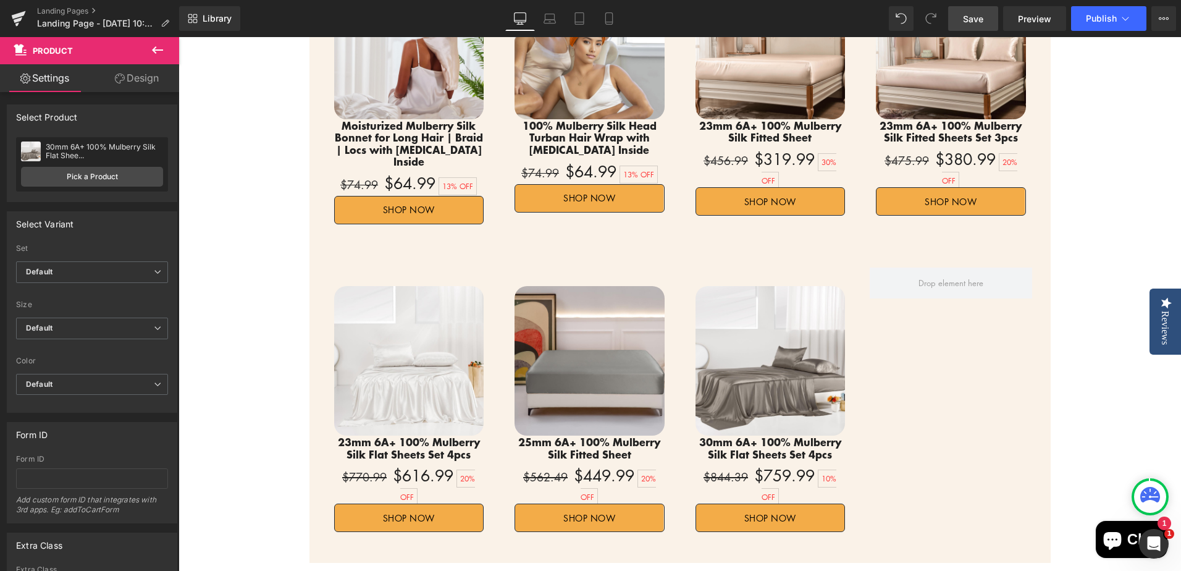
scroll to position [1792, 0]
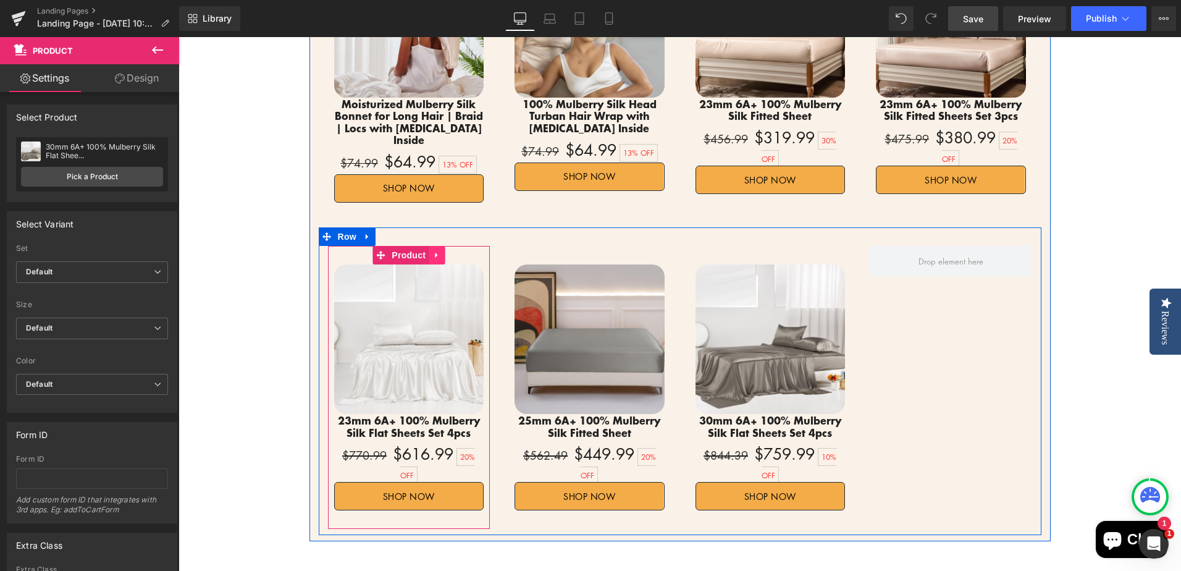
click at [434, 250] on icon at bounding box center [436, 254] width 9 height 9
click at [440, 251] on icon at bounding box center [444, 255] width 9 height 9
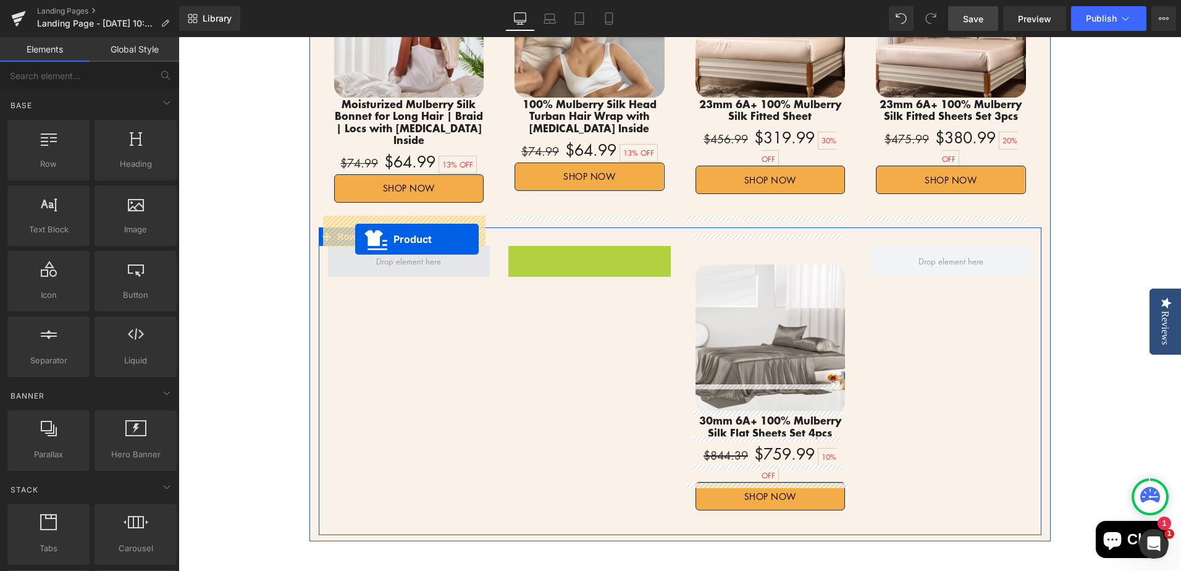
drag, startPoint x: 537, startPoint y: 226, endPoint x: 353, endPoint y: 237, distance: 184.3
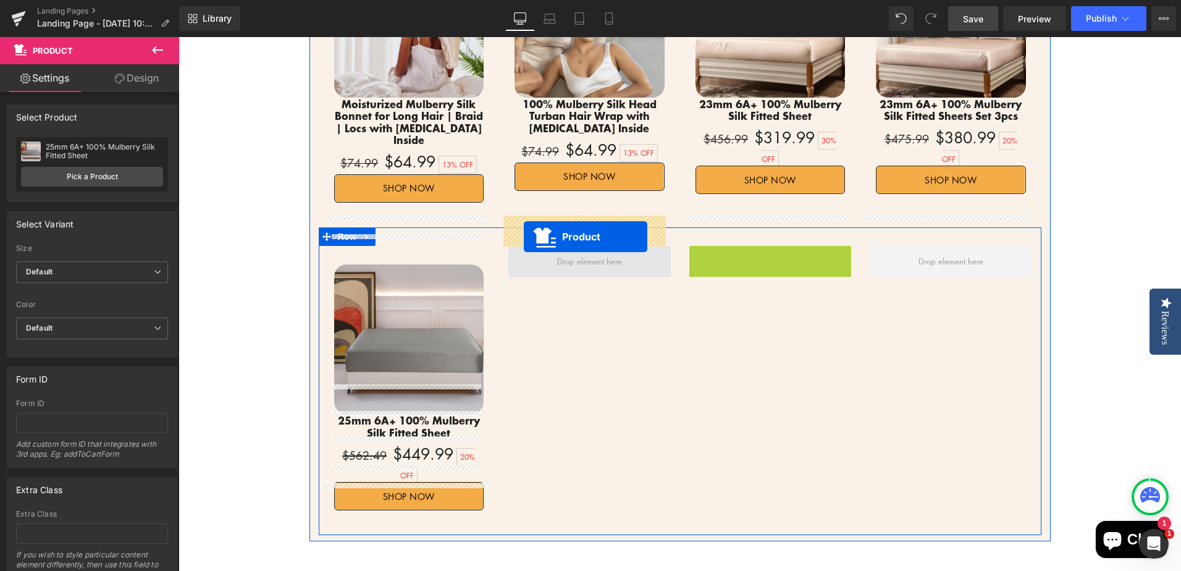
drag, startPoint x: 736, startPoint y: 226, endPoint x: 525, endPoint y: 236, distance: 210.8
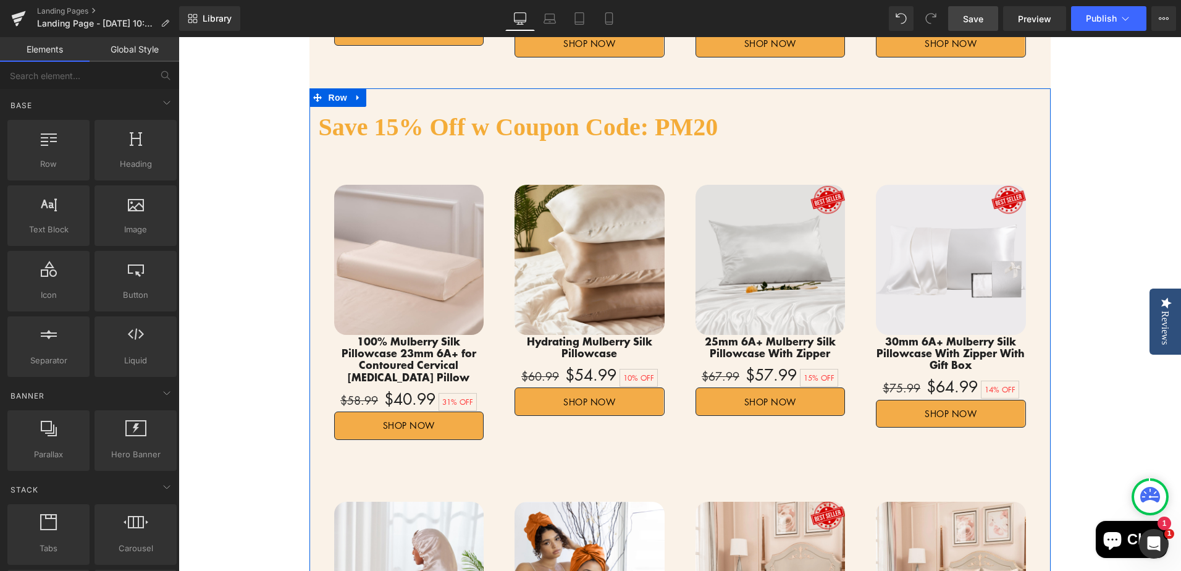
scroll to position [1112, 0]
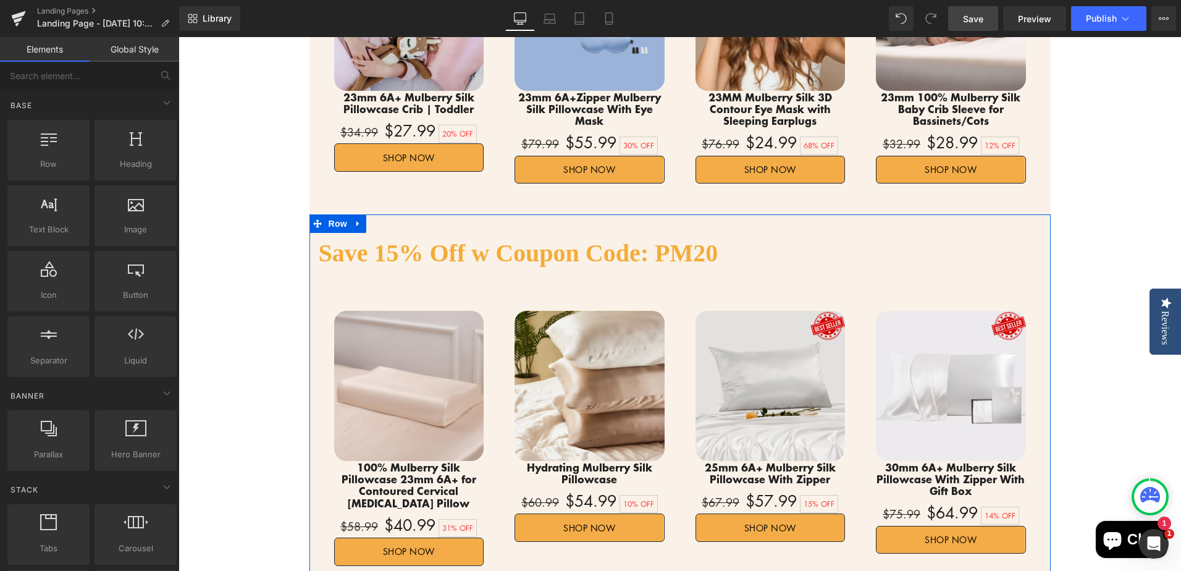
click at [378, 233] on h2 "Save 15% Off w Coupon Code: PM20" at bounding box center [680, 253] width 723 height 41
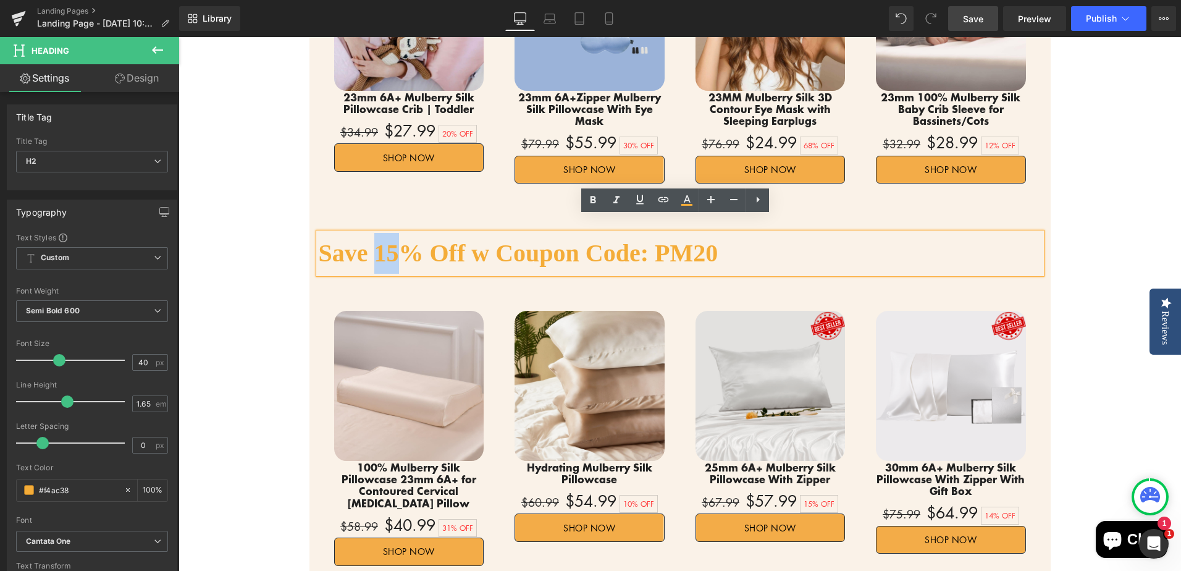
drag, startPoint x: 372, startPoint y: 234, endPoint x: 390, endPoint y: 233, distance: 17.3
click at [390, 233] on h2 "Save 15% Off w Coupon Code: PM20" at bounding box center [680, 253] width 723 height 41
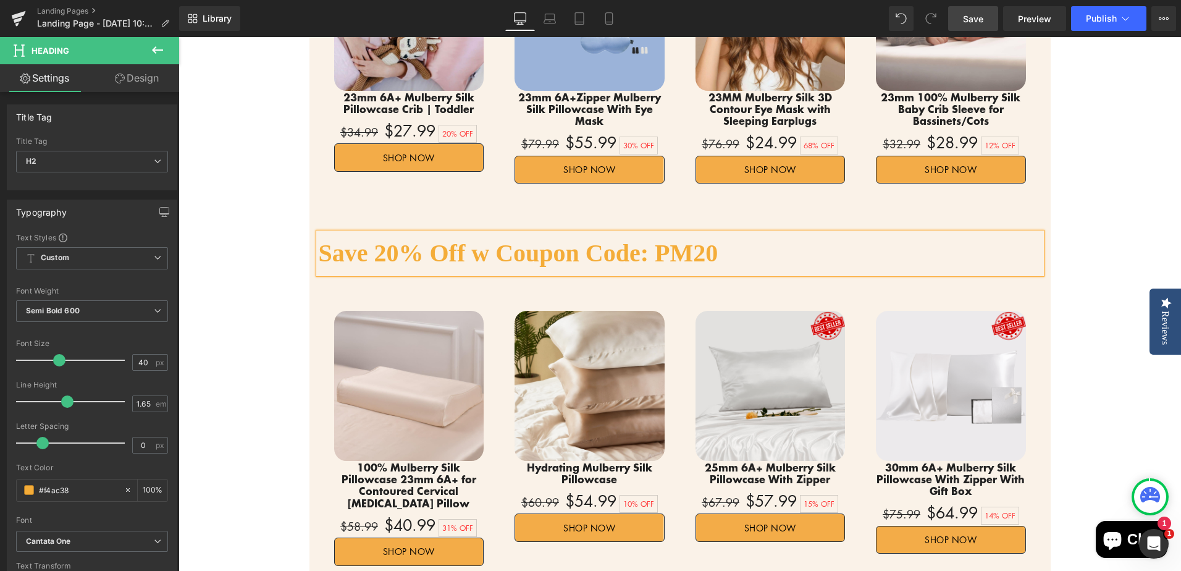
click at [1082, 234] on div "Flash Sale!! Heading Up To 30% Off Text Block 06 Days 21 Hours 35 Minutes 07 Se…" at bounding box center [679, 187] width 1002 height 2392
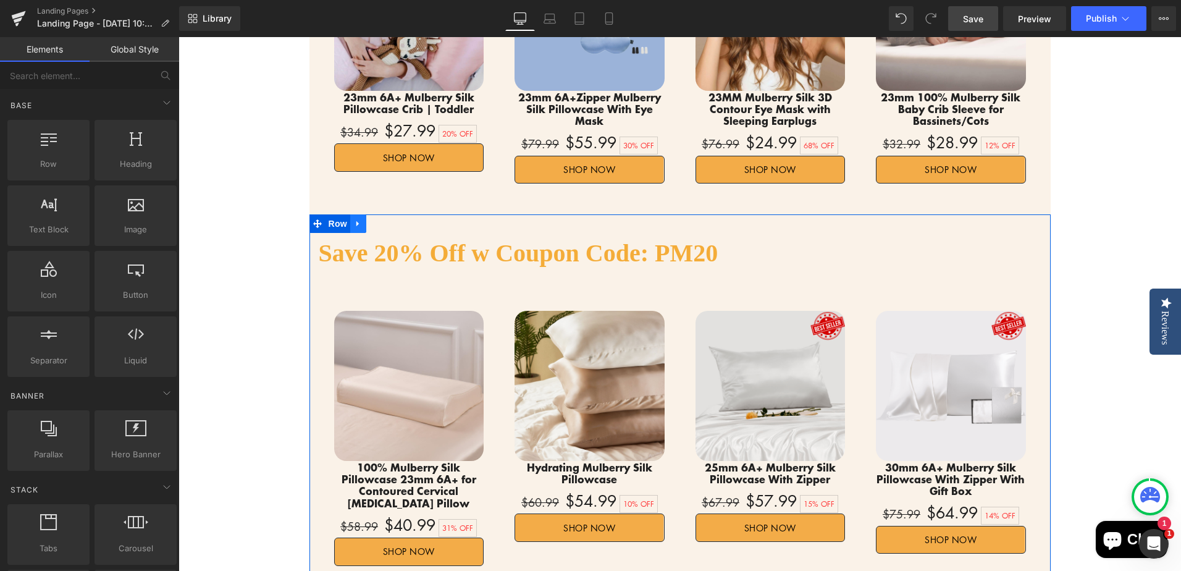
click at [354, 219] on icon at bounding box center [358, 223] width 9 height 9
click at [370, 219] on icon at bounding box center [374, 223] width 9 height 9
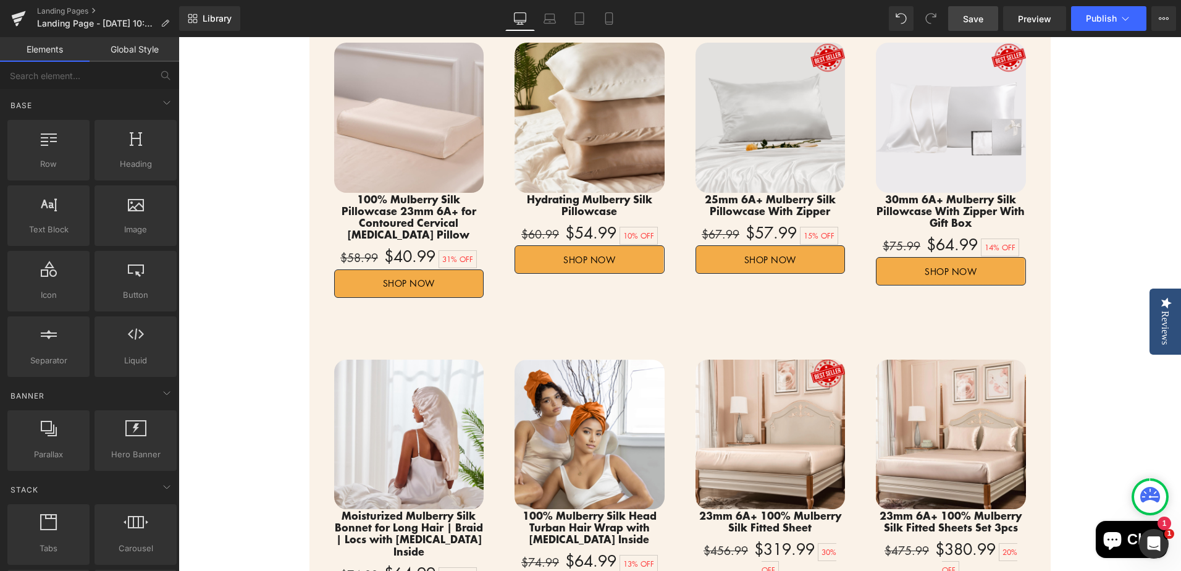
scroll to position [2695, 0]
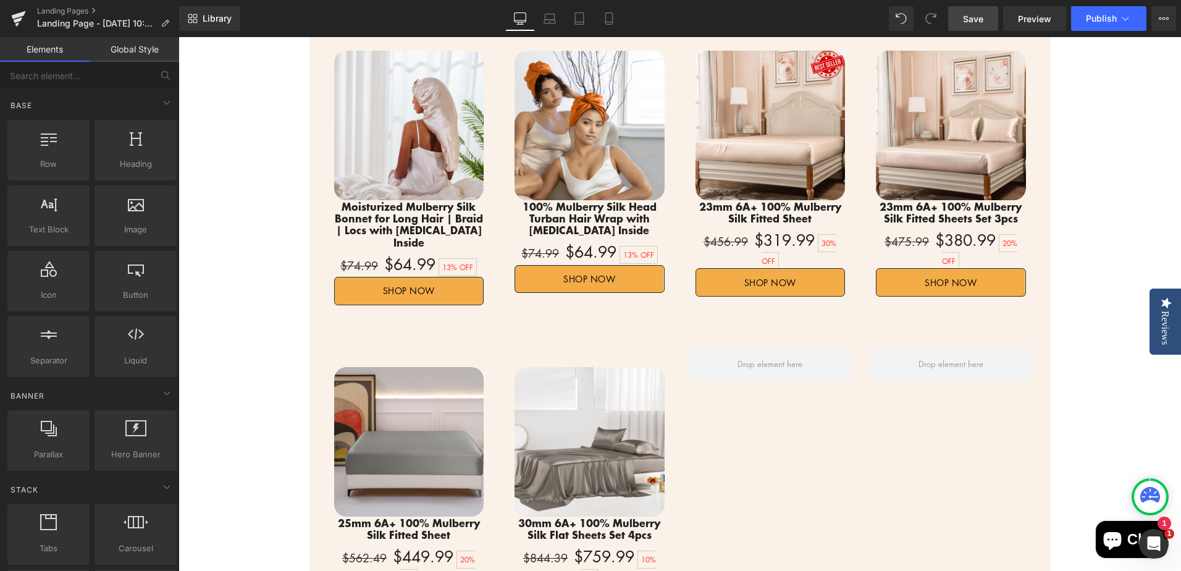
click at [499, 348] on div "Sale Off (P) Image 30mm 6A+ 100% Mulberry Silk Flat Sheets Set 4pcs (P) Title $…" at bounding box center [589, 489] width 181 height 283
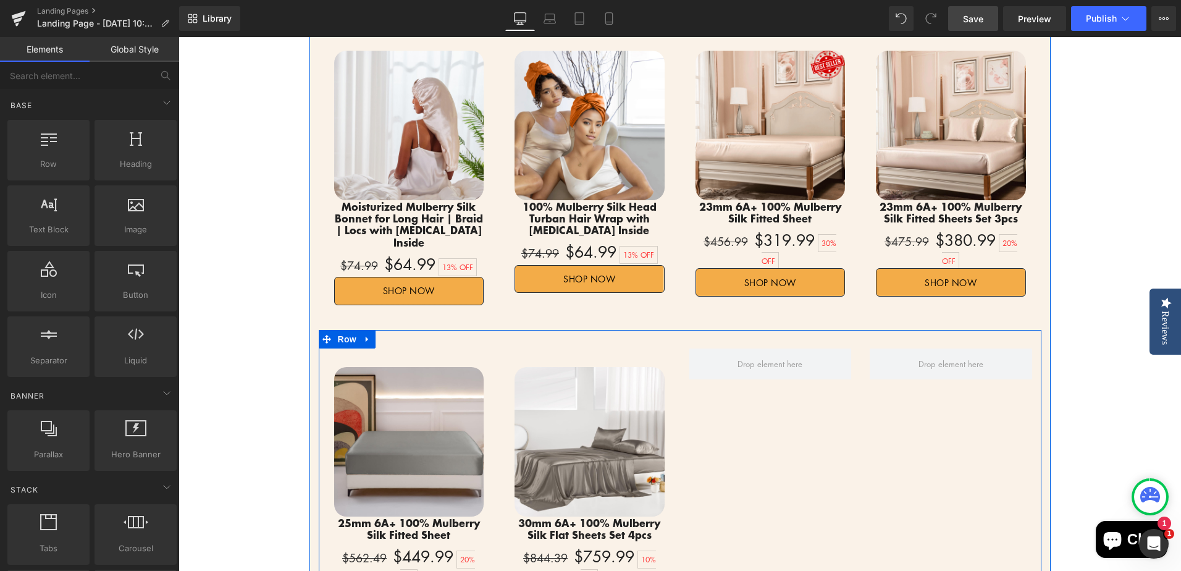
click at [363, 334] on icon at bounding box center [367, 338] width 9 height 9
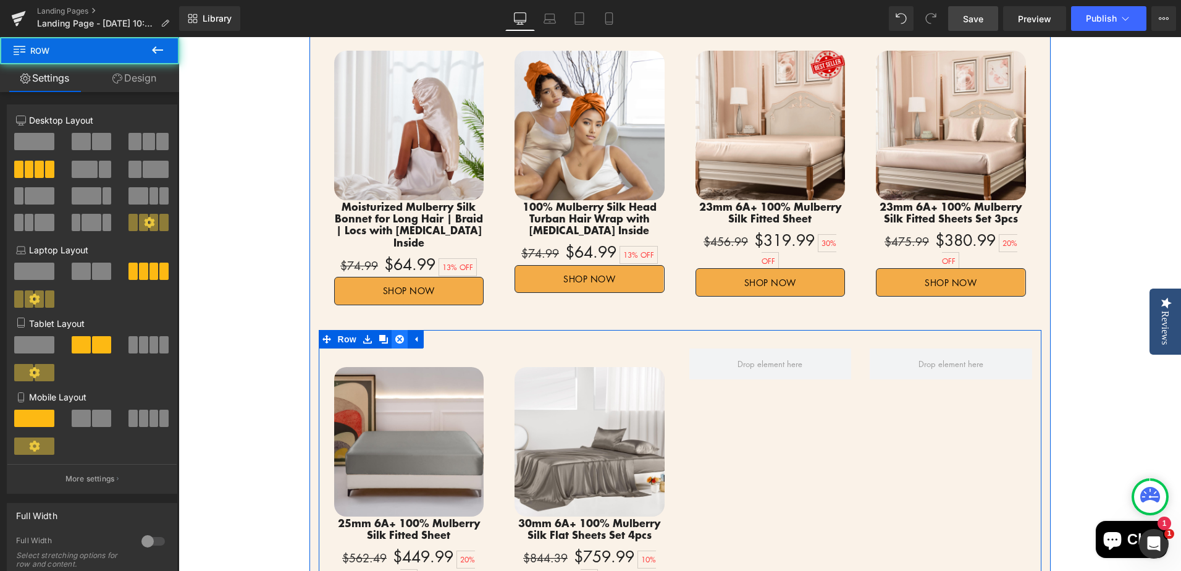
click at [395, 335] on icon at bounding box center [399, 339] width 9 height 9
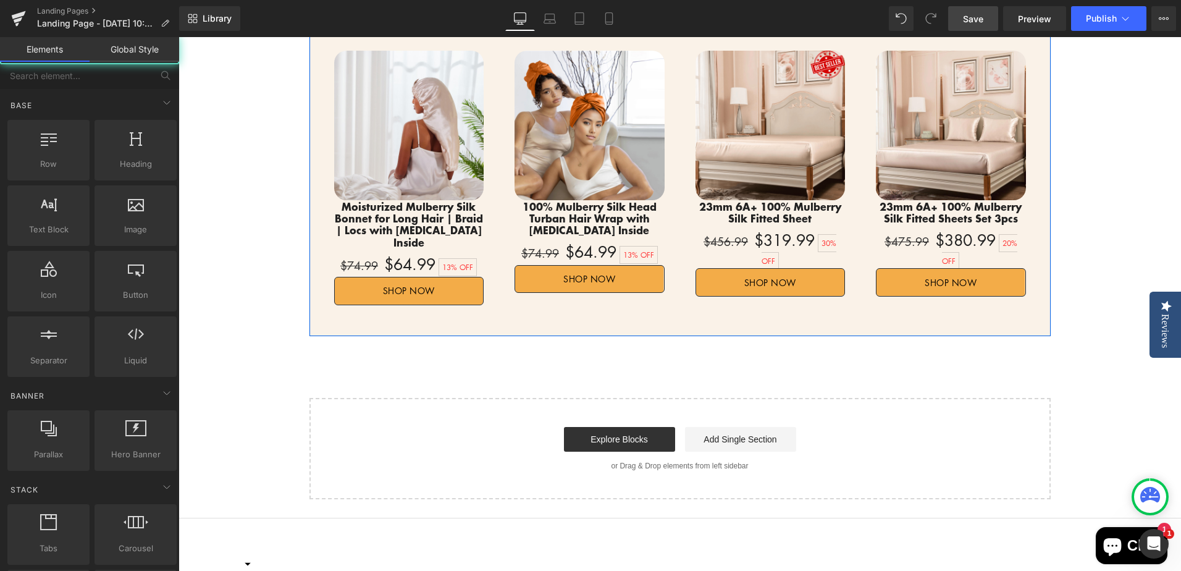
scroll to position [2139, 0]
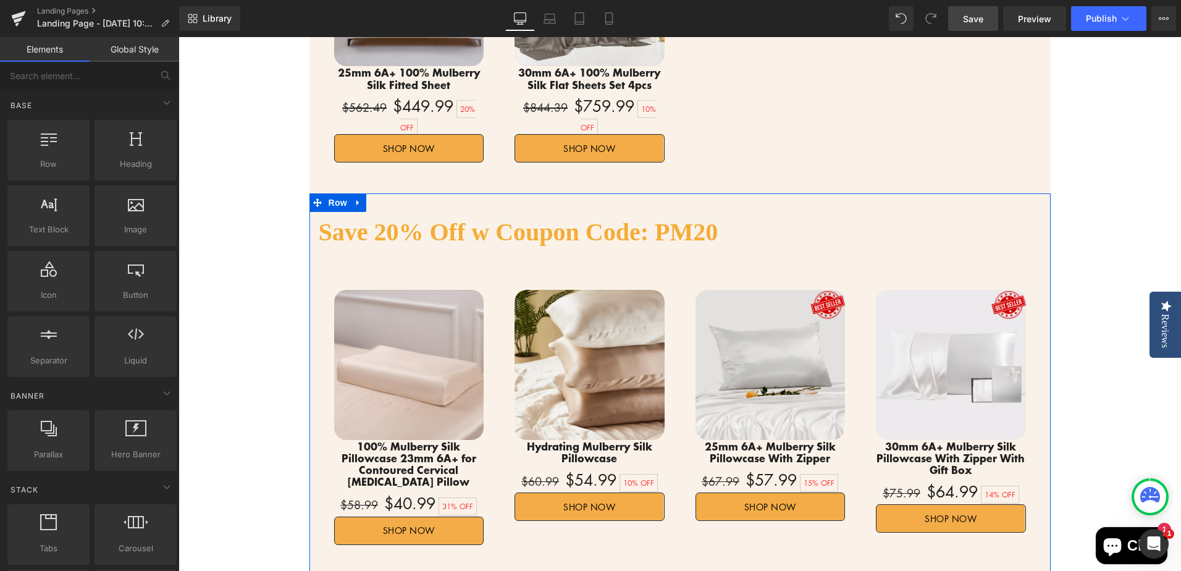
click at [385, 212] on h2 "Save 20% Off w Coupon Code: PM20" at bounding box center [680, 232] width 723 height 41
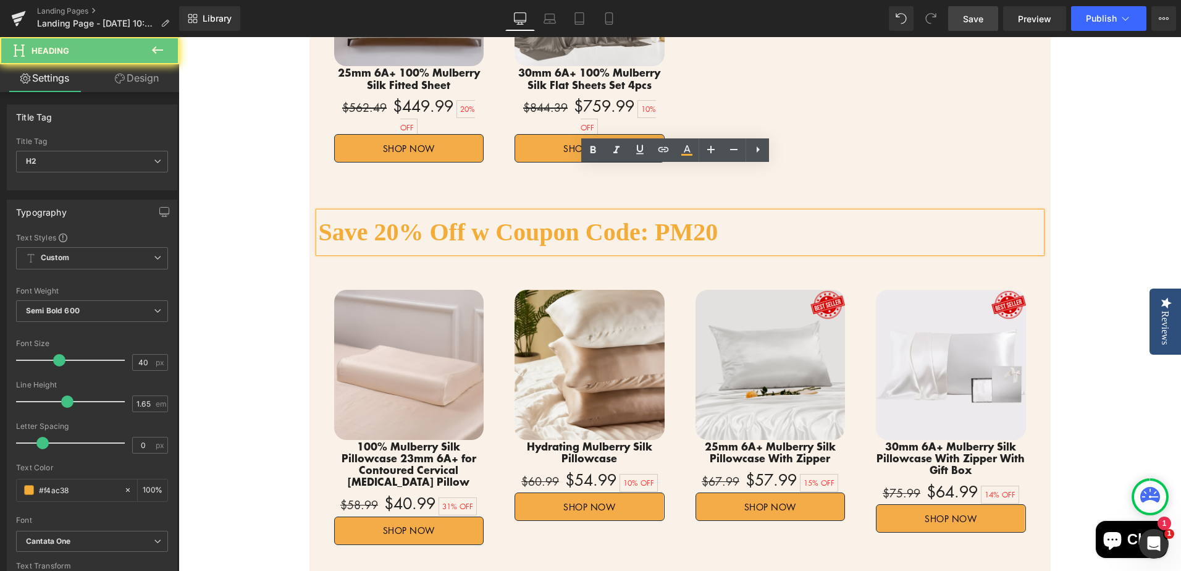
click at [375, 212] on h2 "Save 20% Off w Coupon Code: PM20" at bounding box center [680, 232] width 723 height 41
drag, startPoint x: 372, startPoint y: 187, endPoint x: 380, endPoint y: 186, distance: 8.7
click at [380, 212] on h2 "Save 20% Off w Coupon Code: PM20" at bounding box center [680, 232] width 723 height 41
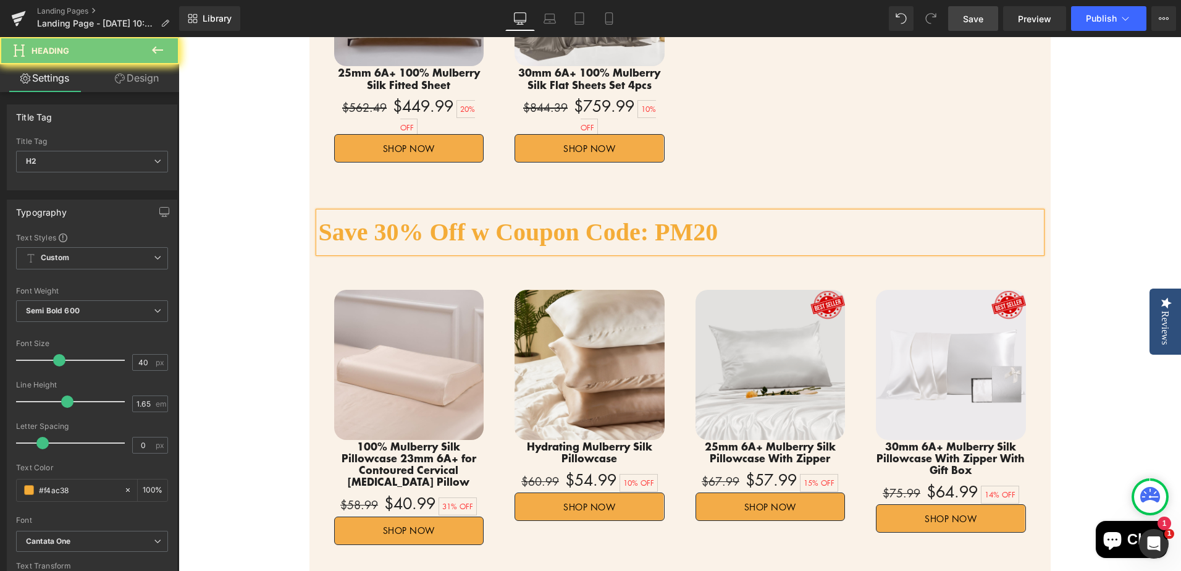
click at [655, 212] on h2 "Save 30% Off w Coupon Code: PM20" at bounding box center [680, 232] width 723 height 41
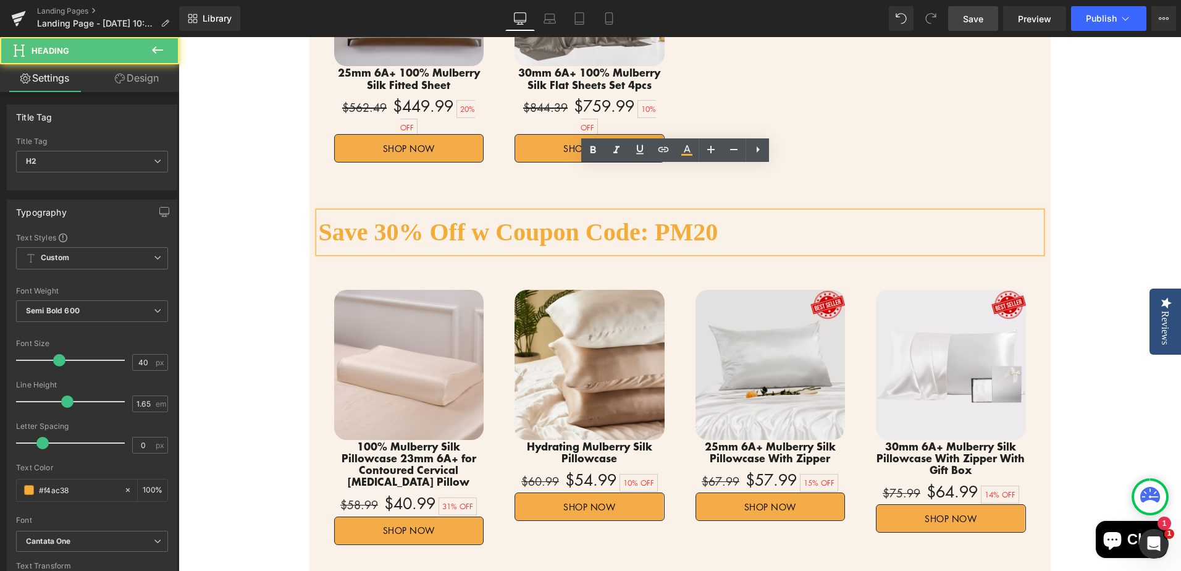
click at [669, 212] on h2 "Save 30% Off w Coupon Code: PM20" at bounding box center [680, 232] width 723 height 41
drag, startPoint x: 656, startPoint y: 187, endPoint x: 681, endPoint y: 187, distance: 25.3
click at [681, 212] on h2 "Save 30% Off w Coupon Code: PM20" at bounding box center [680, 232] width 723 height 41
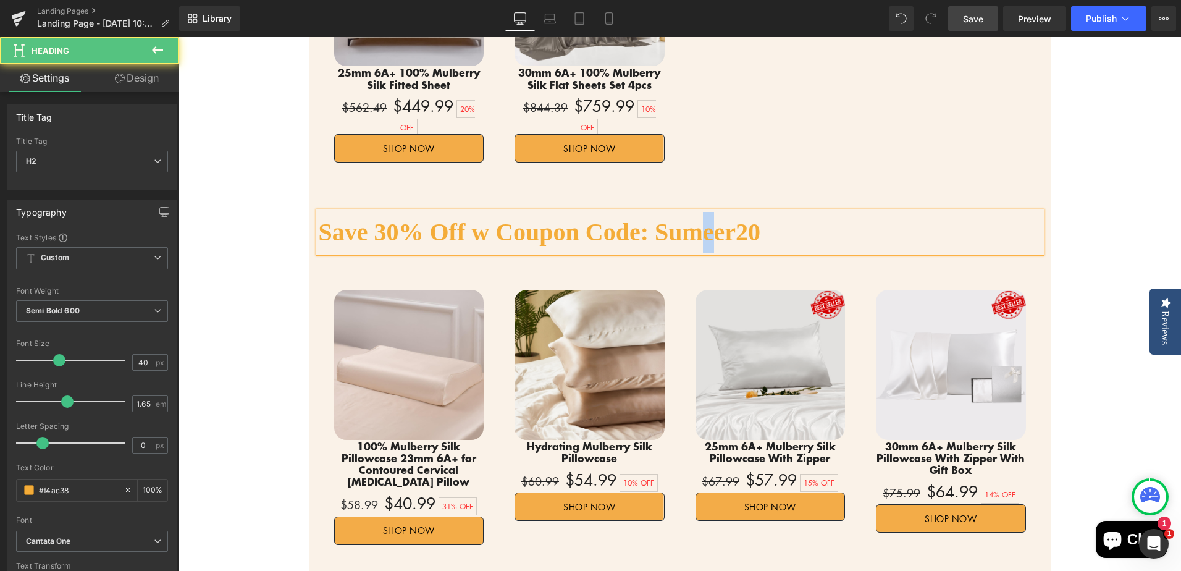
drag, startPoint x: 696, startPoint y: 189, endPoint x: 705, endPoint y: 189, distance: 8.6
click at [705, 212] on h2 "Save 30% Off w Coupon Code: Sumeer20" at bounding box center [680, 232] width 723 height 41
click at [750, 212] on h2 "Save 30% Off w Coupon Code: Summer20" at bounding box center [680, 232] width 723 height 41
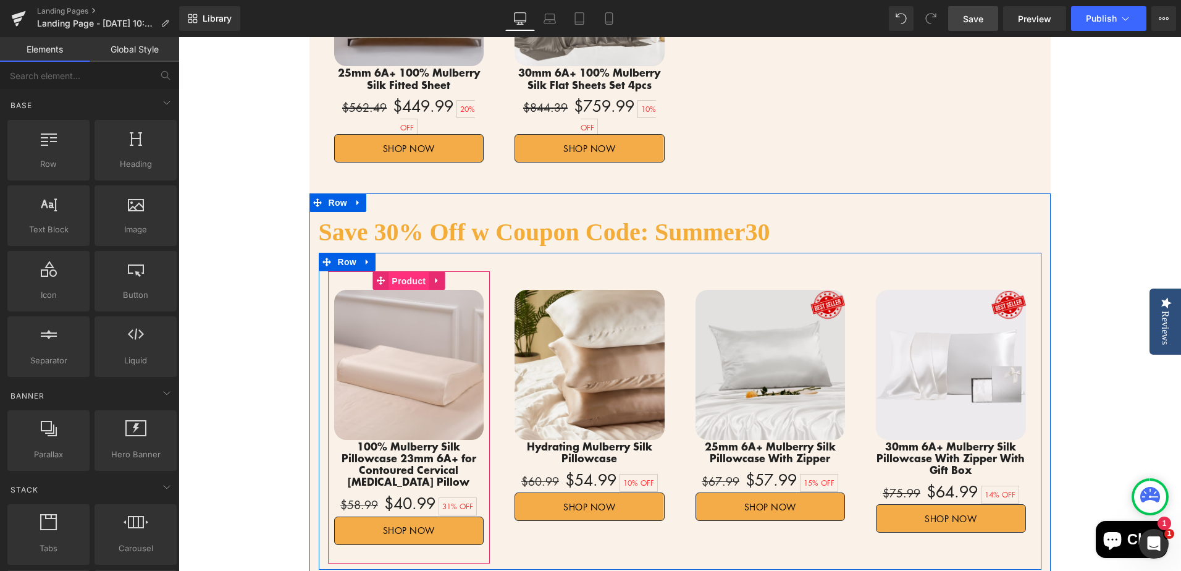
click at [408, 272] on span "Product" at bounding box center [408, 281] width 40 height 19
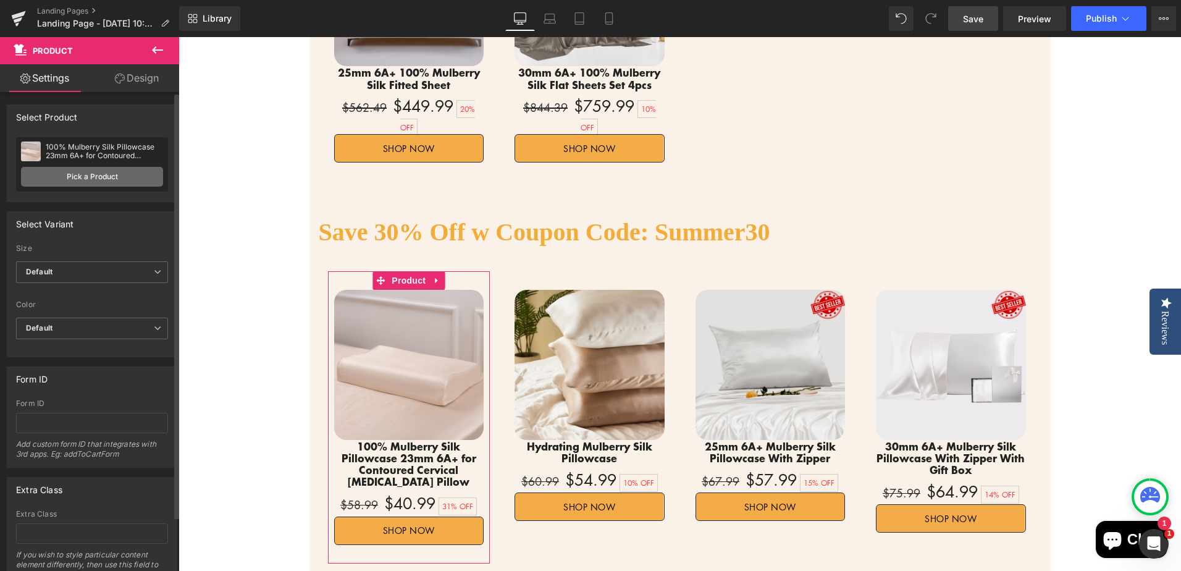
click at [100, 177] on link "Pick a Product" at bounding box center [92, 177] width 142 height 20
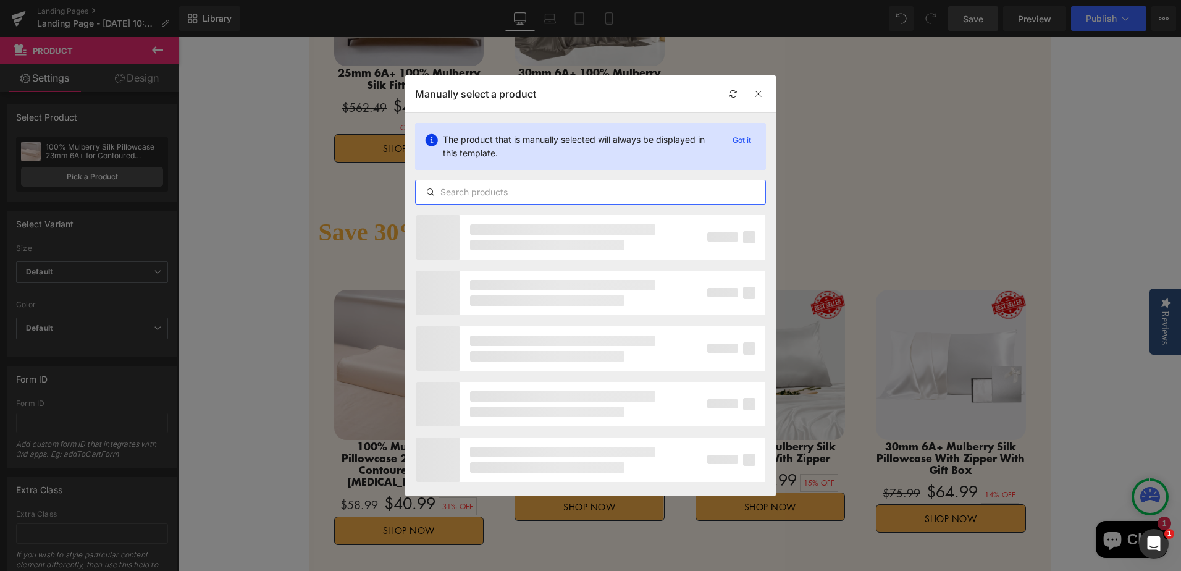
click at [552, 196] on input "text" at bounding box center [591, 192] width 350 height 15
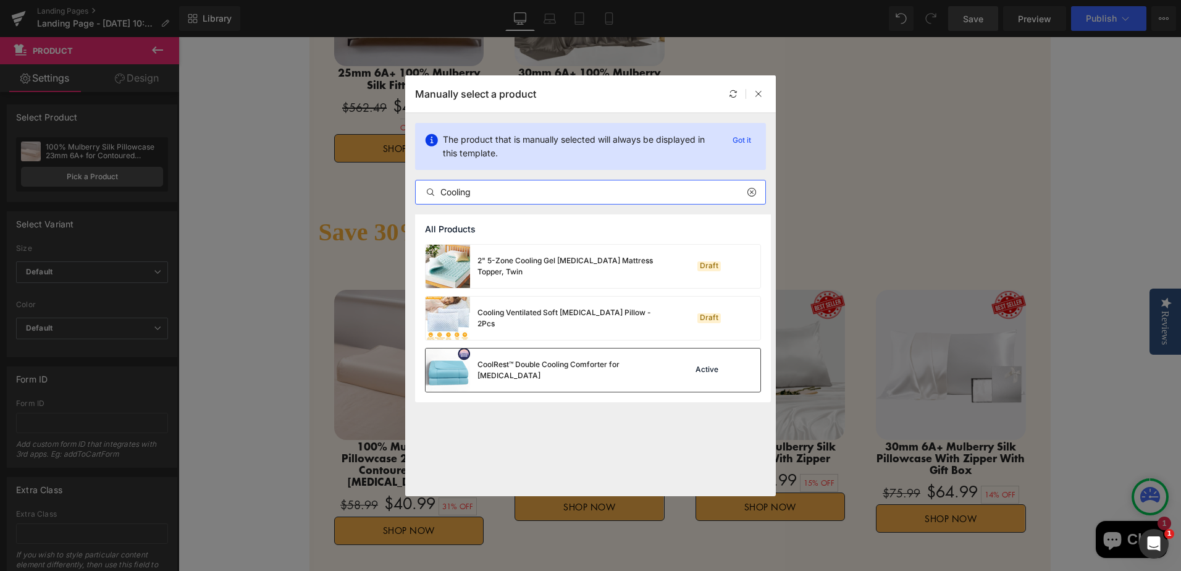
type input "Cooling"
drag, startPoint x: 624, startPoint y: 371, endPoint x: 447, endPoint y: 336, distance: 180.7
click at [624, 371] on div "CoolRest™ Double Cooling Comforter for [MEDICAL_DATA]" at bounding box center [569, 370] width 185 height 22
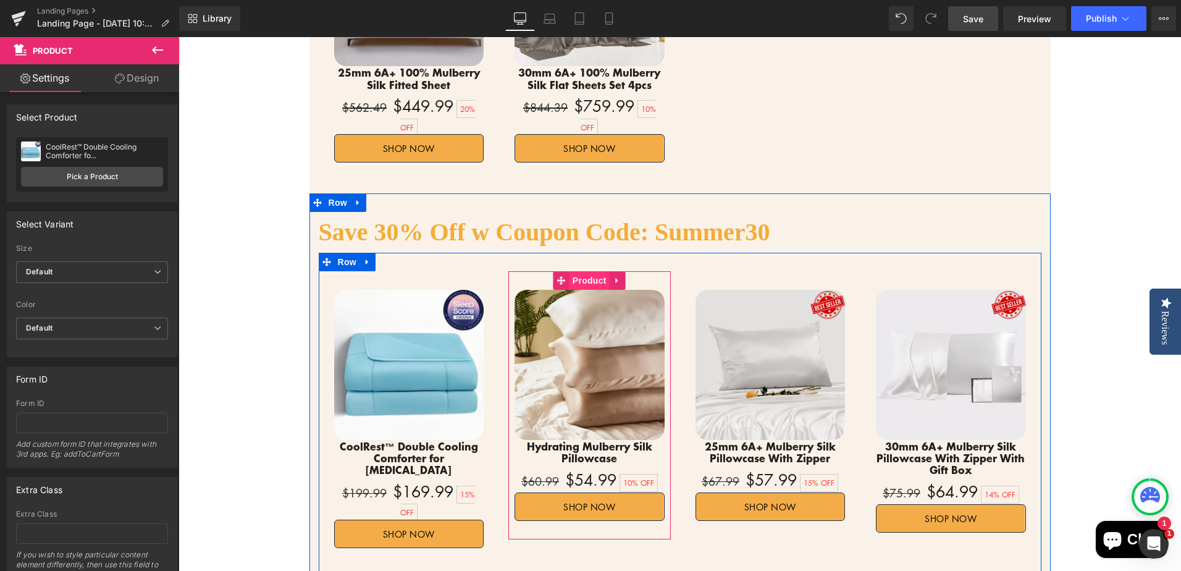
click at [573, 271] on span "Product" at bounding box center [589, 280] width 40 height 19
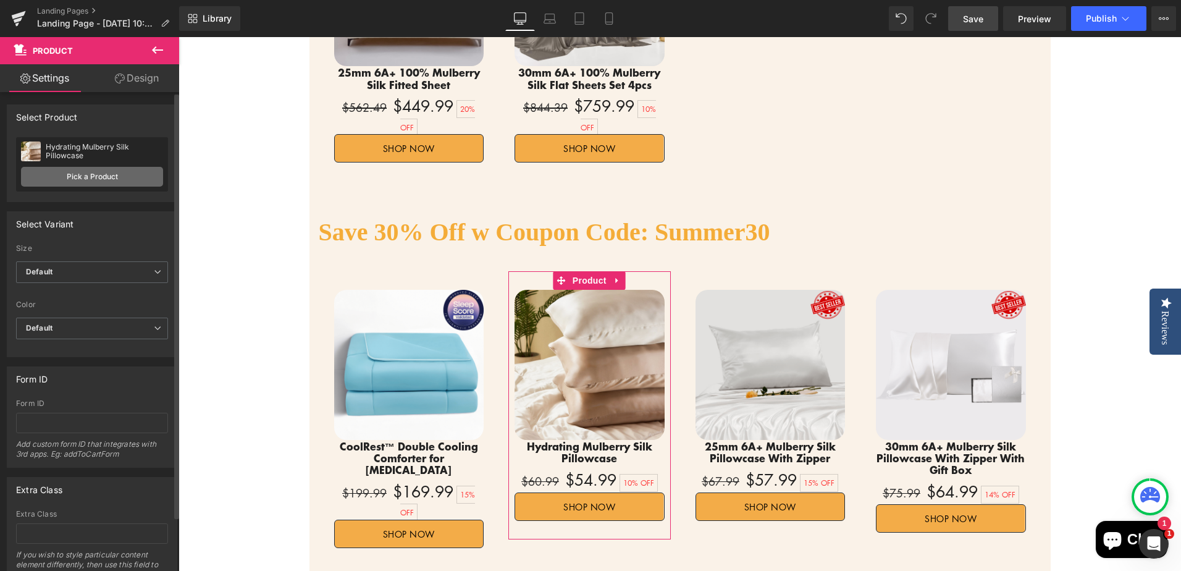
click at [77, 180] on link "Pick a Product" at bounding box center [92, 177] width 142 height 20
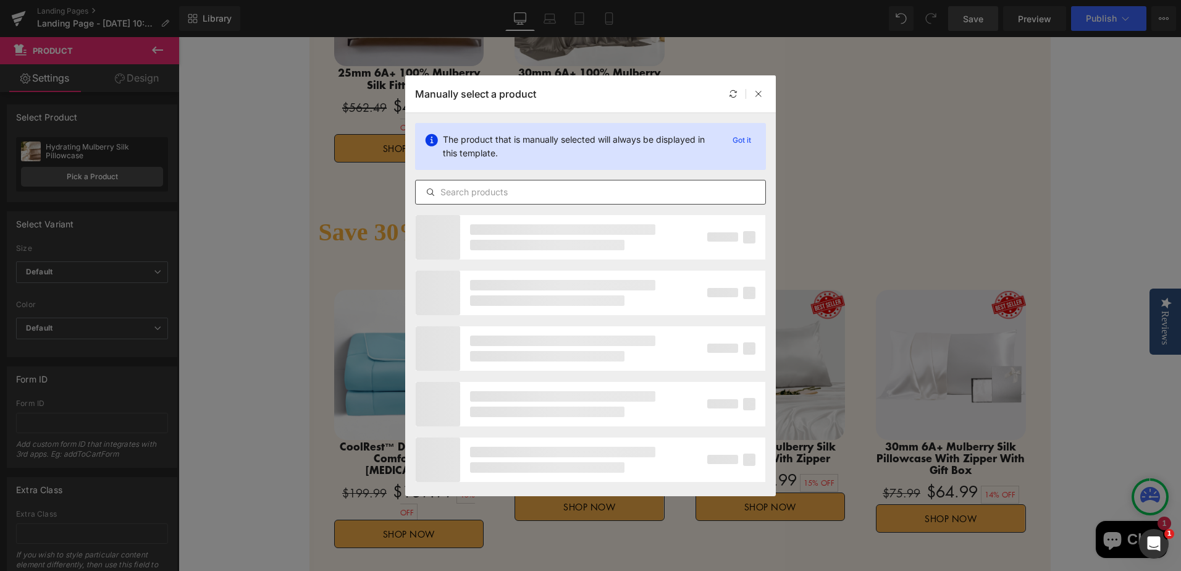
click at [516, 191] on input "text" at bounding box center [591, 192] width 350 height 15
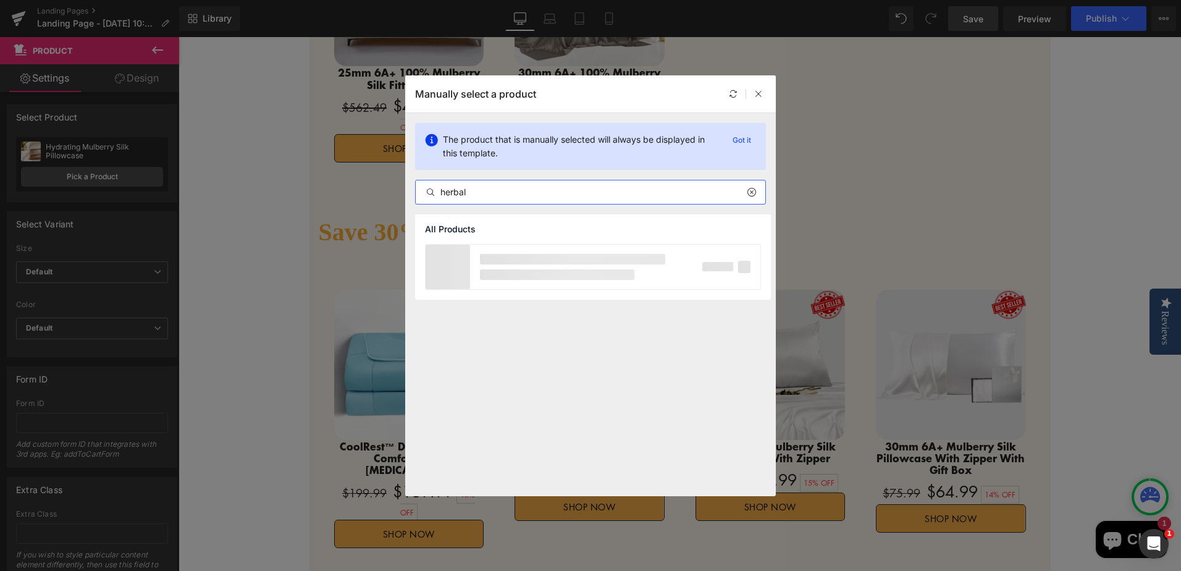
click at [516, 191] on input "herbal" at bounding box center [591, 192] width 350 height 15
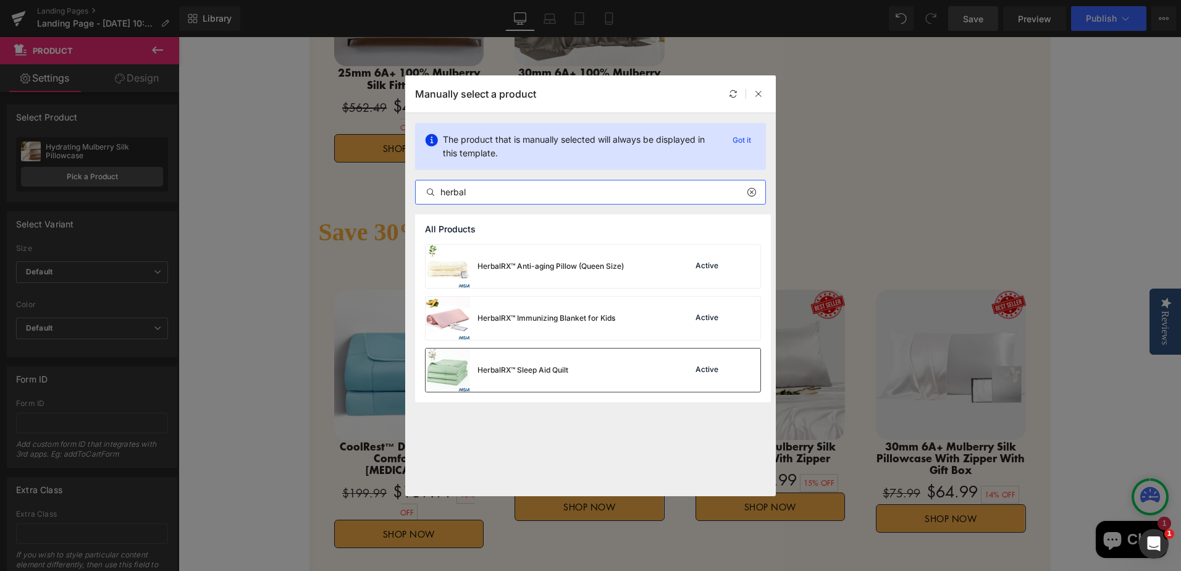
type input "herbal"
click at [619, 374] on div "HerbalRX™ Sleep Aid Quilt Active" at bounding box center [593, 369] width 335 height 43
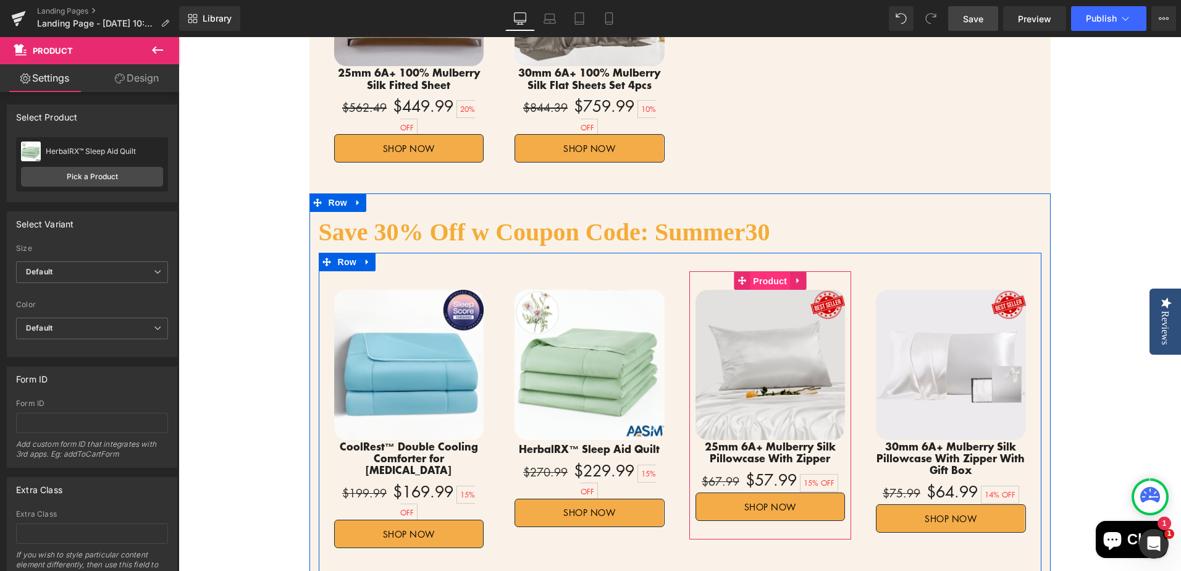
click at [759, 272] on span "Product" at bounding box center [770, 281] width 40 height 19
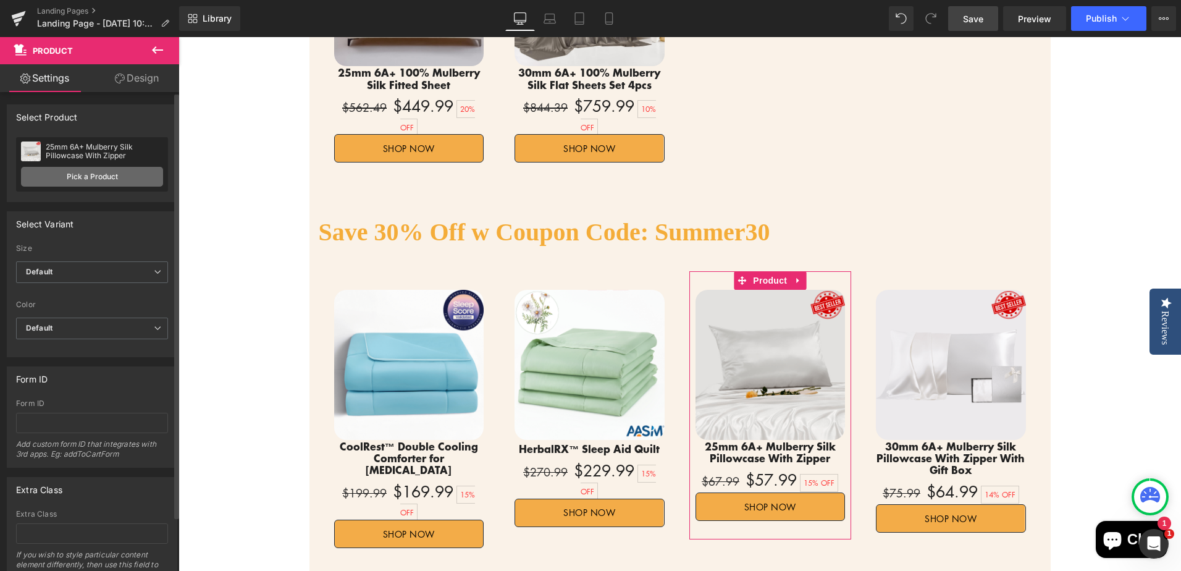
click at [91, 180] on link "Pick a Product" at bounding box center [92, 177] width 142 height 20
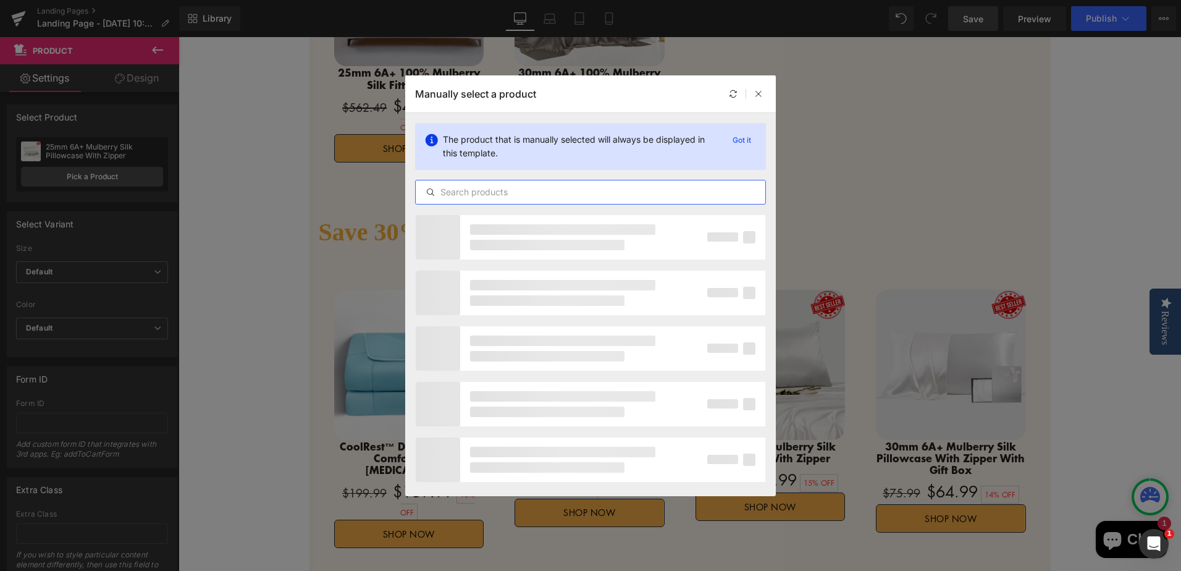
click at [510, 190] on input "text" at bounding box center [591, 192] width 350 height 15
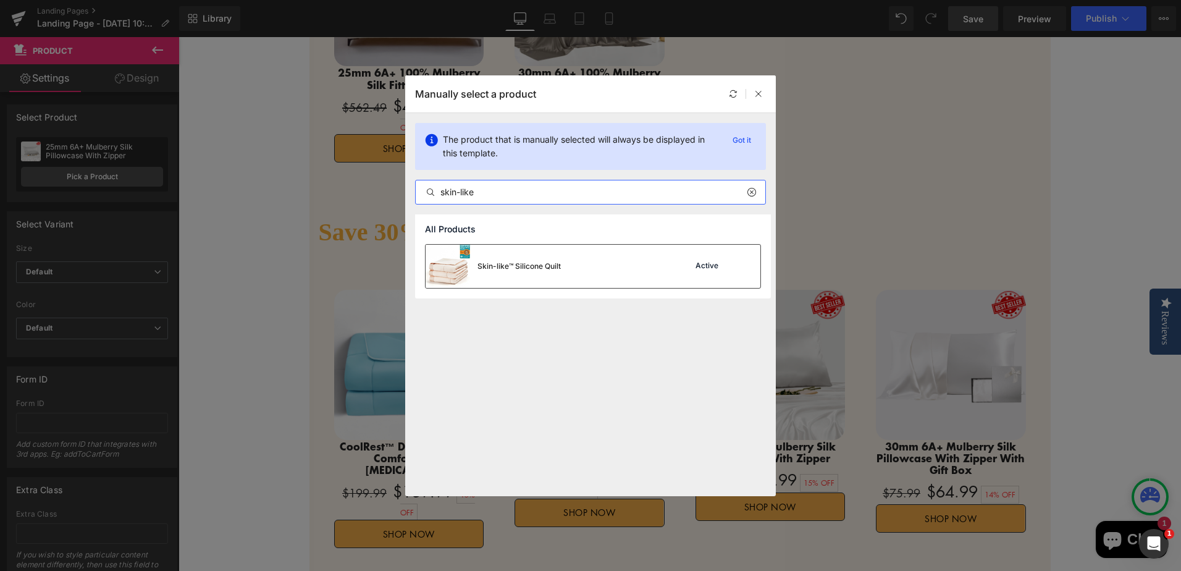
type input "skin-like"
click at [574, 254] on div "Skin-like™ Silicone Quilt Active" at bounding box center [593, 266] width 335 height 43
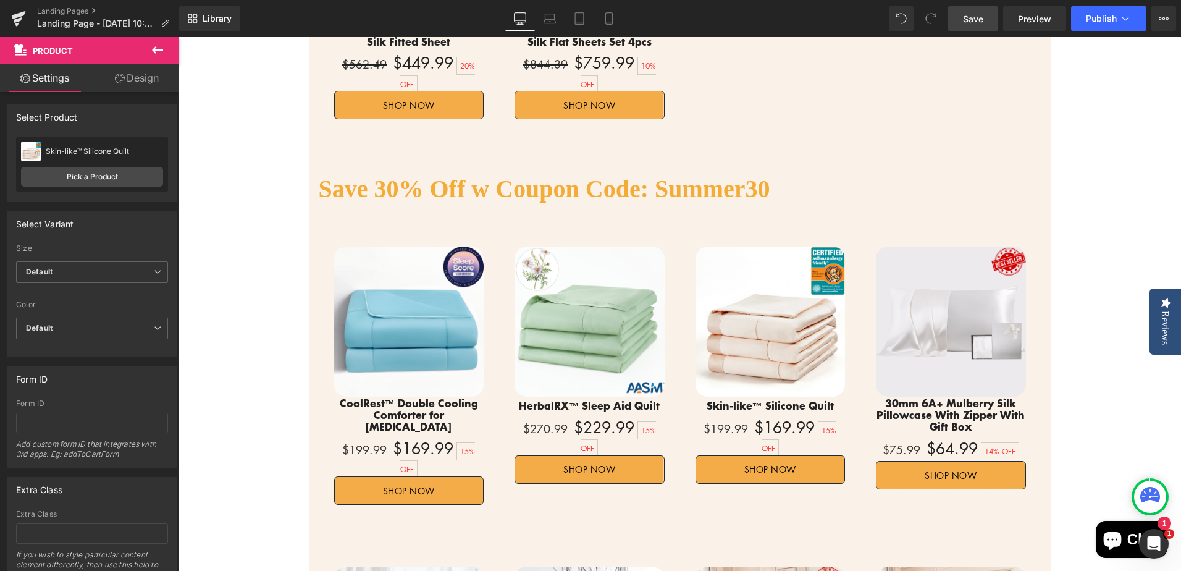
scroll to position [2263, 0]
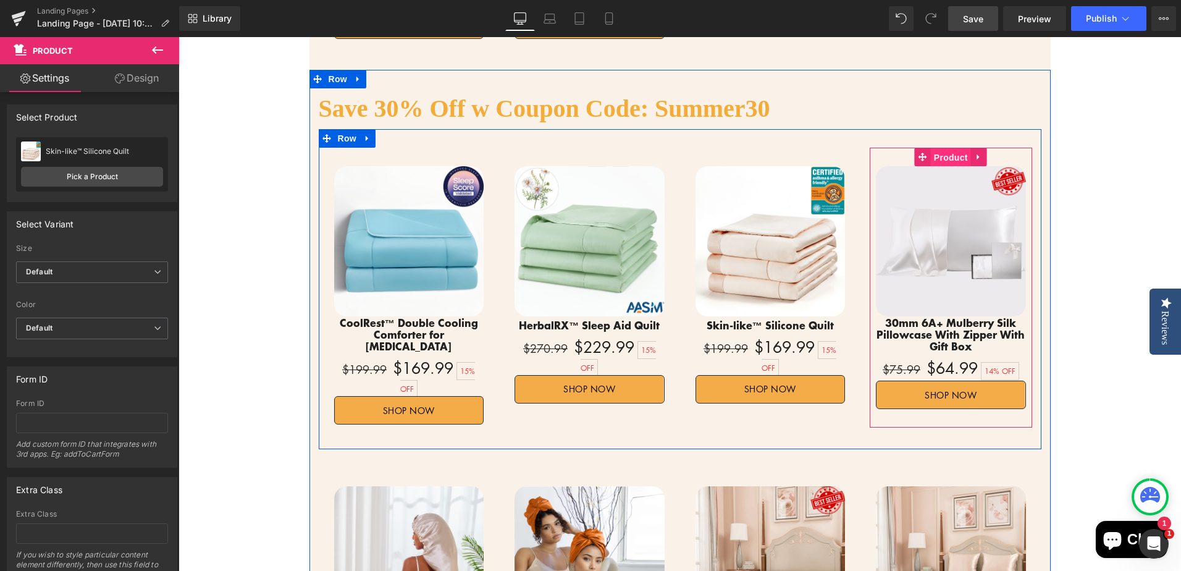
click at [947, 148] on span "Product" at bounding box center [951, 157] width 40 height 19
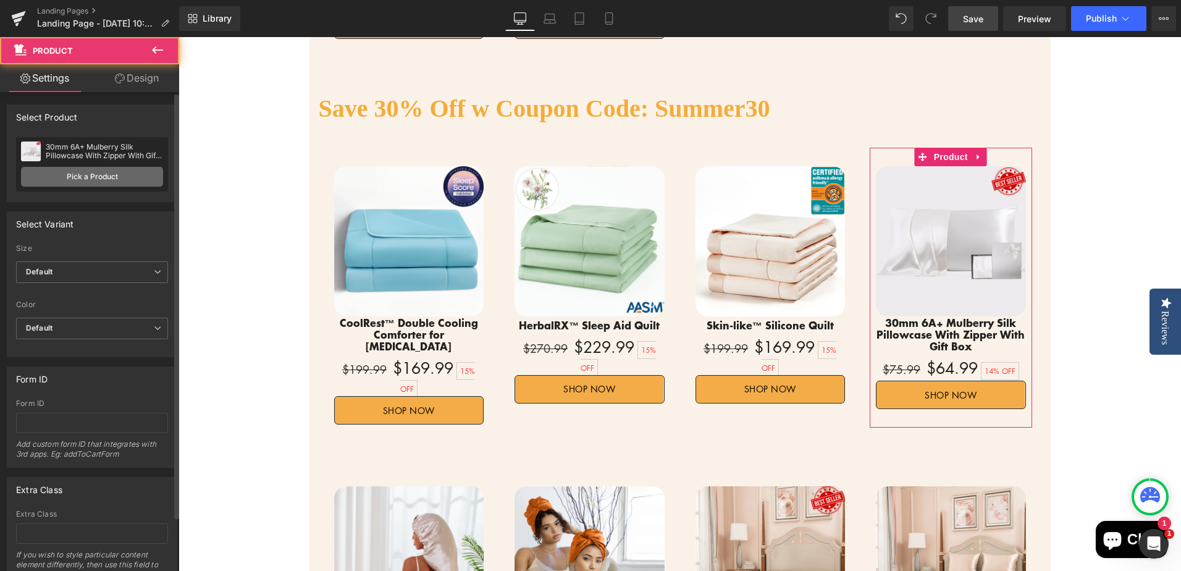
click at [94, 178] on link "Pick a Product" at bounding box center [92, 177] width 142 height 20
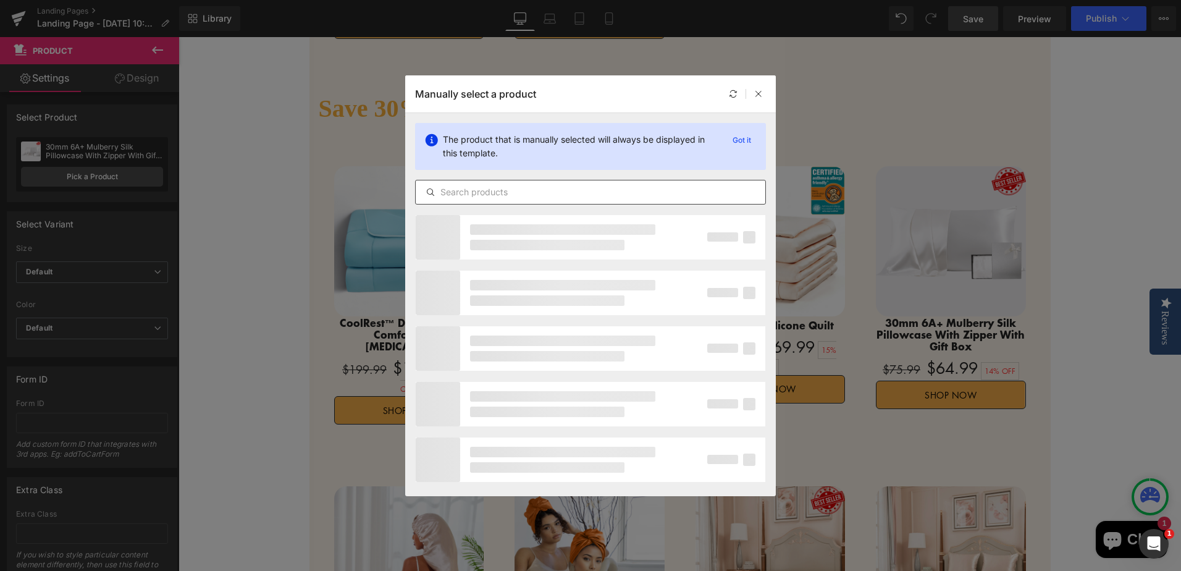
click at [489, 182] on div at bounding box center [590, 192] width 351 height 25
click at [484, 192] on input "text" at bounding box center [591, 192] width 350 height 15
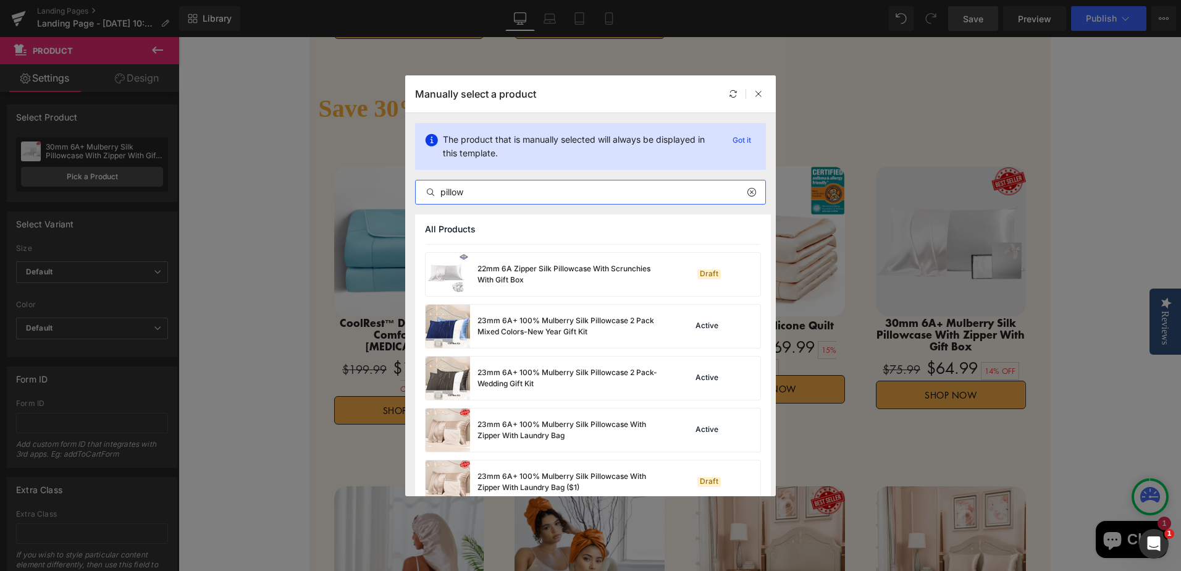
scroll to position [618, 0]
click at [440, 192] on input "pillow" at bounding box center [591, 192] width 350 height 15
drag, startPoint x: 440, startPoint y: 191, endPoint x: 481, endPoint y: 191, distance: 41.4
click at [481, 191] on input "pillow" at bounding box center [591, 192] width 350 height 15
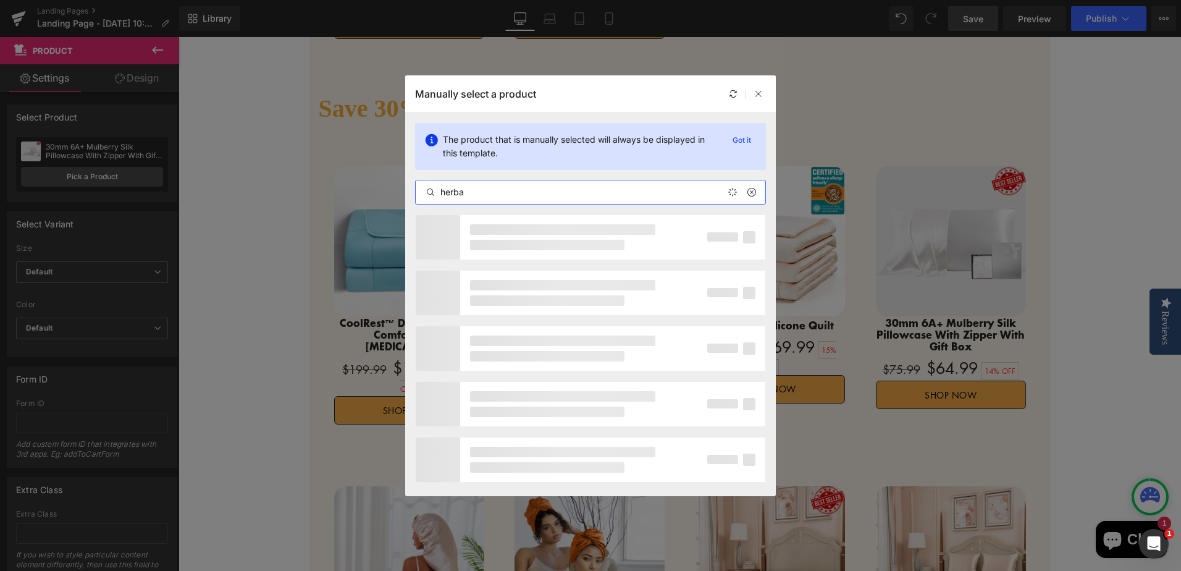
type input "herbal"
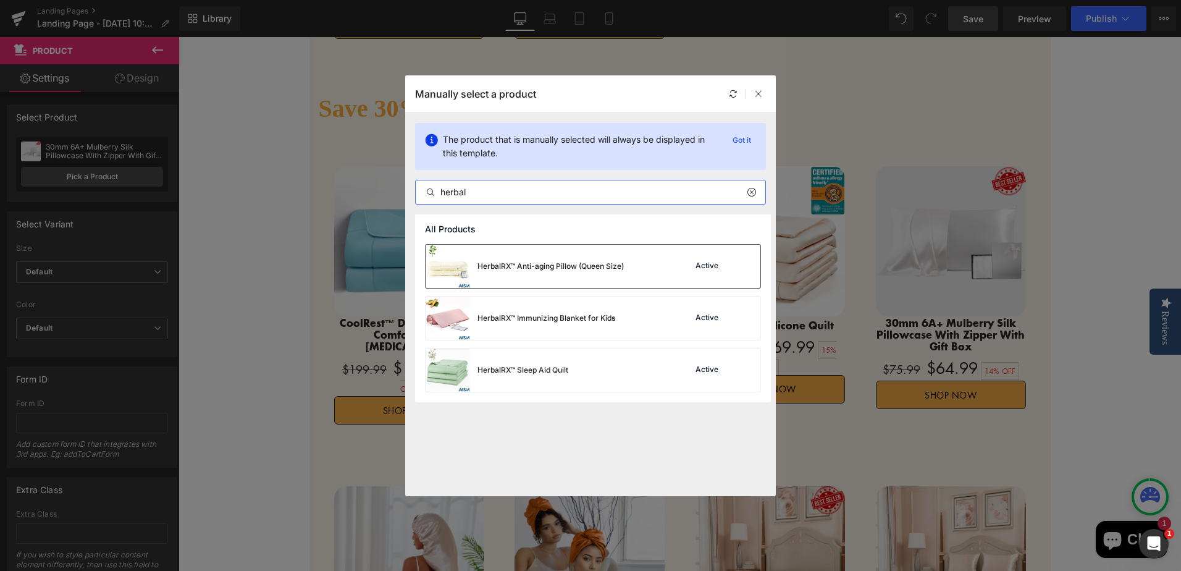
click at [590, 268] on div "HerbalRX™ Anti-aging Pillow (Queen Size)" at bounding box center [550, 266] width 146 height 11
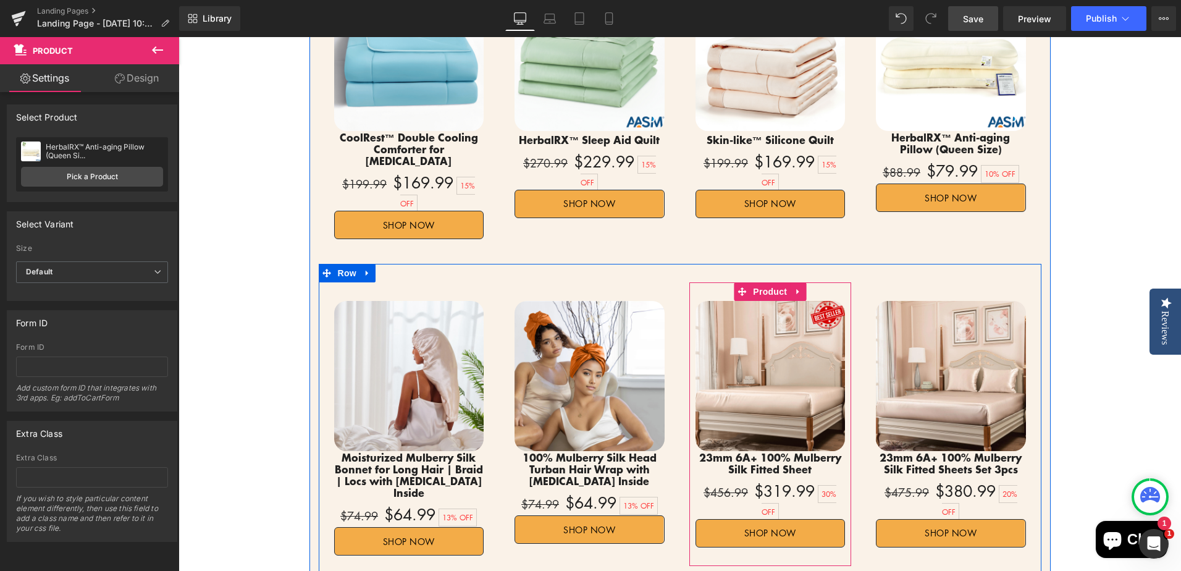
scroll to position [2572, 0]
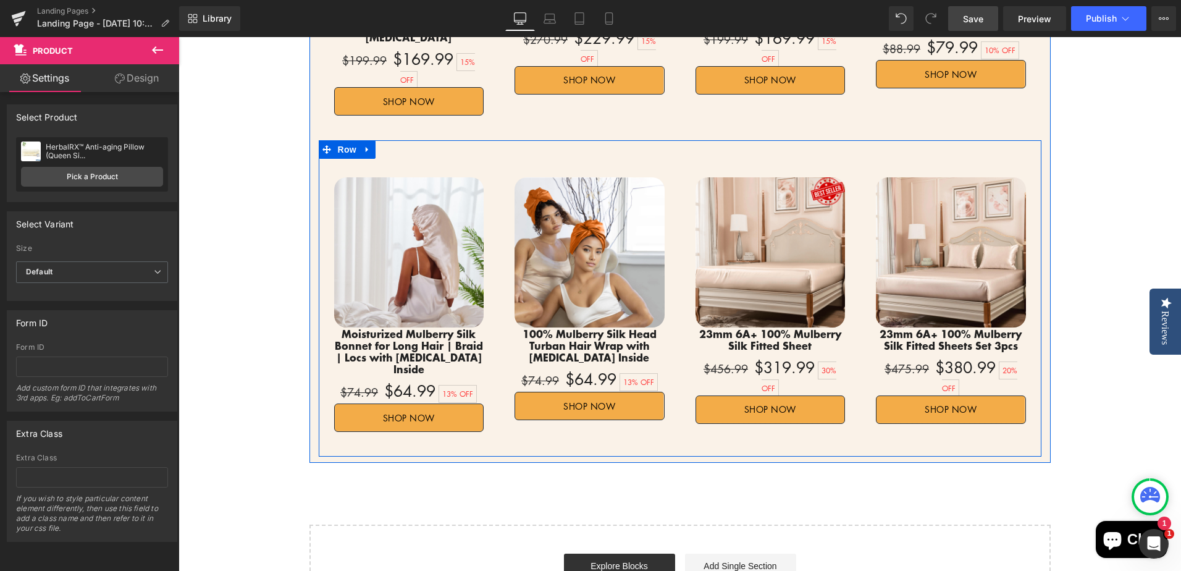
click at [363, 145] on icon at bounding box center [367, 149] width 9 height 9
click at [395, 145] on icon at bounding box center [399, 149] width 9 height 9
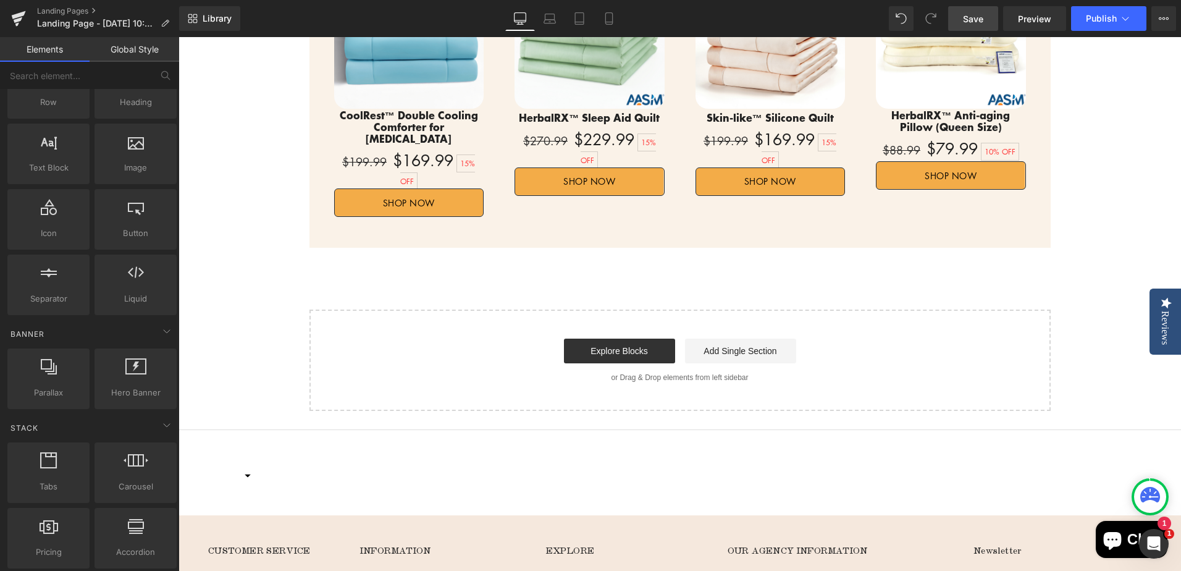
scroll to position [0, 0]
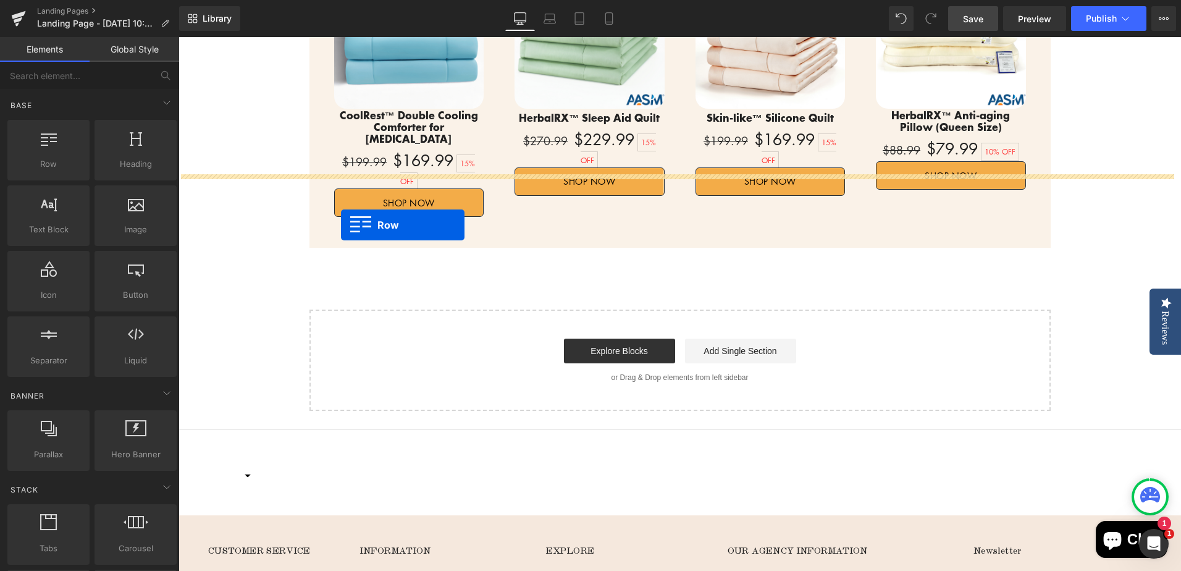
drag, startPoint x: 223, startPoint y: 199, endPoint x: 341, endPoint y: 225, distance: 120.8
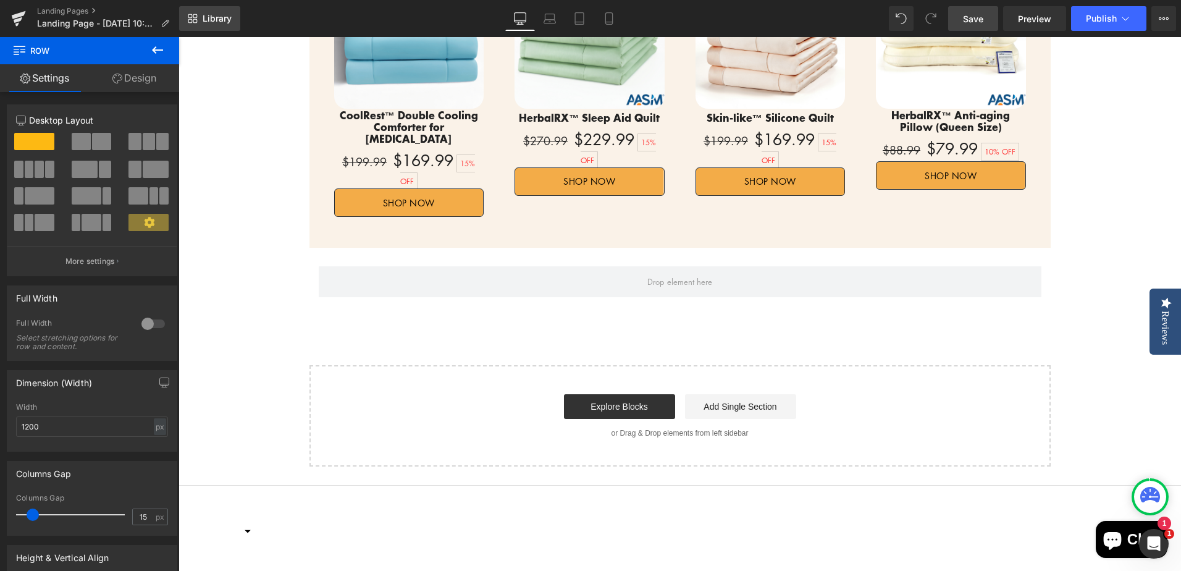
click at [224, 23] on span "Library" at bounding box center [217, 18] width 29 height 11
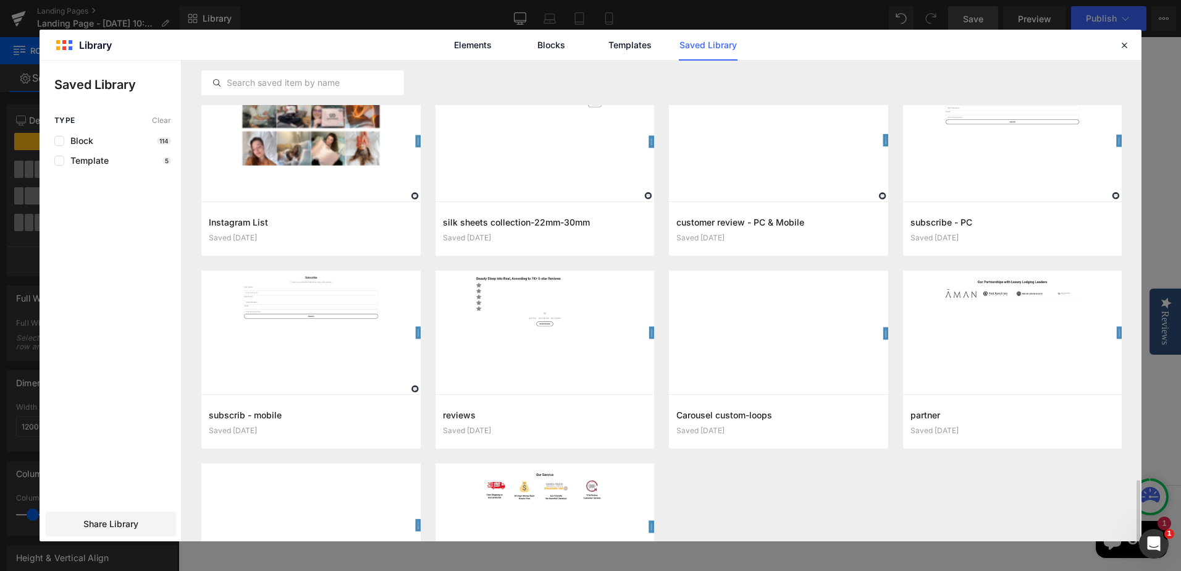
scroll to position [1081, 0]
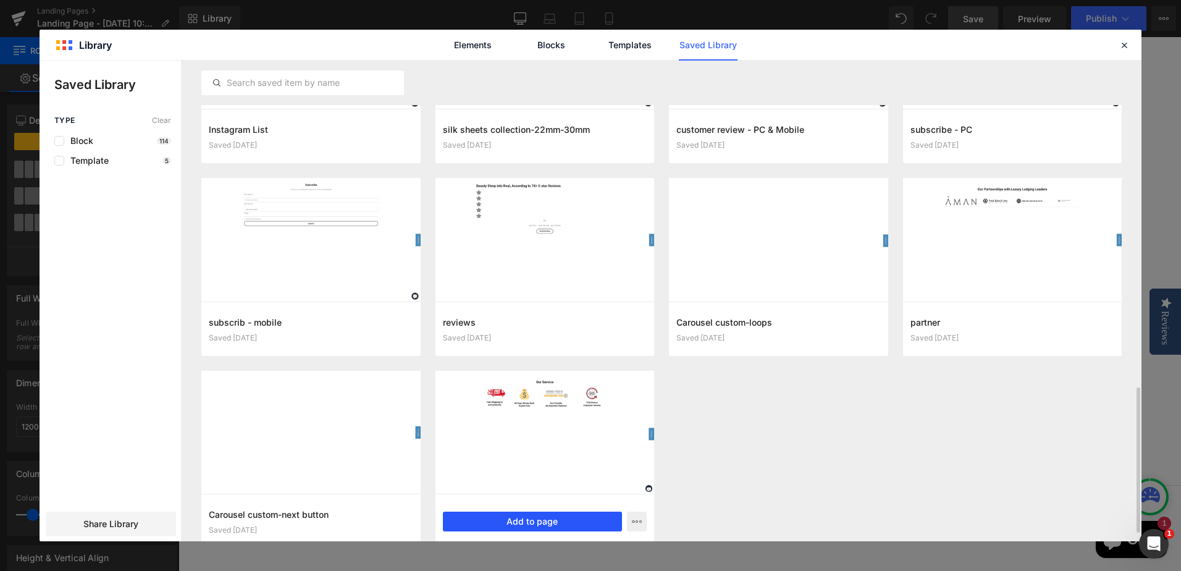
click at [546, 520] on button "Add to page" at bounding box center [533, 521] width 180 height 20
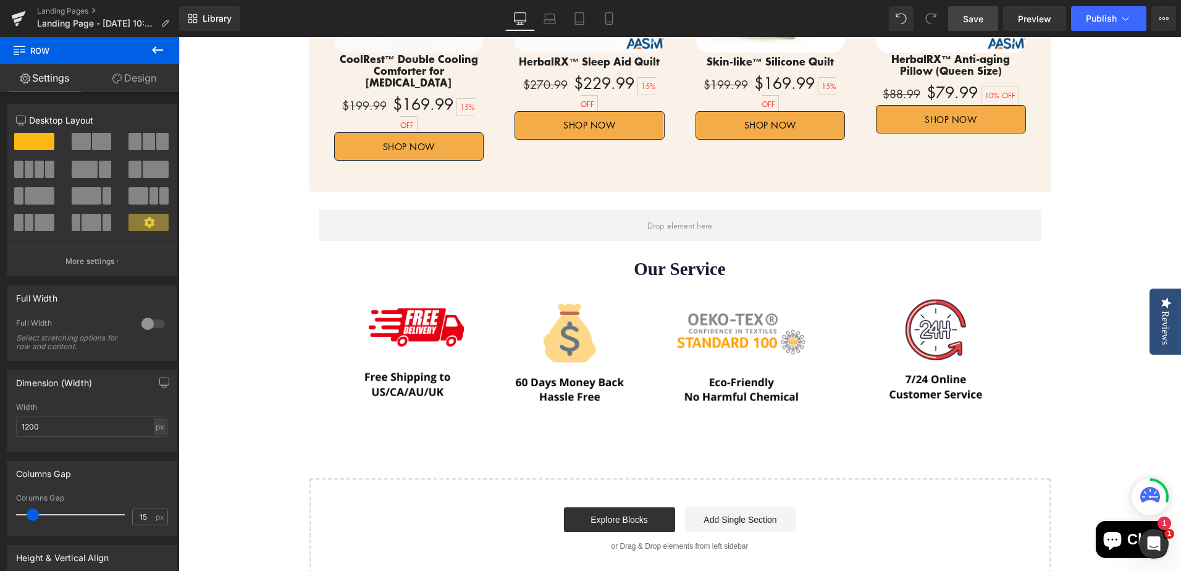
scroll to position [2416, 0]
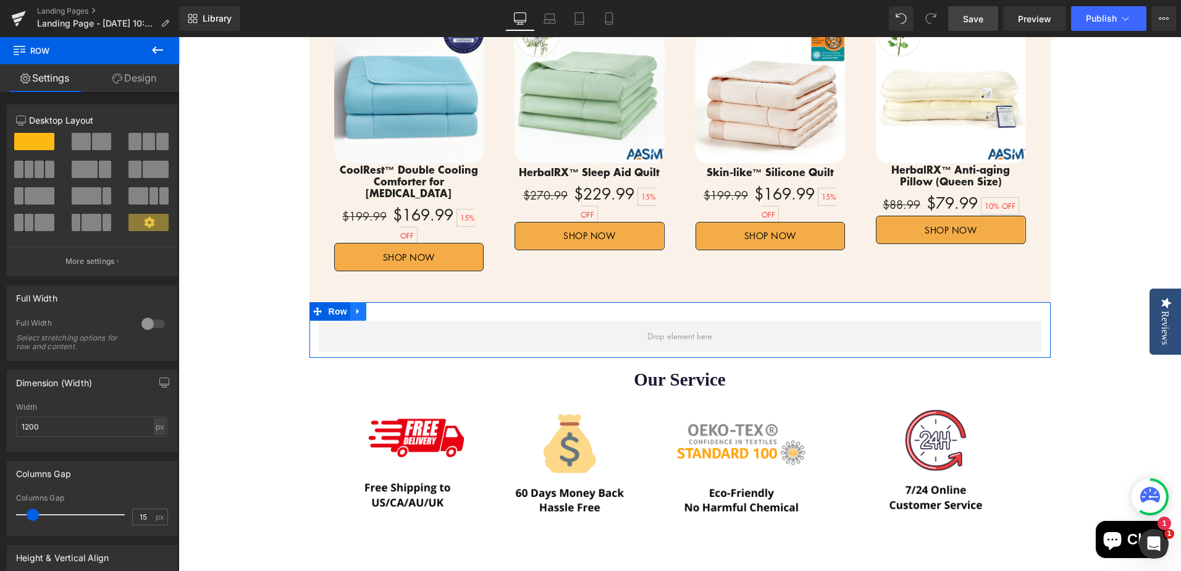
click at [354, 307] on icon at bounding box center [358, 311] width 9 height 9
click at [386, 307] on icon at bounding box center [390, 311] width 9 height 9
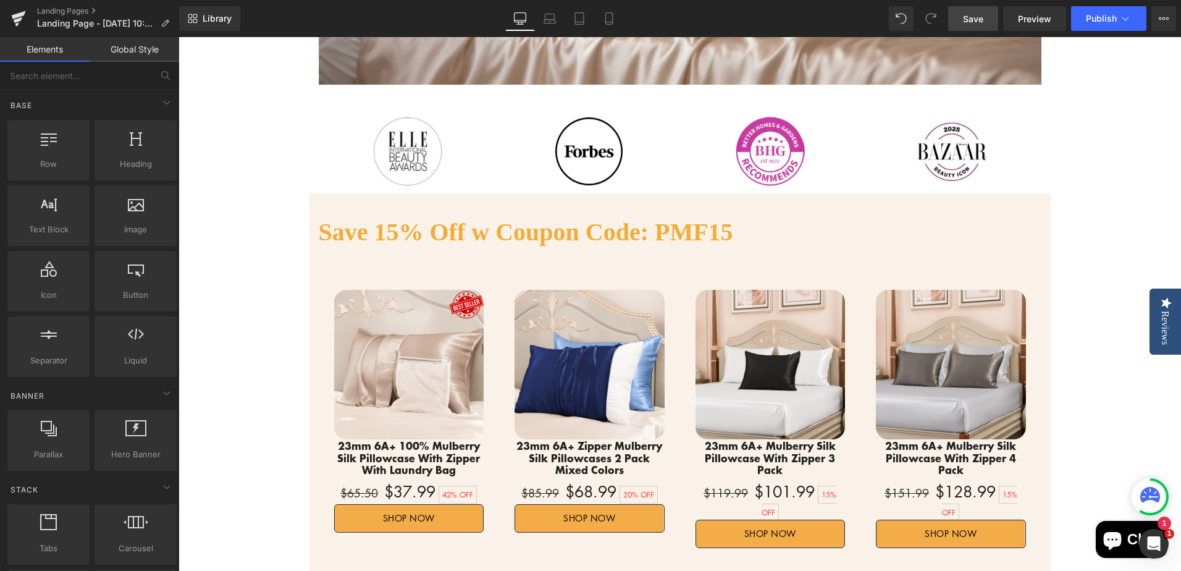
scroll to position [440, 0]
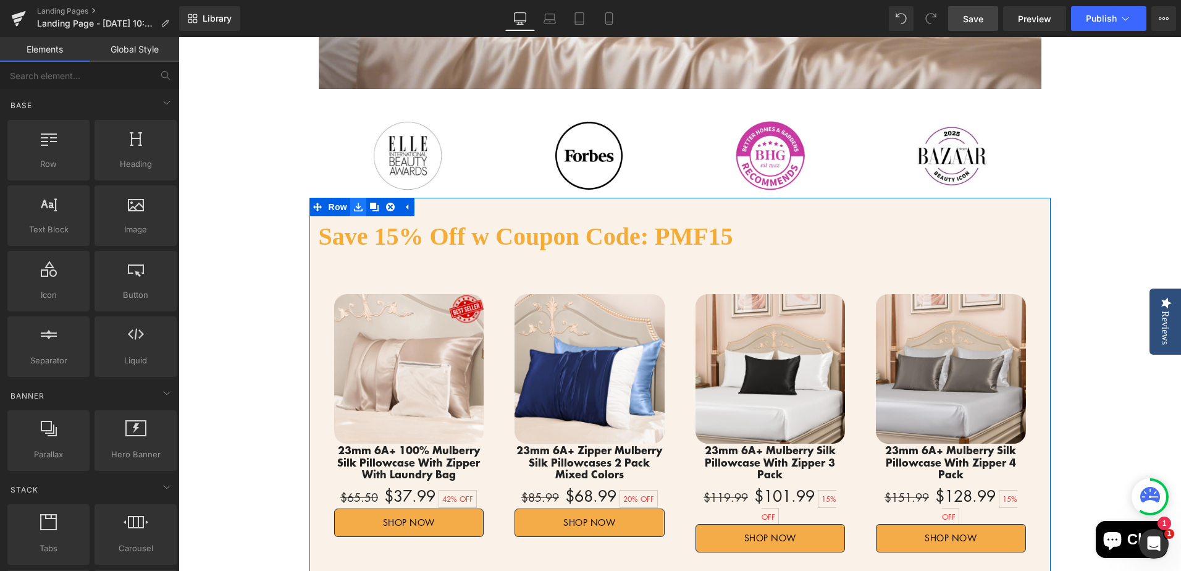
click at [354, 206] on icon at bounding box center [358, 207] width 9 height 9
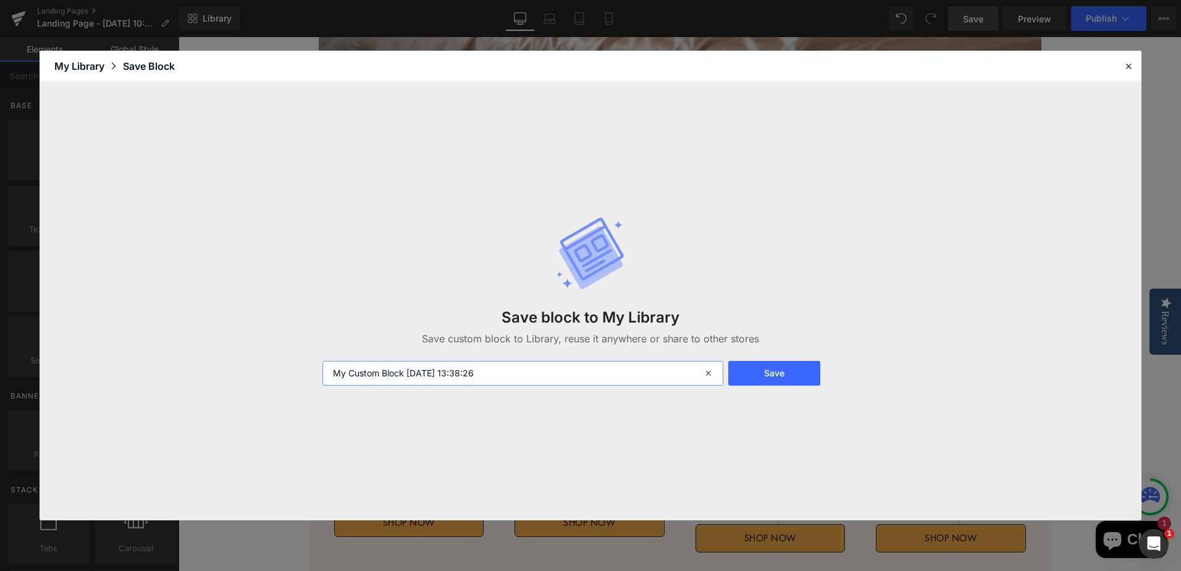
click at [519, 374] on input "My Custom Block [DATE] 13:38:26" at bounding box center [522, 373] width 401 height 25
drag, startPoint x: 523, startPoint y: 374, endPoint x: 208, endPoint y: 371, distance: 315.6
click at [208, 371] on div "Save block to My Library Save custom block to Library, reuse it anywhere or sha…" at bounding box center [591, 301] width 1102 height 438
type input "15% Off-Product List"
click at [781, 367] on button "Save" at bounding box center [774, 373] width 92 height 25
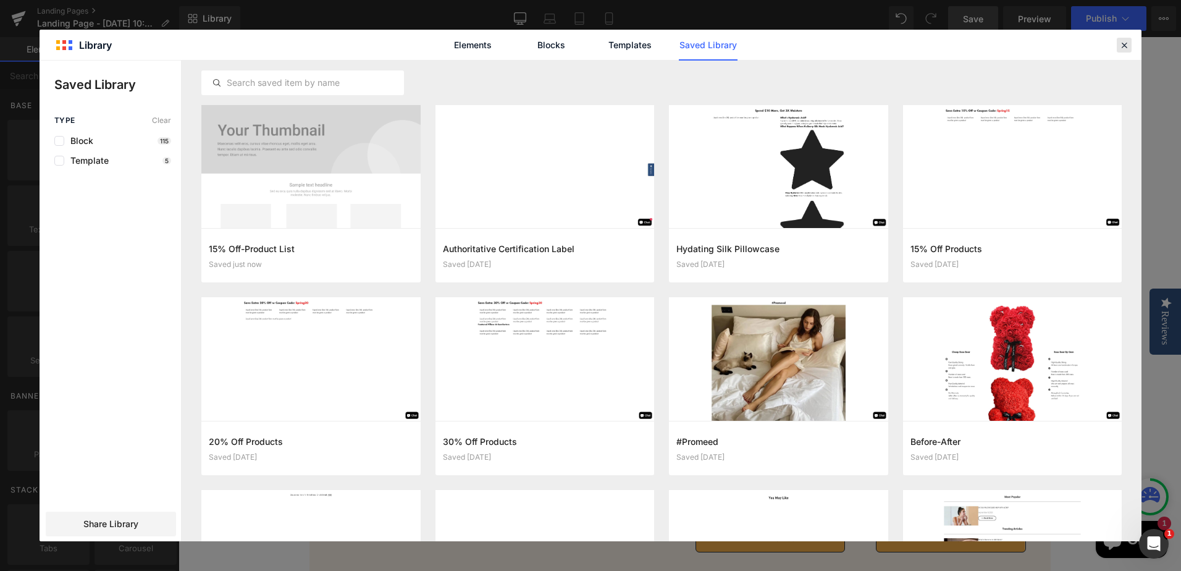
click at [1127, 47] on icon at bounding box center [1123, 45] width 11 height 11
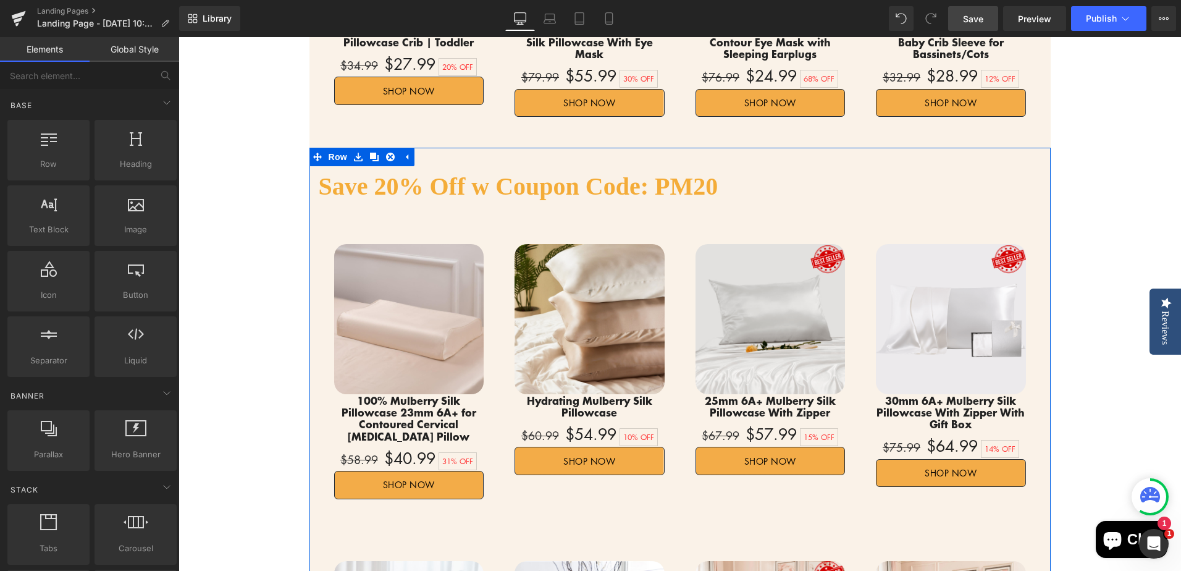
scroll to position [1119, 0]
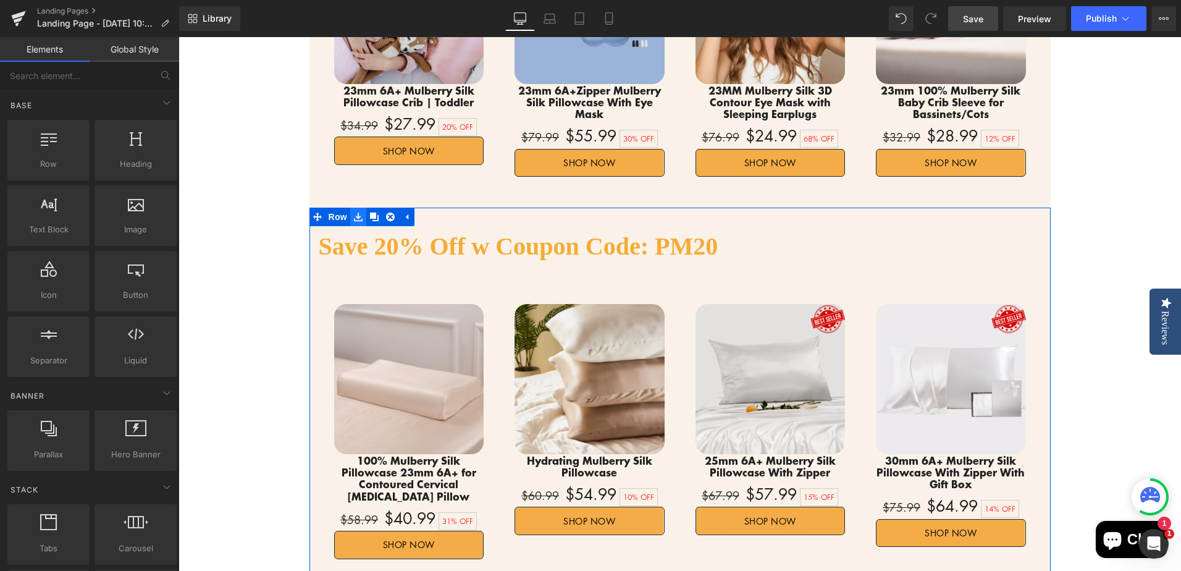
click at [354, 213] on icon at bounding box center [358, 217] width 9 height 9
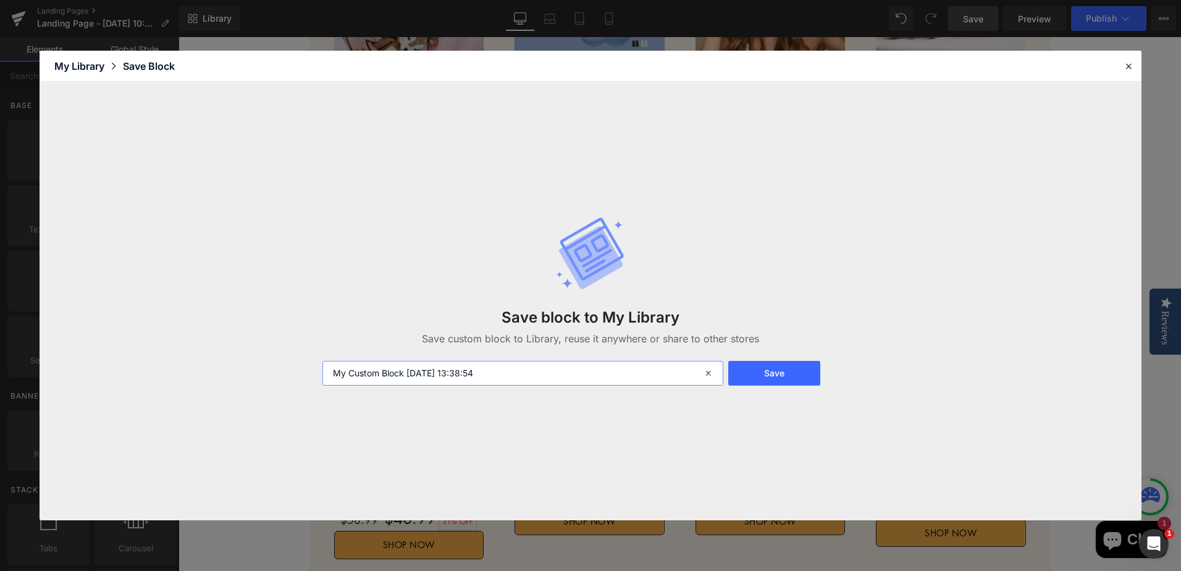
click at [523, 371] on input "My Custom Block [DATE] 13:38:54" at bounding box center [522, 373] width 401 height 25
drag, startPoint x: 524, startPoint y: 375, endPoint x: 238, endPoint y: 369, distance: 286.0
click at [238, 369] on div "Save block to My Library Save custom block to Library, reuse it anywhere or sha…" at bounding box center [591, 301] width 1102 height 438
type input "20% Off-Product List"
click at [786, 374] on button "Save" at bounding box center [774, 373] width 92 height 25
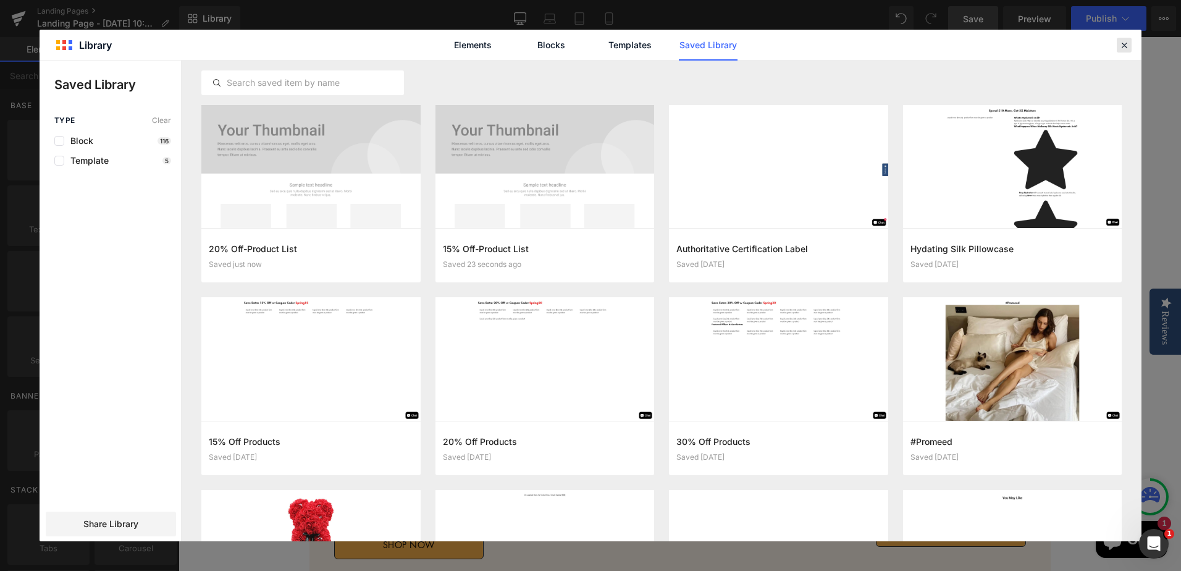
click at [1118, 49] on icon at bounding box center [1123, 45] width 11 height 11
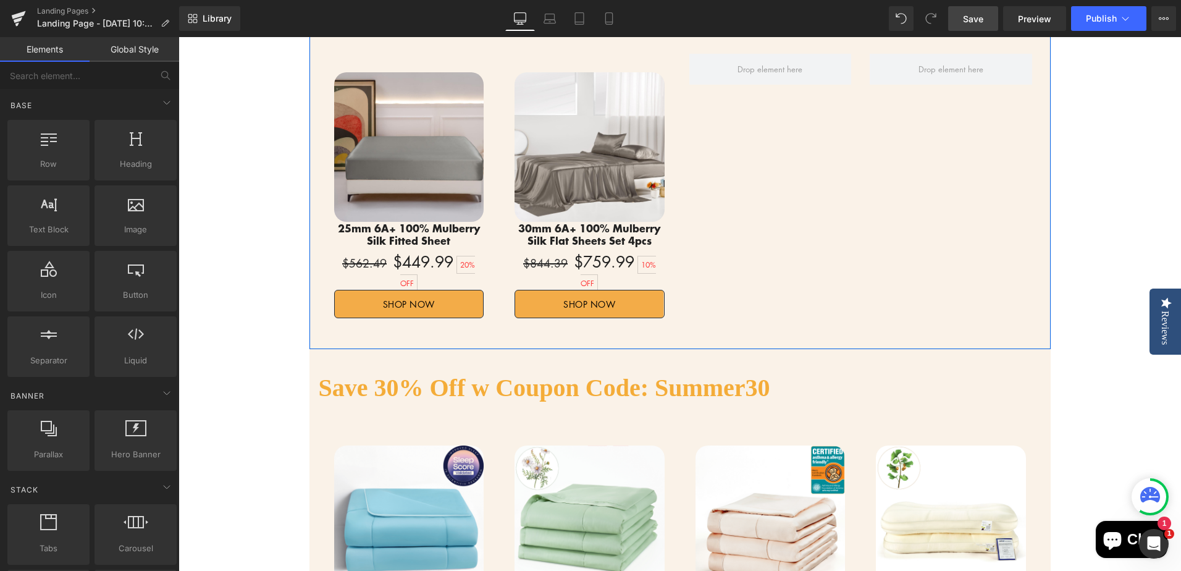
scroll to position [2107, 0]
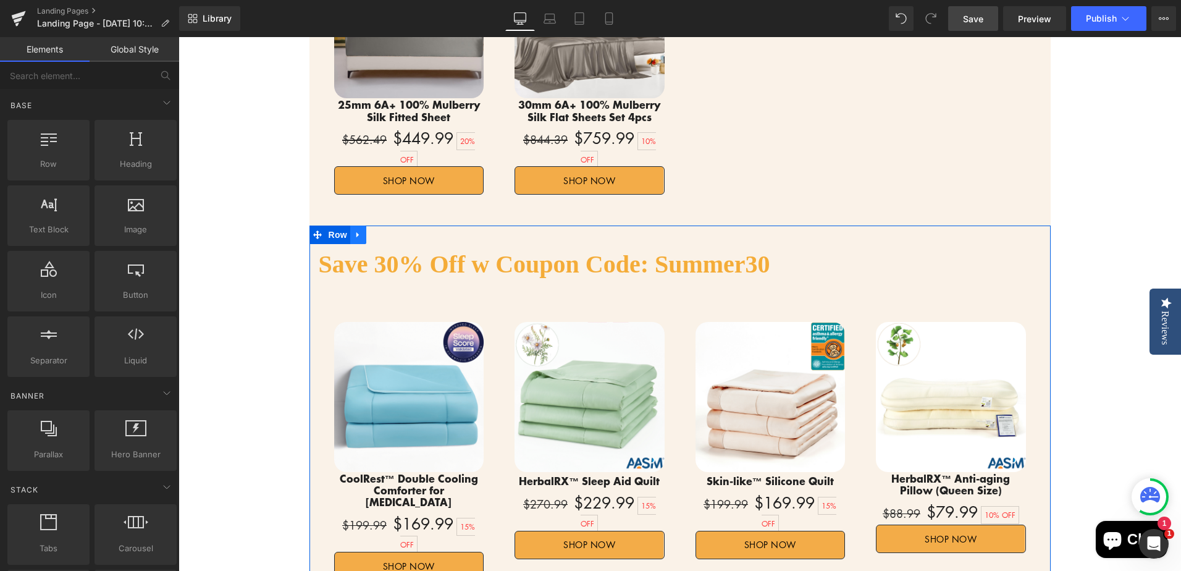
click at [354, 230] on icon at bounding box center [358, 234] width 9 height 9
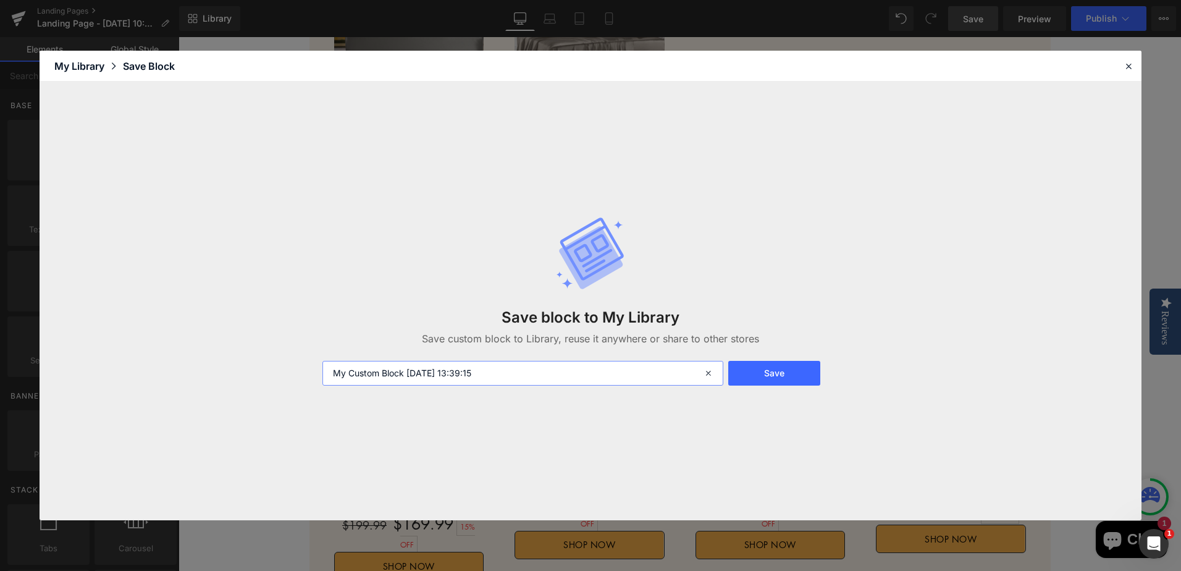
click at [512, 372] on input "My Custom Block [DATE] 13:39:15" at bounding box center [522, 373] width 401 height 25
drag, startPoint x: 407, startPoint y: 374, endPoint x: 255, endPoint y: 372, distance: 151.9
click at [255, 372] on div "Save block to My Library Save custom block to Library, reuse it anywhere or sha…" at bounding box center [591, 301] width 1102 height 438
type input "30% Off-Comforter & Pillow"
click at [782, 377] on button "Save" at bounding box center [774, 373] width 92 height 25
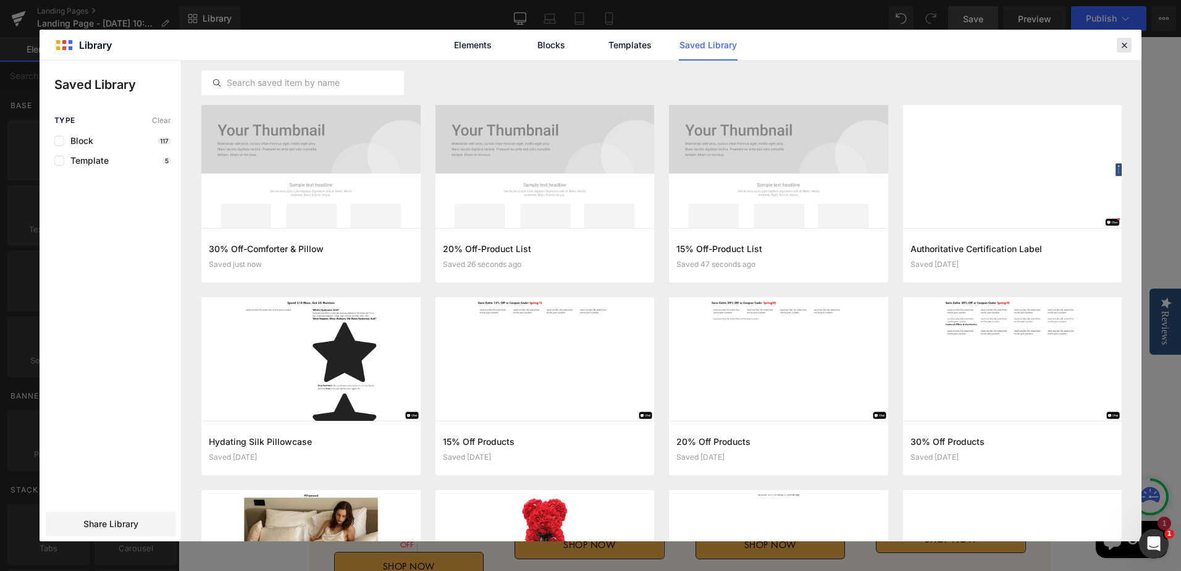
click at [1130, 46] on div at bounding box center [1124, 45] width 15 height 15
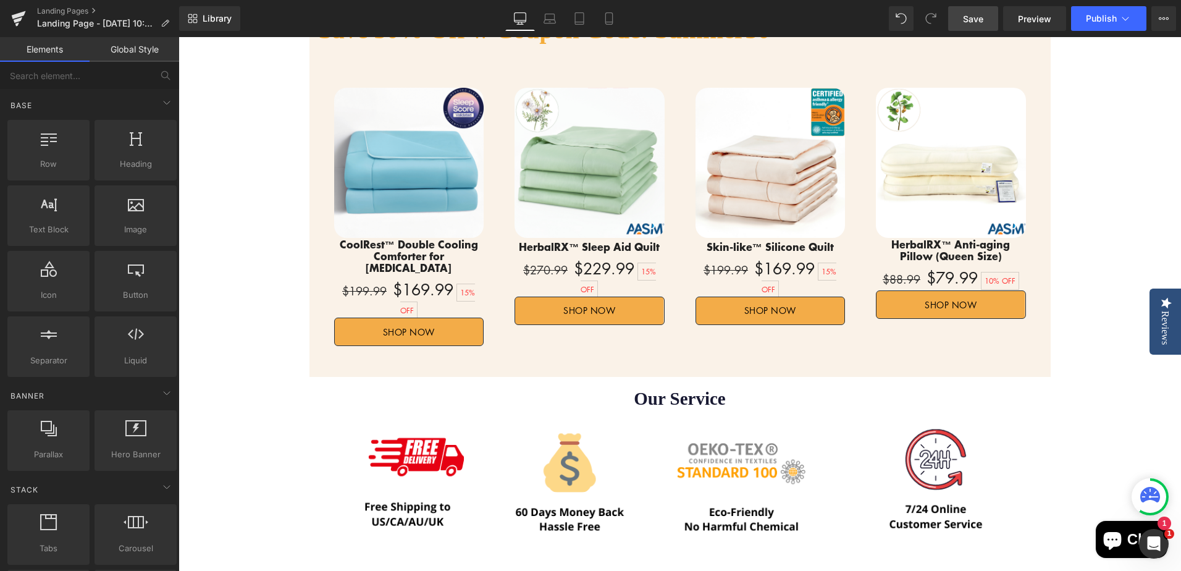
scroll to position [2416, 0]
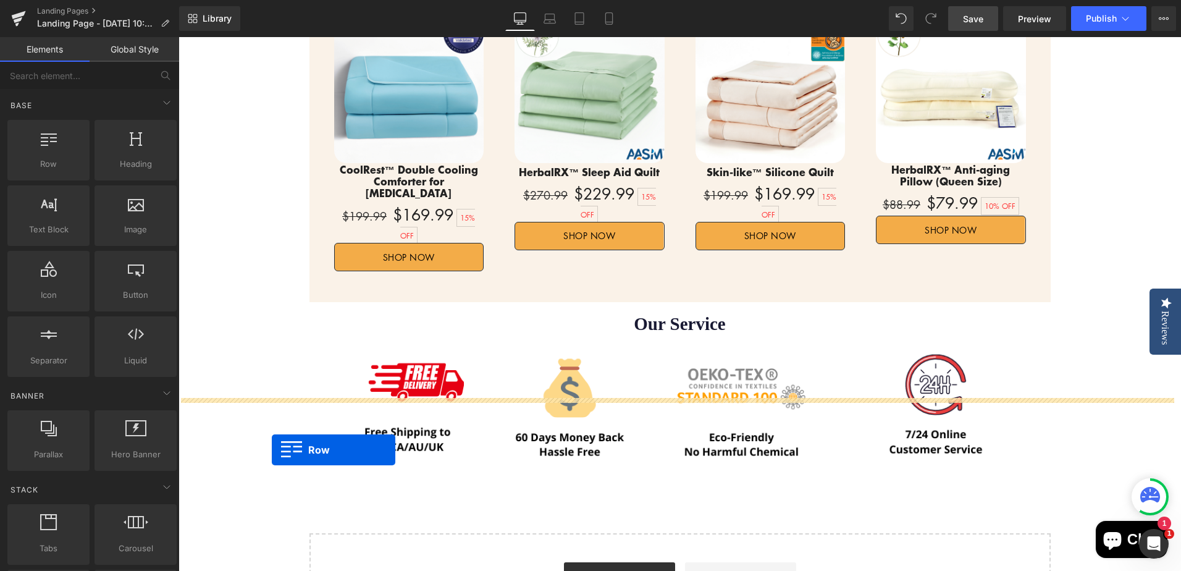
drag, startPoint x: 237, startPoint y: 199, endPoint x: 272, endPoint y: 450, distance: 253.3
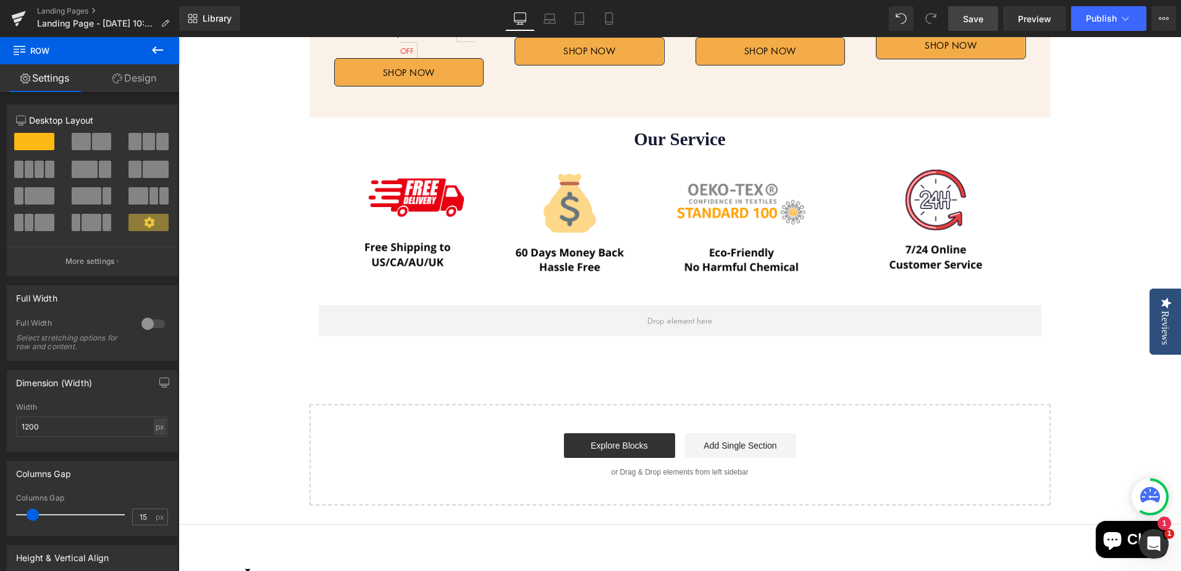
scroll to position [2478, 0]
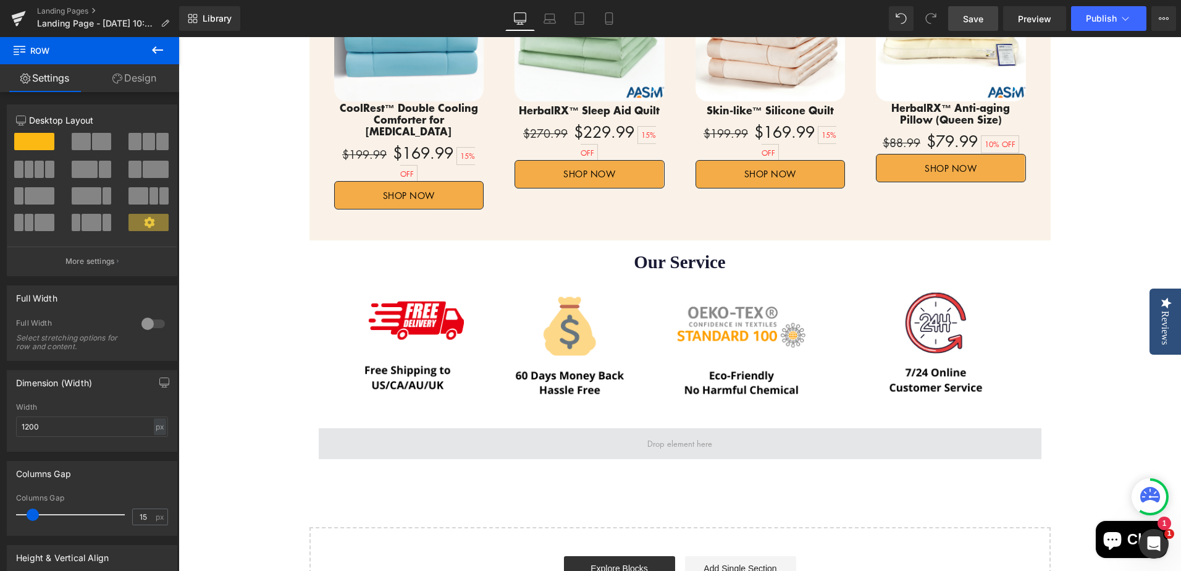
click at [374, 428] on span at bounding box center [680, 443] width 723 height 31
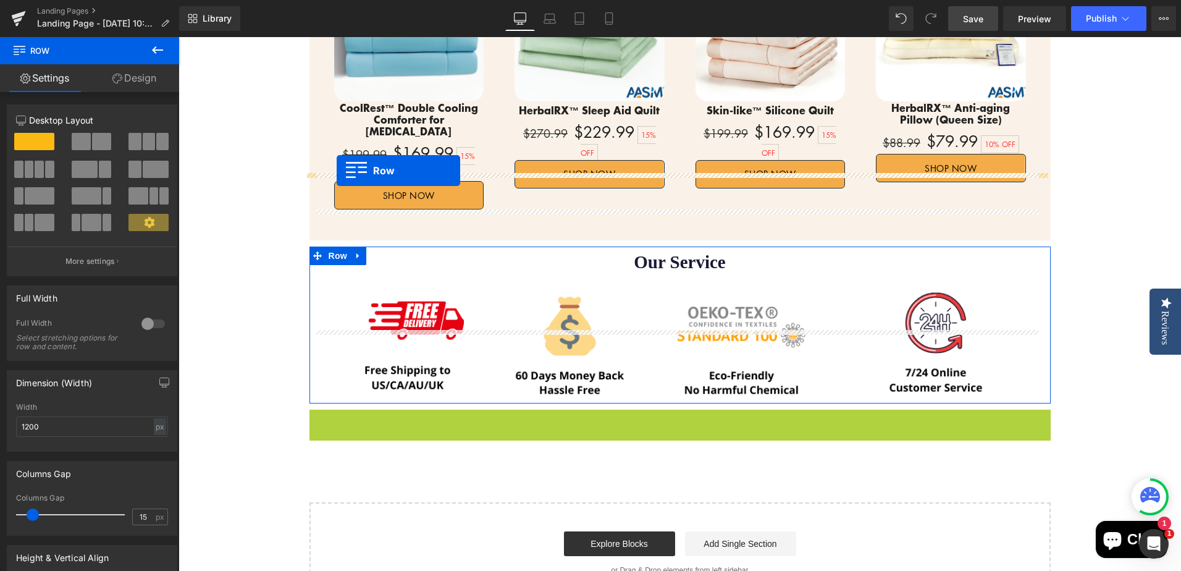
drag, startPoint x: 311, startPoint y: 345, endPoint x: 337, endPoint y: 170, distance: 176.6
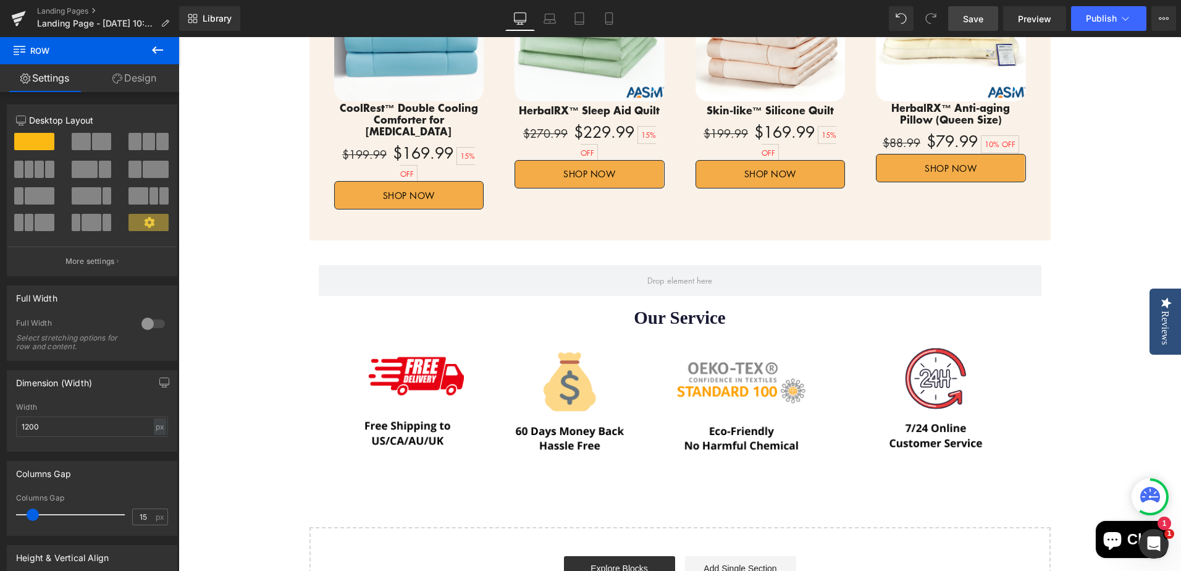
click at [968, 14] on span "Save" at bounding box center [973, 18] width 20 height 13
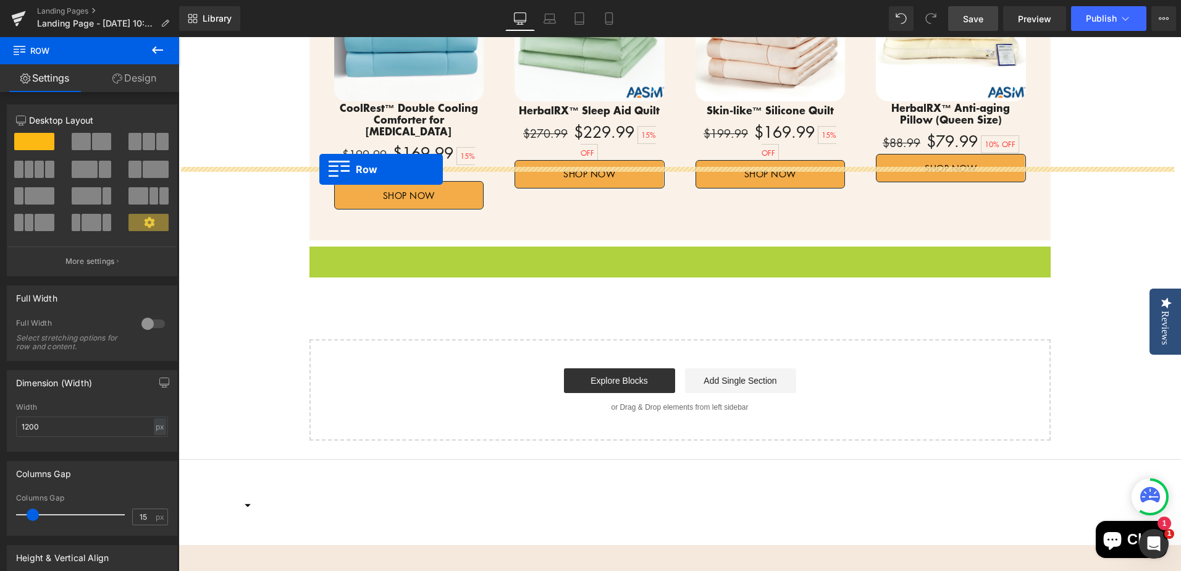
drag, startPoint x: 313, startPoint y: 182, endPoint x: 319, endPoint y: 169, distance: 13.8
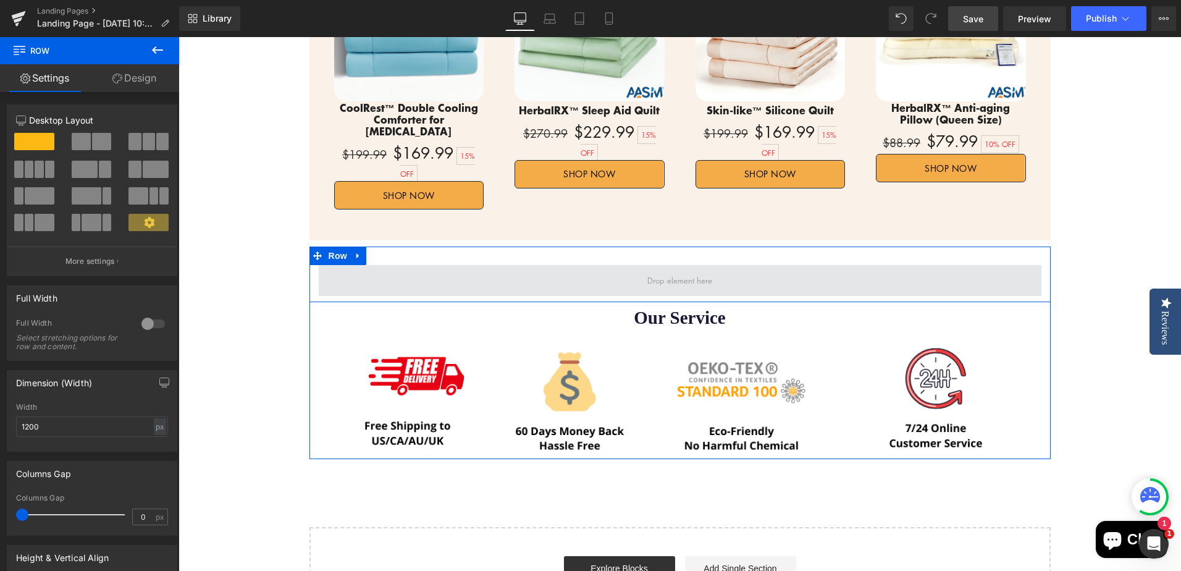
click at [458, 265] on span at bounding box center [680, 280] width 723 height 31
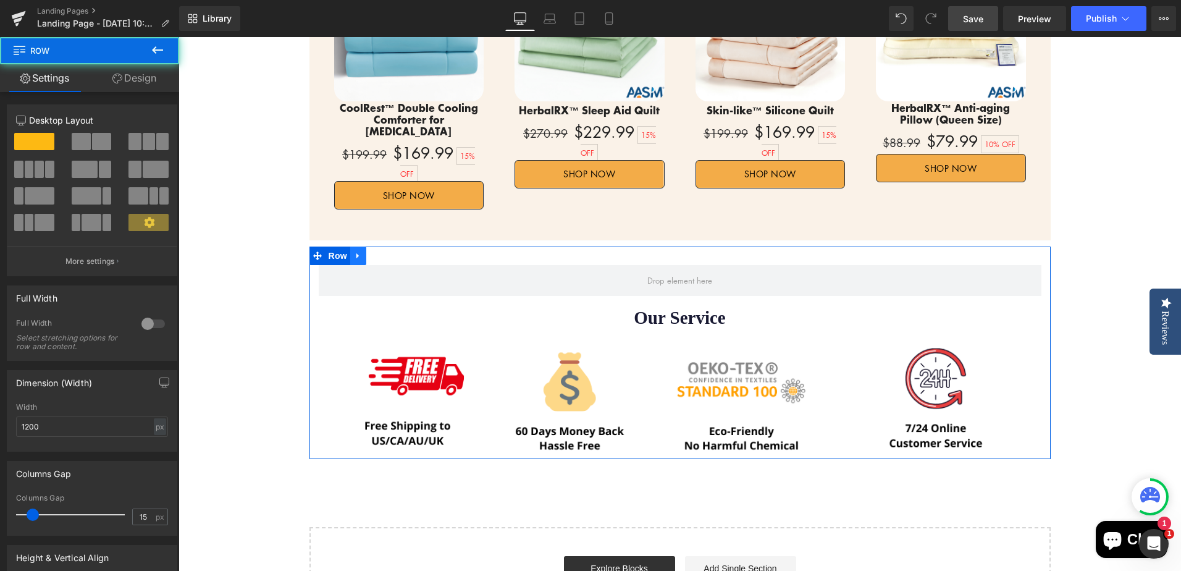
click at [354, 251] on icon at bounding box center [358, 255] width 9 height 9
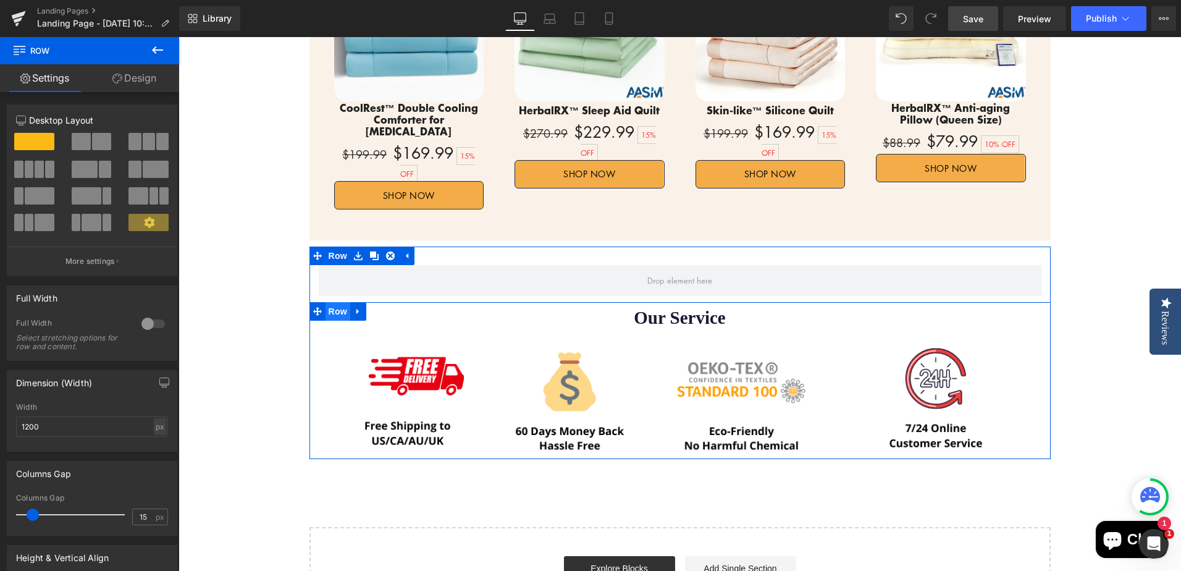
click at [325, 302] on span "Row" at bounding box center [337, 311] width 25 height 19
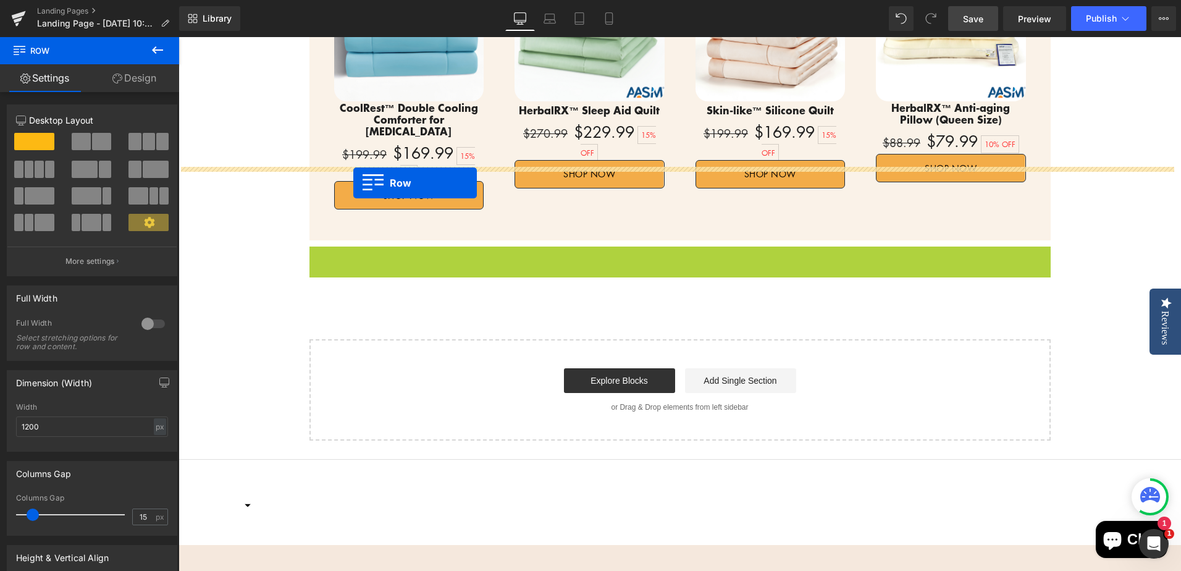
drag, startPoint x: 327, startPoint y: 181, endPoint x: 353, endPoint y: 183, distance: 26.0
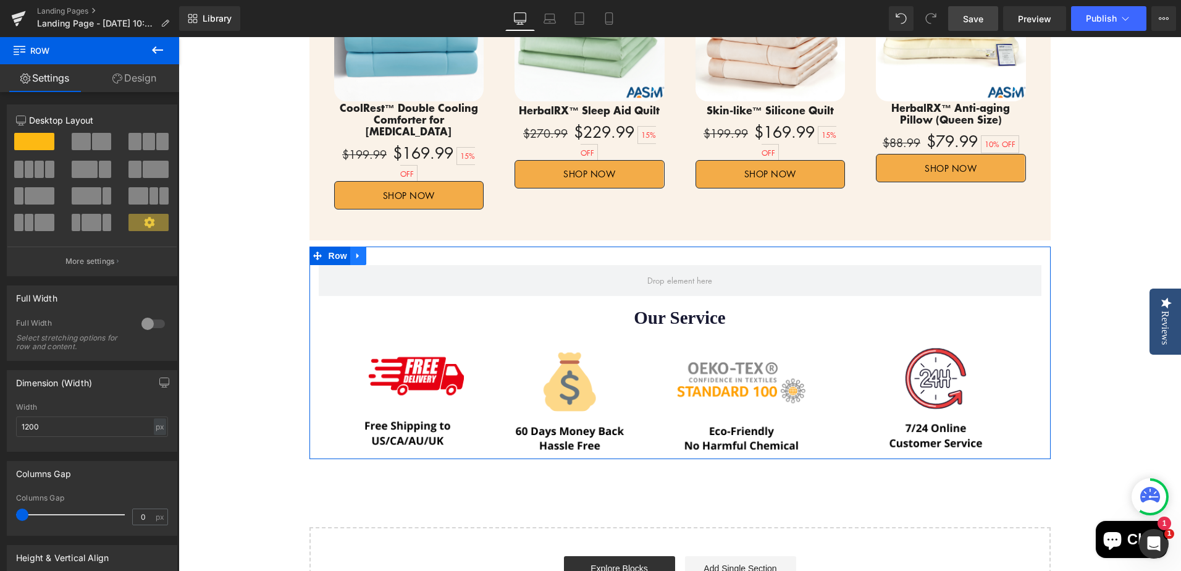
click at [354, 251] on icon at bounding box center [358, 255] width 9 height 9
click at [147, 323] on div at bounding box center [153, 324] width 30 height 20
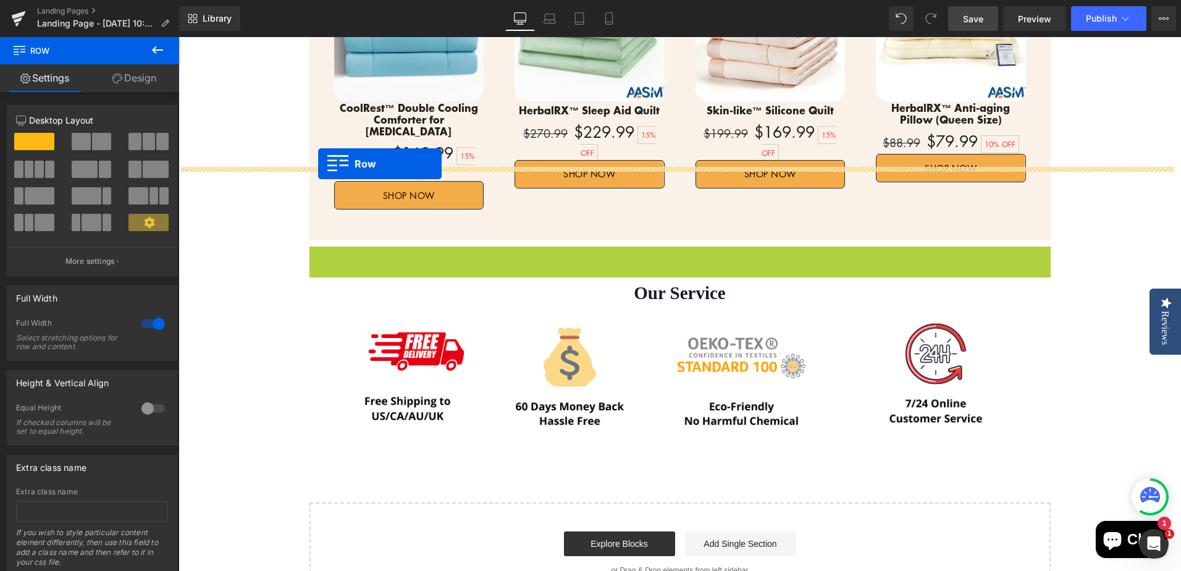
drag, startPoint x: 313, startPoint y: 185, endPoint x: 318, endPoint y: 164, distance: 22.2
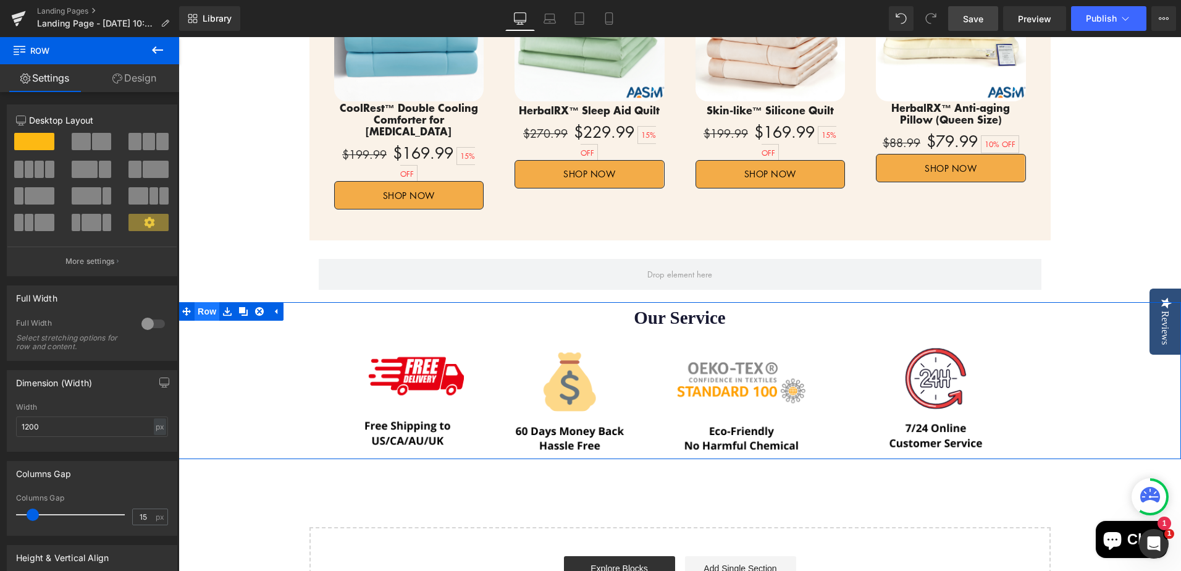
click at [204, 302] on span "Row" at bounding box center [207, 311] width 25 height 19
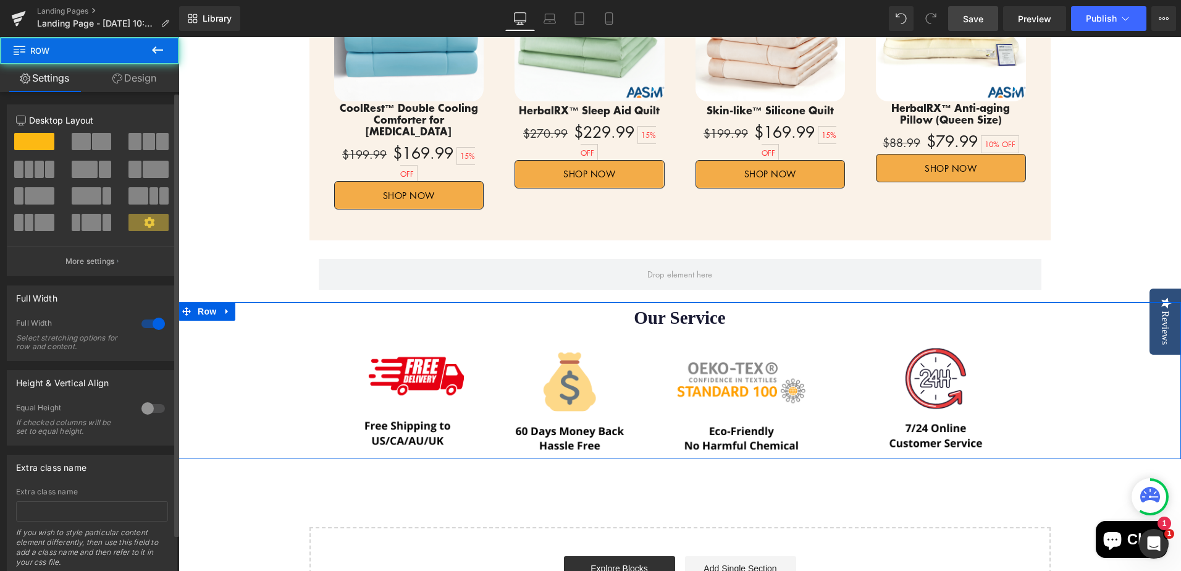
click at [149, 325] on div at bounding box center [153, 324] width 30 height 20
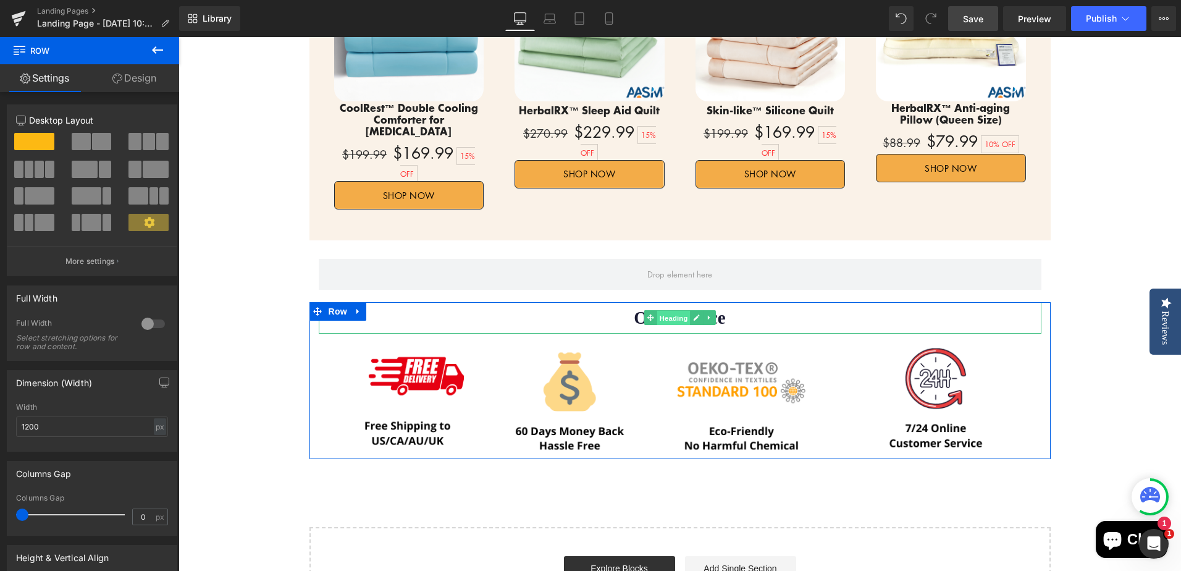
click at [676, 311] on span "Heading" at bounding box center [673, 318] width 33 height 15
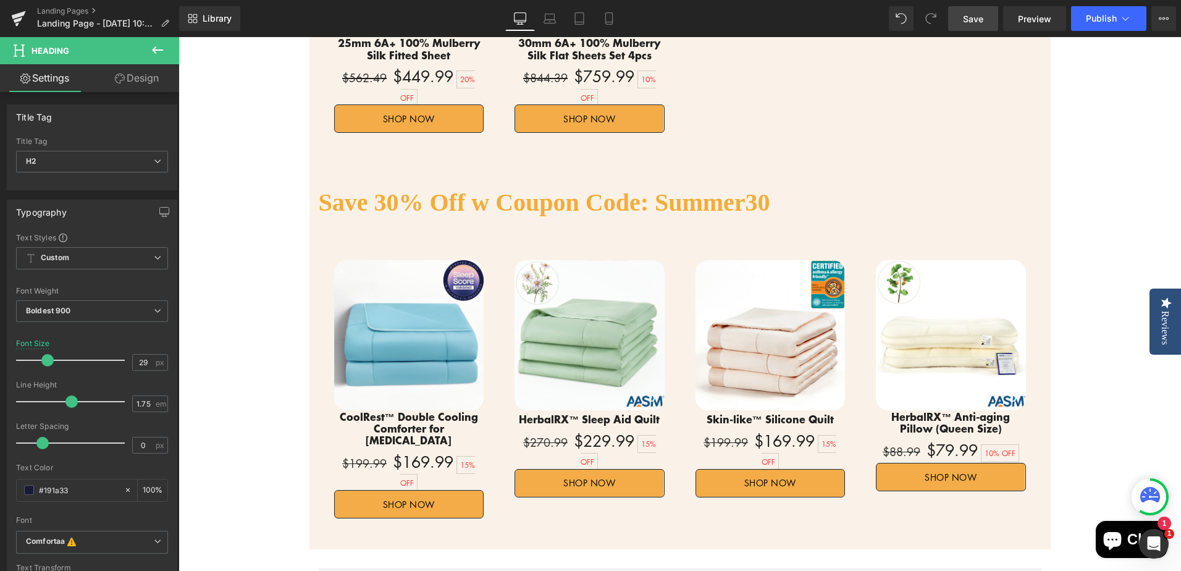
scroll to position [1984, 0]
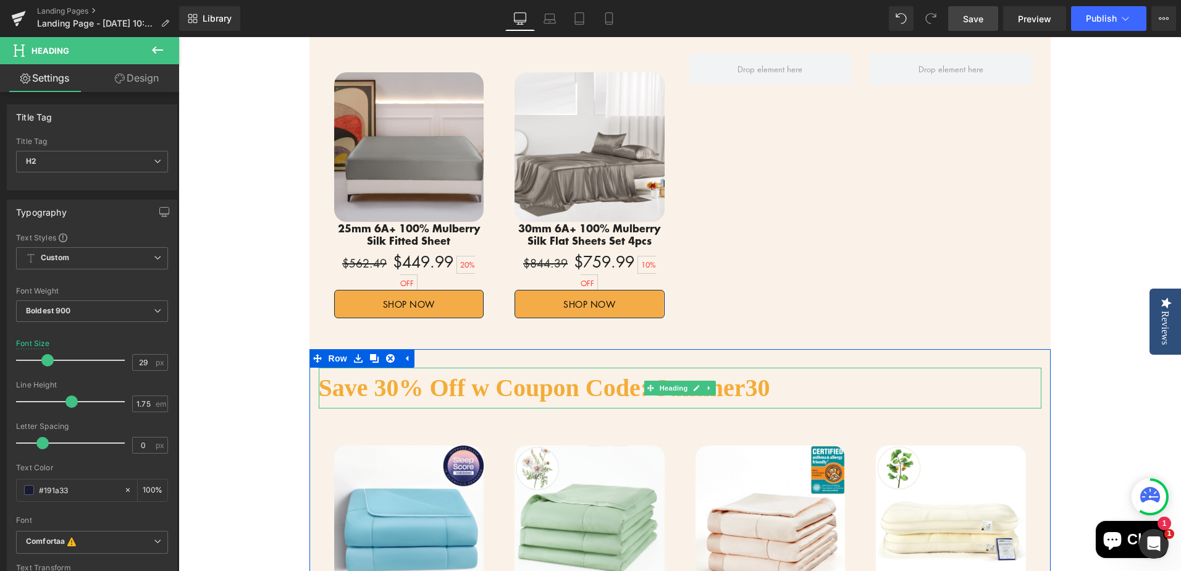
click at [562, 367] on h2 "Save 30% Off w Coupon Code: Summer30" at bounding box center [680, 387] width 723 height 41
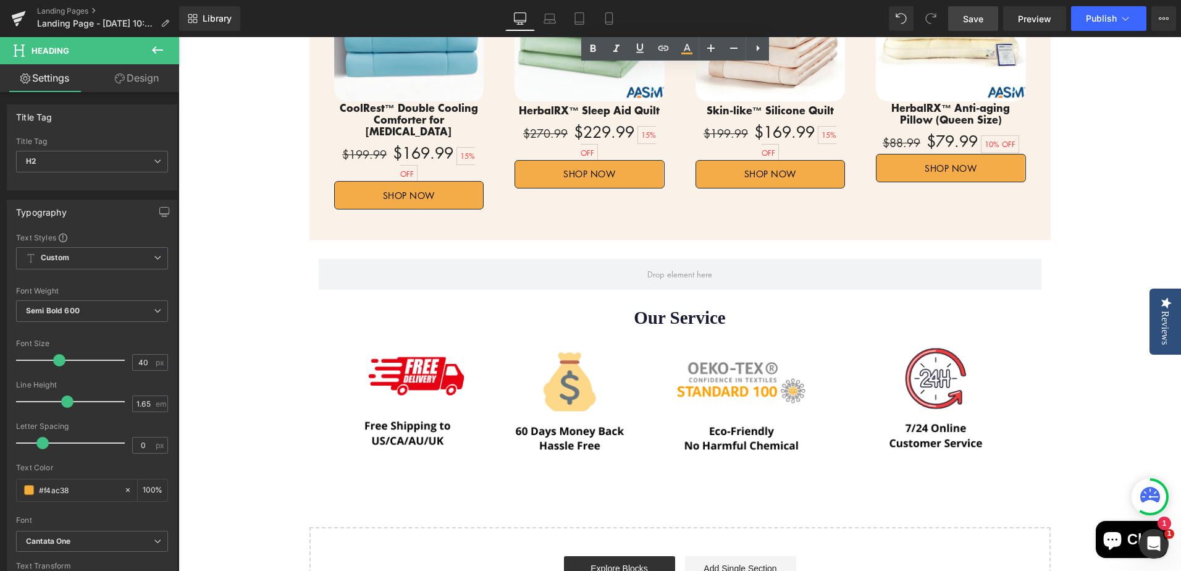
scroll to position [2540, 0]
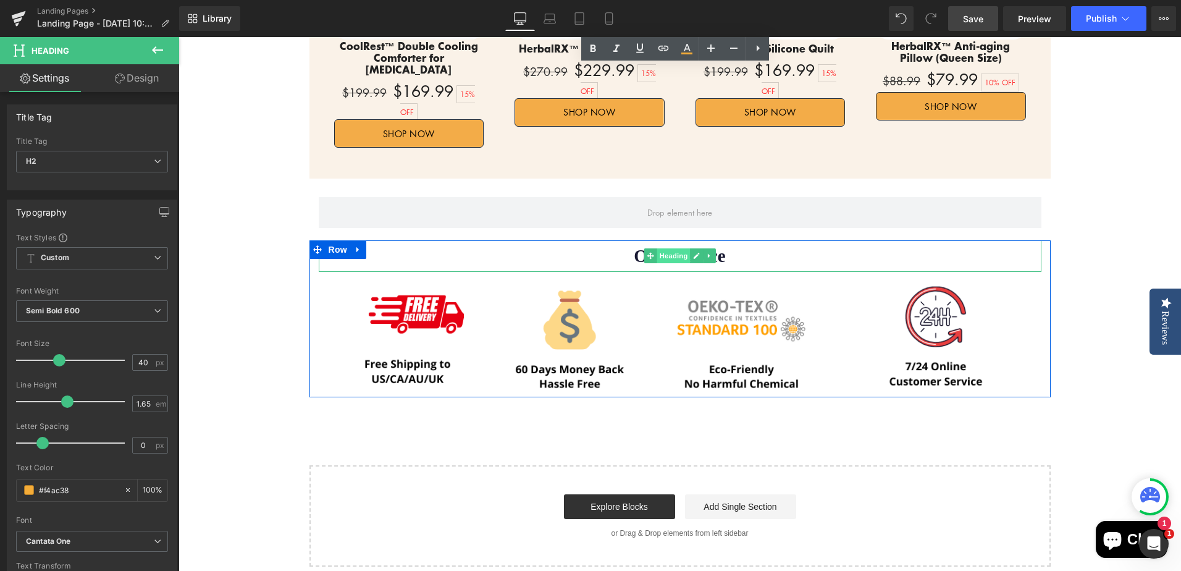
click at [661, 248] on span "Heading" at bounding box center [673, 255] width 33 height 15
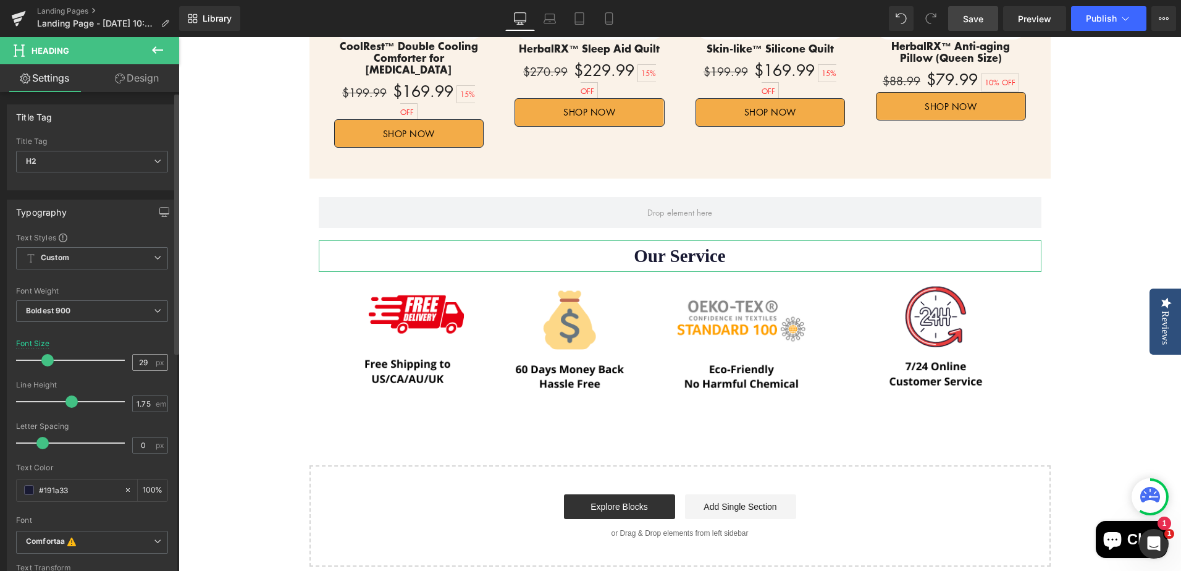
drag, startPoint x: 134, startPoint y: 365, endPoint x: 153, endPoint y: 363, distance: 18.6
click at [153, 363] on div "29 px" at bounding box center [150, 362] width 36 height 17
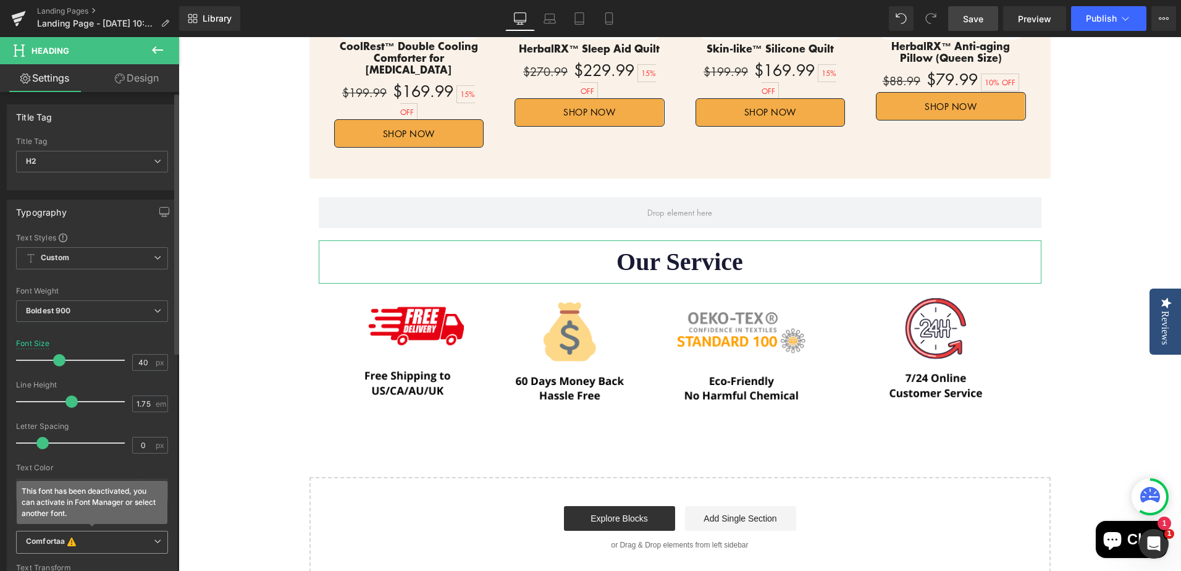
type input "40"
click at [95, 535] on span "Comfortaa This font has been deactivated, you can activate in Font Manager or s…" at bounding box center [92, 542] width 152 height 23
click at [101, 563] on li "Default" at bounding box center [92, 565] width 153 height 20
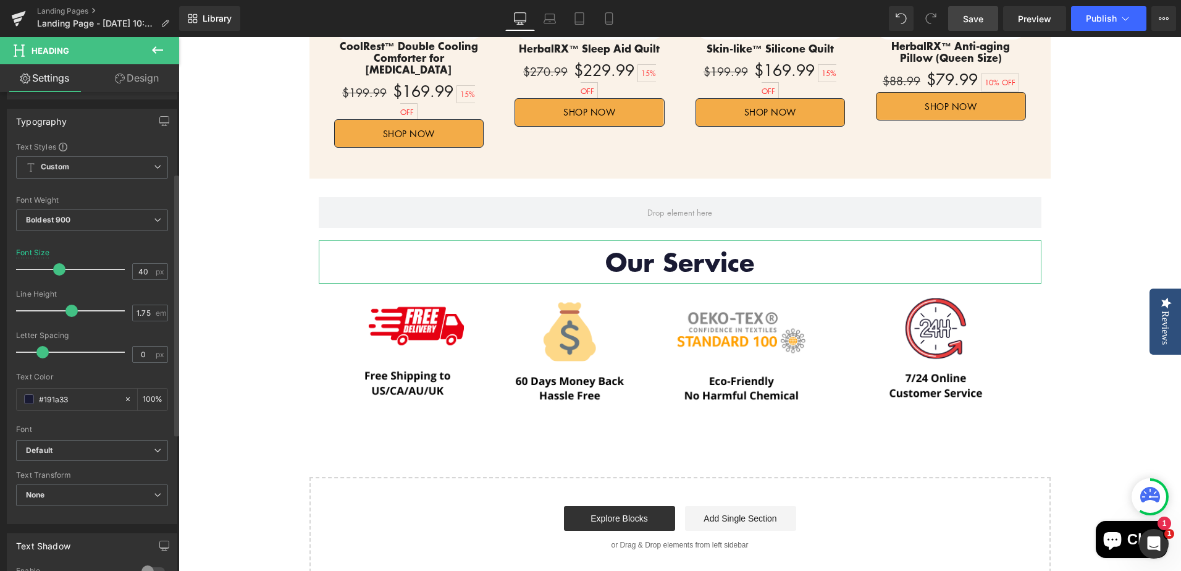
scroll to position [185, 0]
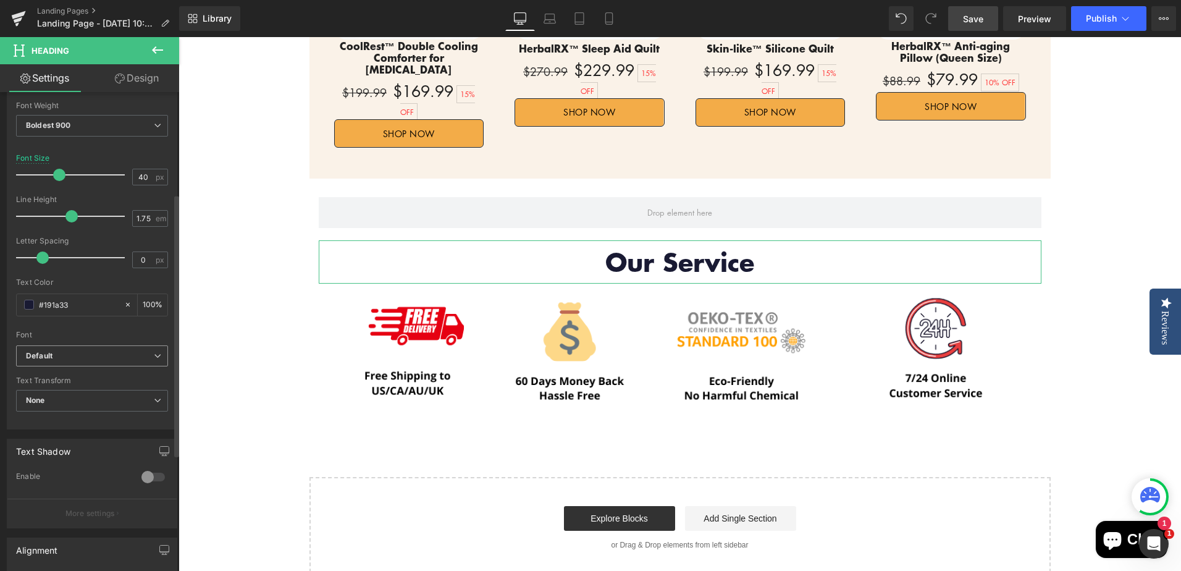
click at [62, 356] on b "Default" at bounding box center [90, 356] width 128 height 10
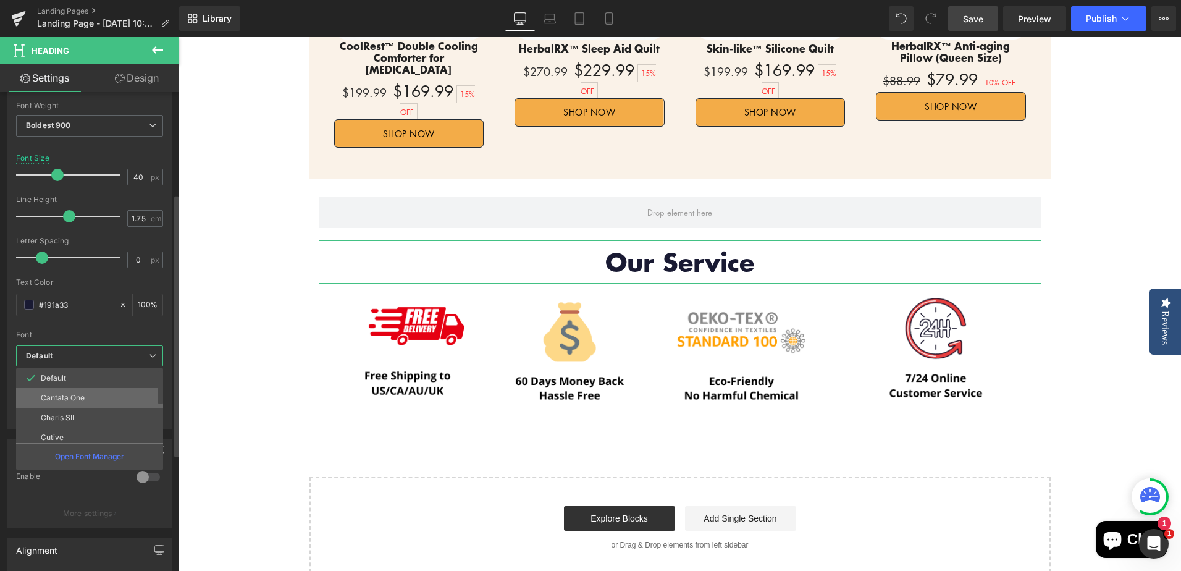
click at [61, 401] on p "Cantata One" at bounding box center [63, 397] width 44 height 9
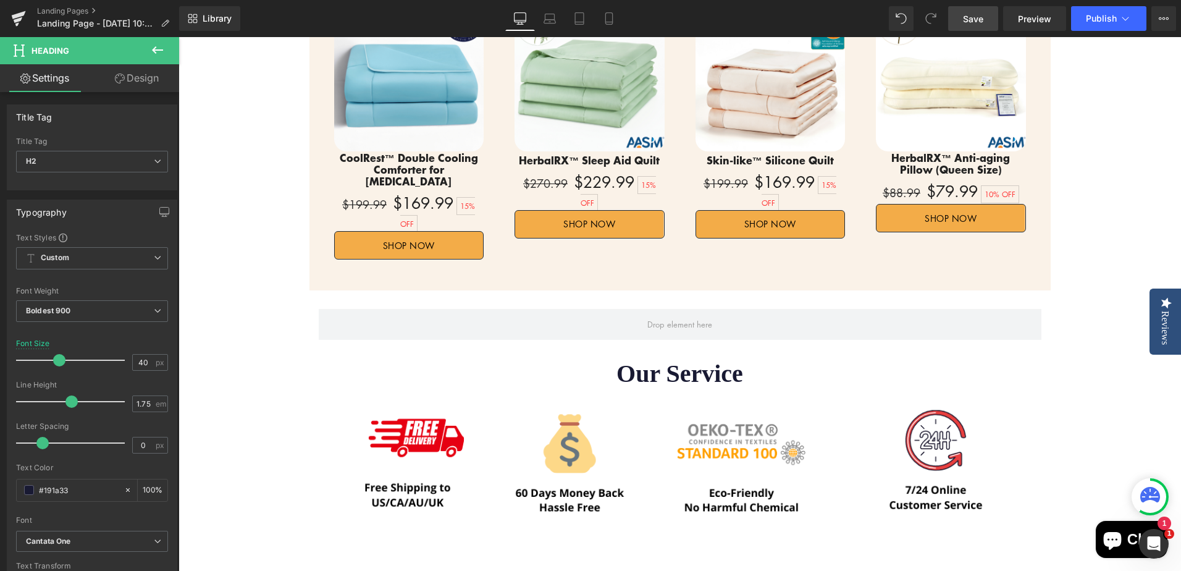
scroll to position [2354, 0]
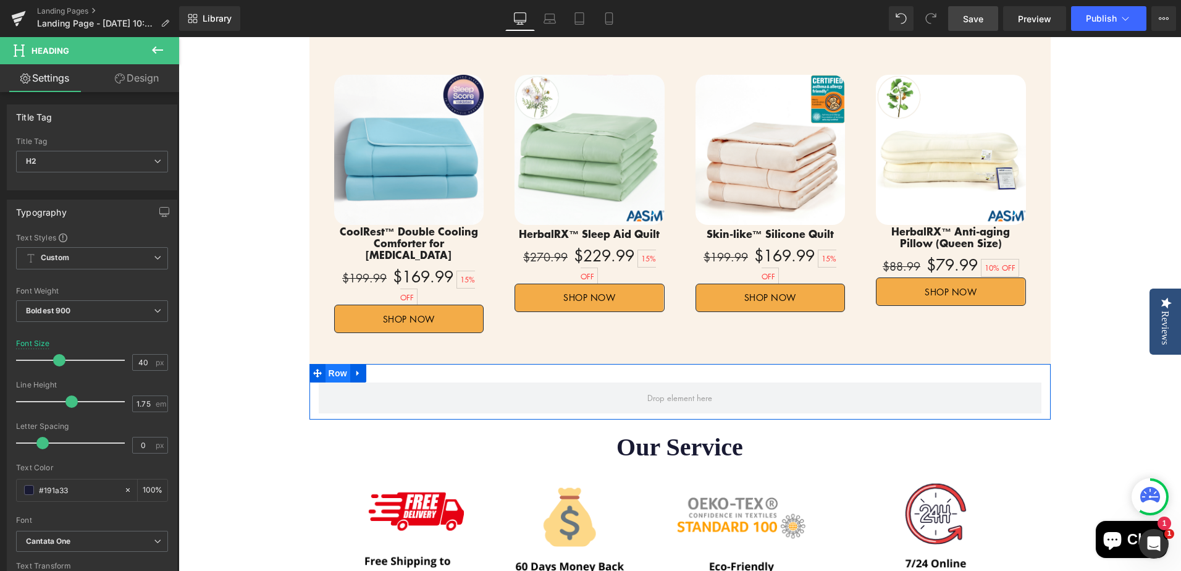
click at [333, 364] on span "Row" at bounding box center [337, 373] width 25 height 19
